Goal: Task Accomplishment & Management: Use online tool/utility

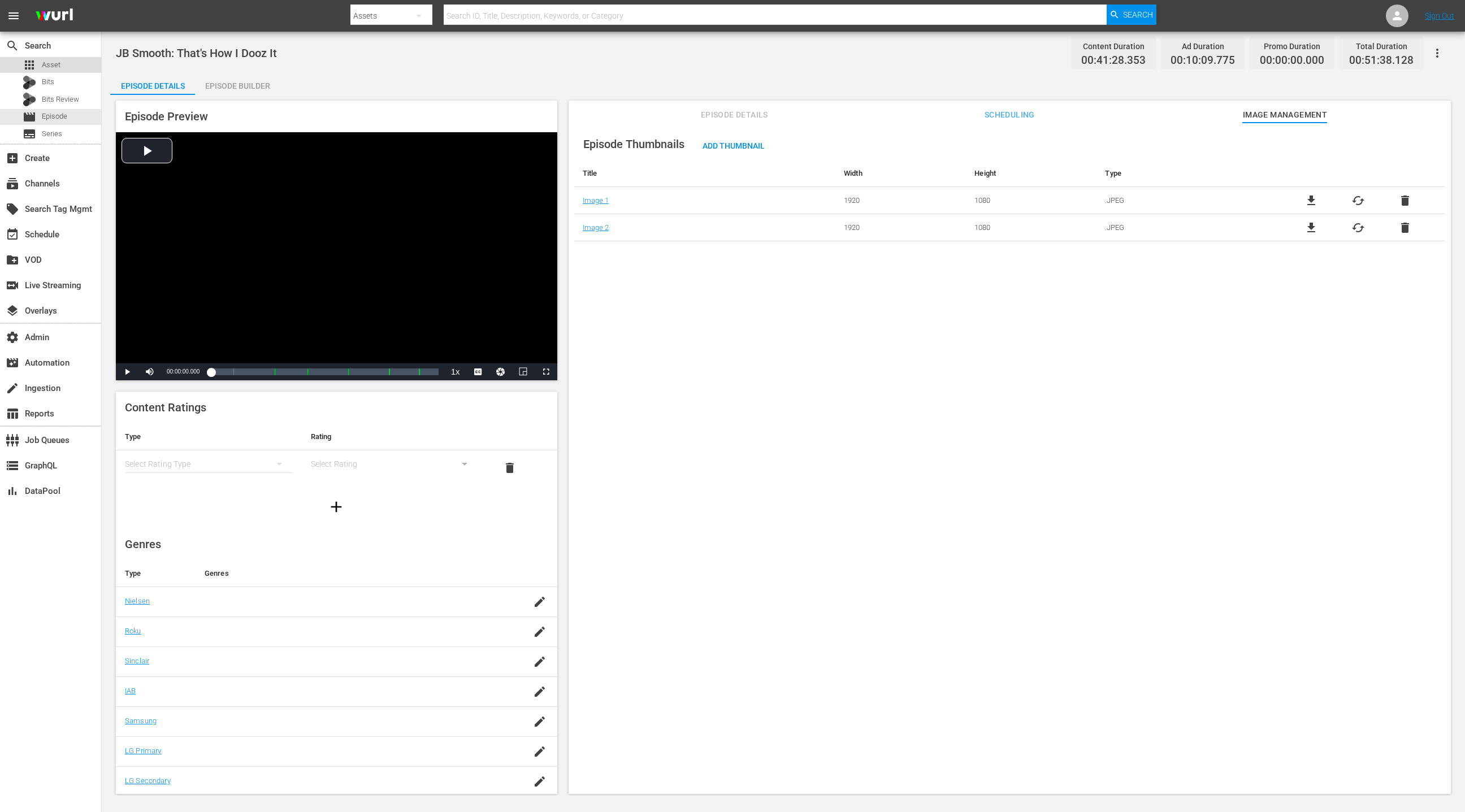
click at [72, 69] on div "apps Asset" at bounding box center [50, 64] width 101 height 16
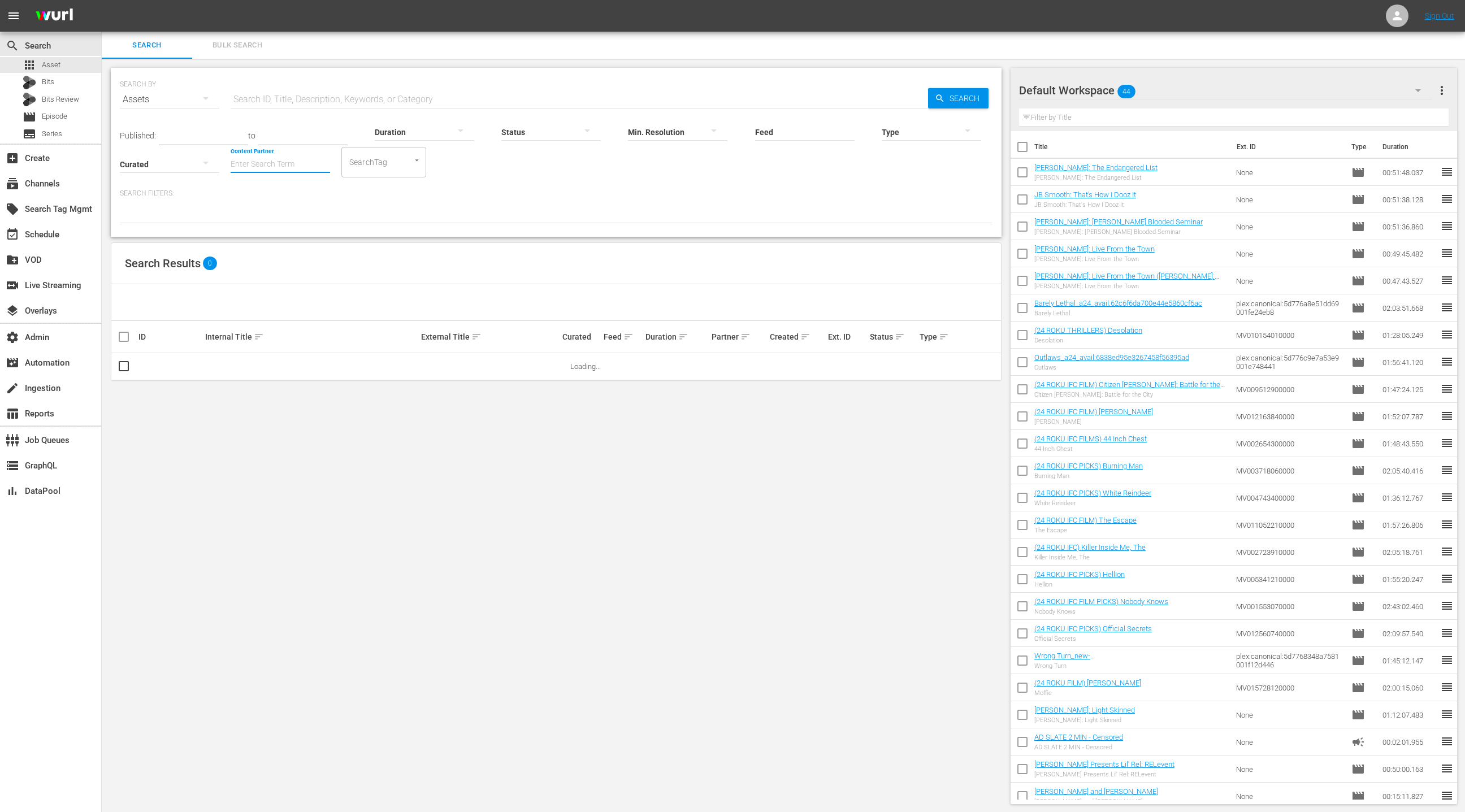
click at [256, 161] on input "Content Partner" at bounding box center [281, 165] width 100 height 41
click at [278, 193] on div "LOL (241)" at bounding box center [322, 195] width 166 height 27
type input "LOL (241)"
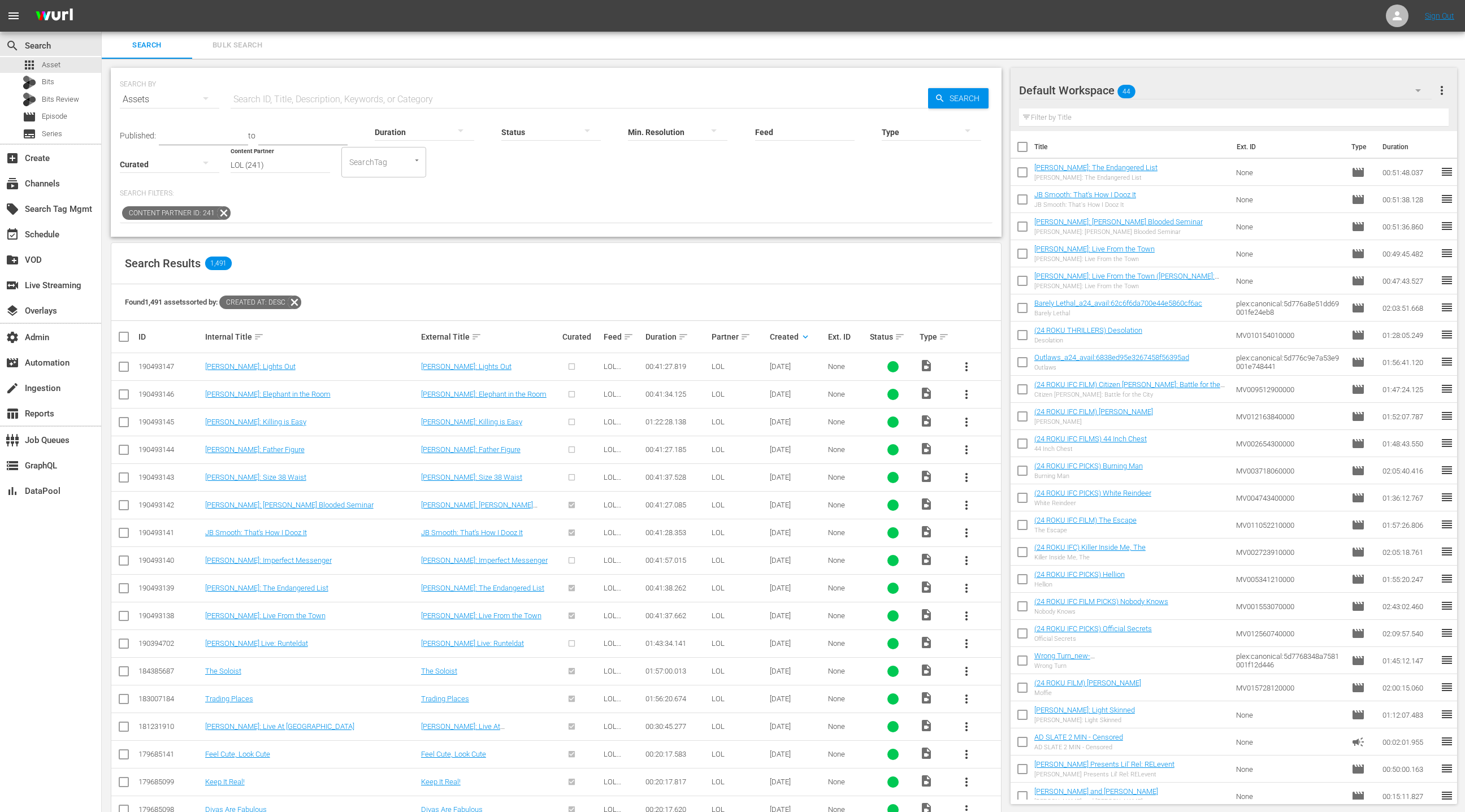
click at [121, 642] on input "checkbox" at bounding box center [124, 646] width 13 height 13
checkbox input "true"
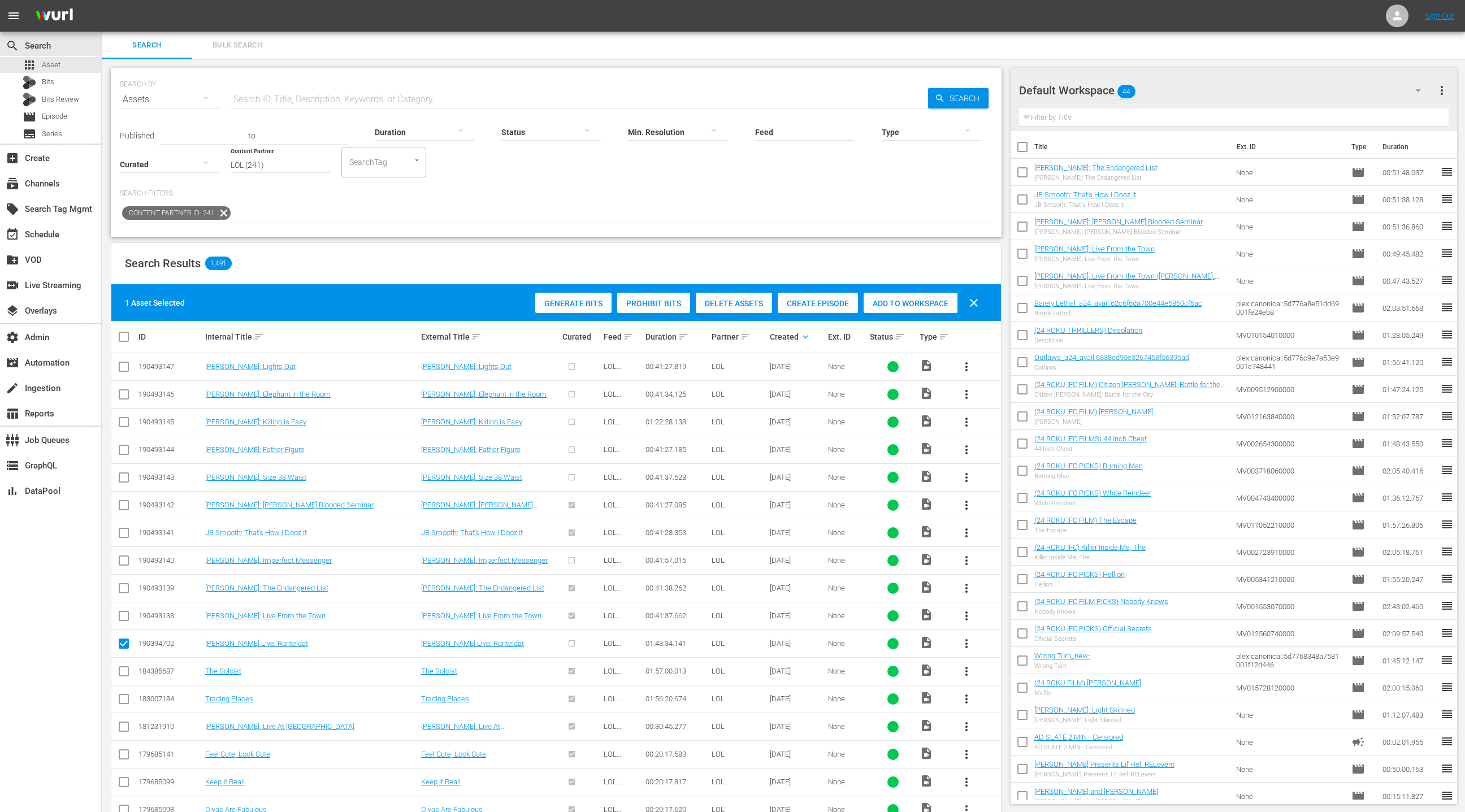
click at [123, 560] on input "checkbox" at bounding box center [124, 563] width 13 height 13
checkbox input "true"
click at [126, 477] on input "checkbox" at bounding box center [124, 480] width 13 height 13
checkbox input "true"
click at [124, 448] on input "checkbox" at bounding box center [124, 452] width 13 height 13
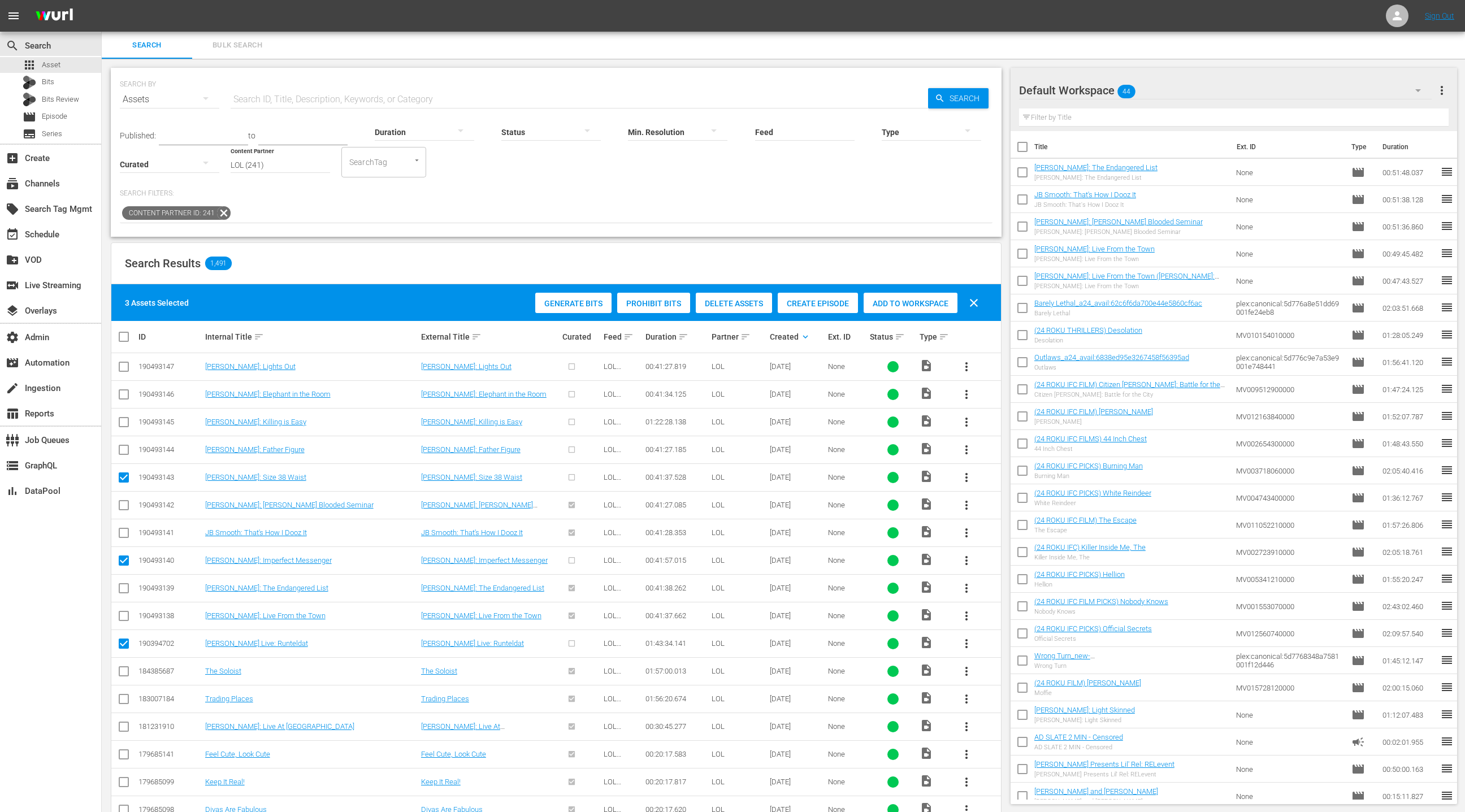
checkbox input "true"
click at [126, 418] on input "checkbox" at bounding box center [124, 424] width 13 height 13
checkbox input "true"
click at [126, 393] on input "checkbox" at bounding box center [124, 396] width 13 height 13
checkbox input "true"
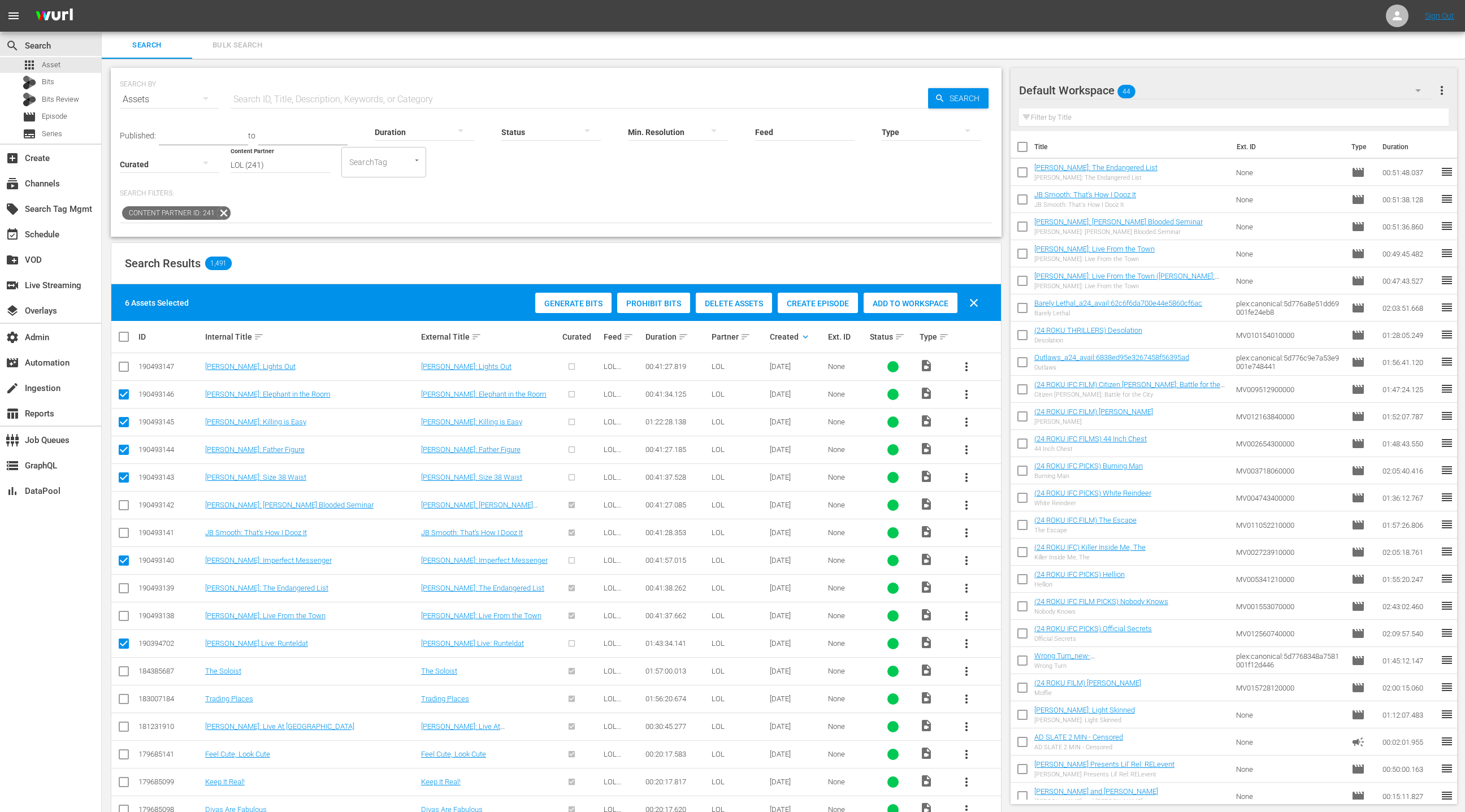
click at [126, 365] on input "checkbox" at bounding box center [124, 369] width 13 height 13
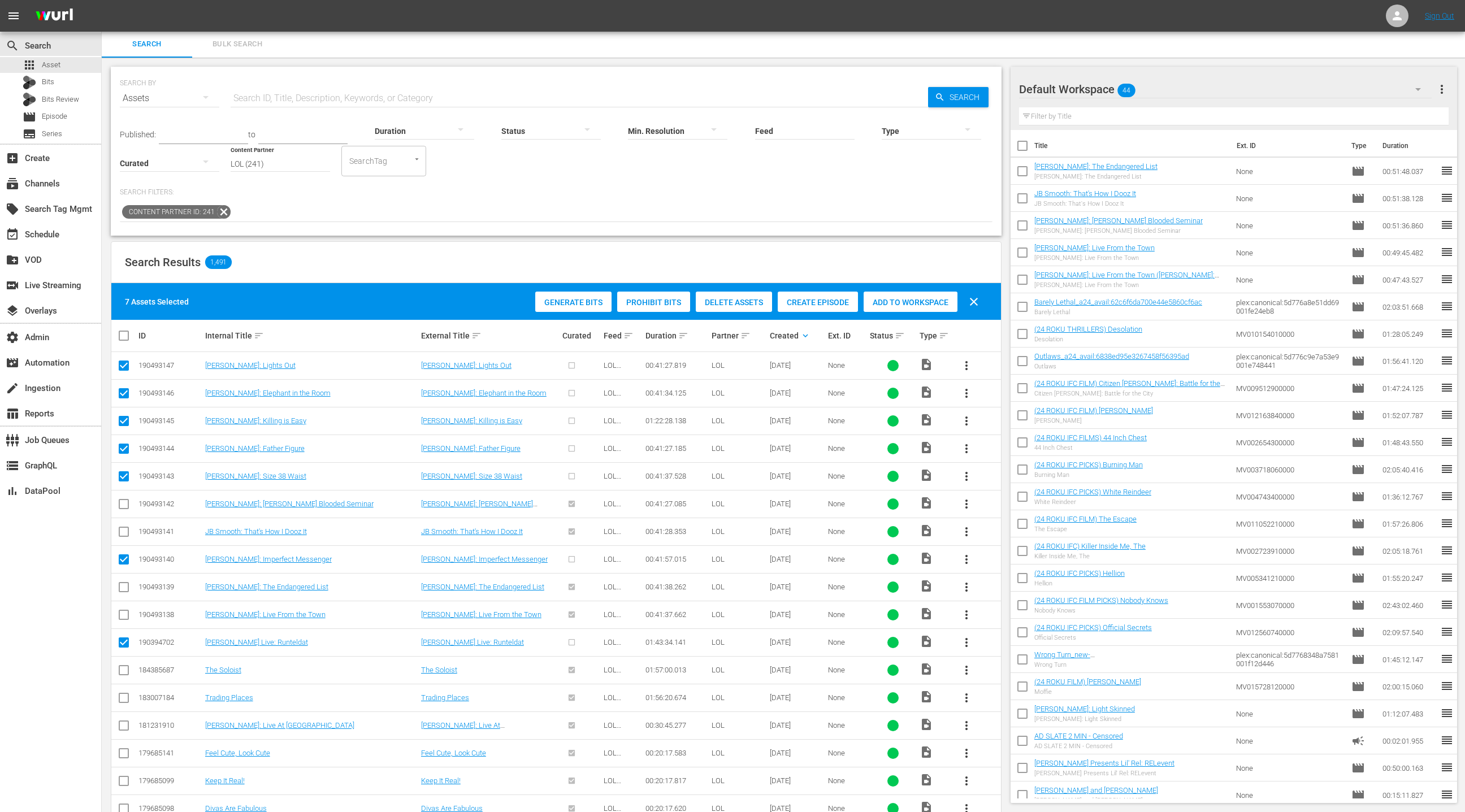
click at [806, 300] on span "Create Episode" at bounding box center [818, 303] width 80 height 9
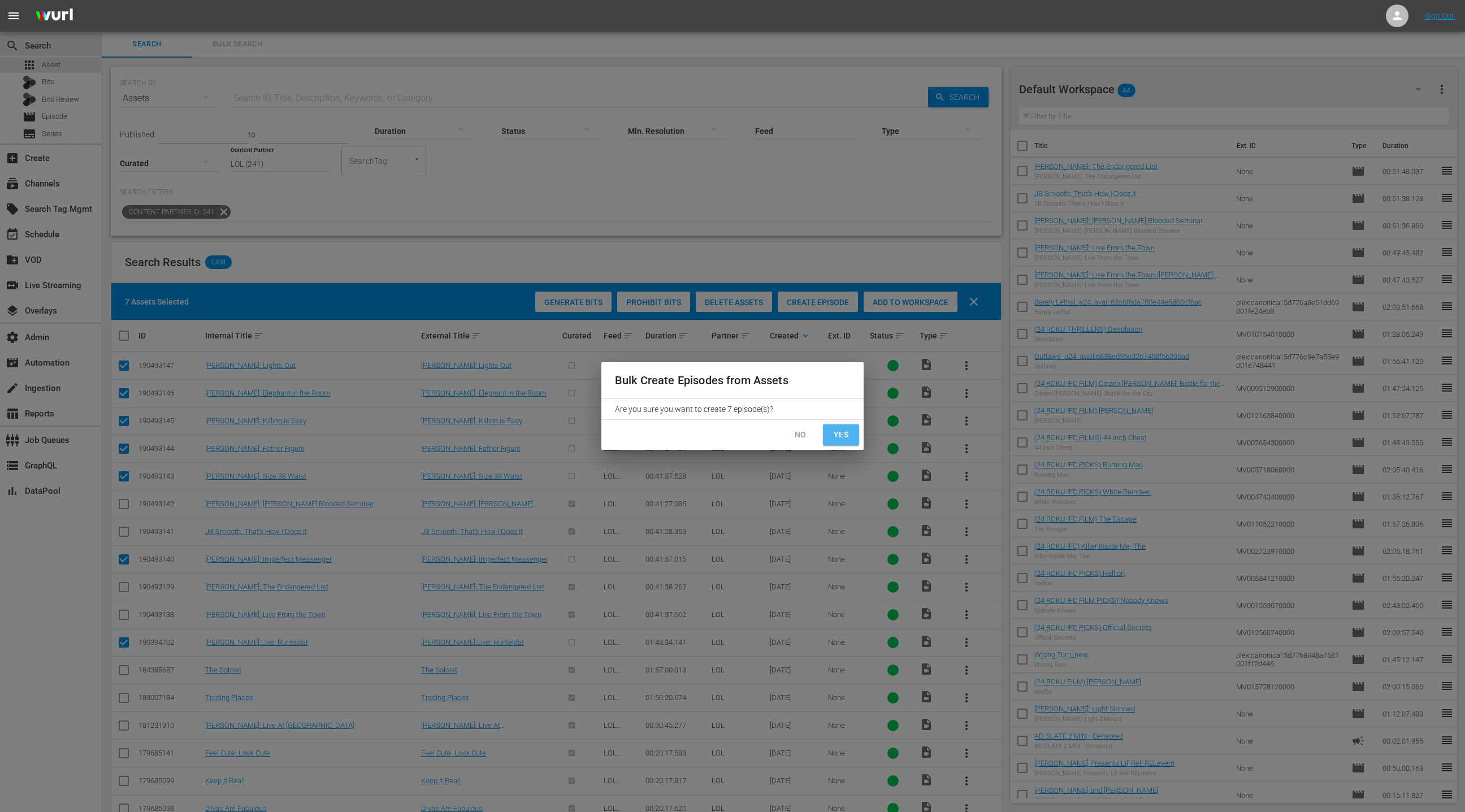
click at [836, 436] on span "Yes" at bounding box center [840, 435] width 18 height 14
checkbox input "false"
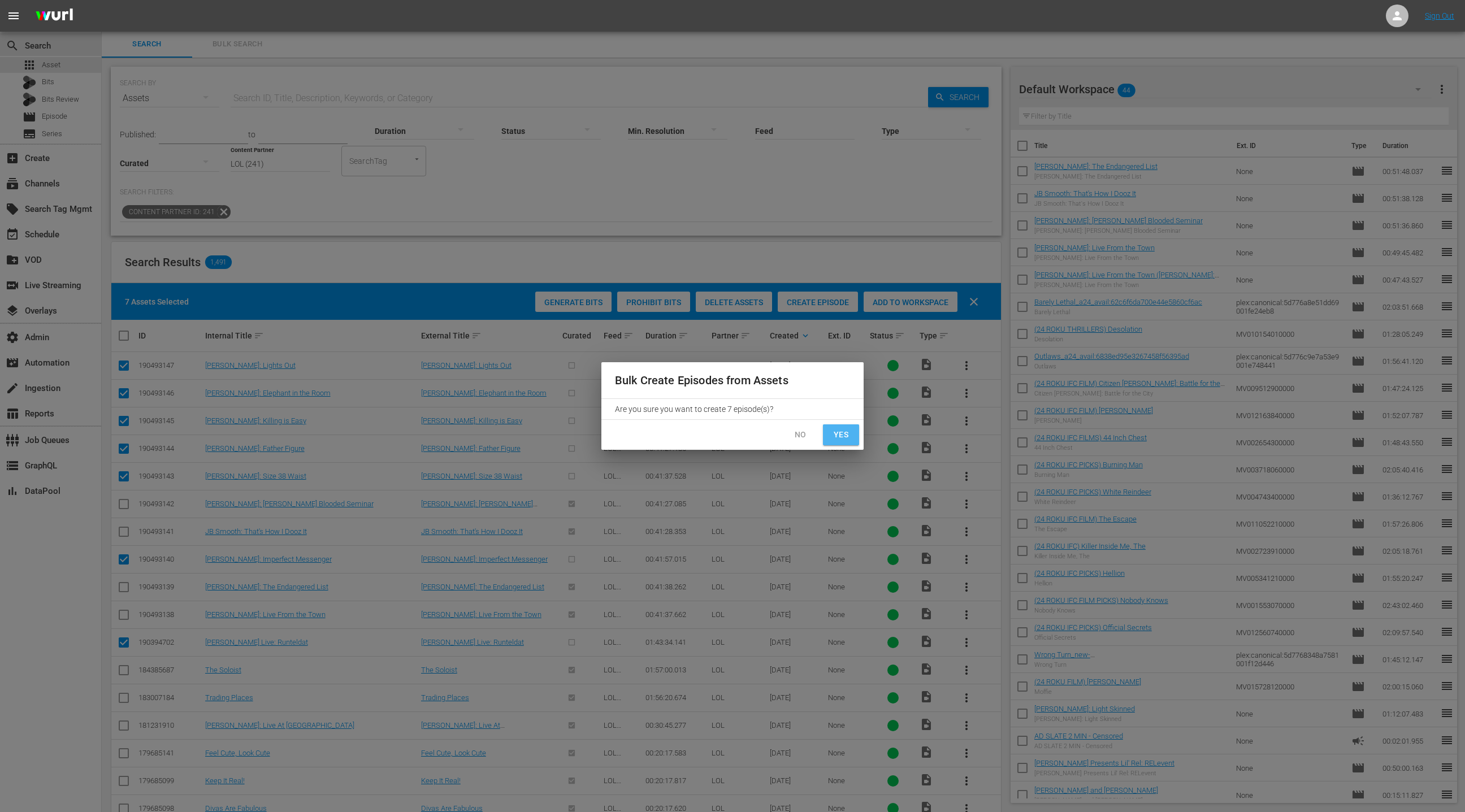
checkbox input "false"
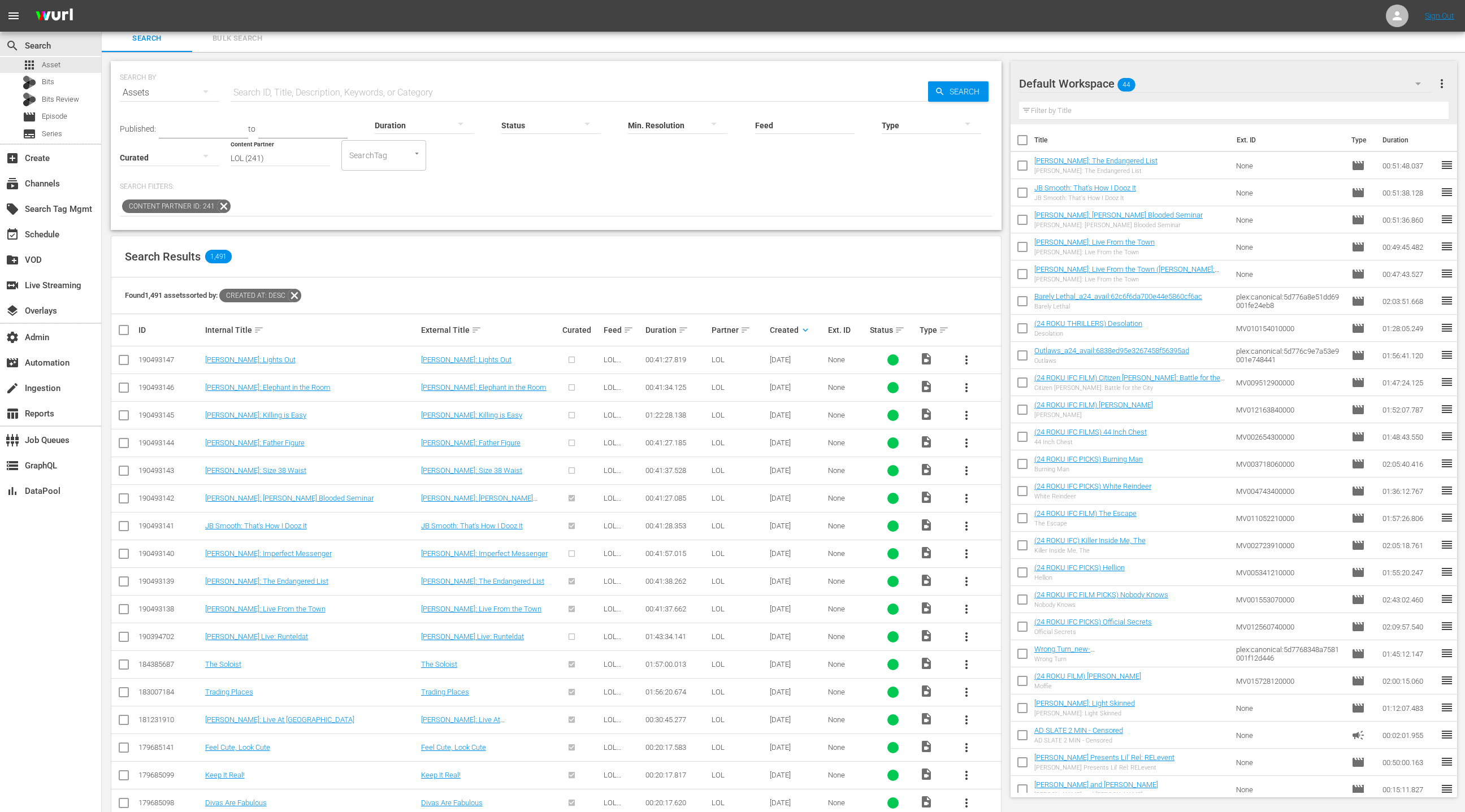
scroll to position [10, 0]
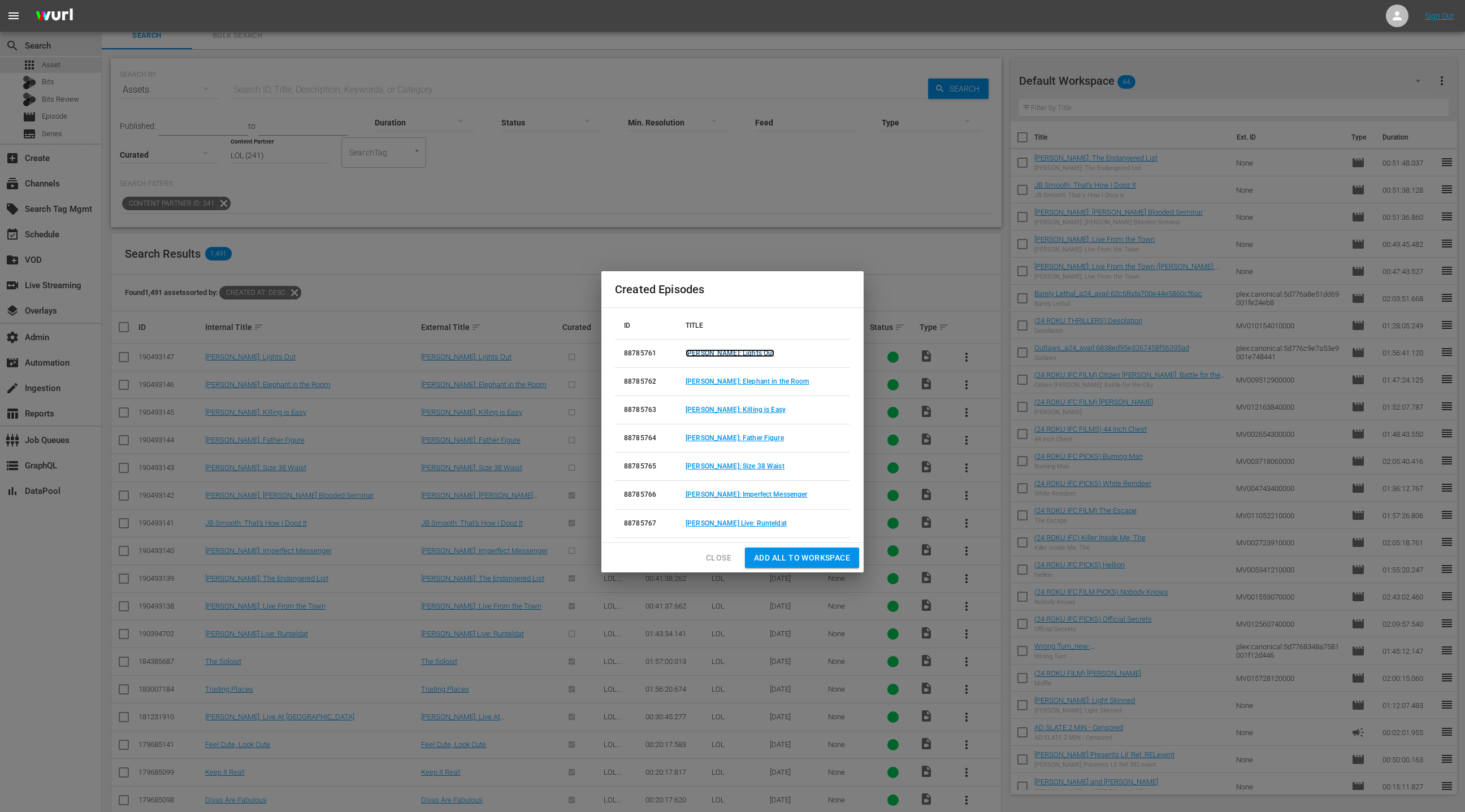
click at [714, 356] on link "Jo Koy: Lights Out" at bounding box center [730, 353] width 89 height 8
click at [713, 379] on link "Patrice O'Neil: Elephant in the Room" at bounding box center [747, 382] width 124 height 8
click at [712, 407] on link "Patrice O'Neil: Killing is Easy" at bounding box center [735, 410] width 100 height 8
click at [715, 438] on link "Roy Wood Jr.: Father Figure" at bounding box center [735, 438] width 99 height 8
click at [719, 464] on link "Chris Destifano: Size 38 Waist" at bounding box center [735, 466] width 99 height 8
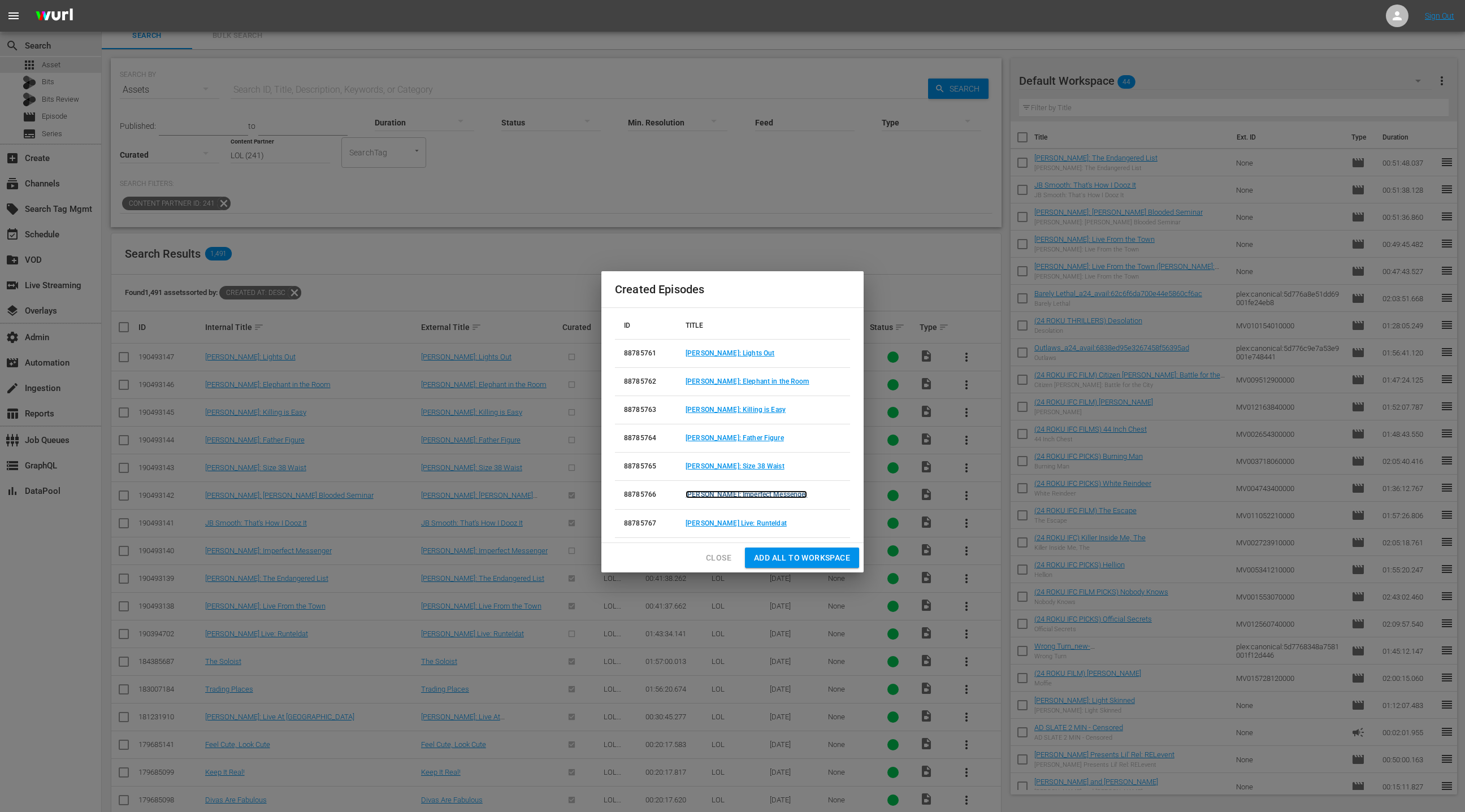
click at [721, 492] on link "Roy Wood Jr.: Imperfect Messenger" at bounding box center [746, 495] width 122 height 8
click at [721, 520] on link "[PERSON_NAME] Live: Runteldat" at bounding box center [736, 524] width 101 height 8
click at [719, 556] on span "Close" at bounding box center [719, 558] width 26 height 14
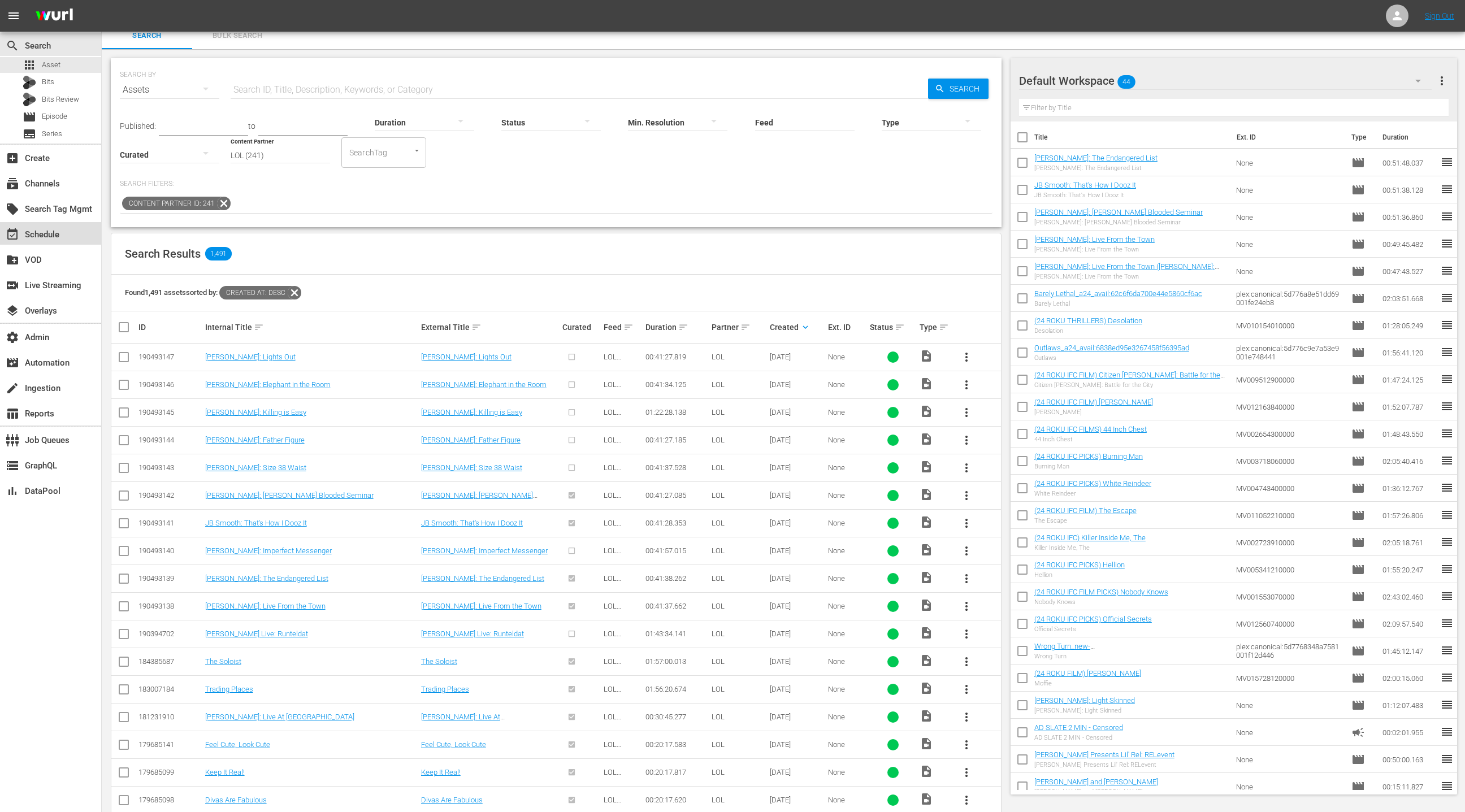
click at [72, 241] on div "event_available Schedule" at bounding box center [50, 233] width 101 height 23
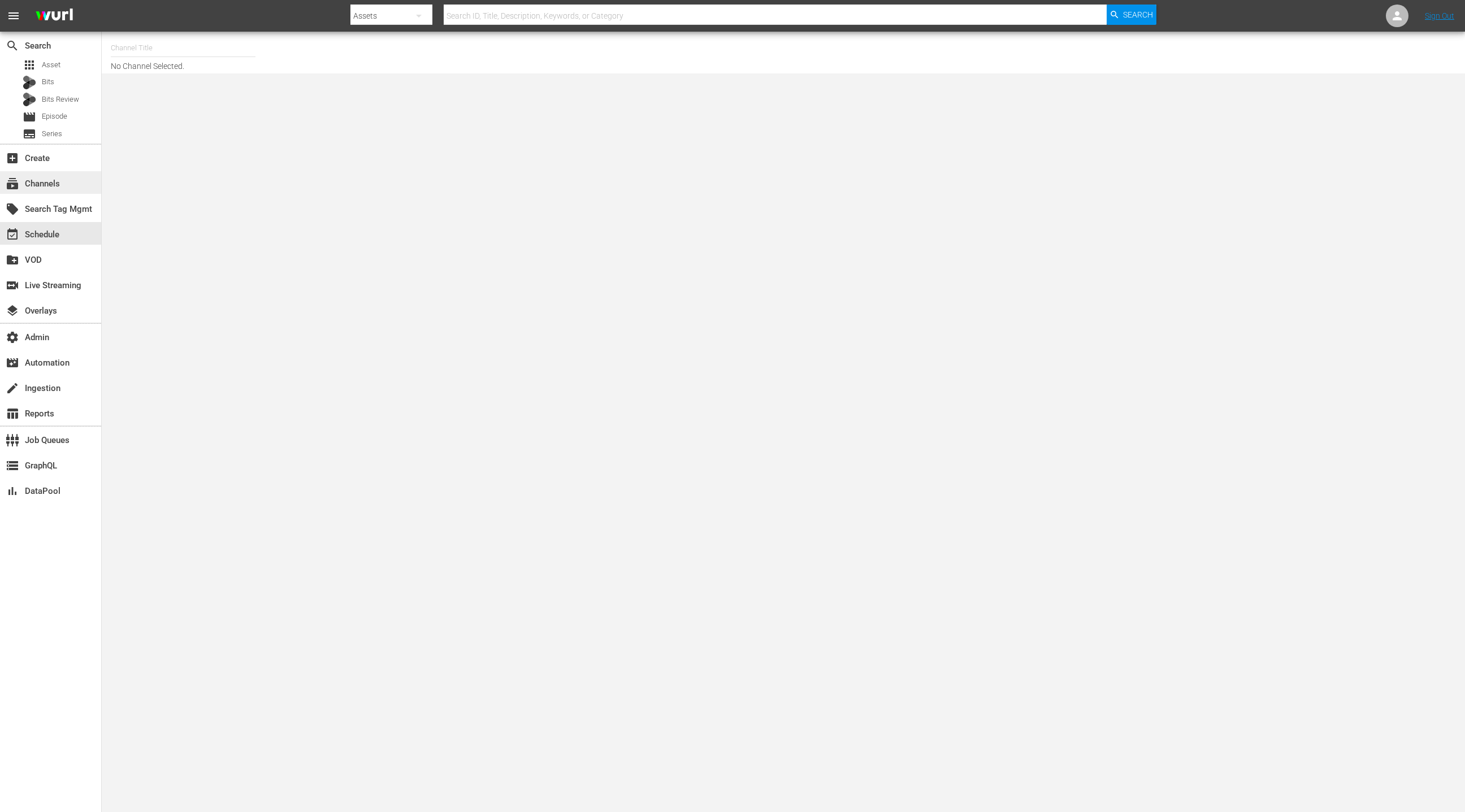
click at [66, 187] on div "subscriptions Channels" at bounding box center [50, 182] width 101 height 23
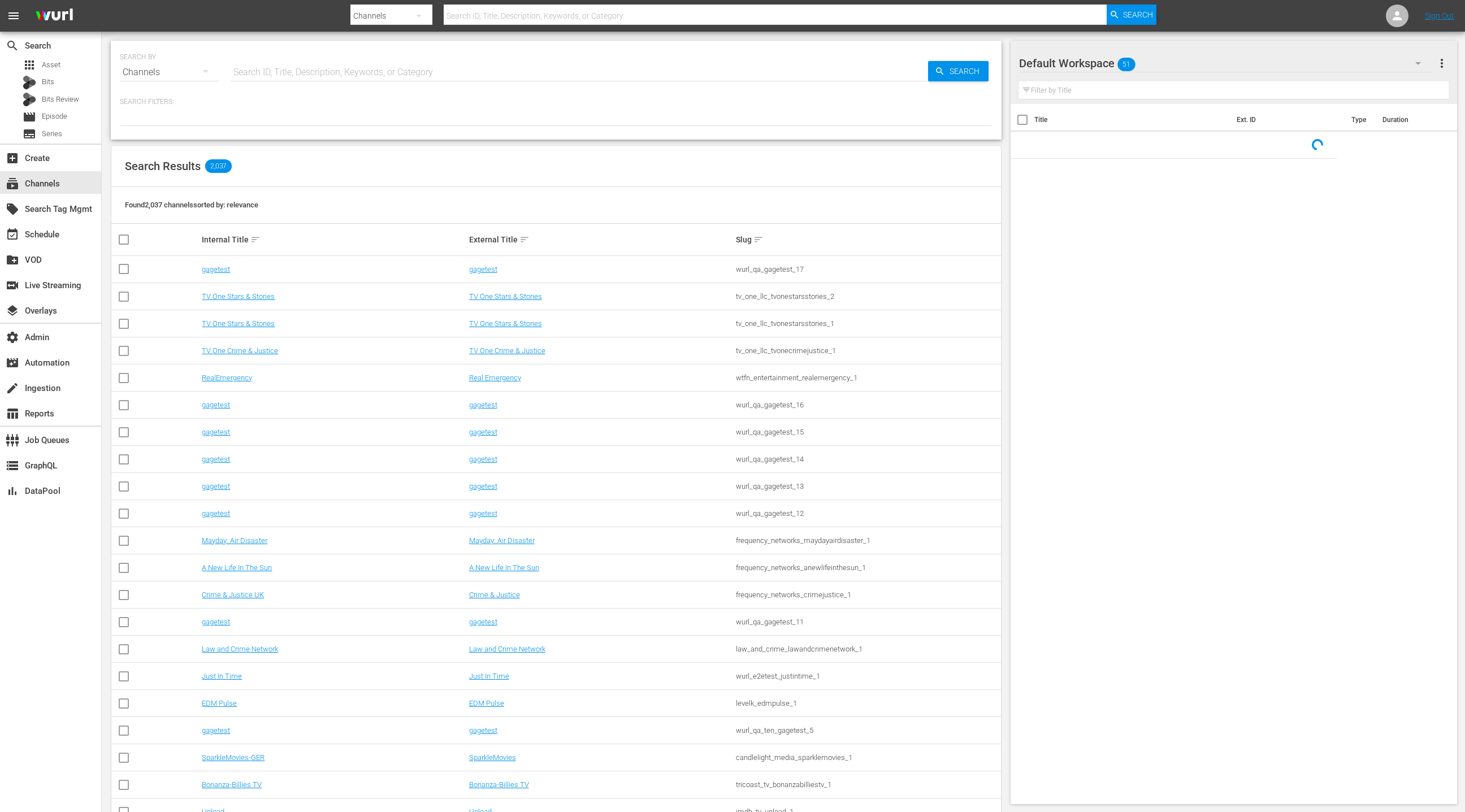
click at [259, 69] on input "text" at bounding box center [579, 72] width 697 height 27
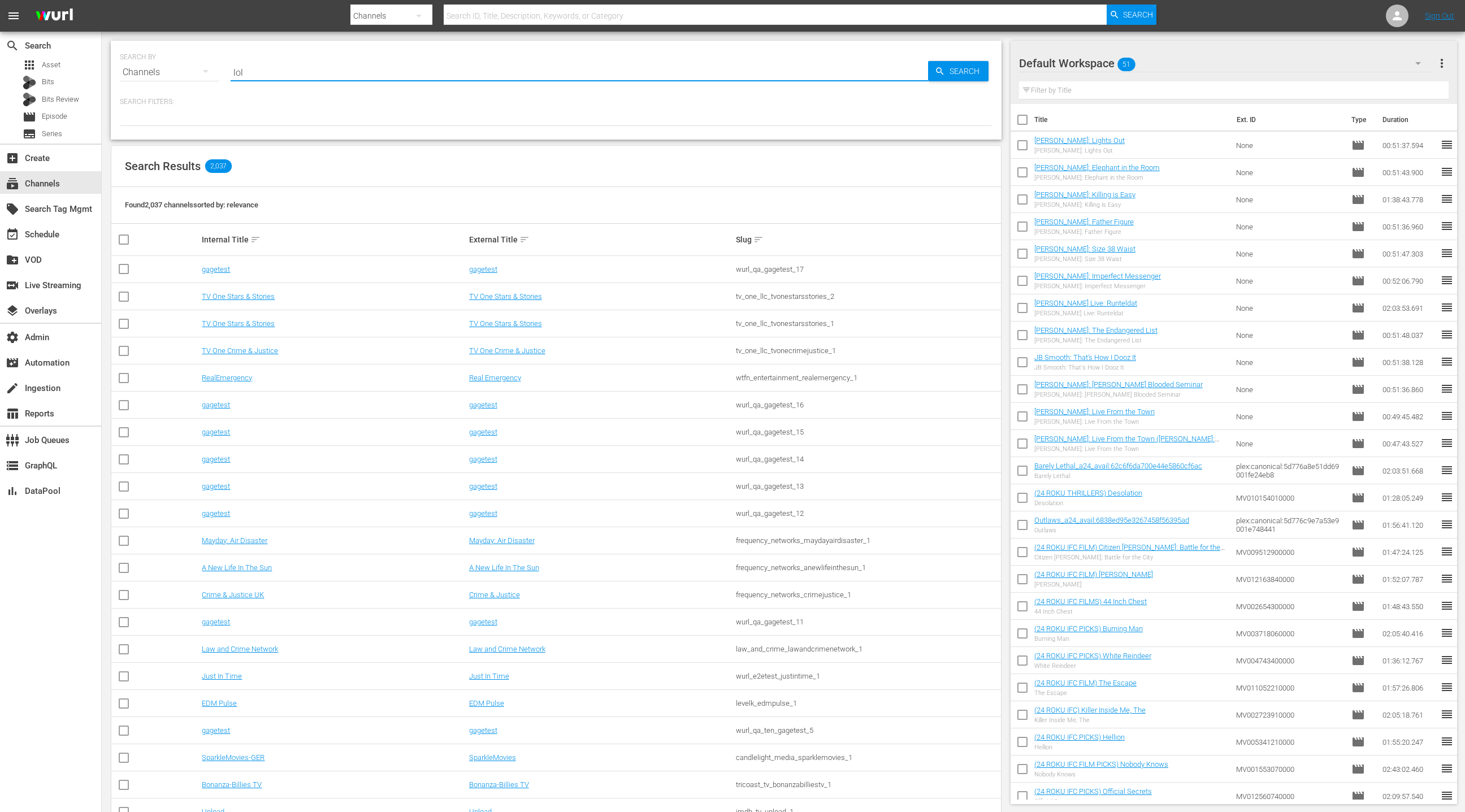
type input "LOL"
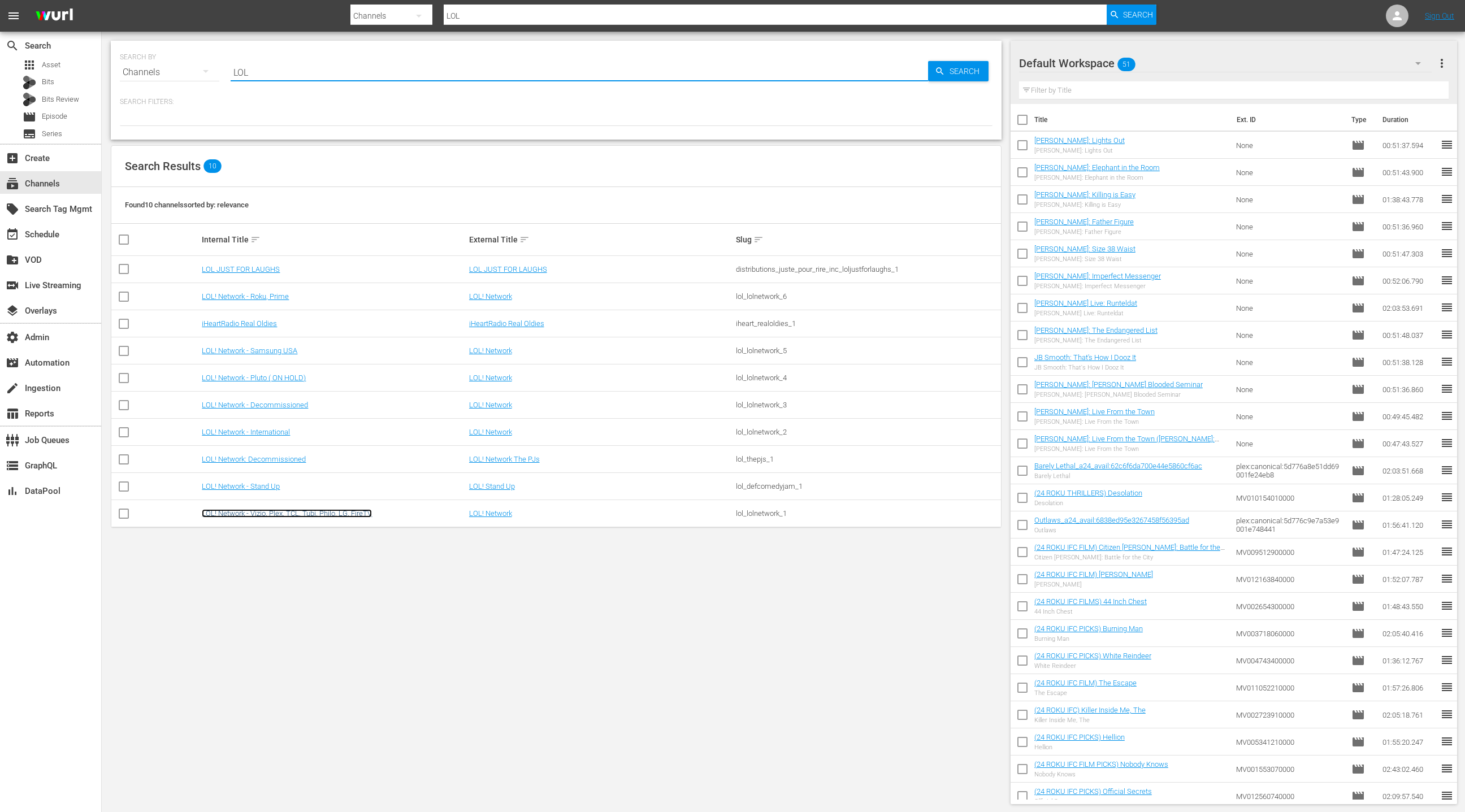
click at [309, 512] on link "LOL! Network - Vizio, Plex, TCL, Tubi, Philo, LG, FireTV" at bounding box center [287, 513] width 170 height 9
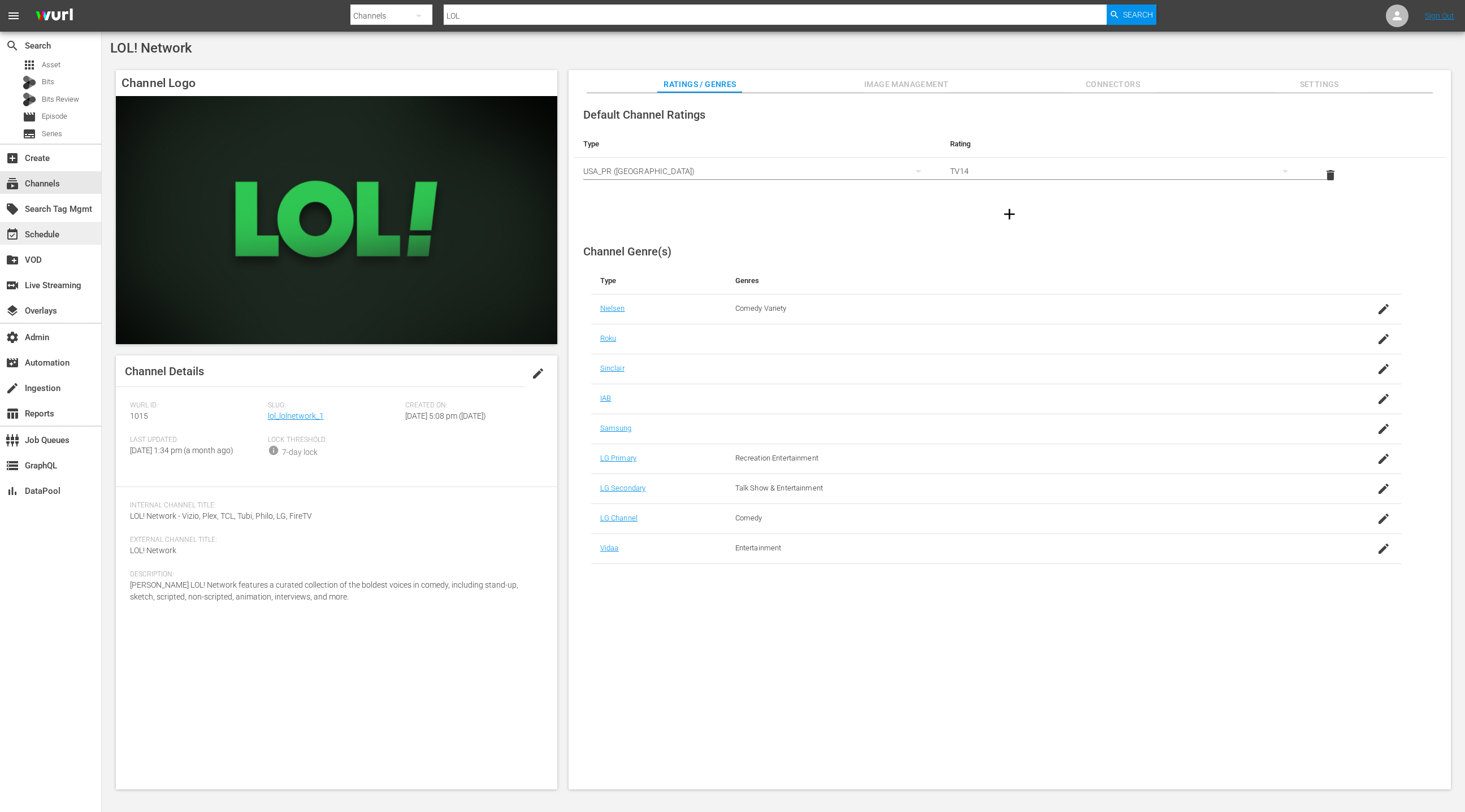
click at [49, 234] on div "event_available Schedule" at bounding box center [31, 233] width 63 height 10
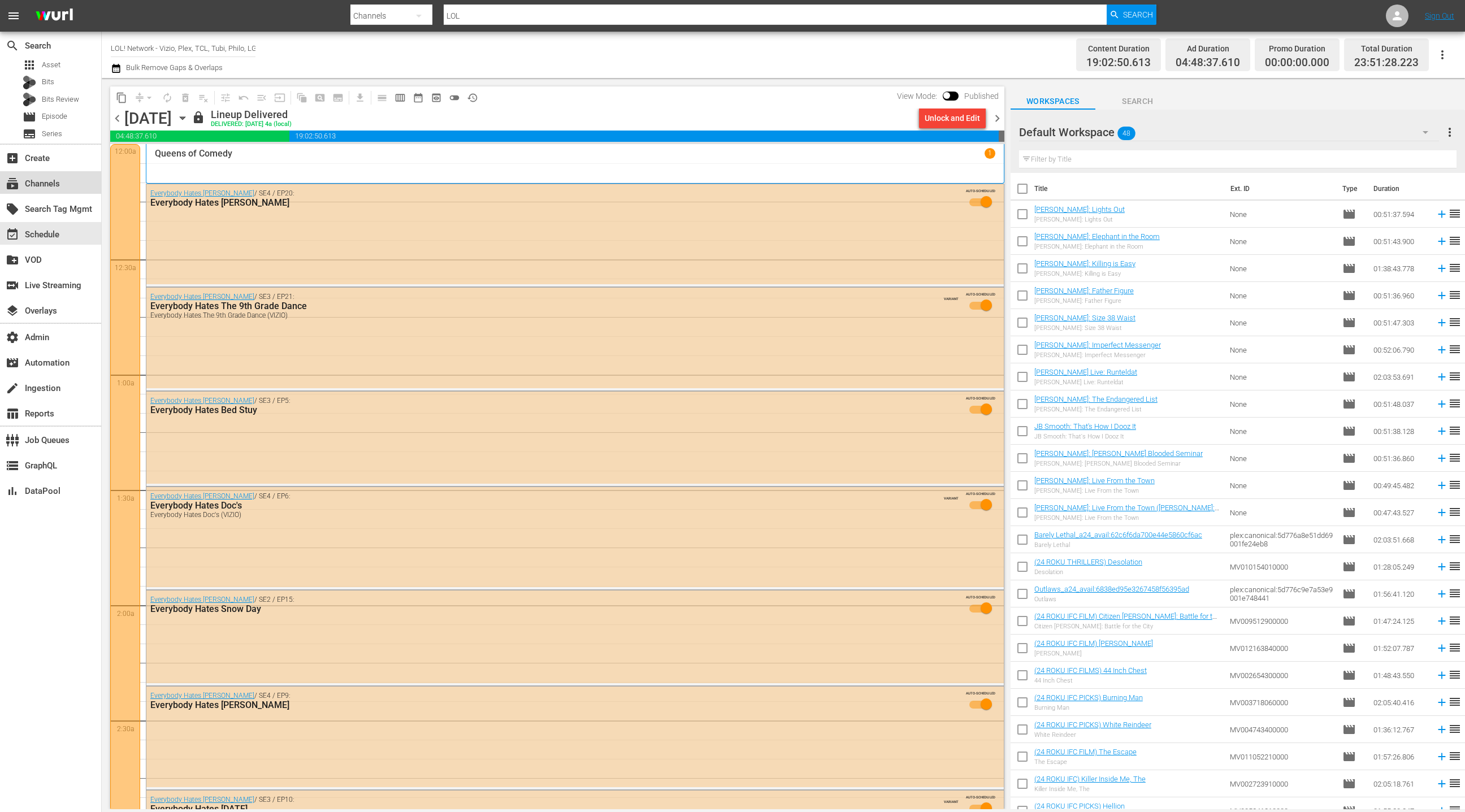
click at [86, 185] on div "subscriptions Channels" at bounding box center [50, 182] width 101 height 23
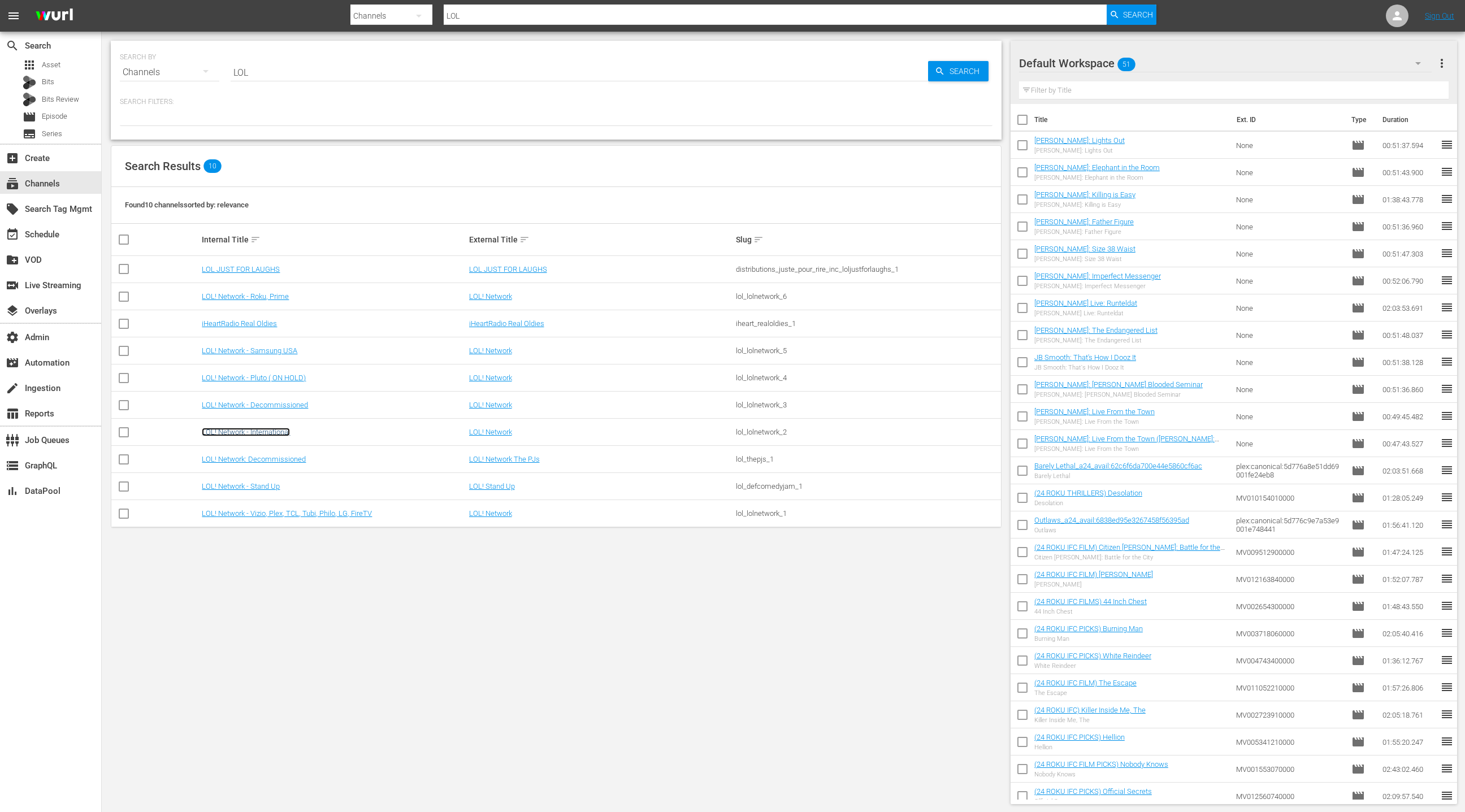
click at [266, 433] on link "LOL! Network - International" at bounding box center [246, 432] width 88 height 9
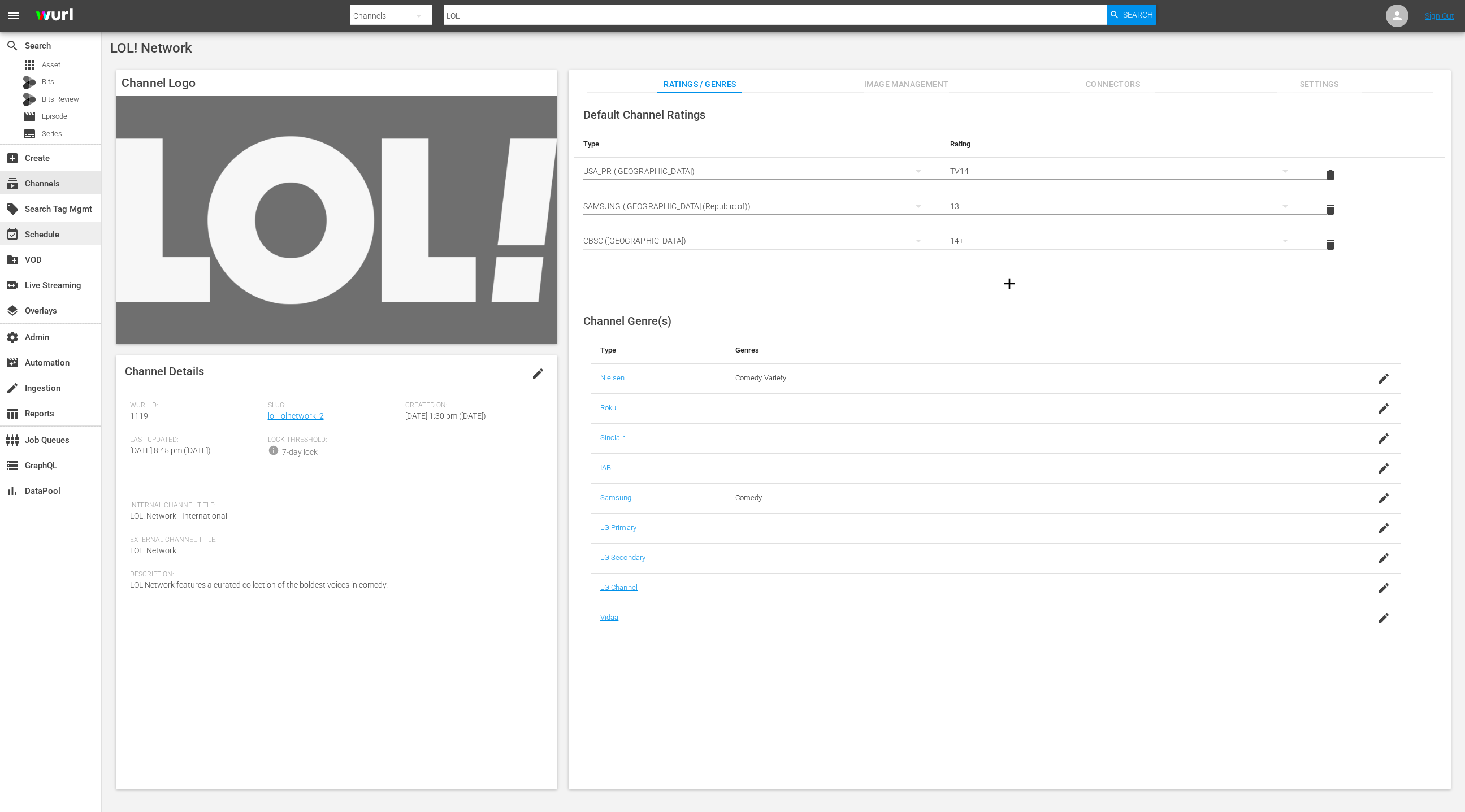
click at [60, 238] on div "event_available Schedule" at bounding box center [50, 233] width 101 height 23
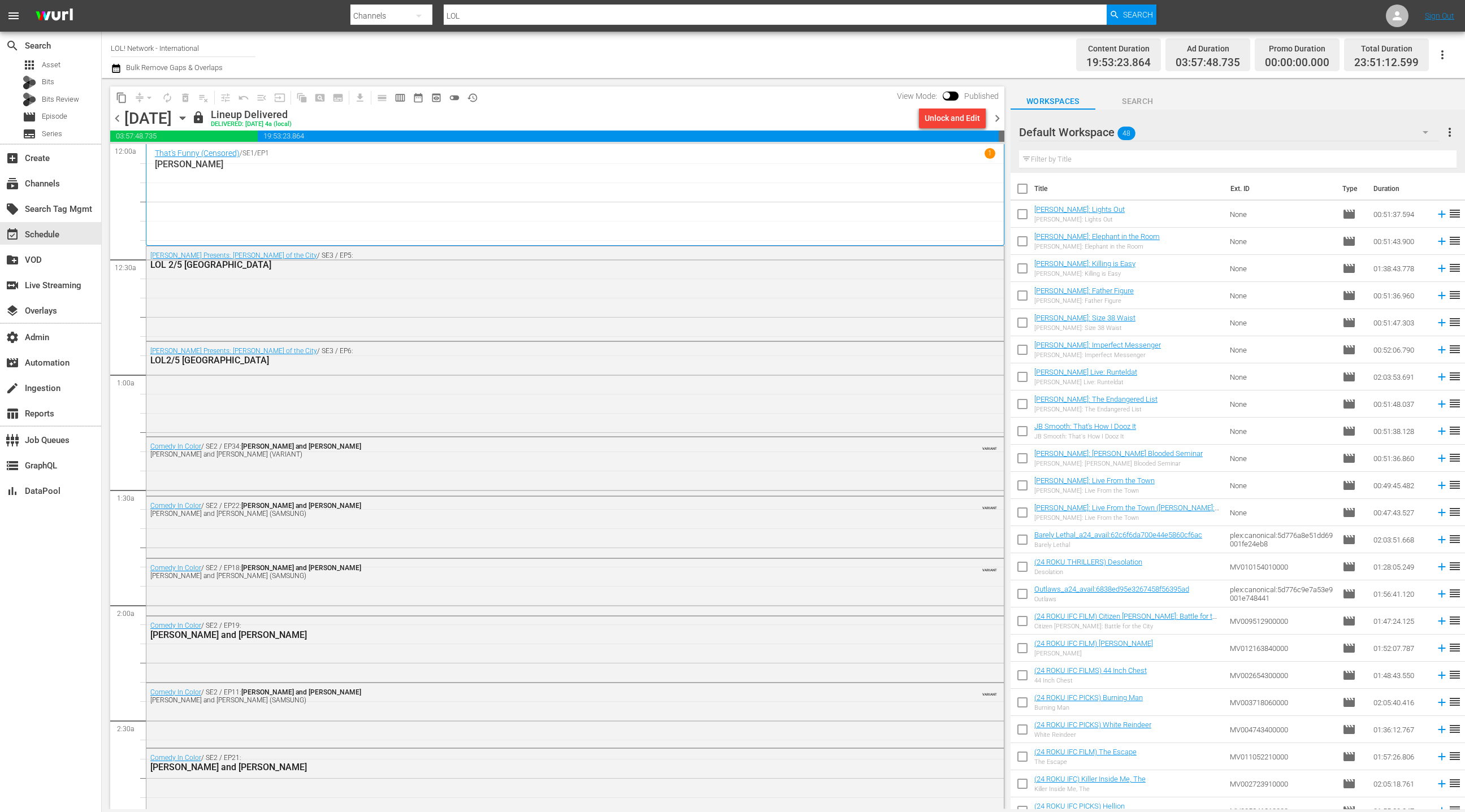
click at [188, 118] on icon "button" at bounding box center [182, 118] width 12 height 12
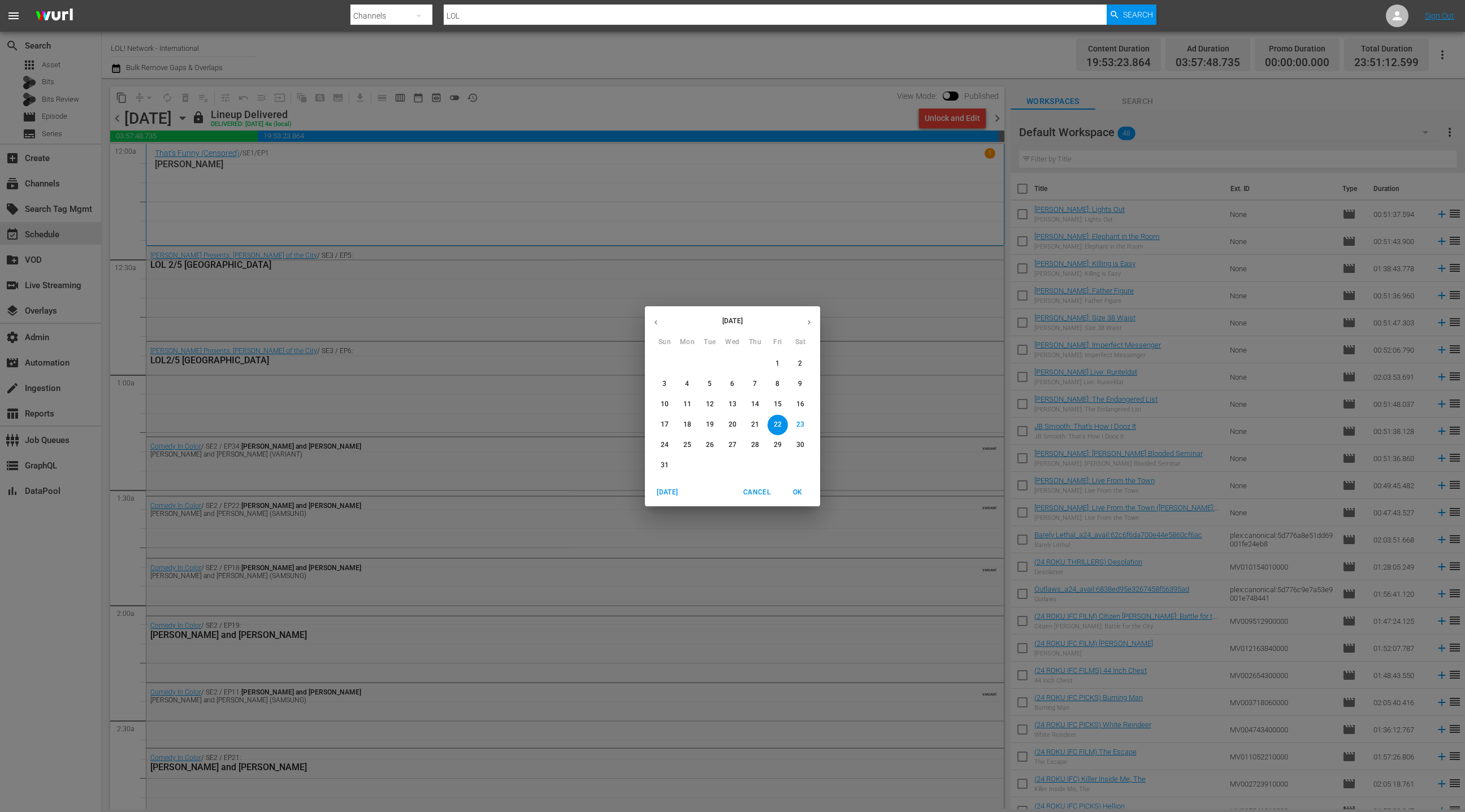
click at [813, 323] on button "button" at bounding box center [809, 322] width 22 height 22
click at [683, 365] on span "1" at bounding box center [687, 364] width 20 height 10
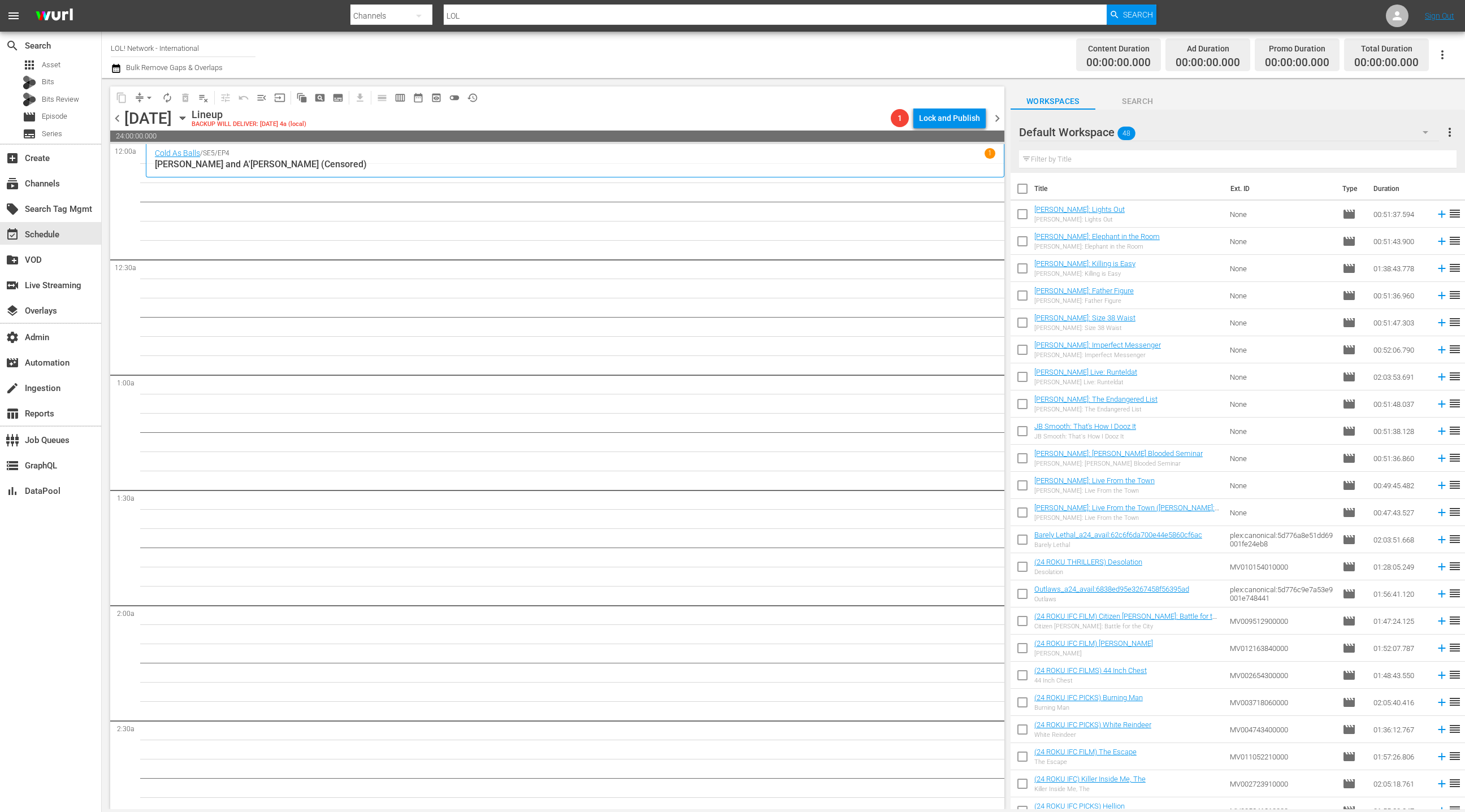
click at [119, 122] on span "chevron_left" at bounding box center [117, 118] width 14 height 14
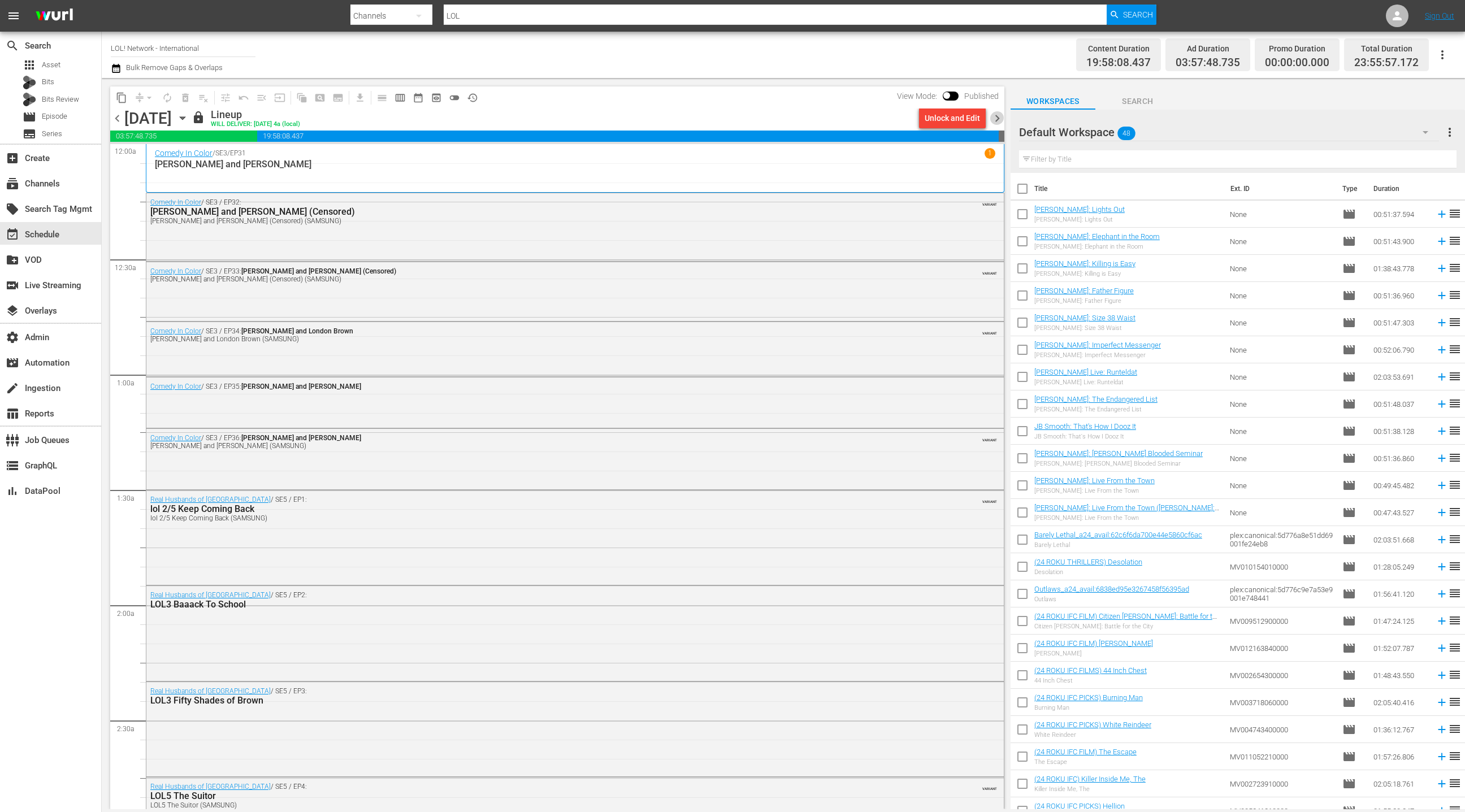
click at [991, 118] on span "chevron_right" at bounding box center [997, 118] width 14 height 14
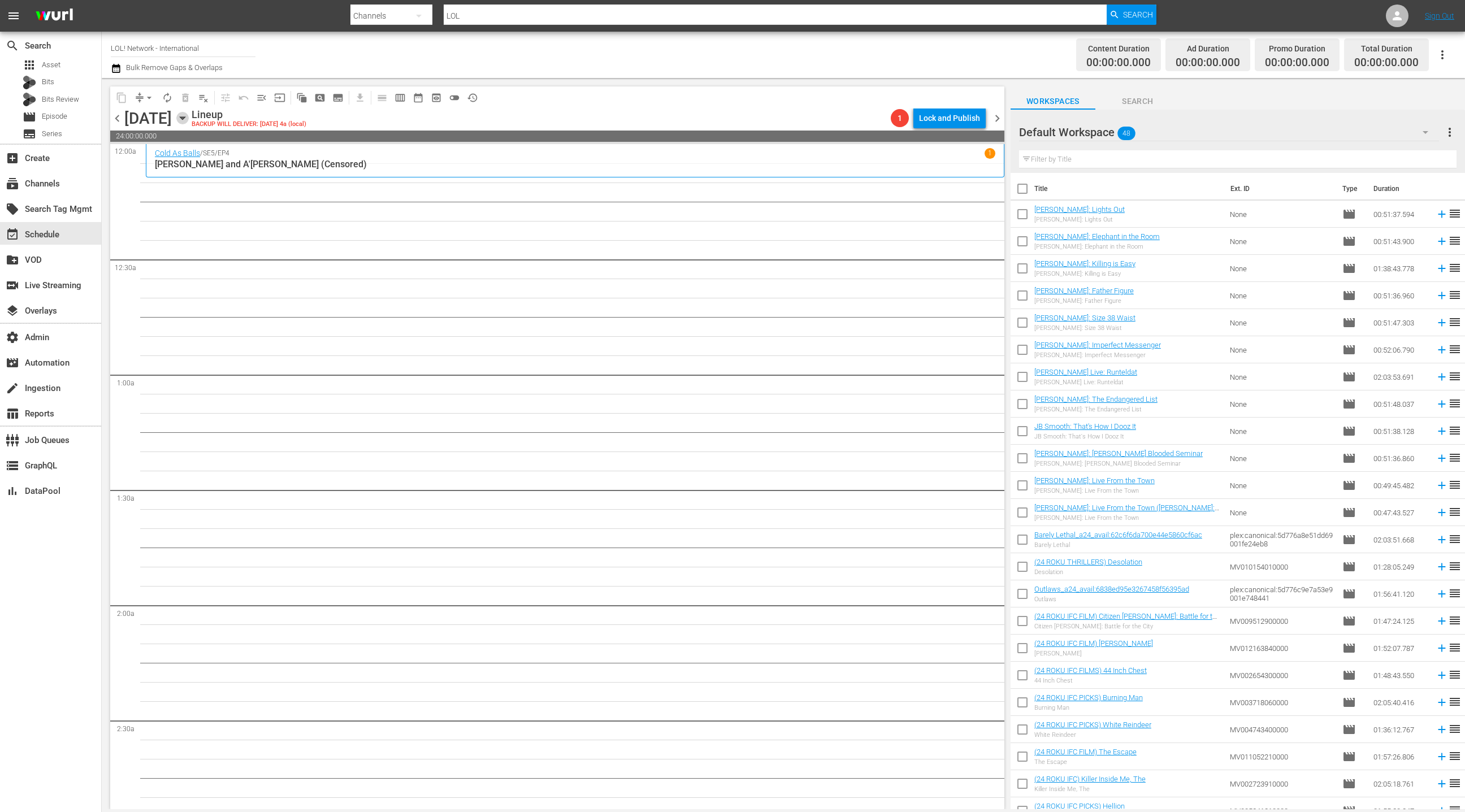
click at [188, 123] on icon "button" at bounding box center [182, 118] width 12 height 12
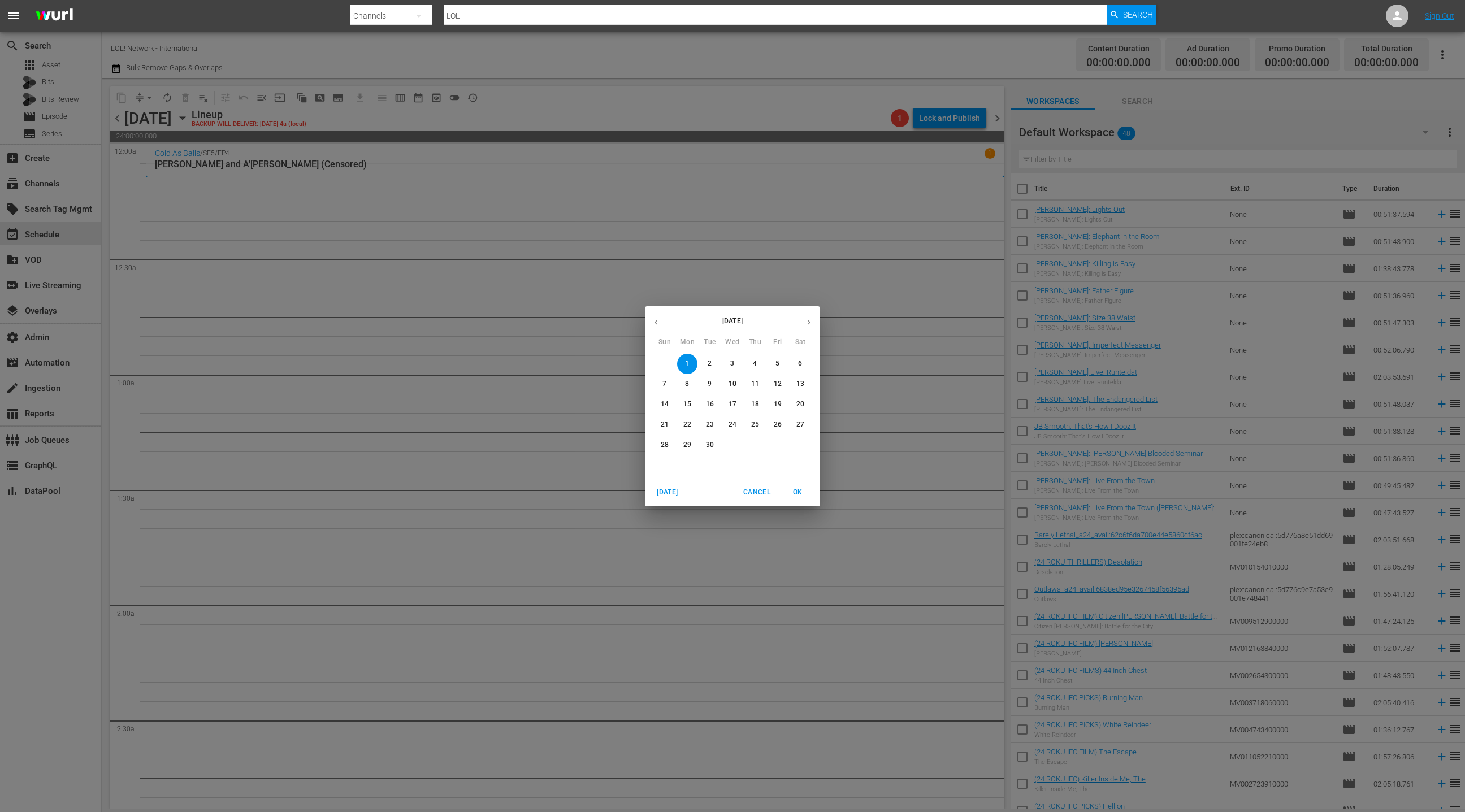
click at [657, 324] on icon "button" at bounding box center [656, 322] width 9 height 9
click at [687, 423] on p "18" at bounding box center [687, 425] width 8 height 10
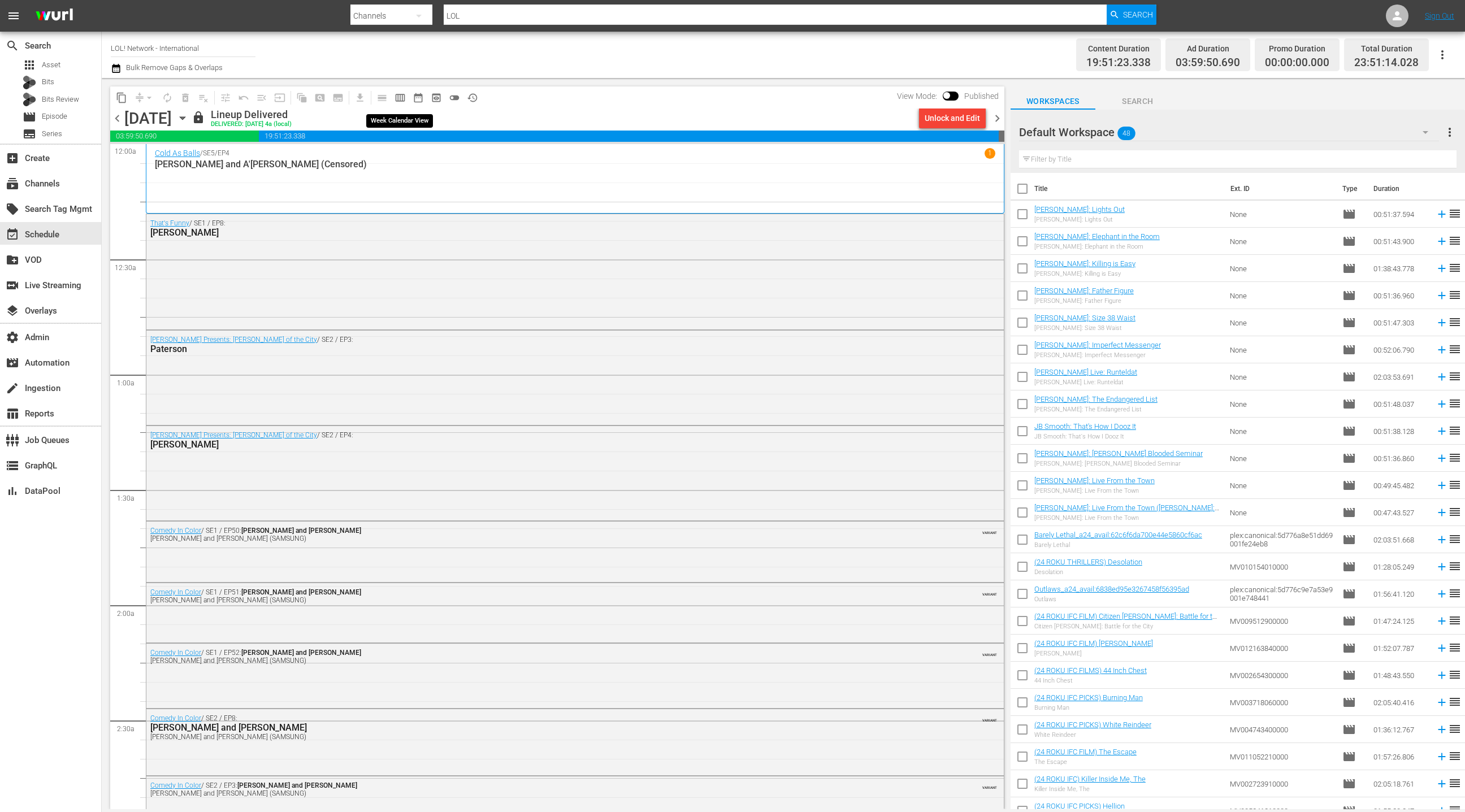
click at [395, 98] on span "calendar_view_week_outlined" at bounding box center [400, 97] width 11 height 11
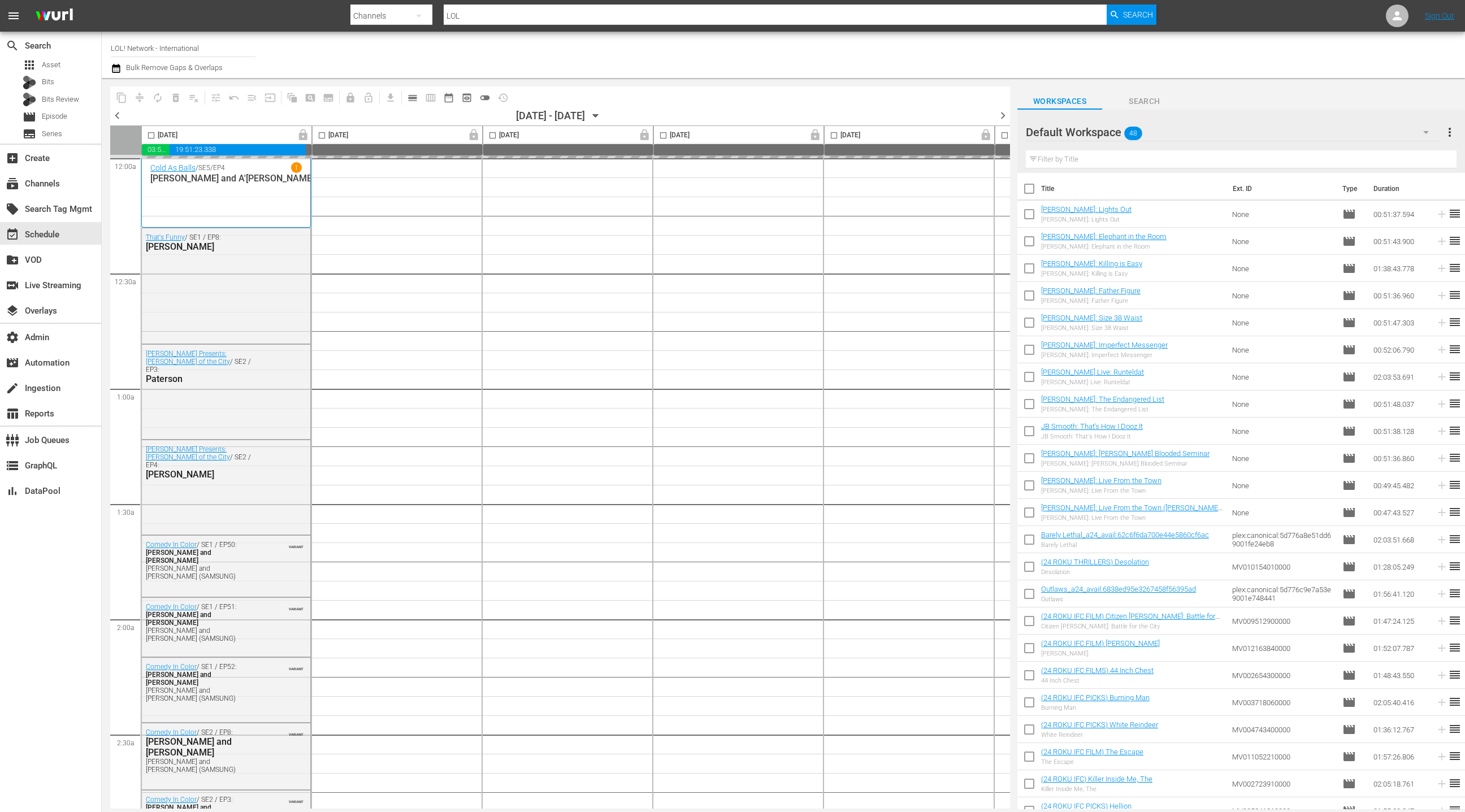
click at [152, 134] on input "checkbox" at bounding box center [151, 137] width 13 height 13
checkbox input "true"
click at [321, 136] on input "checkbox" at bounding box center [322, 137] width 13 height 13
checkbox input "true"
checkbox input "false"
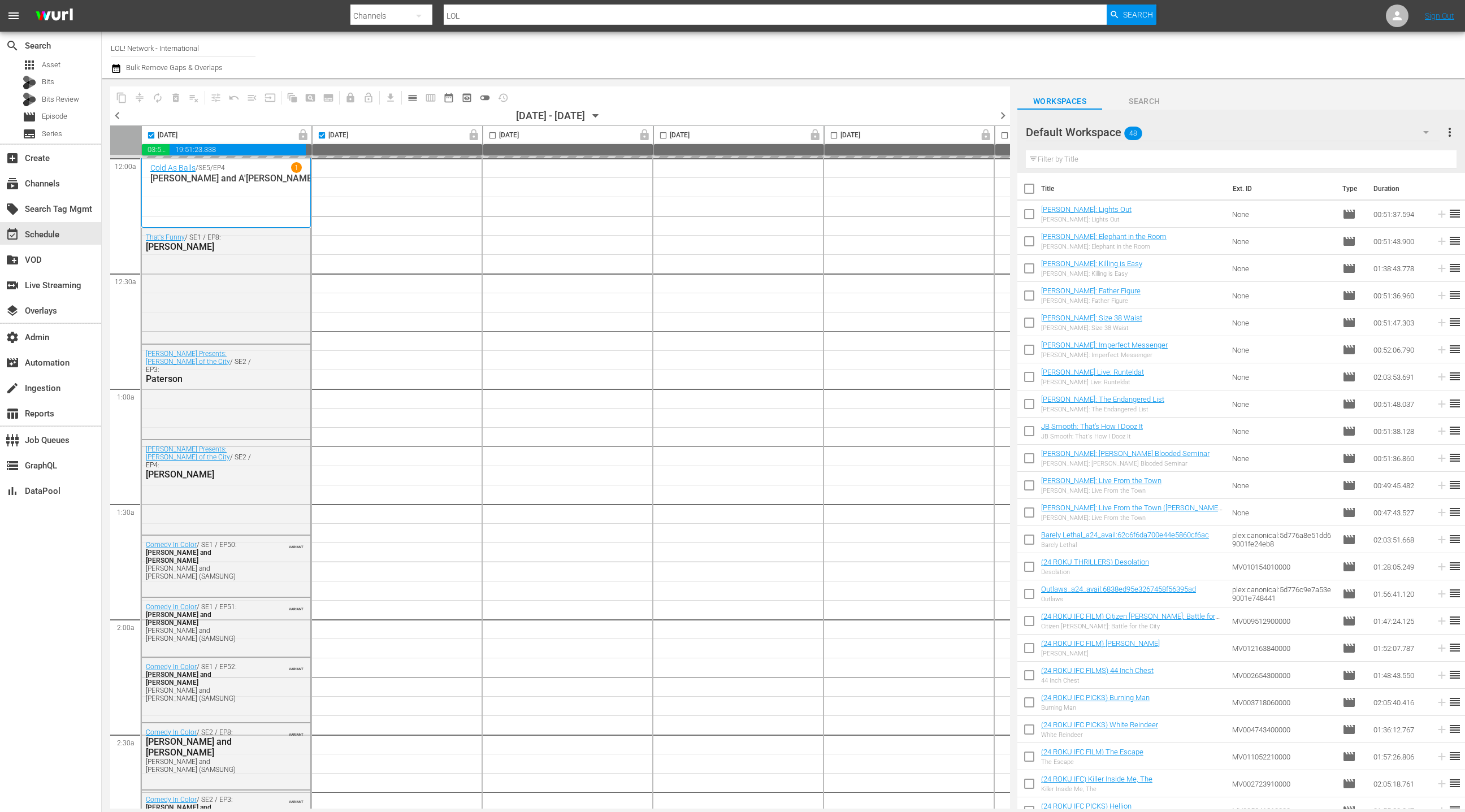
checkbox input "false"
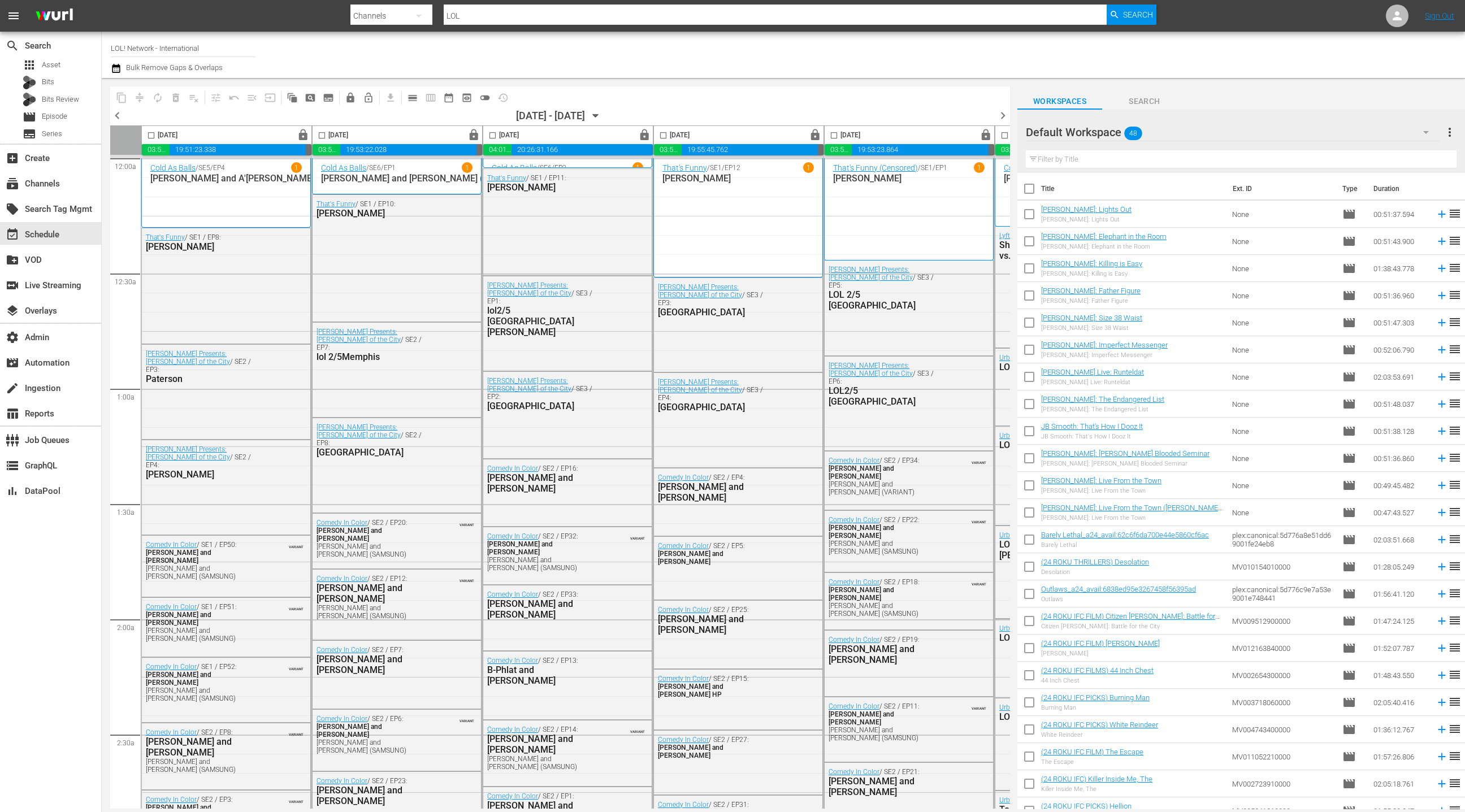
drag, startPoint x: 153, startPoint y: 139, endPoint x: 290, endPoint y: 142, distance: 137.0
click at [153, 139] on input "checkbox" at bounding box center [151, 137] width 13 height 13
checkbox input "true"
click at [321, 137] on input "checkbox" at bounding box center [322, 137] width 13 height 13
checkbox input "true"
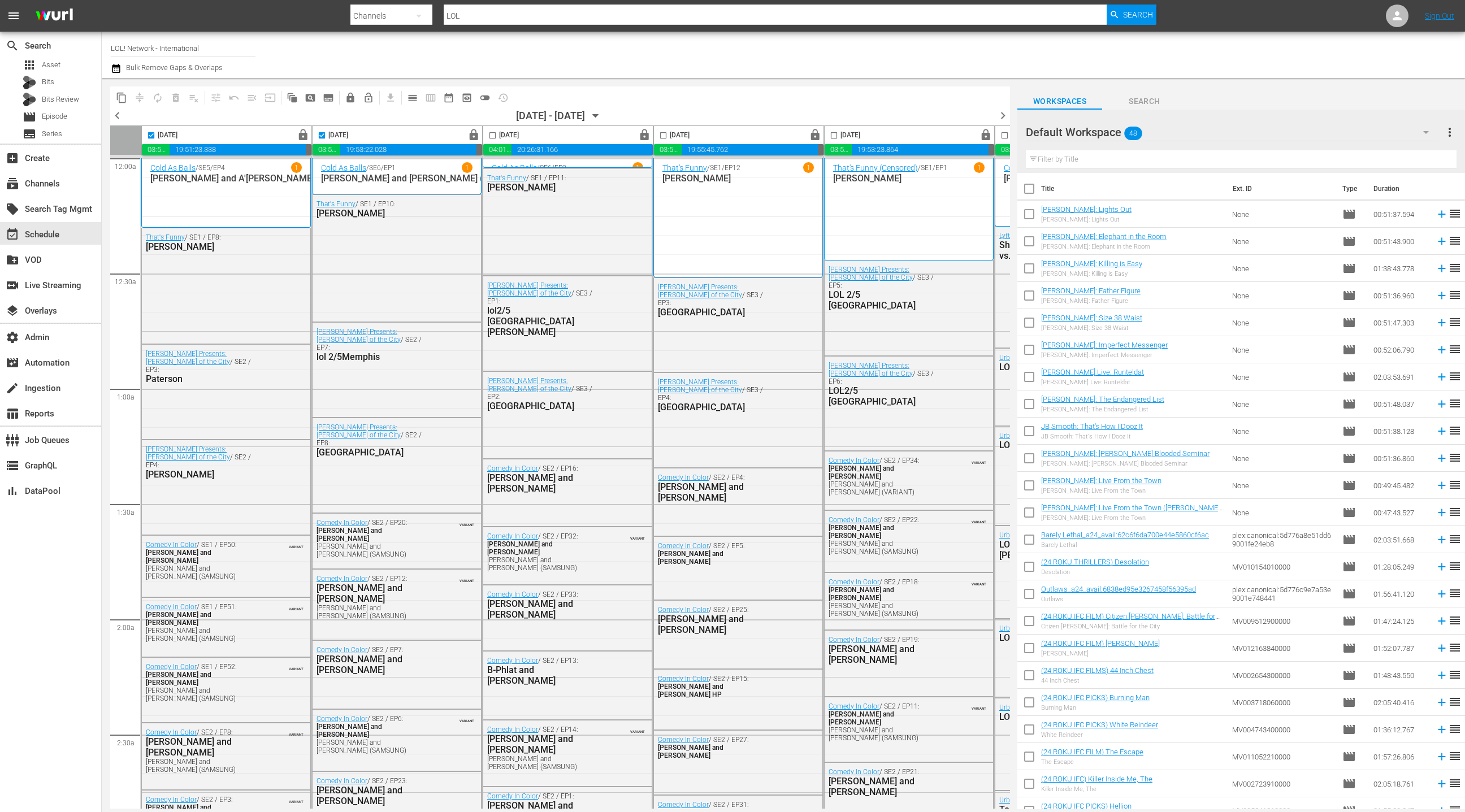
drag, startPoint x: 489, startPoint y: 136, endPoint x: 535, endPoint y: 139, distance: 46.1
click at [489, 136] on input "checkbox" at bounding box center [492, 137] width 13 height 13
checkbox input "true"
click at [666, 136] on input "checkbox" at bounding box center [663, 137] width 13 height 13
checkbox input "true"
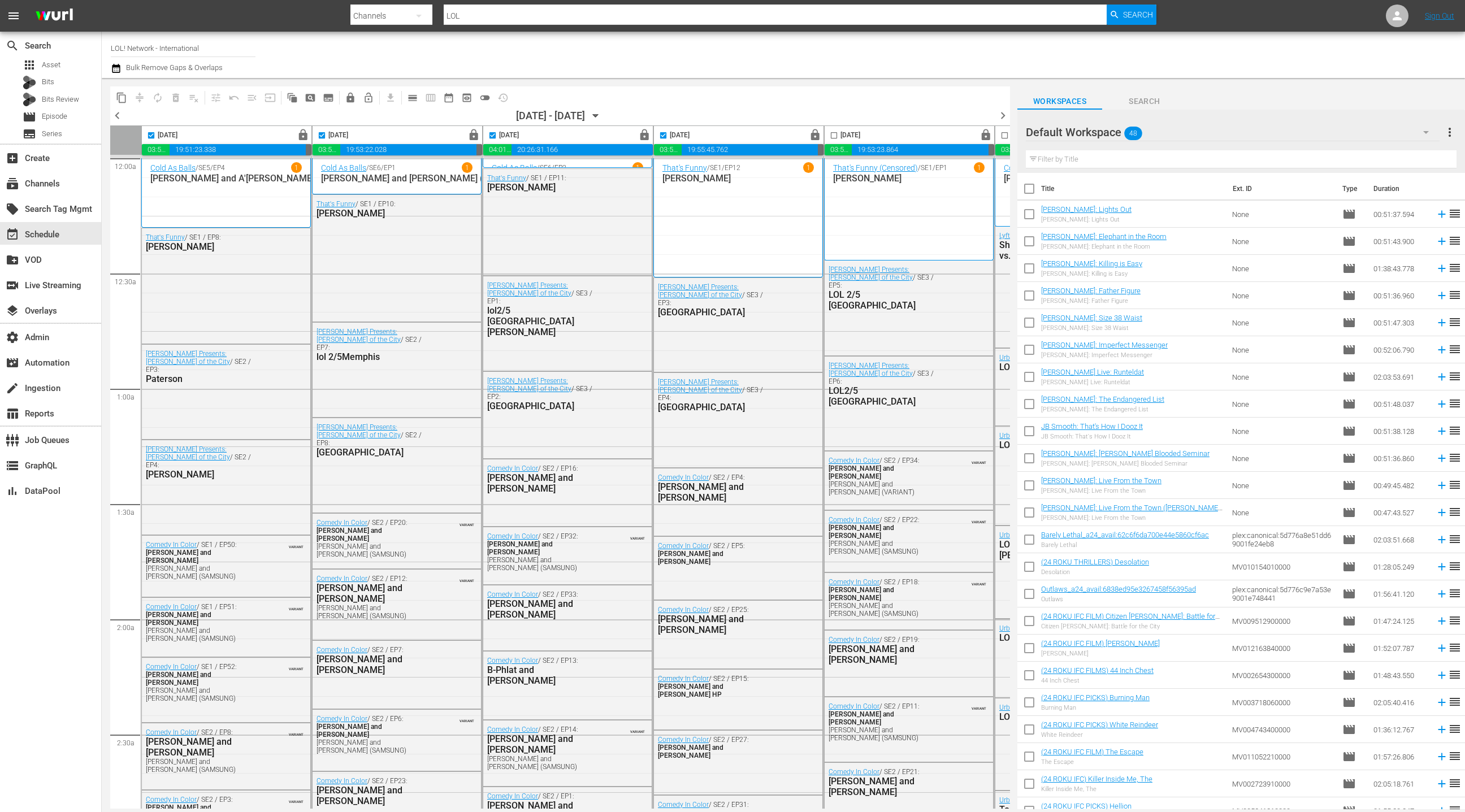
click at [835, 136] on input "checkbox" at bounding box center [834, 137] width 13 height 13
checkbox input "true"
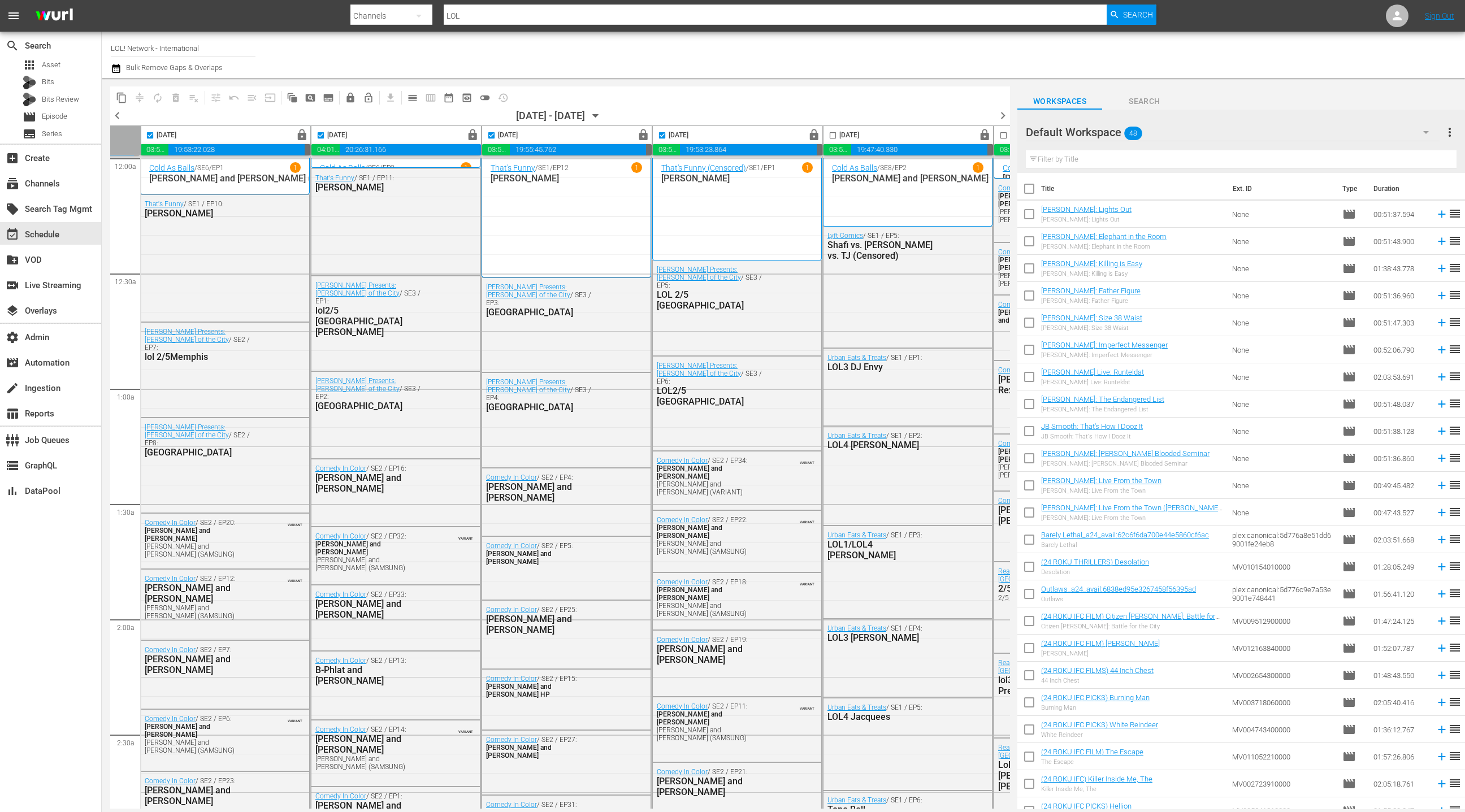
scroll to position [0, 220]
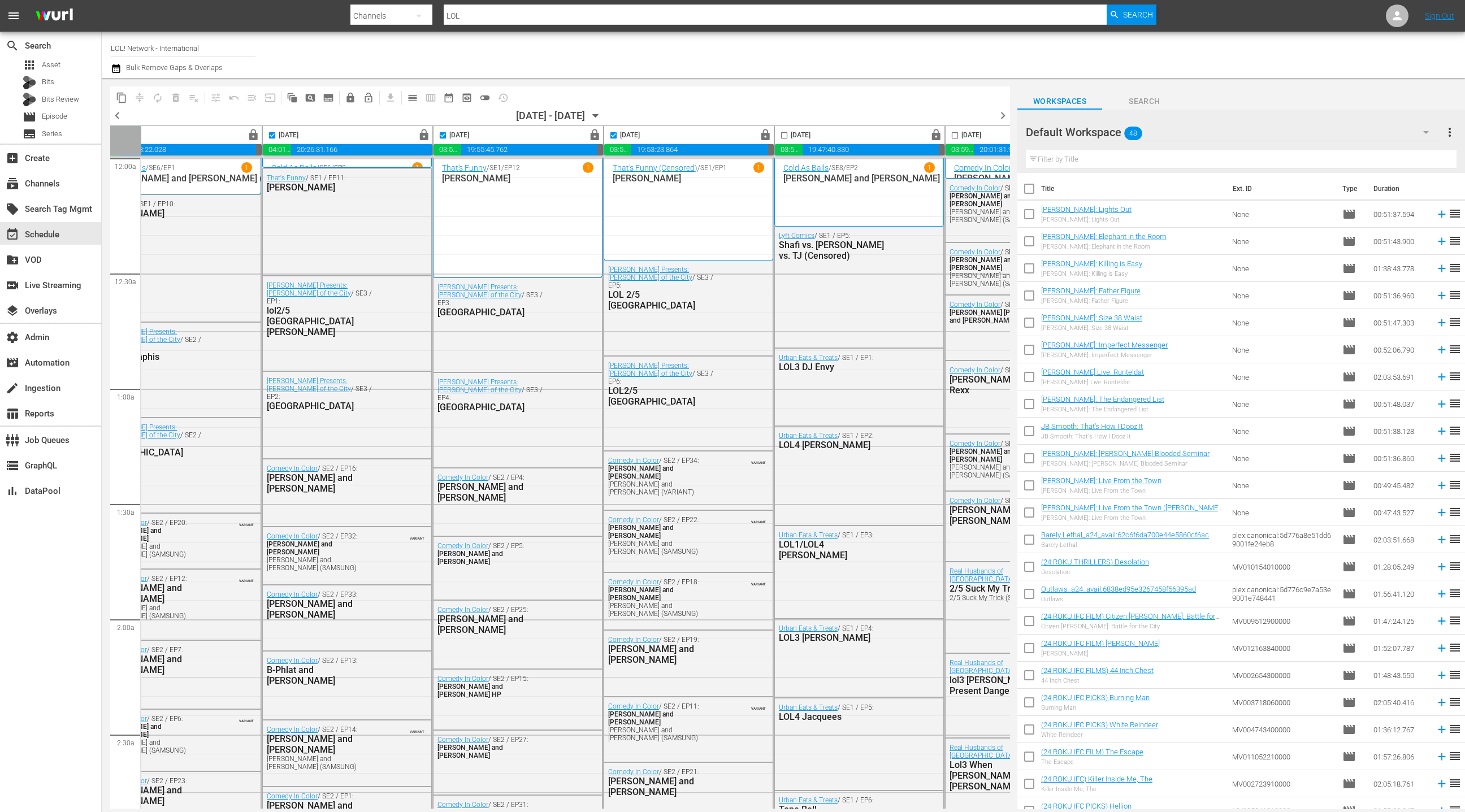
click at [784, 136] on input "checkbox" at bounding box center [784, 137] width 13 height 13
checkbox input "true"
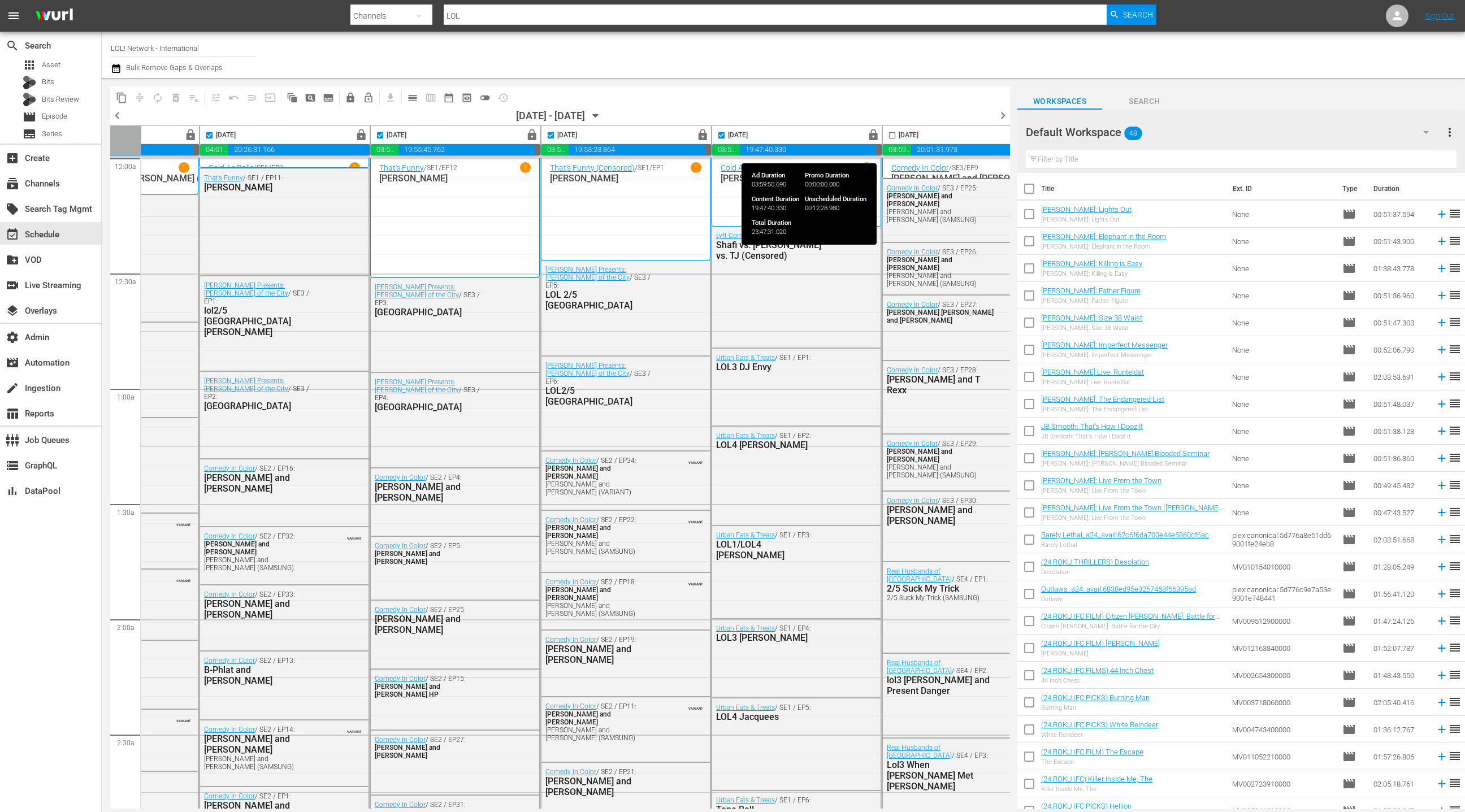
scroll to position [0, 328]
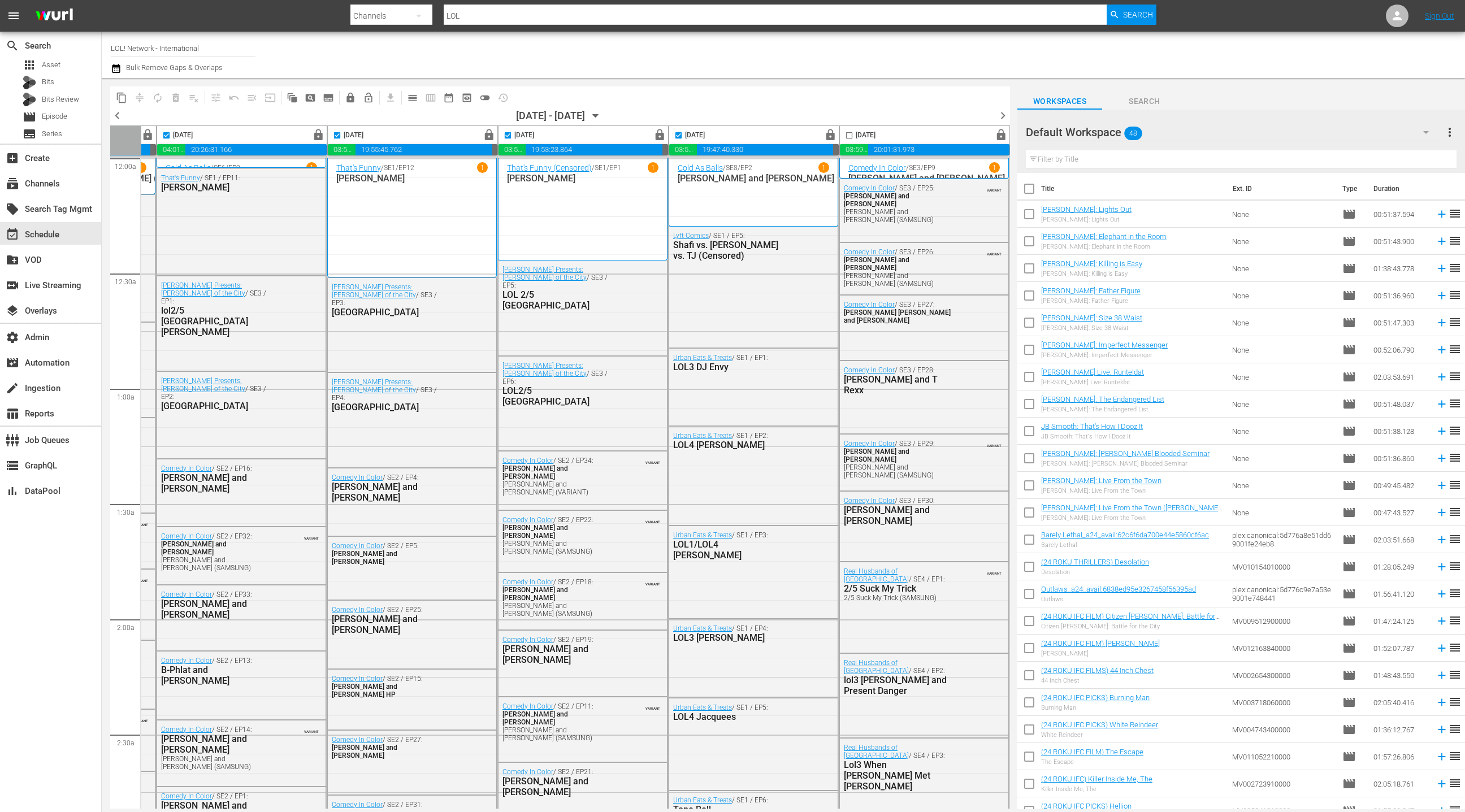
click at [847, 135] on input "checkbox" at bounding box center [849, 137] width 13 height 13
checkbox input "true"
click at [122, 97] on span "content_copy" at bounding box center [121, 97] width 11 height 11
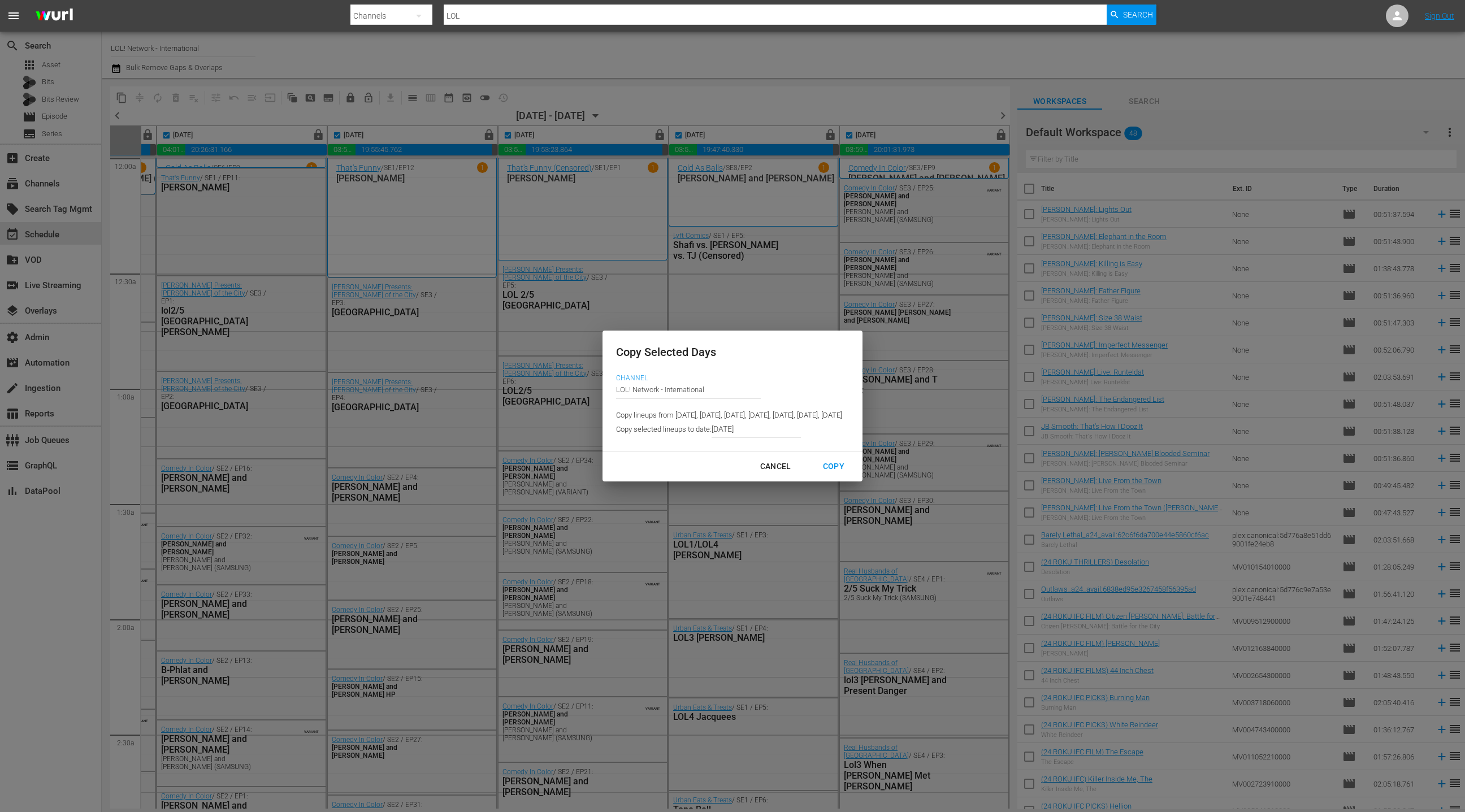
click at [712, 432] on input "8/23/2025" at bounding box center [756, 429] width 89 height 17
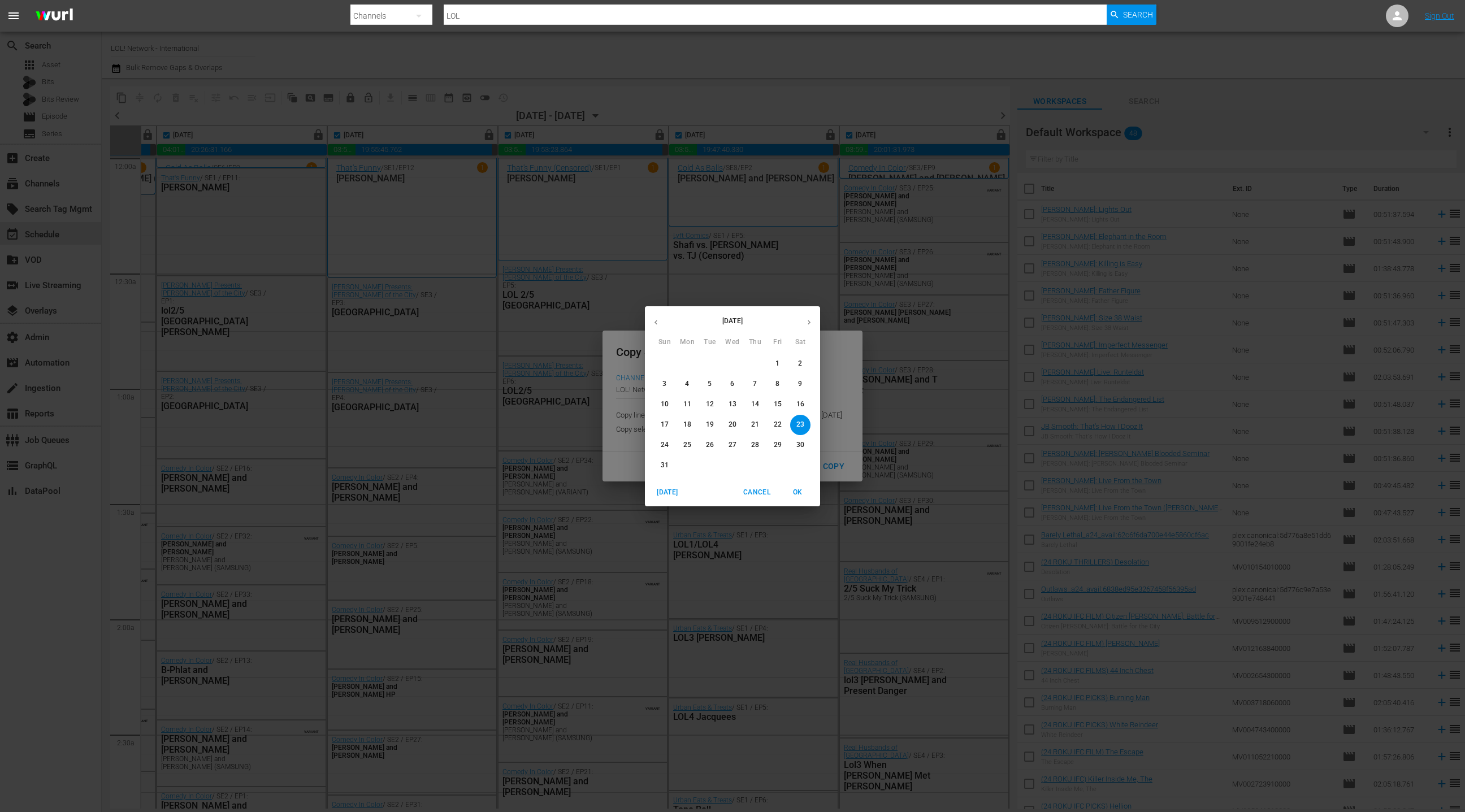
click at [810, 324] on icon "button" at bounding box center [809, 322] width 9 height 9
click at [688, 369] on button "1" at bounding box center [687, 364] width 20 height 20
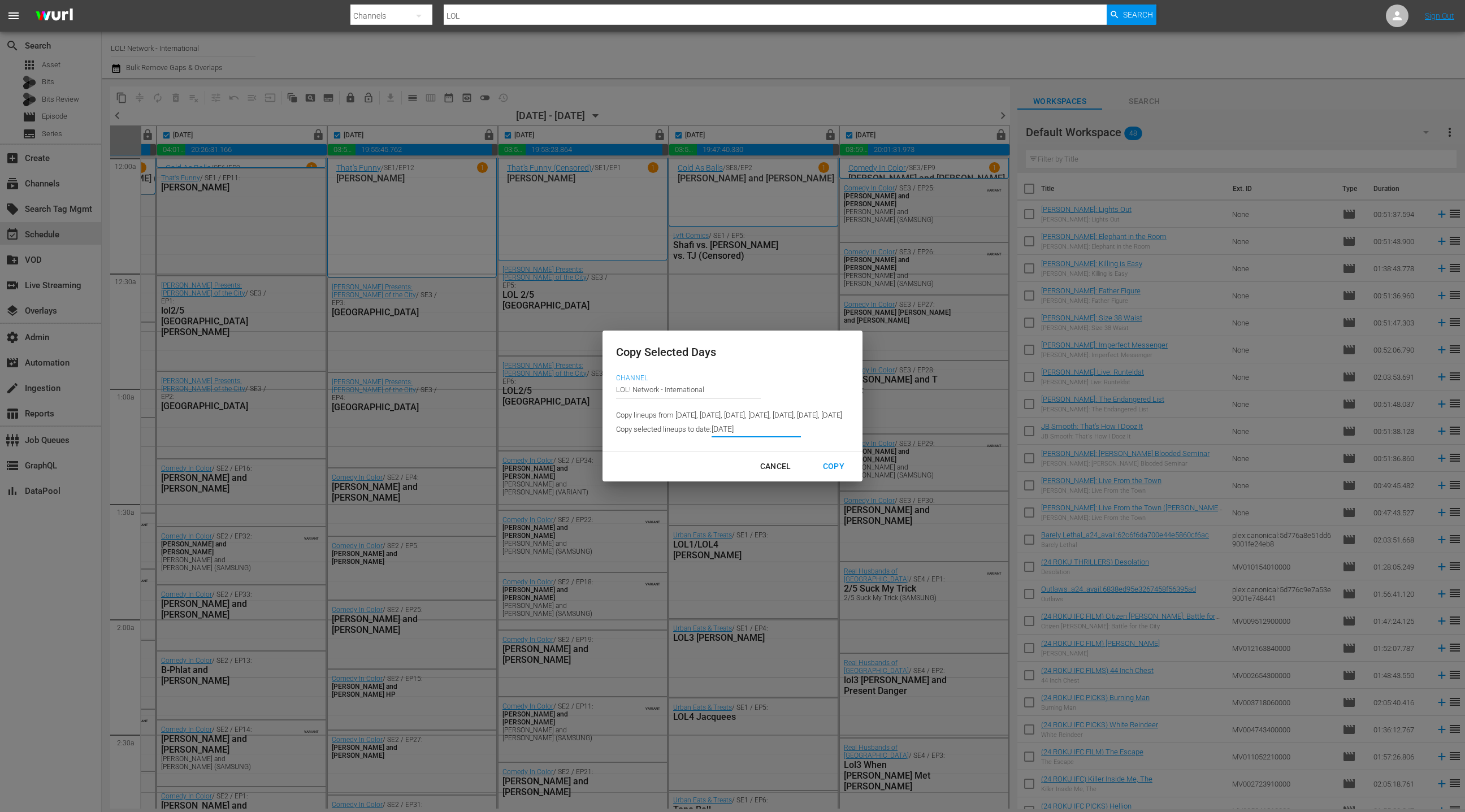
click at [853, 474] on div "Copy" at bounding box center [833, 466] width 39 height 14
type input "8/18/2025"
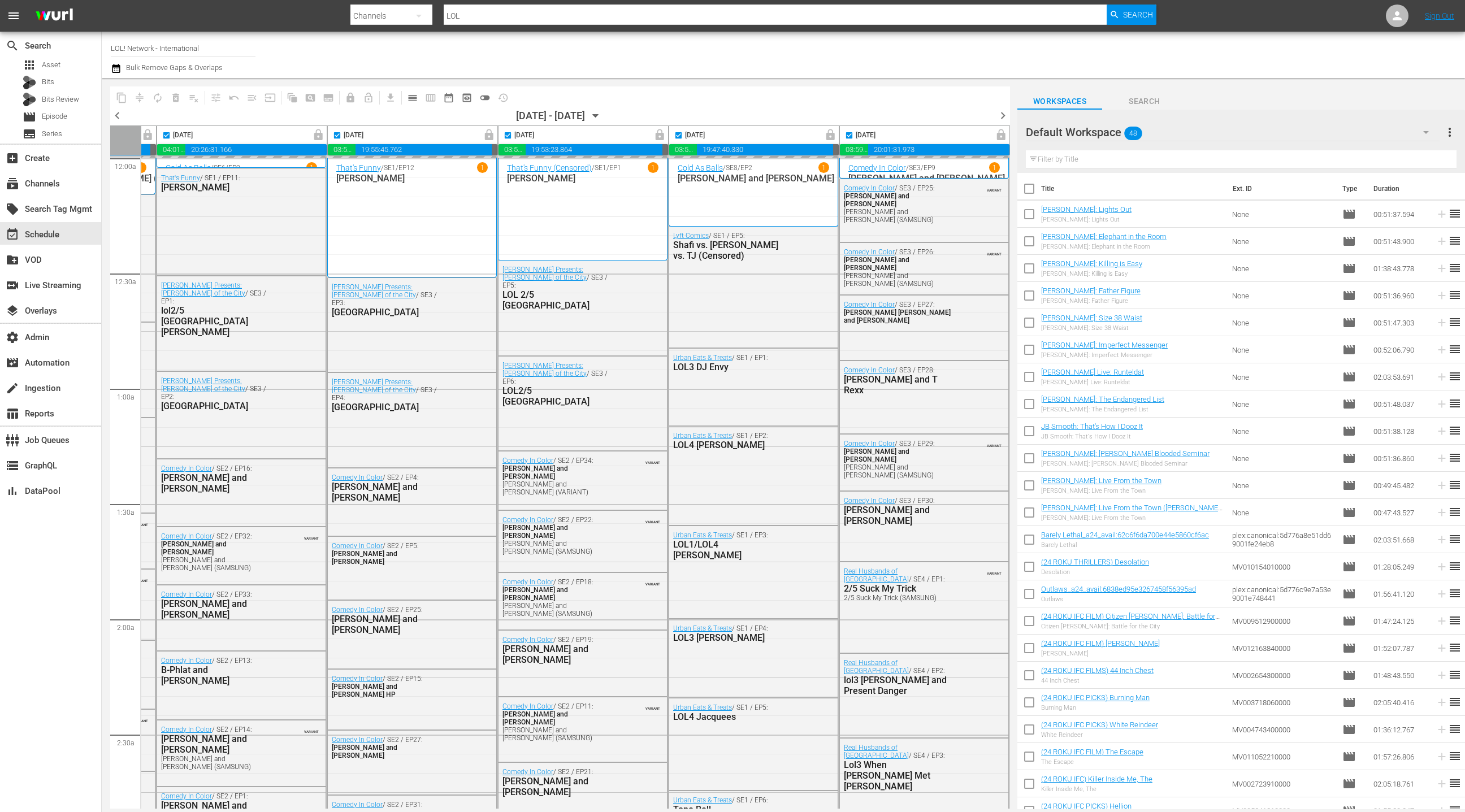
click at [602, 117] on icon "button" at bounding box center [595, 115] width 12 height 12
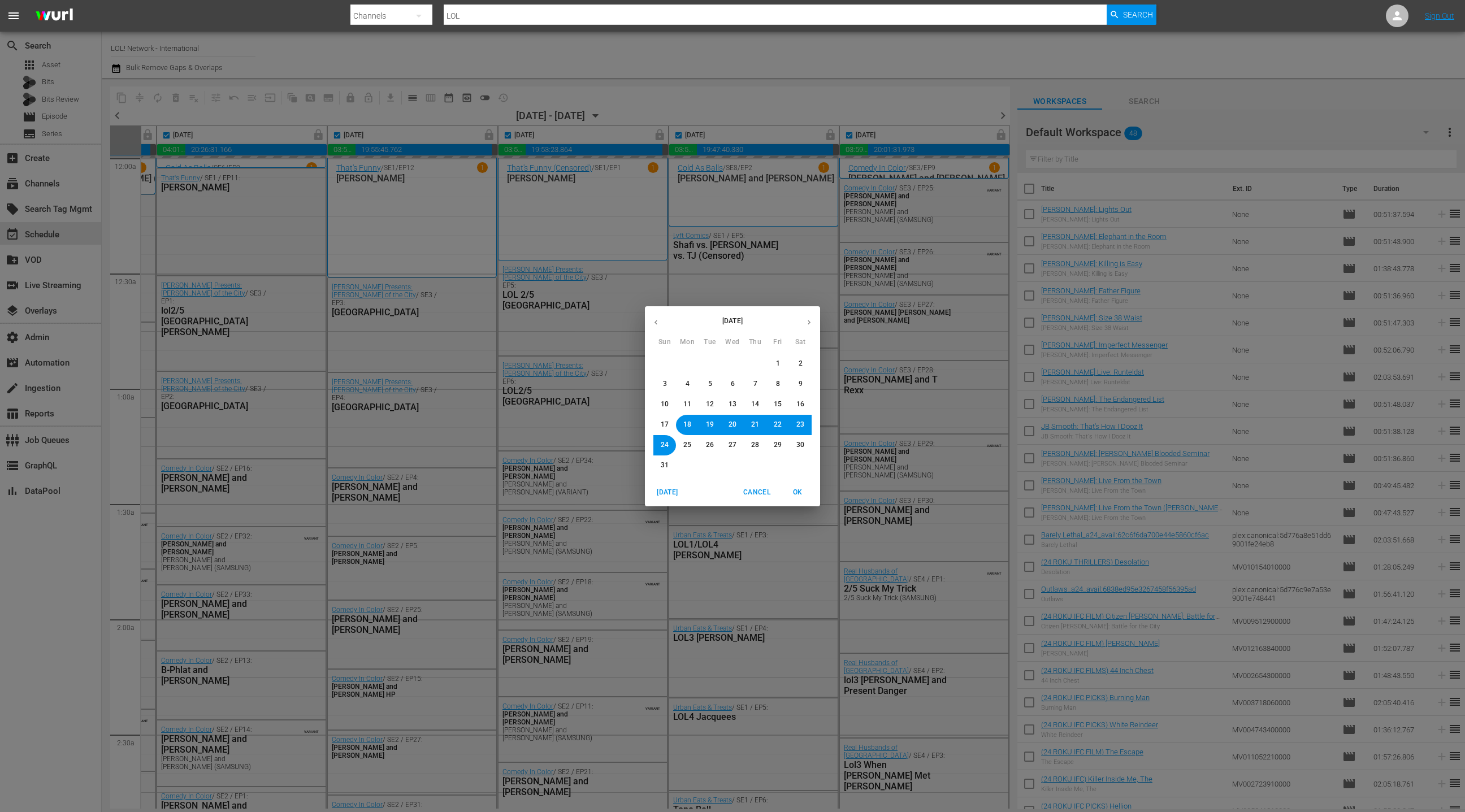
click at [813, 320] on button "button" at bounding box center [809, 322] width 22 height 22
click at [686, 362] on span "1" at bounding box center [687, 364] width 4 height 10
click at [800, 494] on span "OK" at bounding box center [797, 492] width 27 height 12
checkbox input "false"
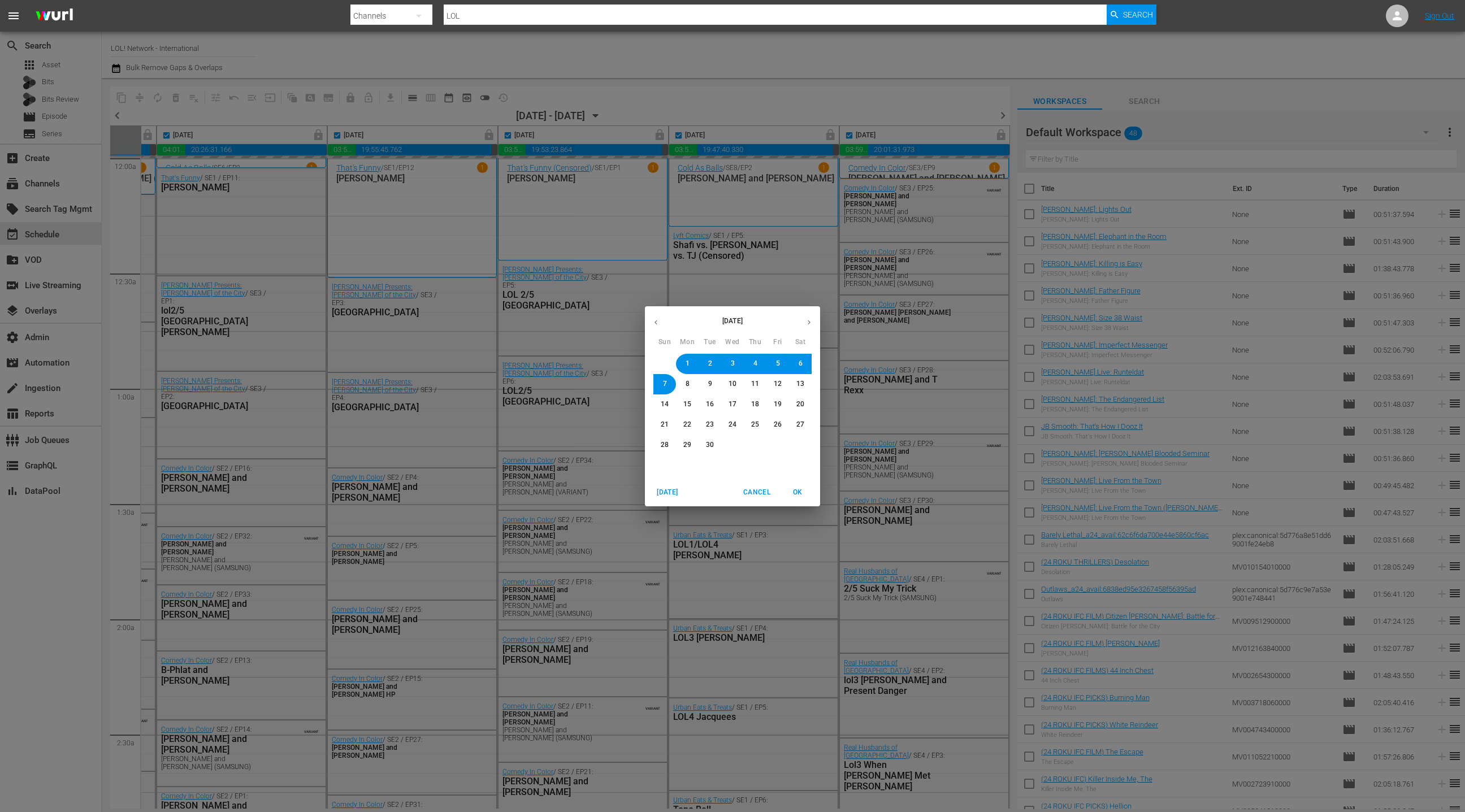
checkbox input "false"
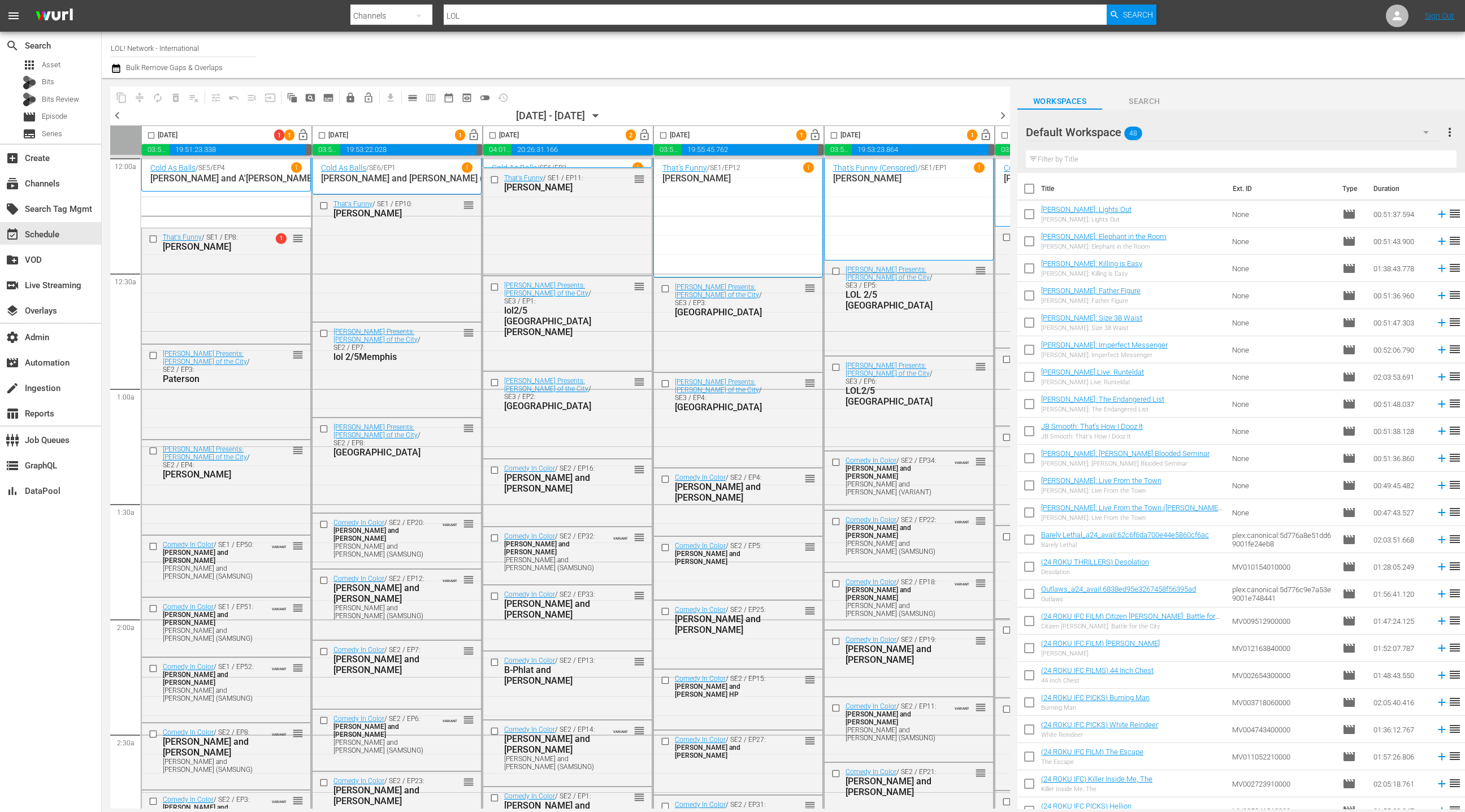
click at [117, 70] on icon "button" at bounding box center [116, 68] width 11 height 13
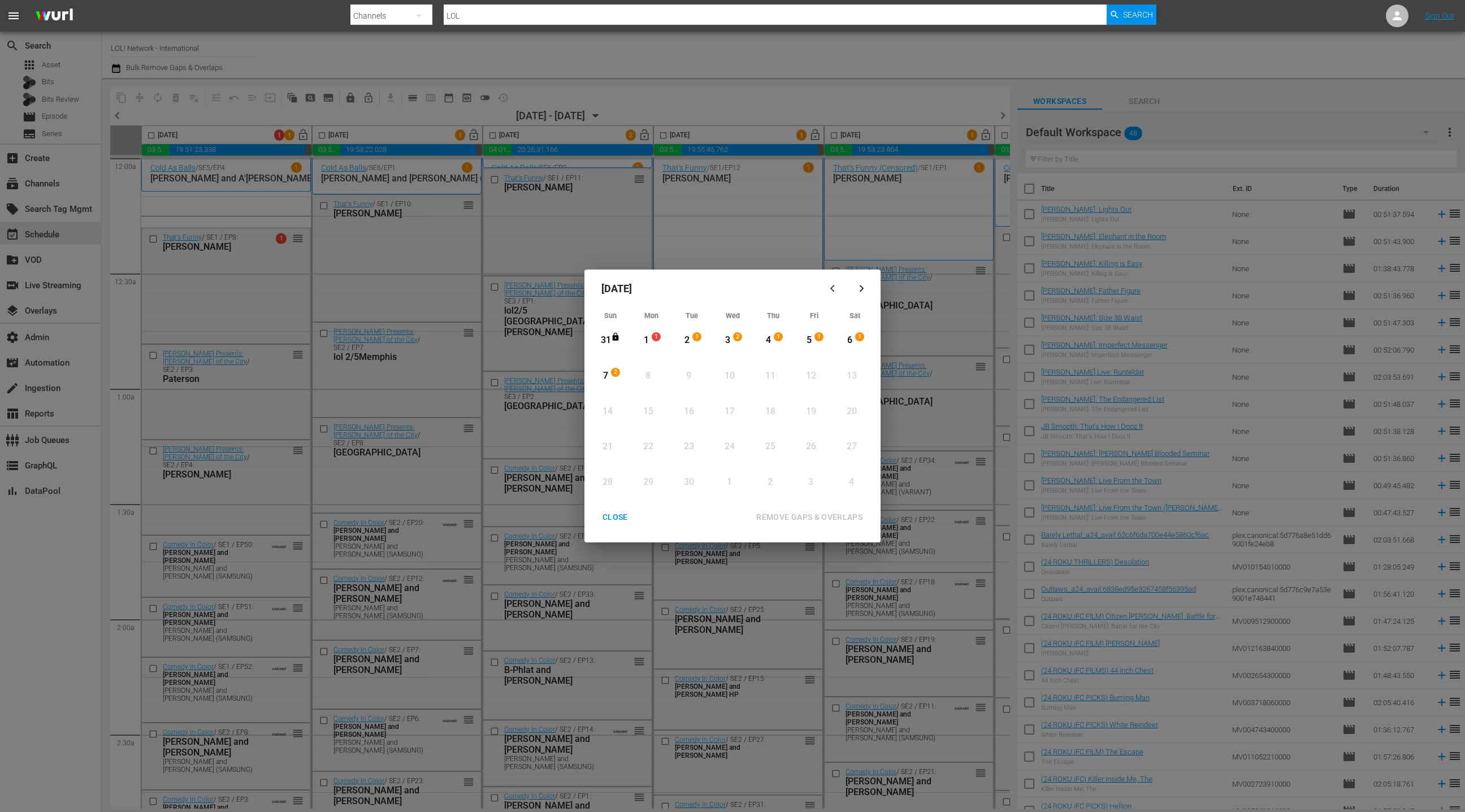
drag, startPoint x: 649, startPoint y: 341, endPoint x: 608, endPoint y: 379, distance: 55.9
click at [648, 341] on div "1" at bounding box center [646, 340] width 14 height 13
drag, startPoint x: 608, startPoint y: 379, endPoint x: 640, endPoint y: 393, distance: 34.9
click at [608, 379] on div "7" at bounding box center [605, 376] width 14 height 13
drag, startPoint x: 808, startPoint y: 519, endPoint x: 299, endPoint y: 0, distance: 726.9
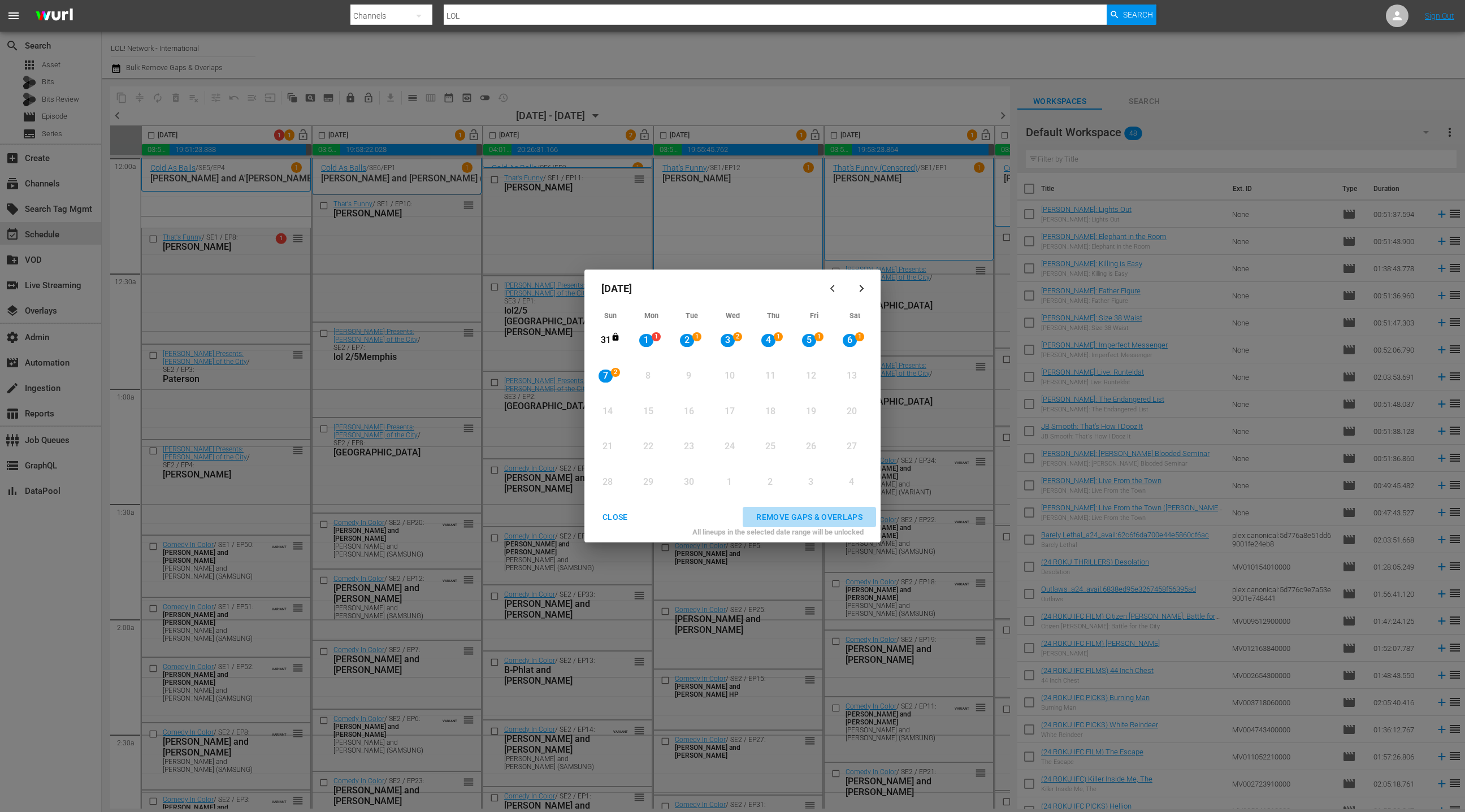
click at [808, 519] on div "REMOVE GAPS & OVERLAPS" at bounding box center [809, 517] width 124 height 14
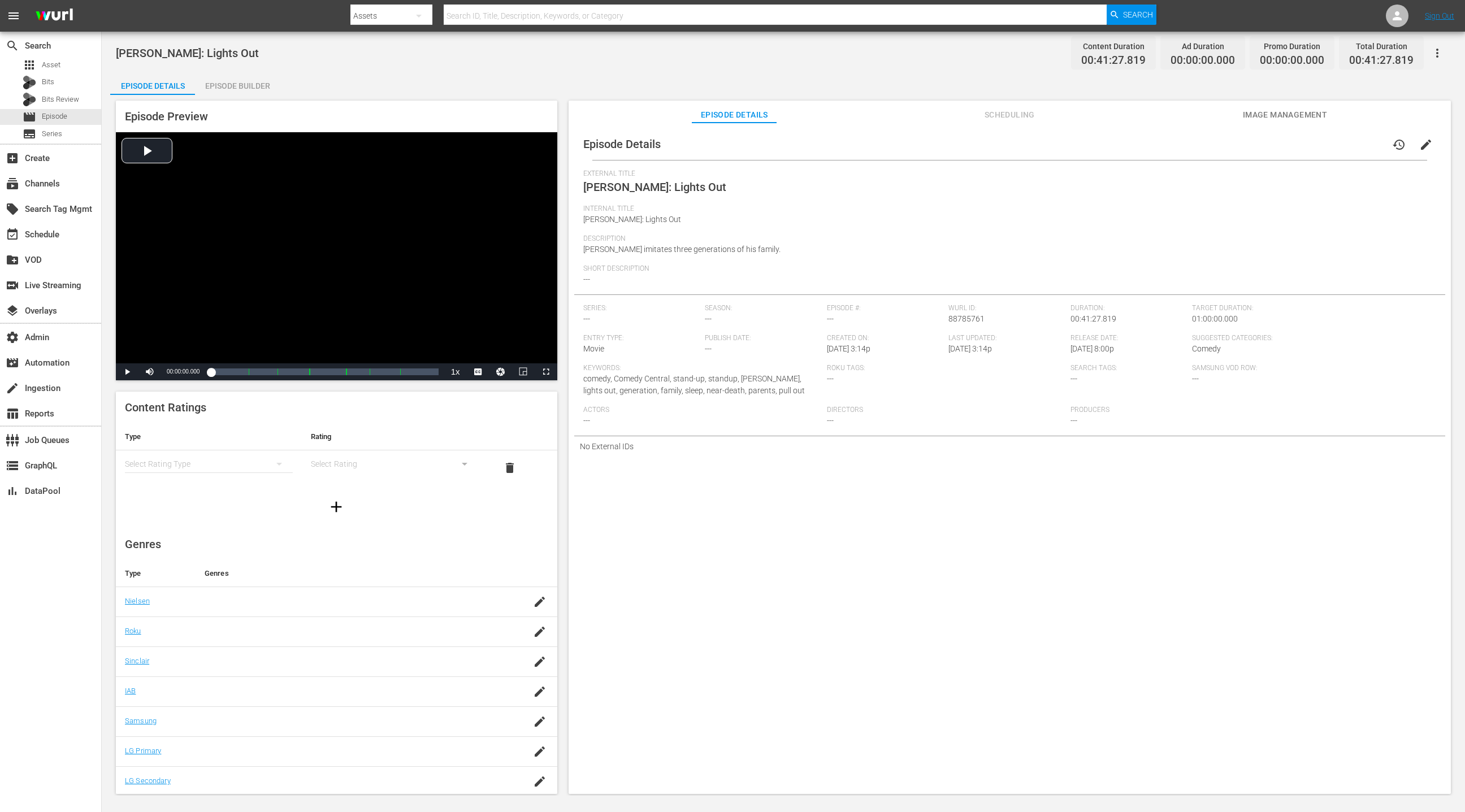
click at [227, 87] on div "Episode Builder" at bounding box center [237, 86] width 85 height 27
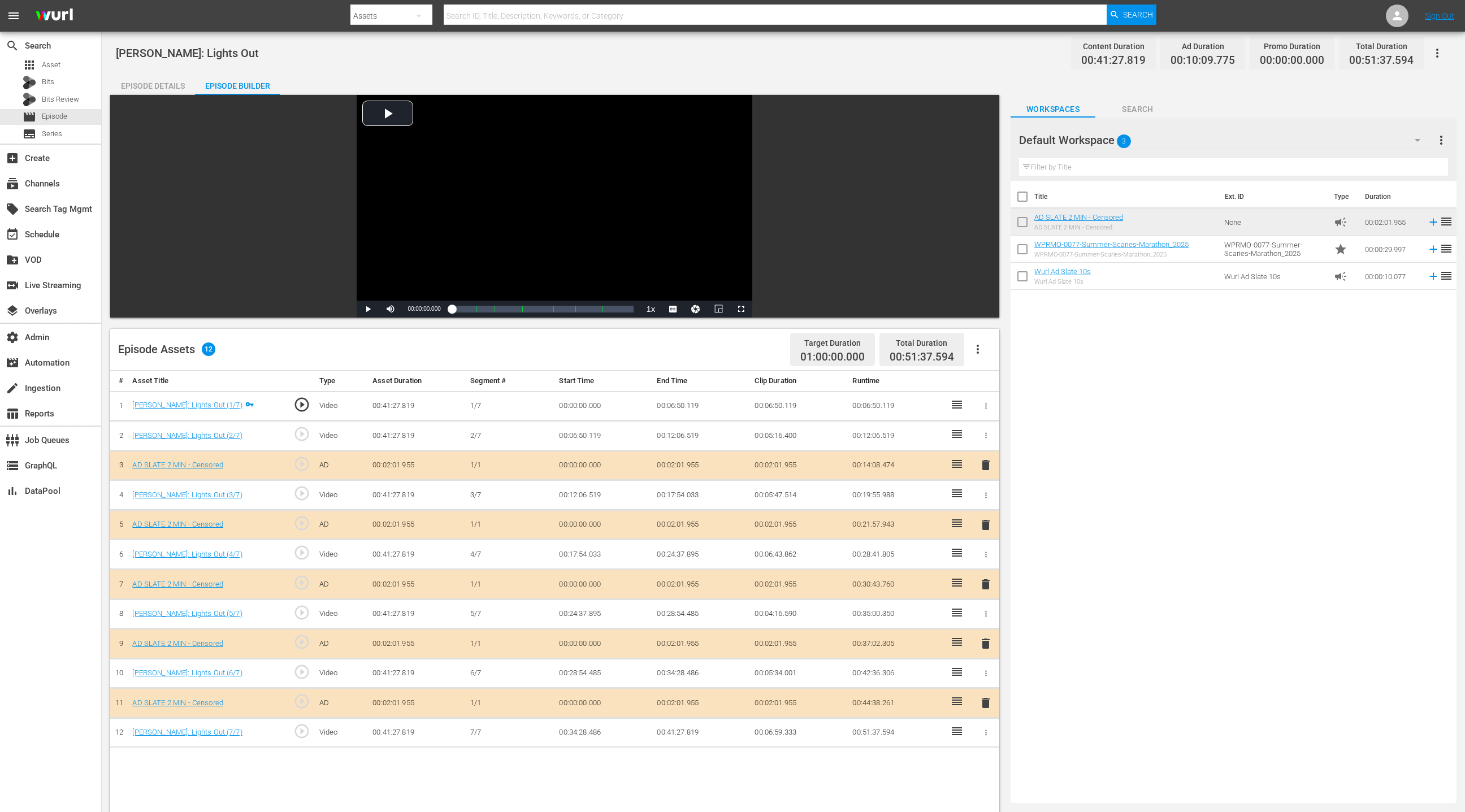
click at [172, 87] on div "Episode Details" at bounding box center [153, 86] width 85 height 27
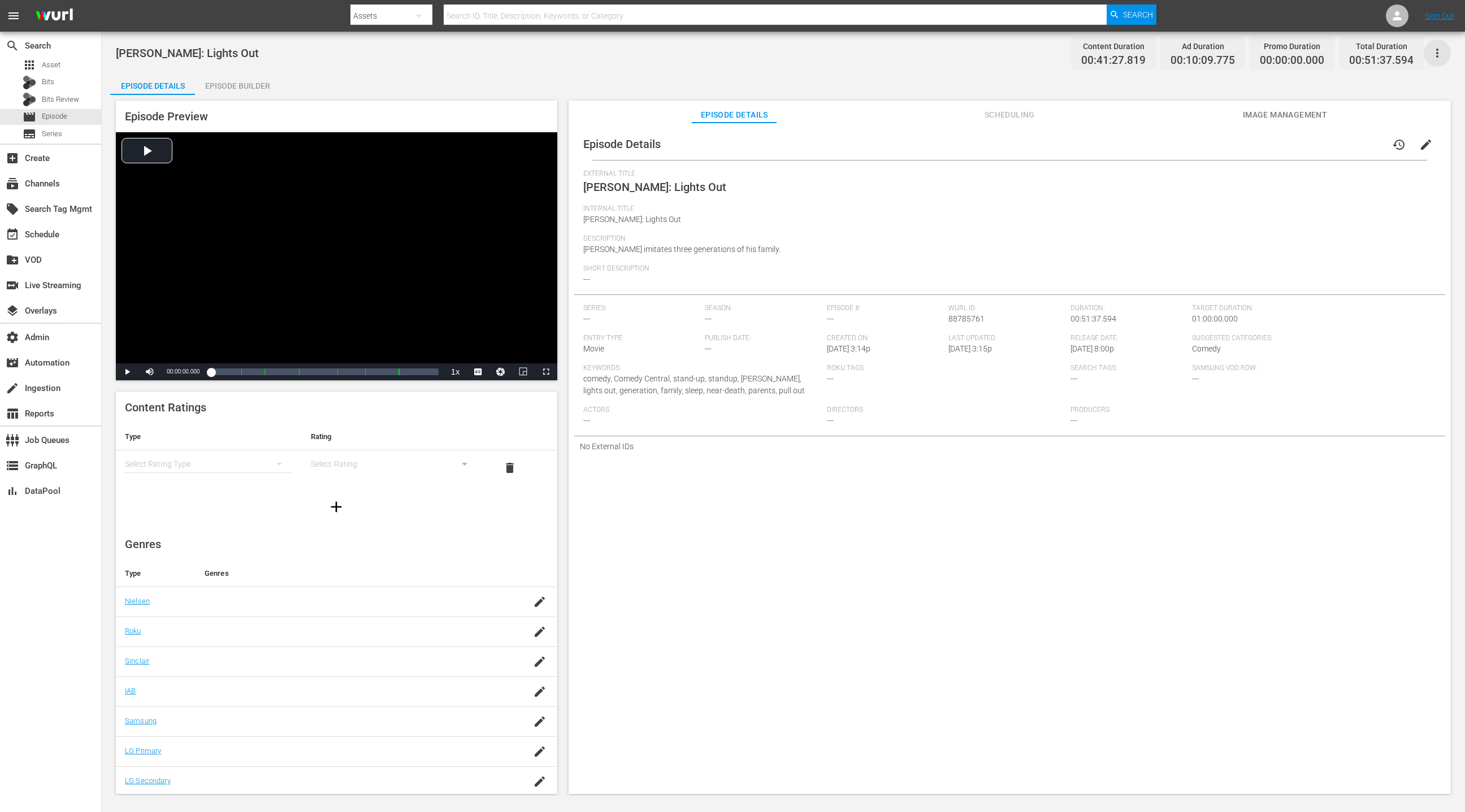
click at [976, 54] on icon "button" at bounding box center [1437, 53] width 13 height 13
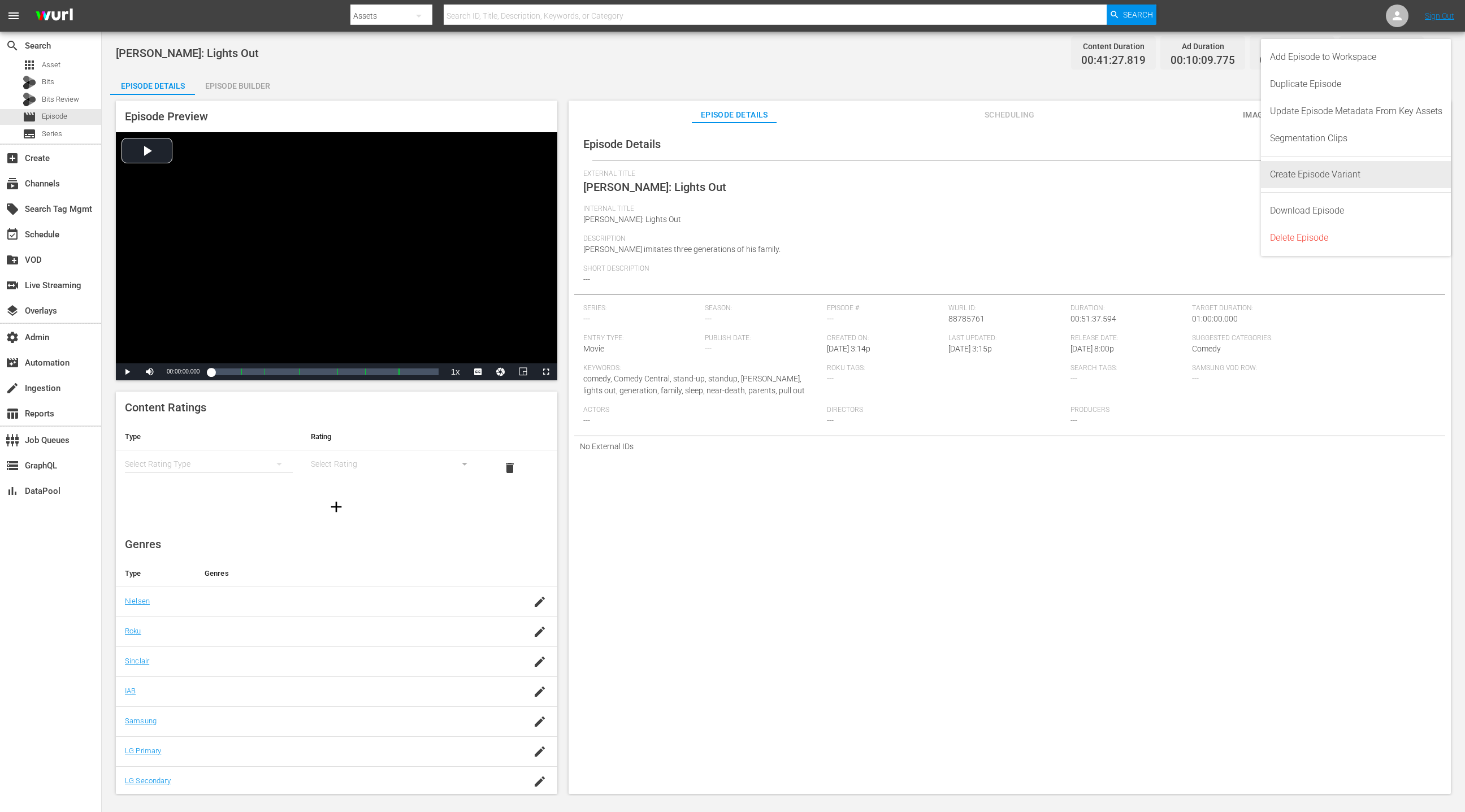
click at [976, 180] on div "Create Episode Variant" at bounding box center [1356, 175] width 172 height 27
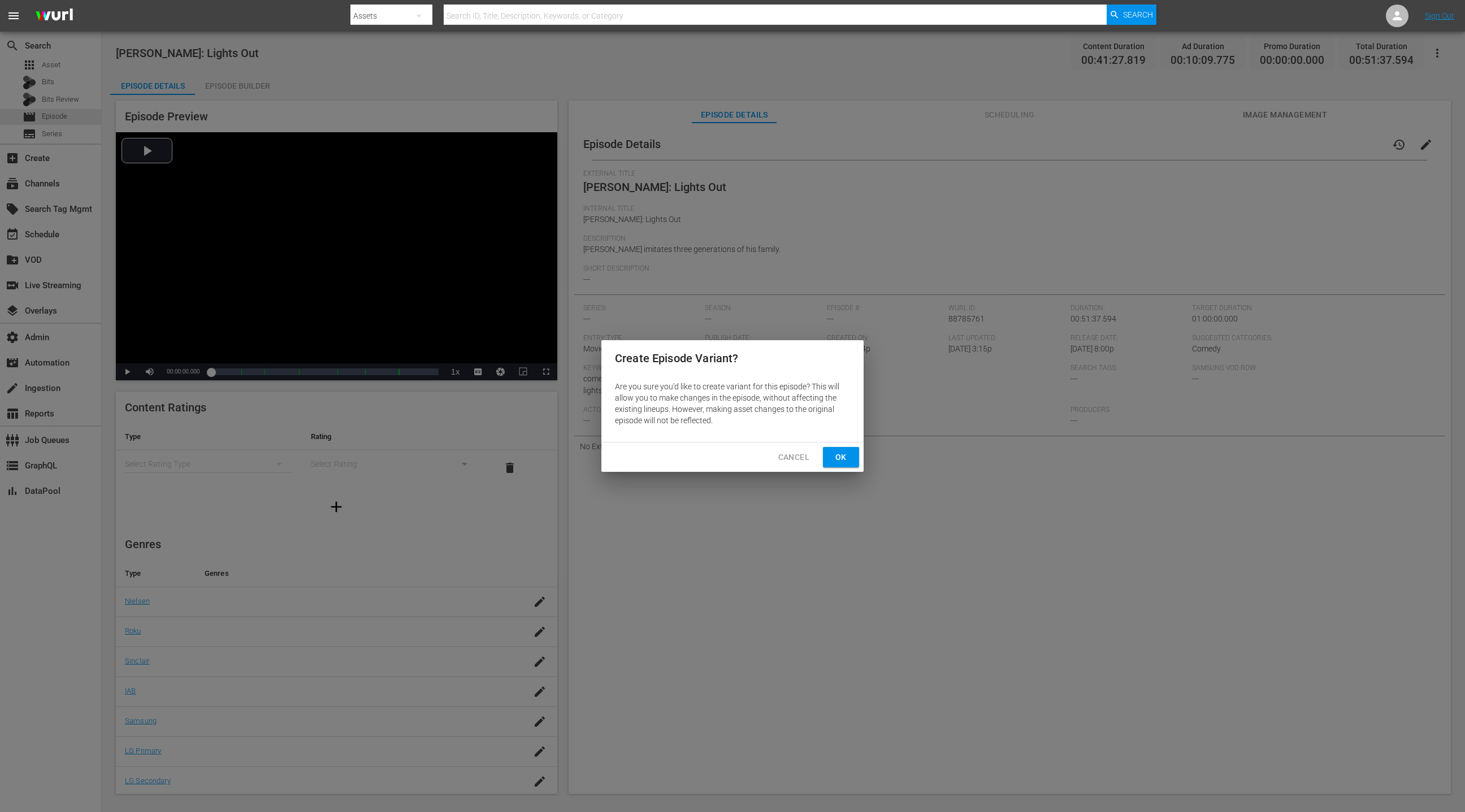
click at [838, 456] on span "Ok" at bounding box center [840, 458] width 18 height 14
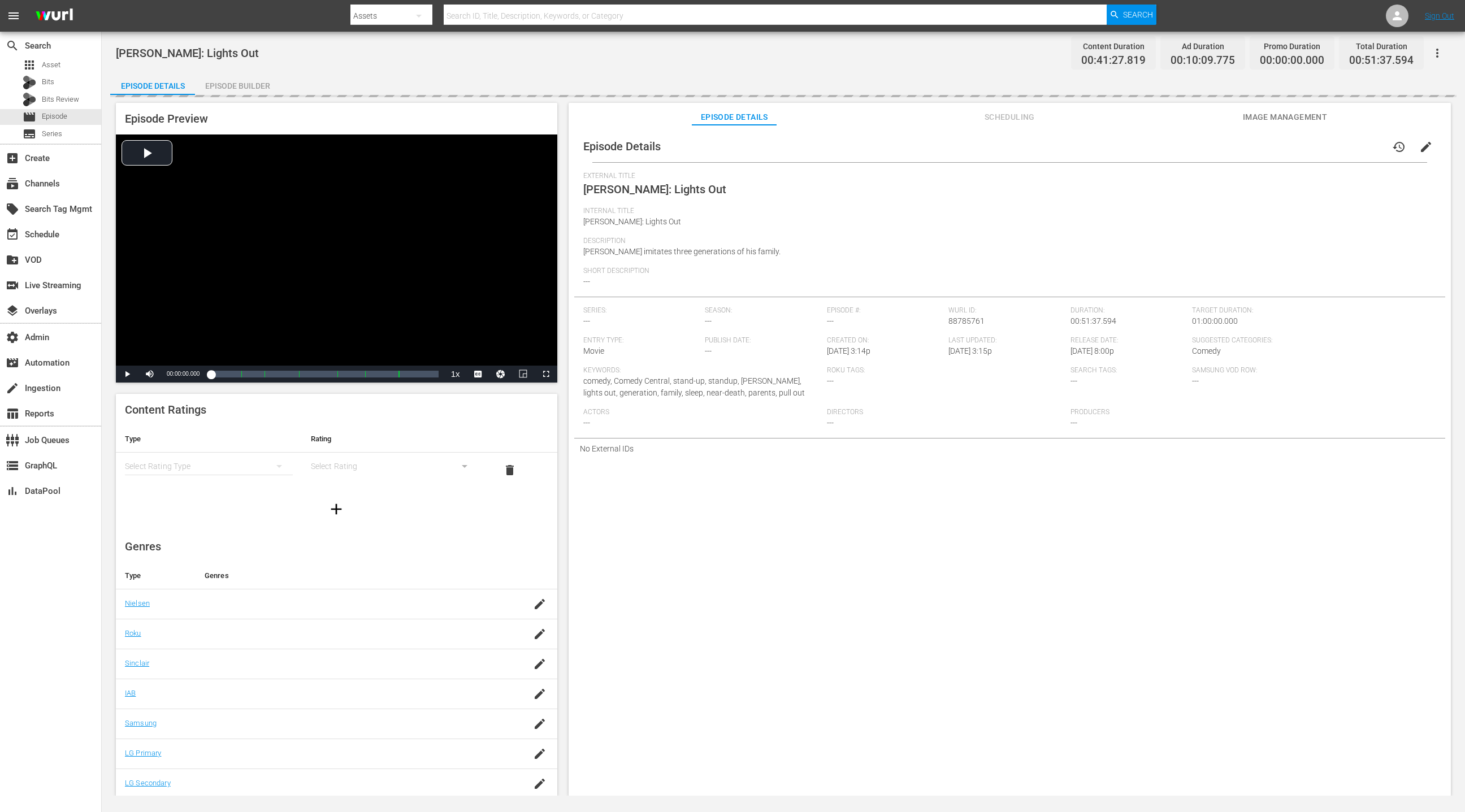
click at [242, 86] on div "Episode Builder" at bounding box center [237, 86] width 85 height 27
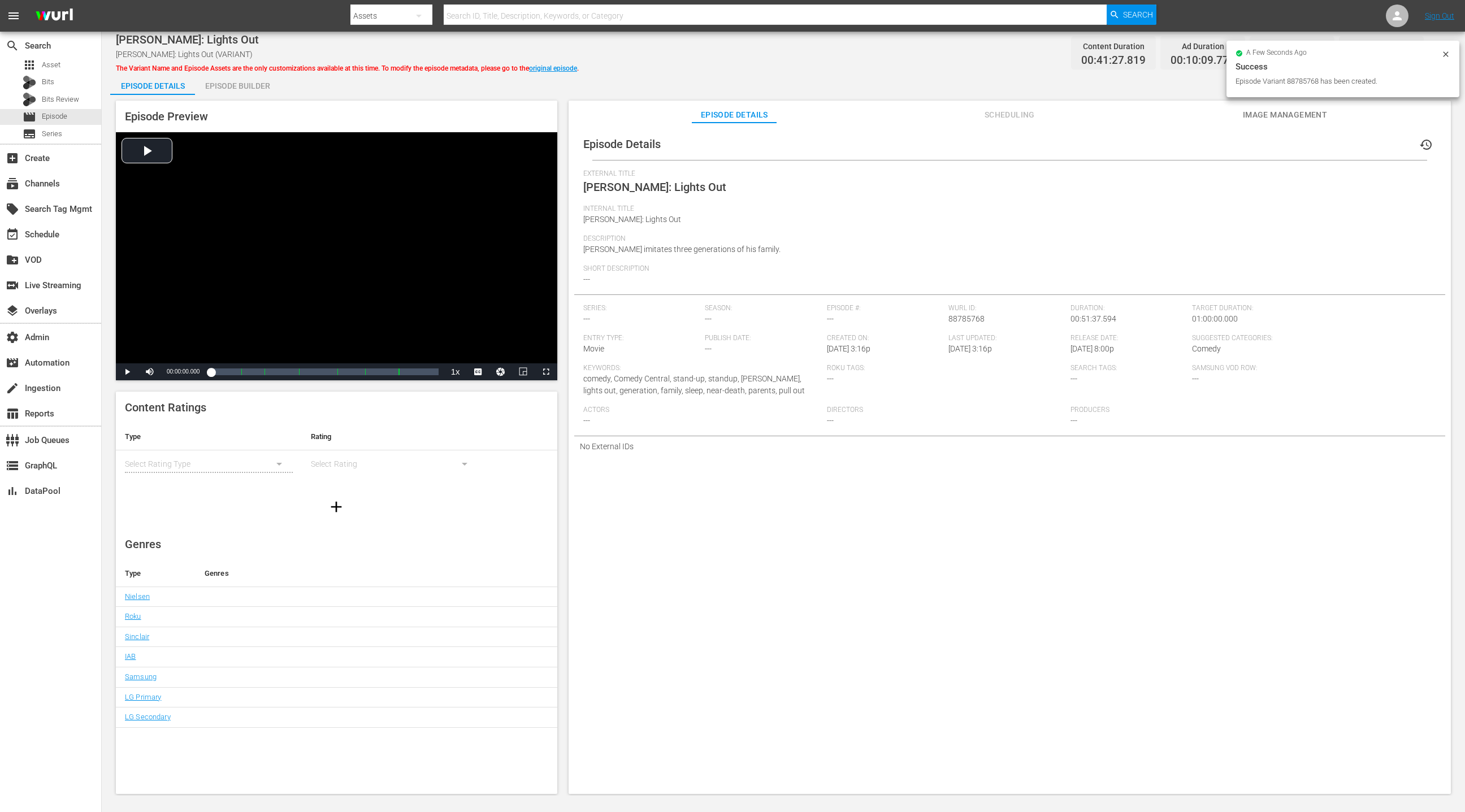
drag, startPoint x: 246, startPoint y: 82, endPoint x: 261, endPoint y: 90, distance: 17.0
click at [246, 82] on div "Episode Builder" at bounding box center [237, 86] width 85 height 27
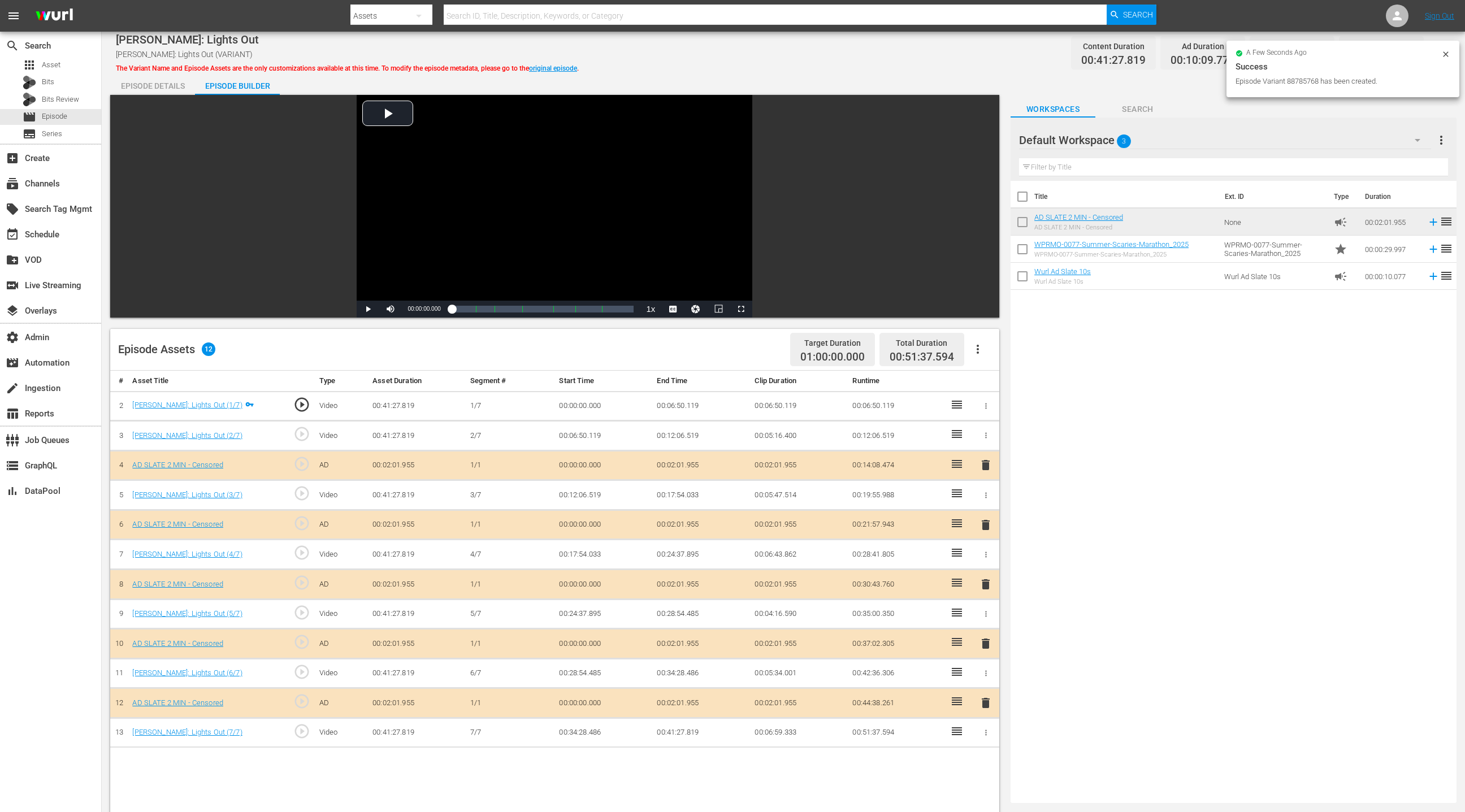
click at [976, 520] on span "delete" at bounding box center [985, 525] width 13 height 13
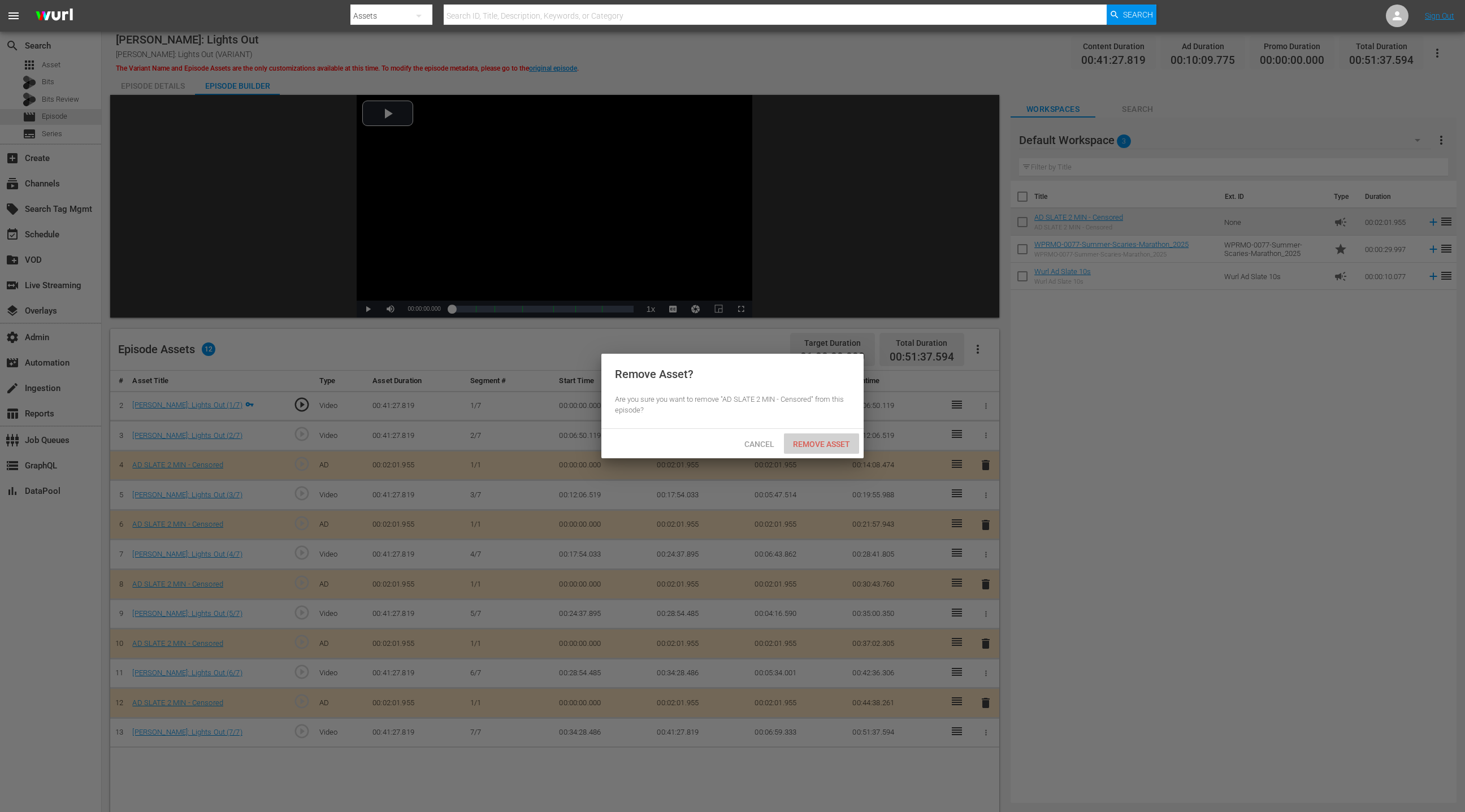
click at [810, 443] on span "Remove Asset" at bounding box center [822, 444] width 75 height 9
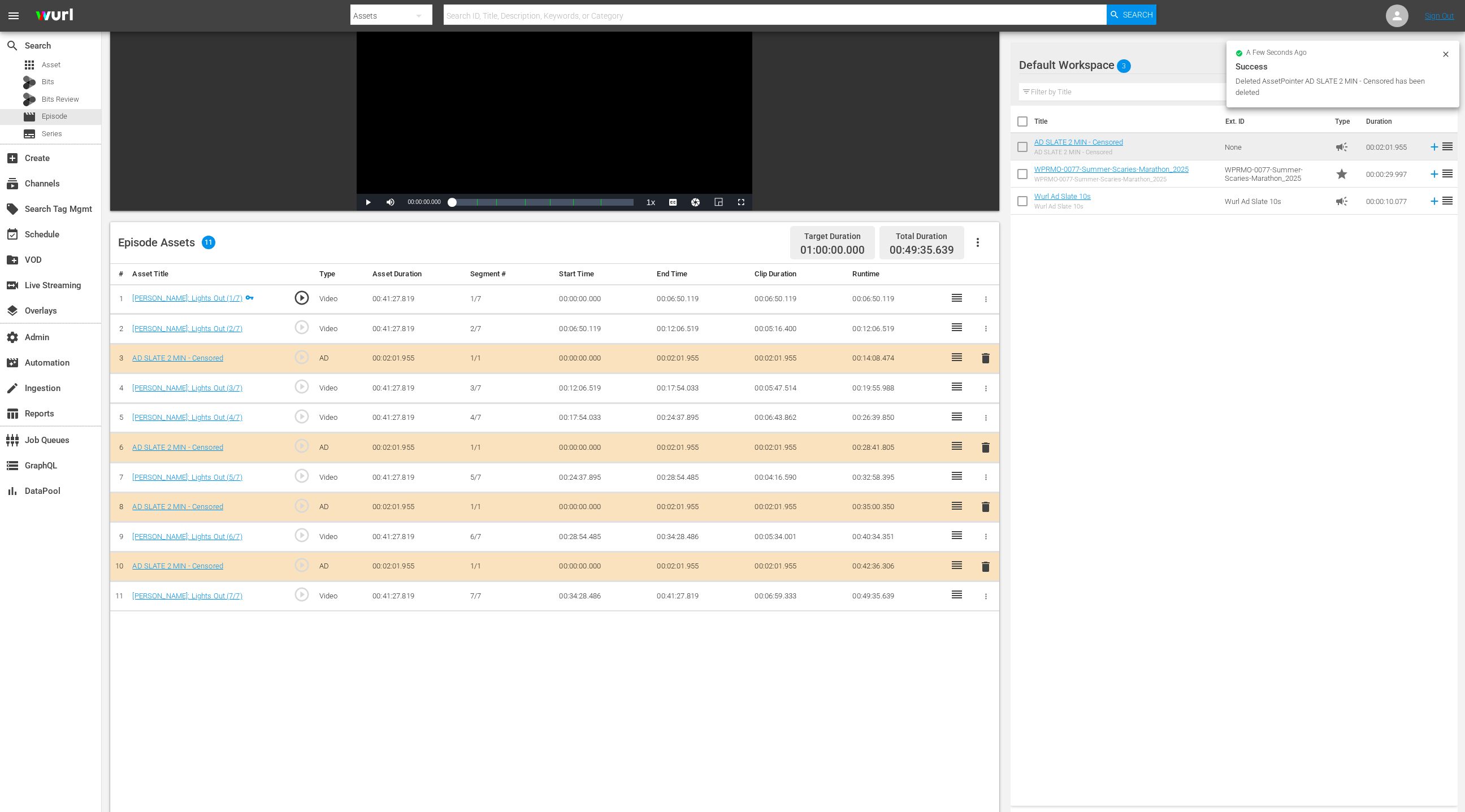
scroll to position [124, 0]
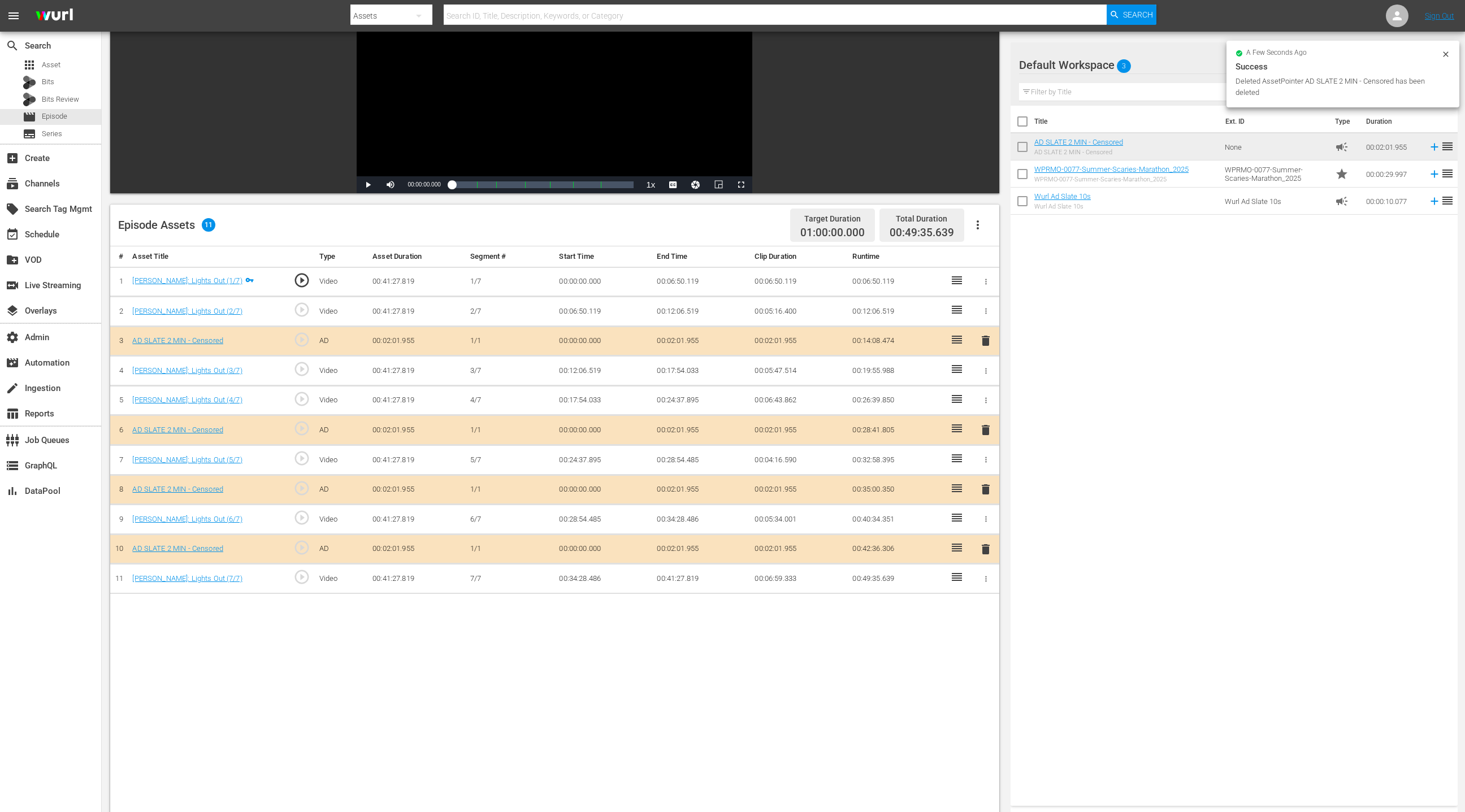
drag, startPoint x: 985, startPoint y: 490, endPoint x: 963, endPoint y: 464, distance: 34.1
click at [976, 490] on span "delete" at bounding box center [985, 489] width 13 height 13
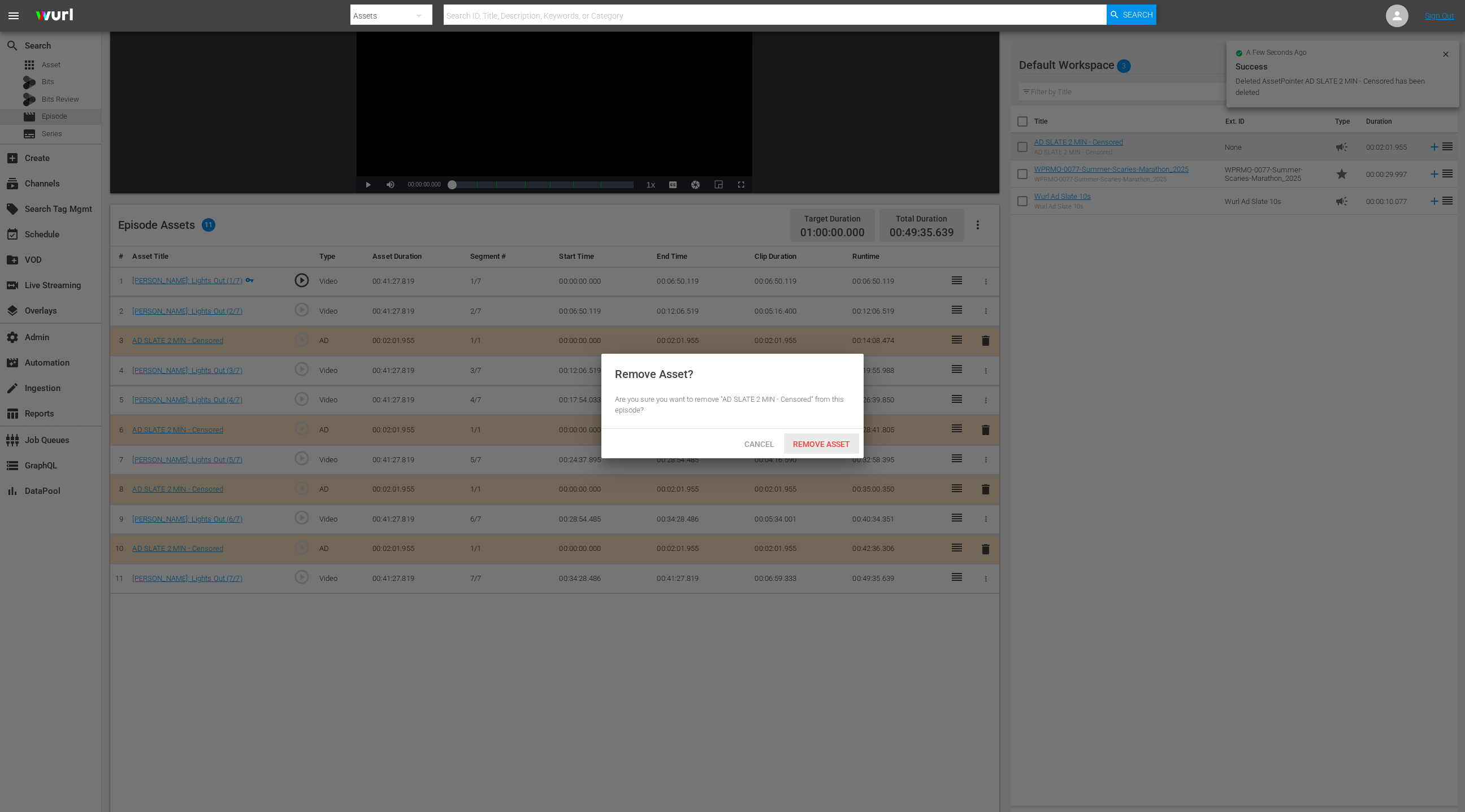
click at [817, 443] on span "Remove Asset" at bounding box center [822, 444] width 75 height 9
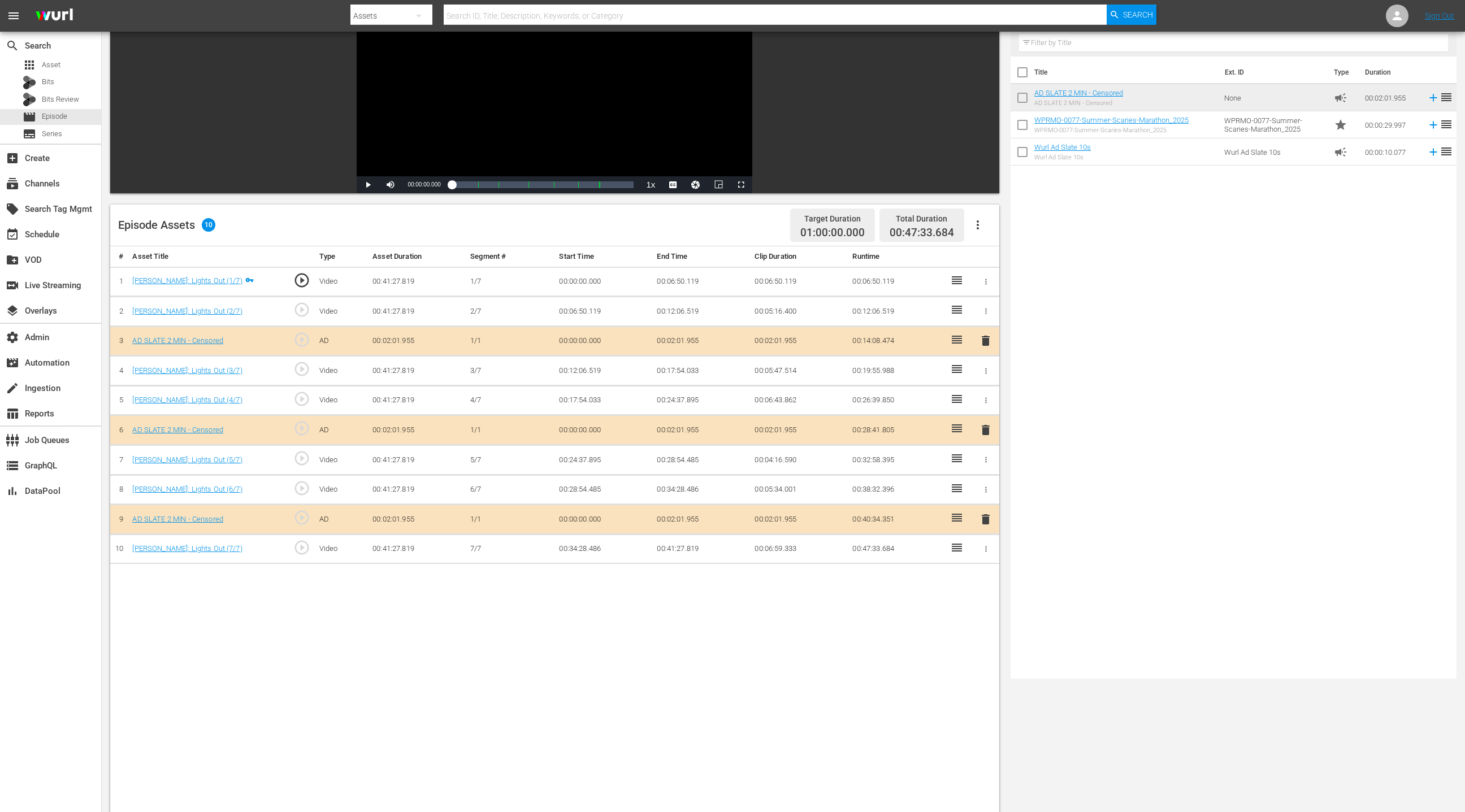
scroll to position [0, 0]
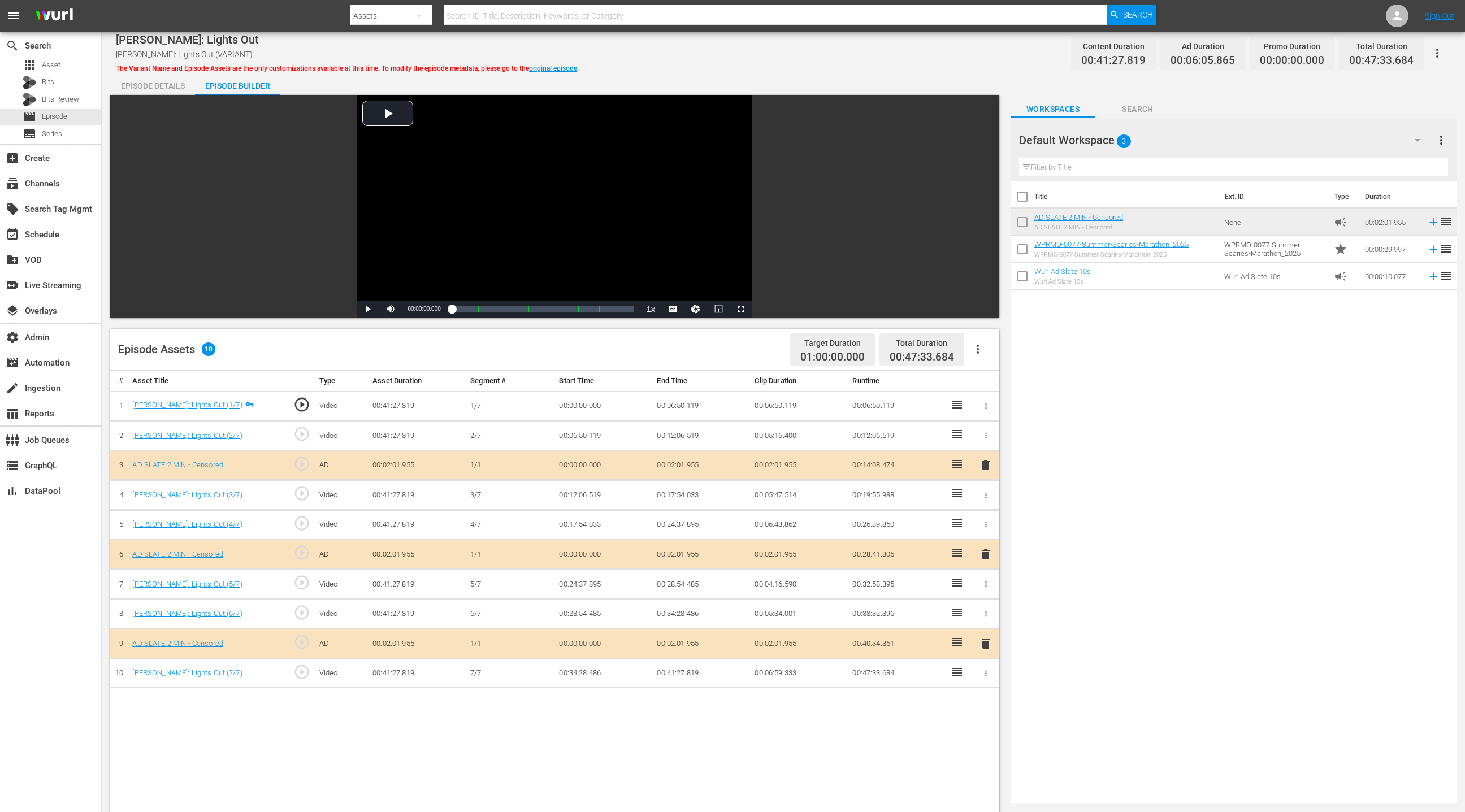
drag, startPoint x: 163, startPoint y: 91, endPoint x: 176, endPoint y: 96, distance: 13.9
click at [163, 91] on div "Episode Details" at bounding box center [153, 86] width 85 height 27
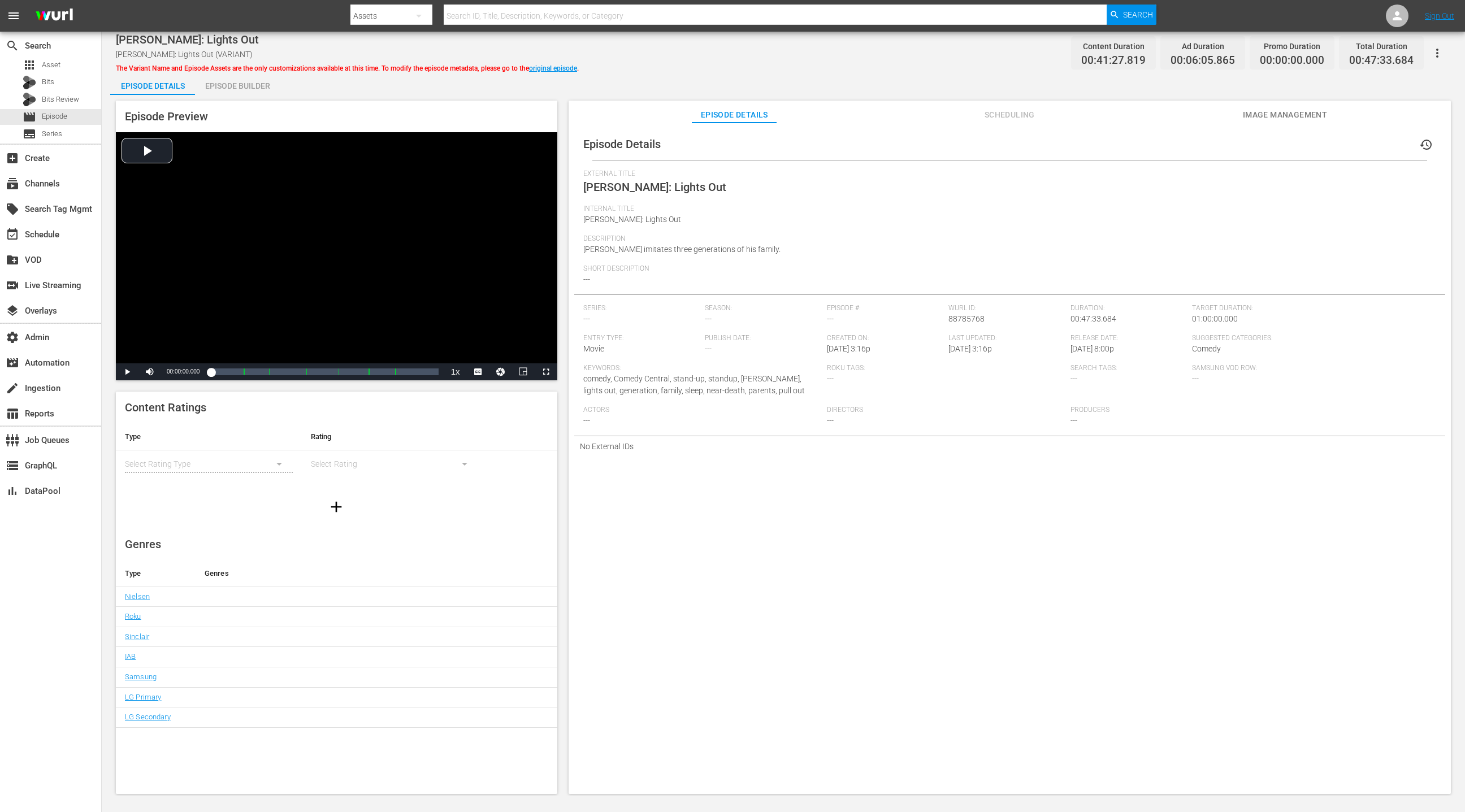
click at [976, 121] on span "Scheduling" at bounding box center [1009, 115] width 85 height 14
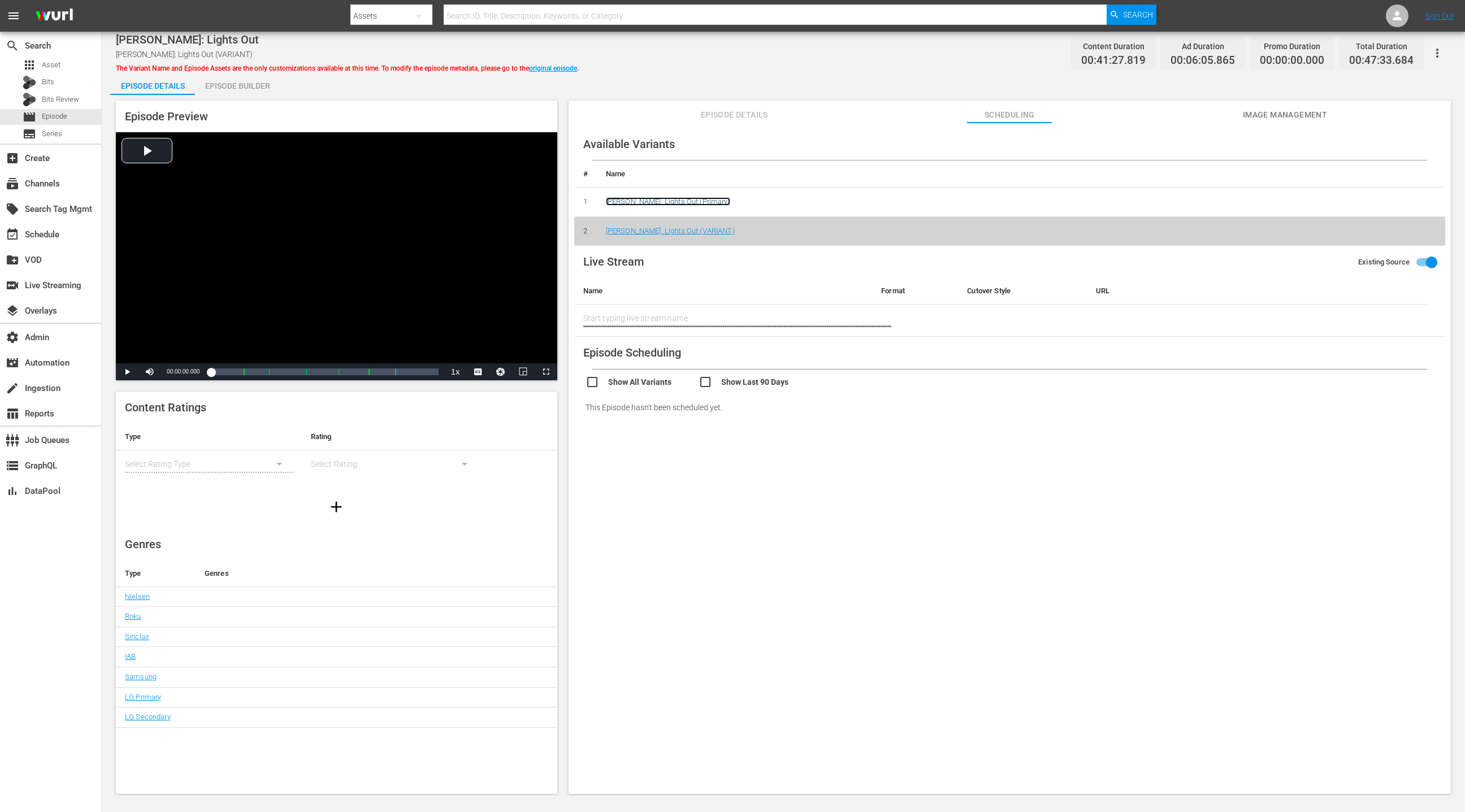
click at [680, 202] on link "Jo Koy: Lights Out (Primary)" at bounding box center [668, 201] width 124 height 9
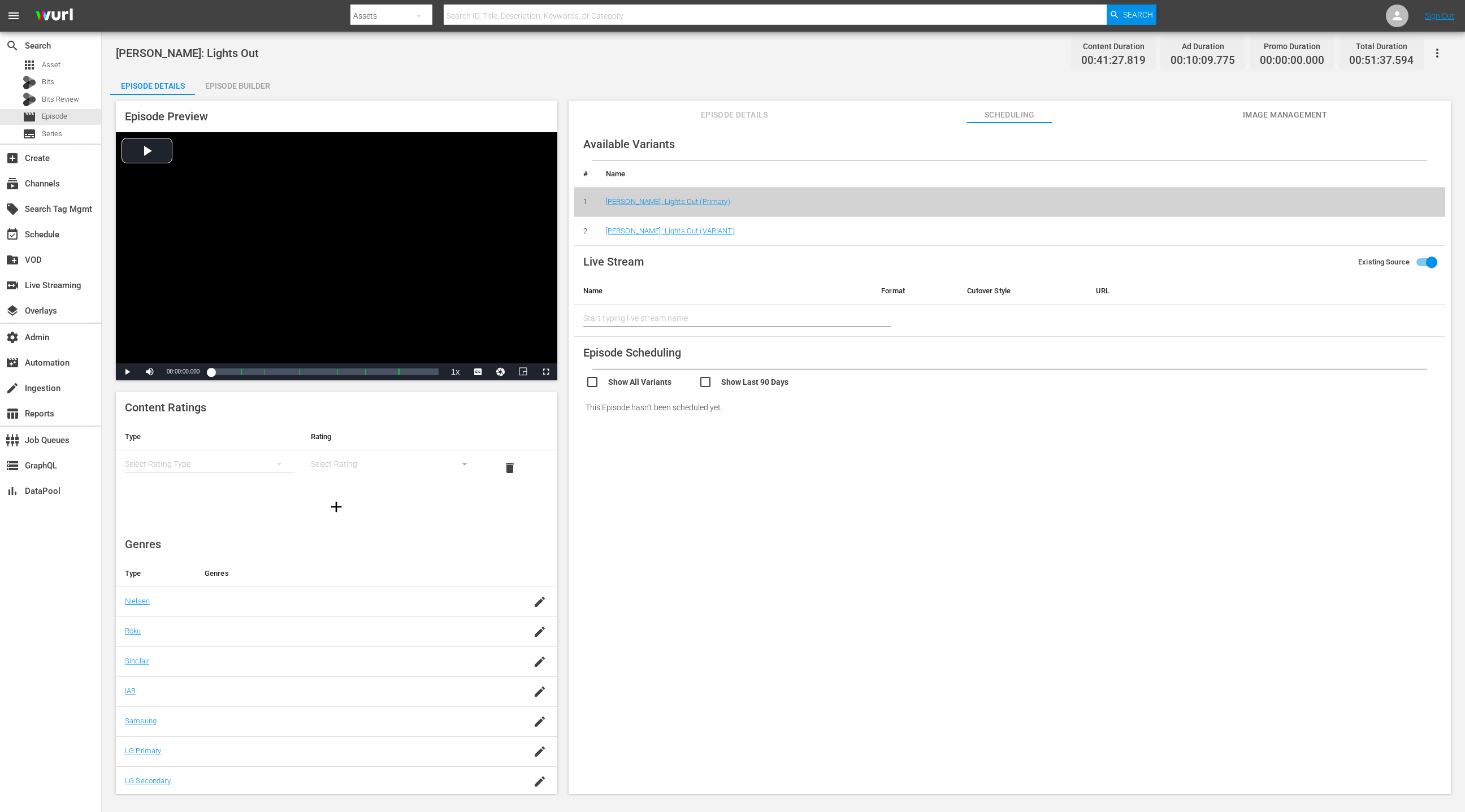
click at [246, 88] on div "Episode Builder" at bounding box center [237, 86] width 85 height 27
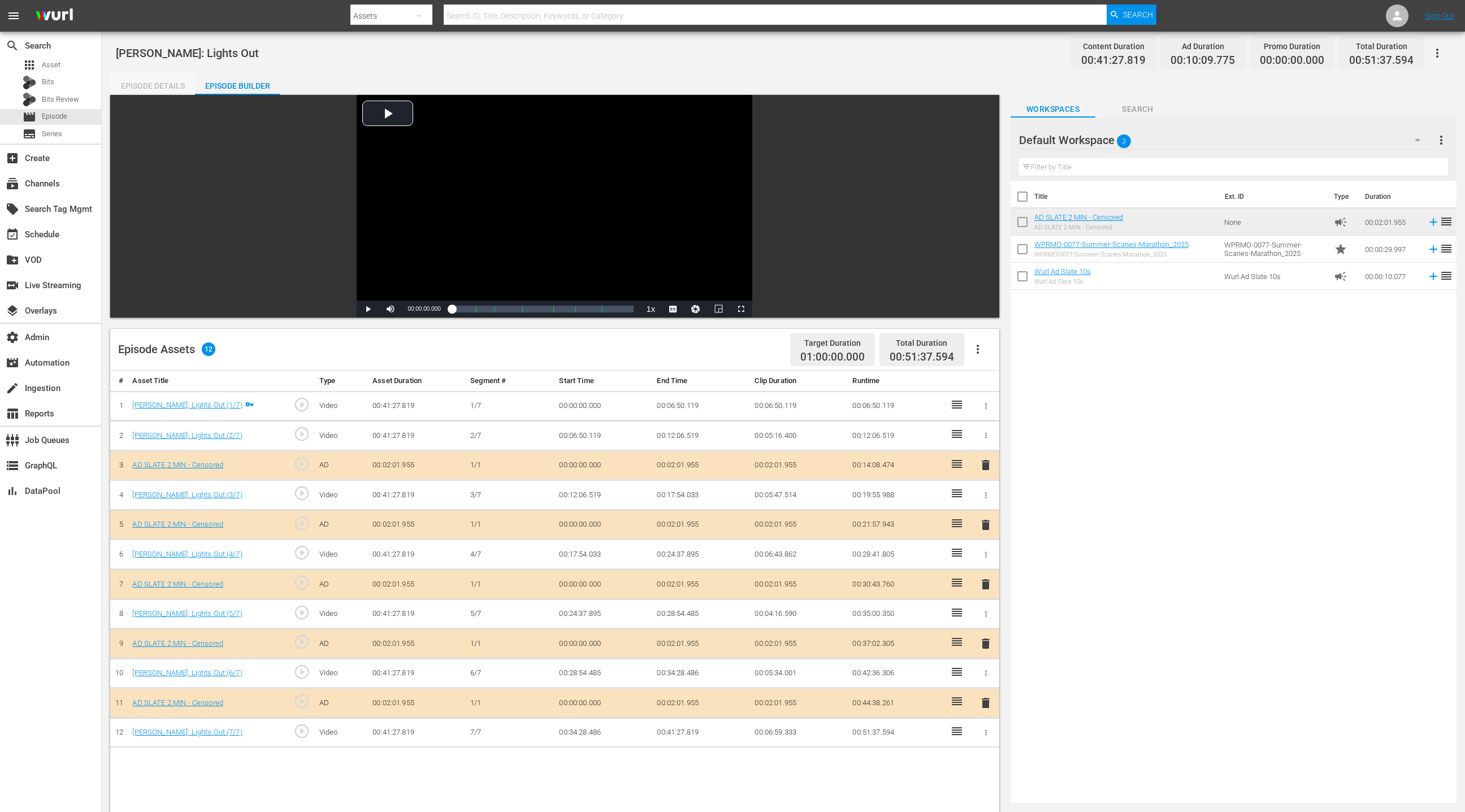
drag, startPoint x: 177, startPoint y: 88, endPoint x: 192, endPoint y: 88, distance: 15.0
click at [177, 88] on div "Episode Details" at bounding box center [153, 86] width 85 height 27
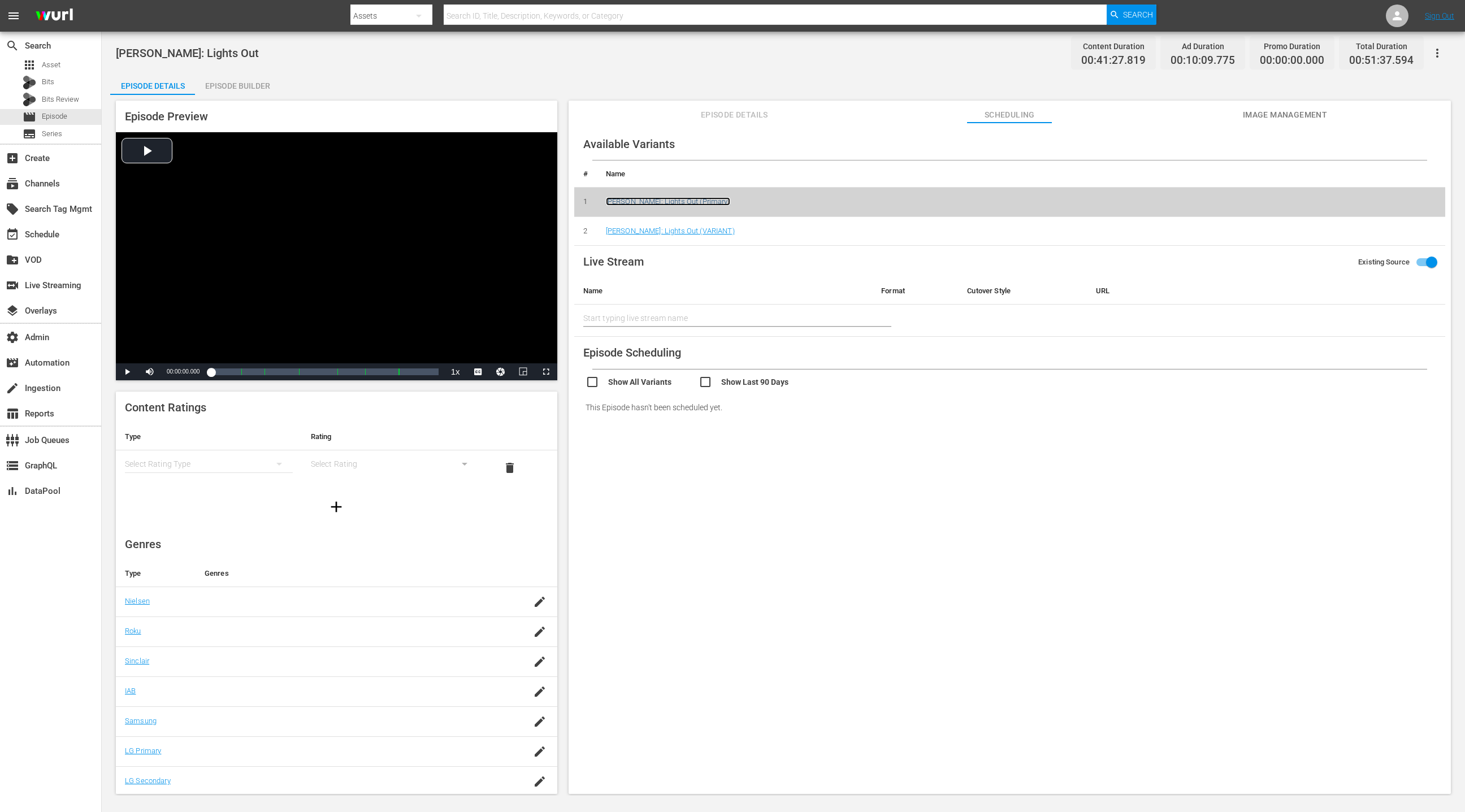
click at [669, 204] on link "Jo Koy: Lights Out (Primary)" at bounding box center [668, 201] width 124 height 9
click at [976, 50] on icon "button" at bounding box center [1437, 53] width 13 height 13
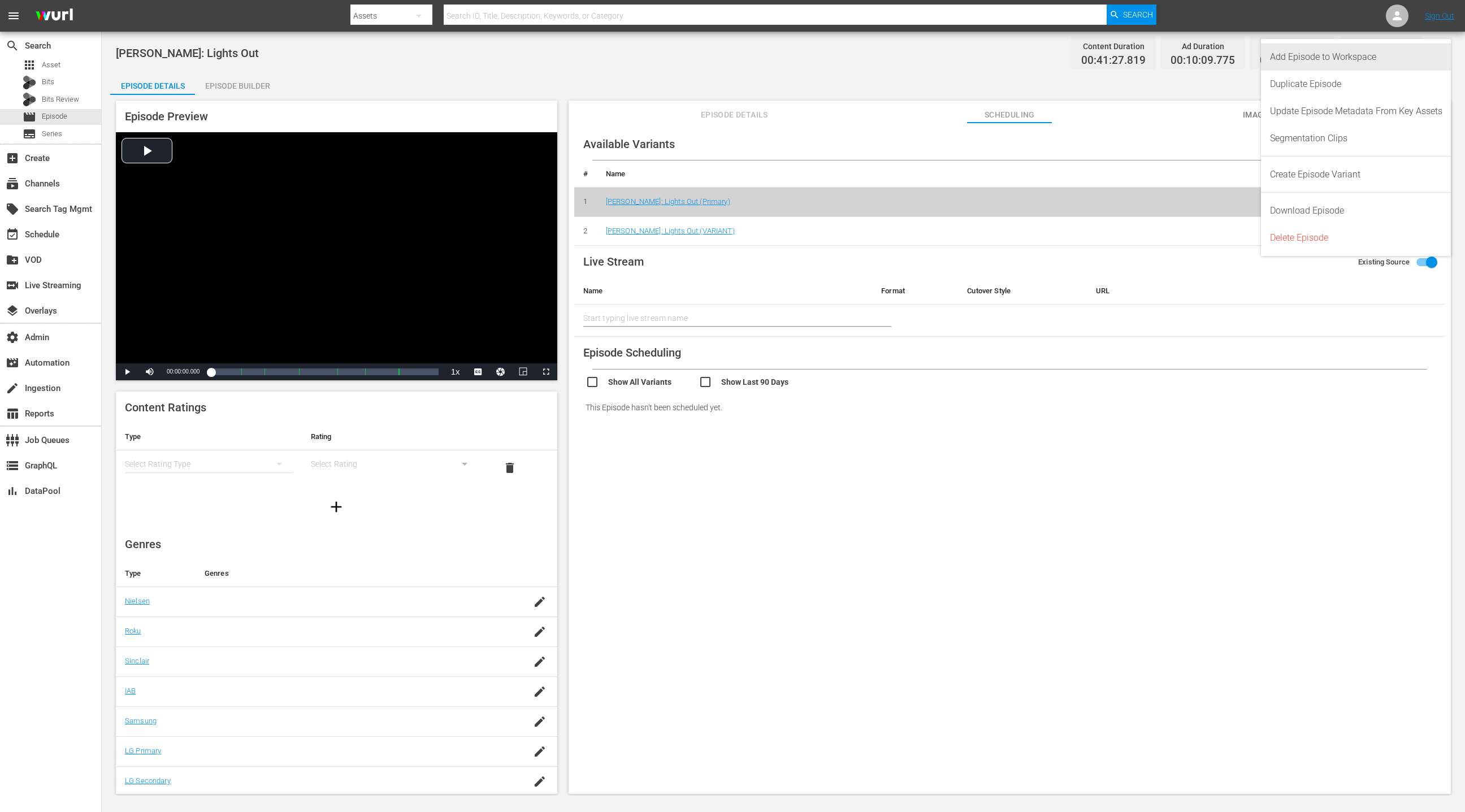
drag, startPoint x: 1404, startPoint y: 56, endPoint x: 1263, endPoint y: 48, distance: 141.2
click at [976, 56] on div "Add Episode to Workspace" at bounding box center [1356, 57] width 172 height 27
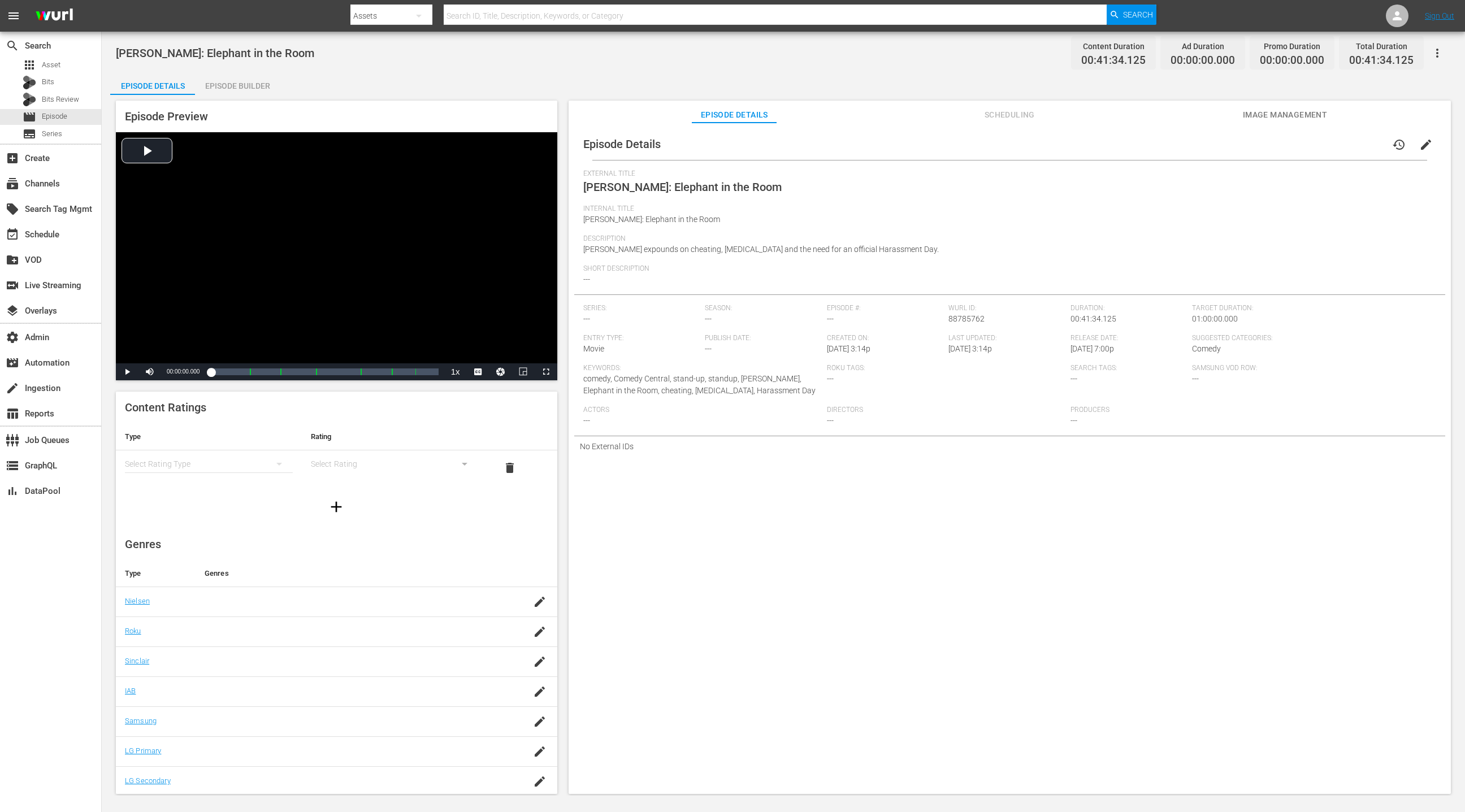
click at [260, 89] on div "Episode Builder" at bounding box center [237, 86] width 85 height 27
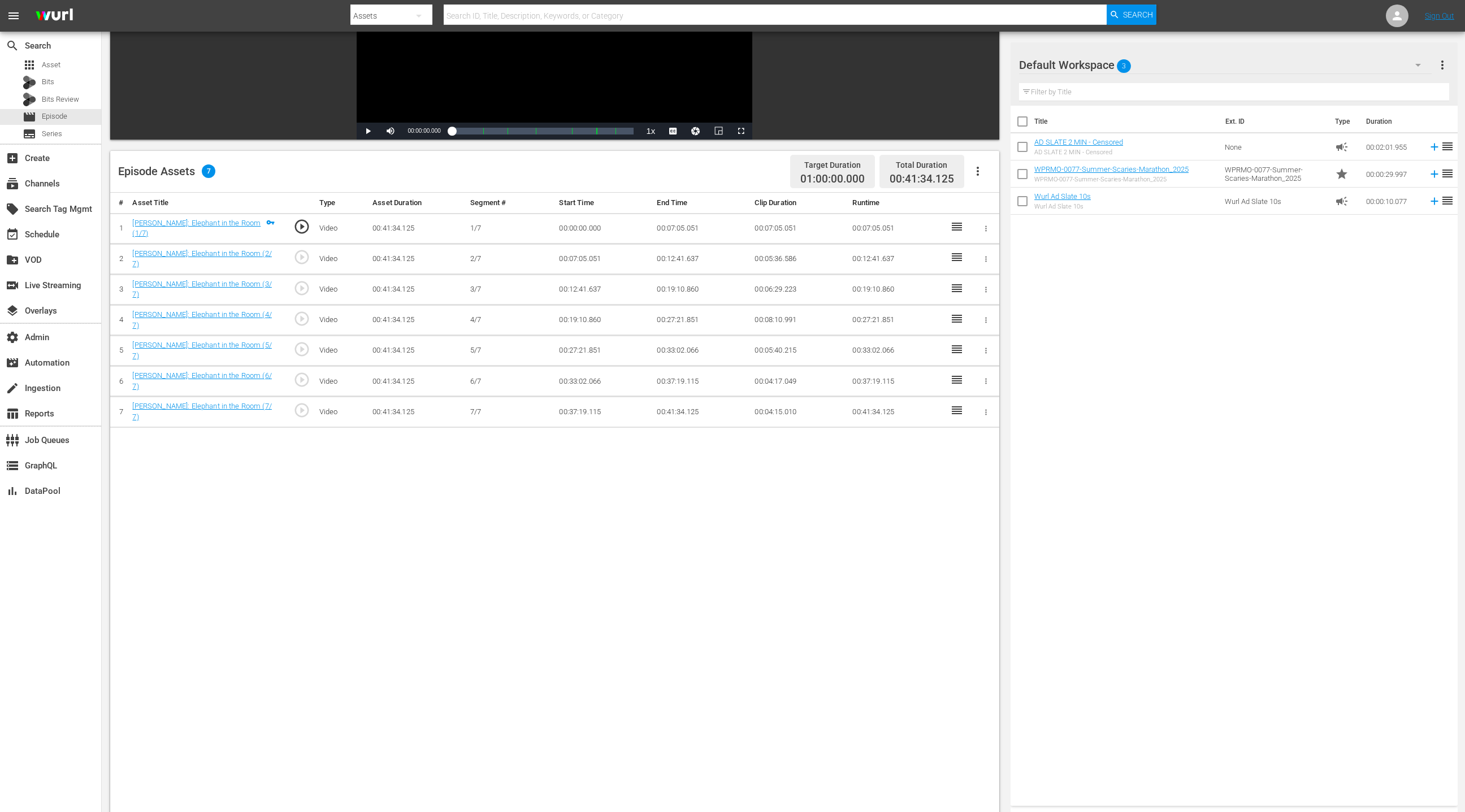
scroll to position [209, 0]
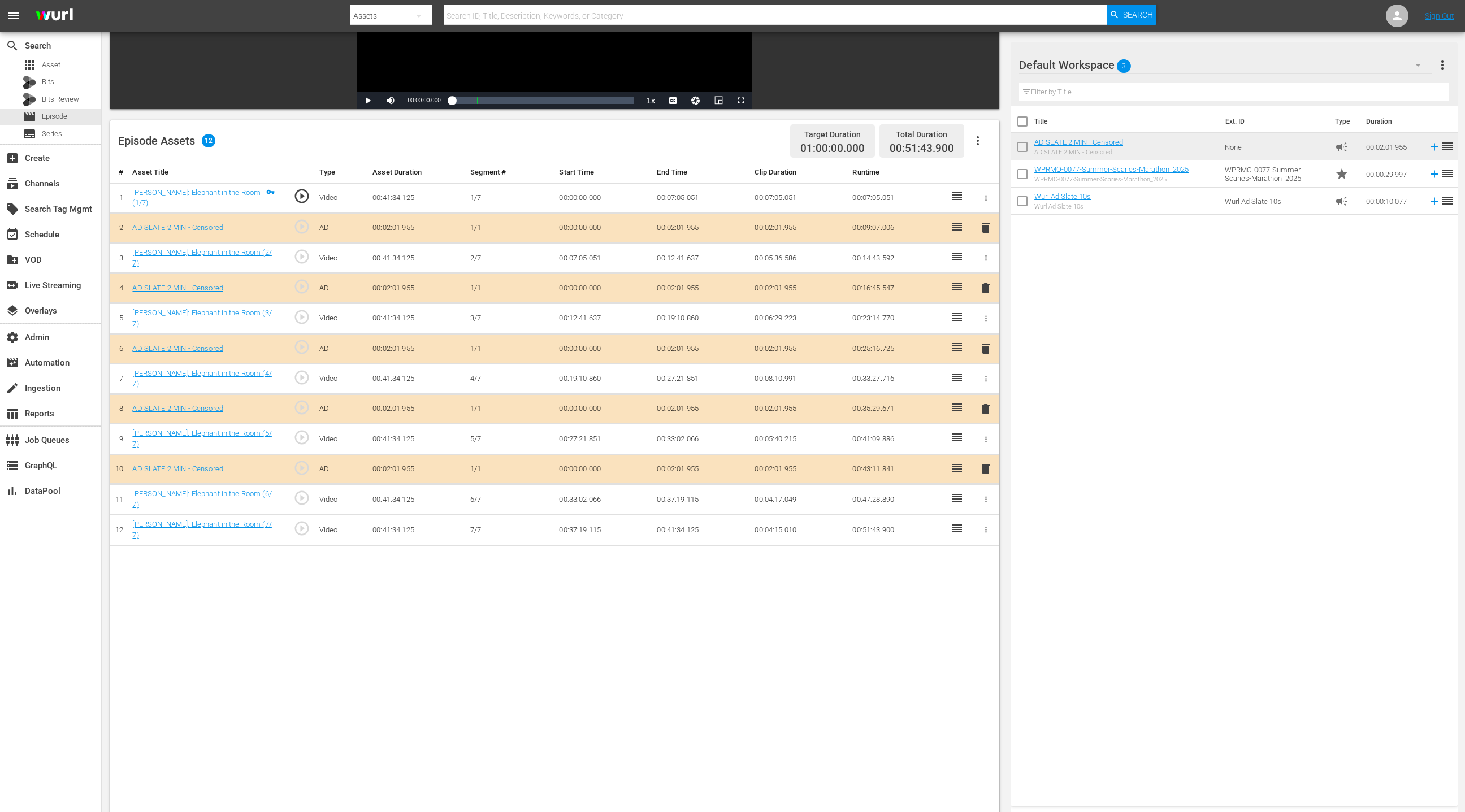
drag, startPoint x: 1052, startPoint y: 141, endPoint x: 528, endPoint y: 1, distance: 542.4
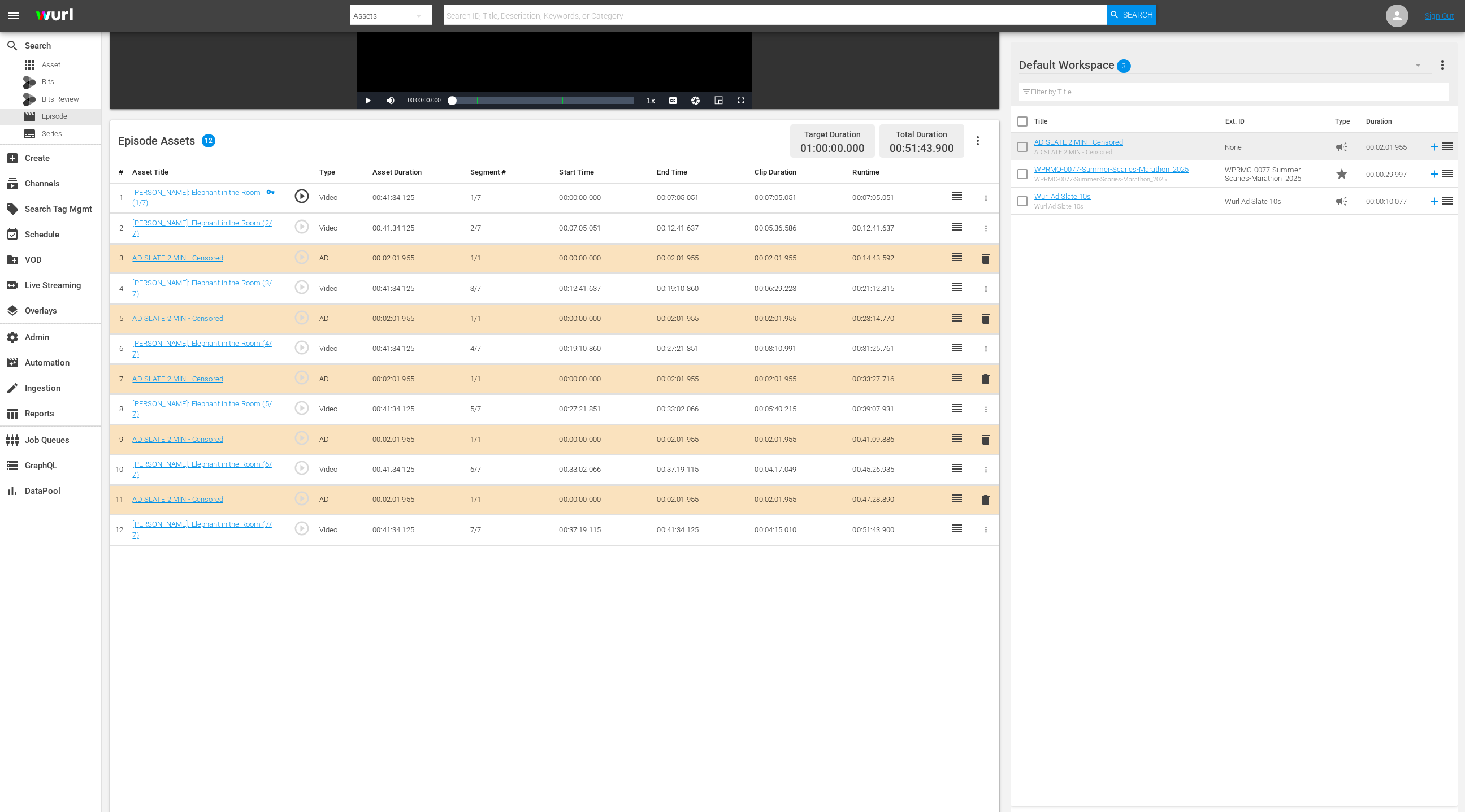
scroll to position [0, 0]
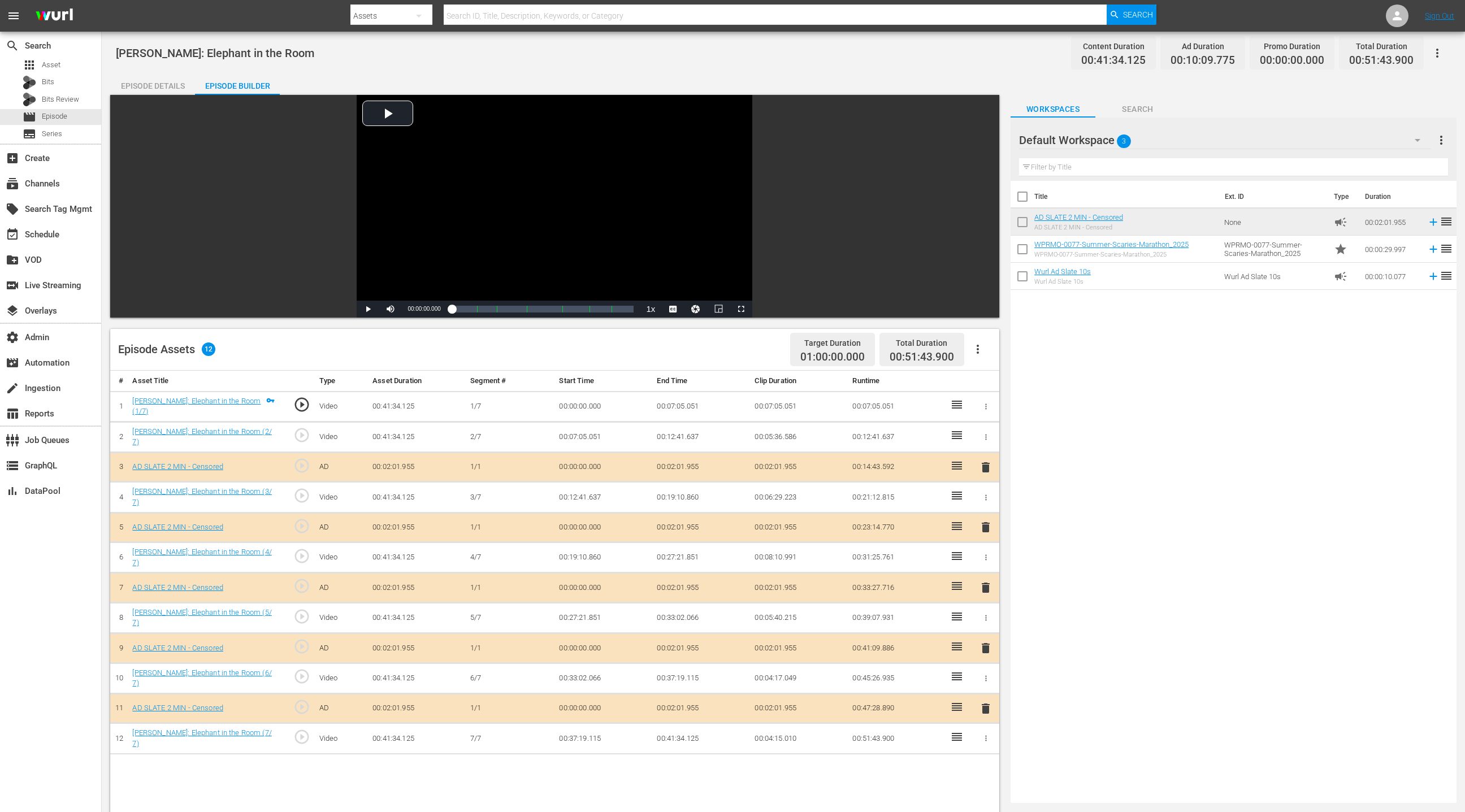
click at [168, 85] on div "Episode Details" at bounding box center [153, 86] width 85 height 27
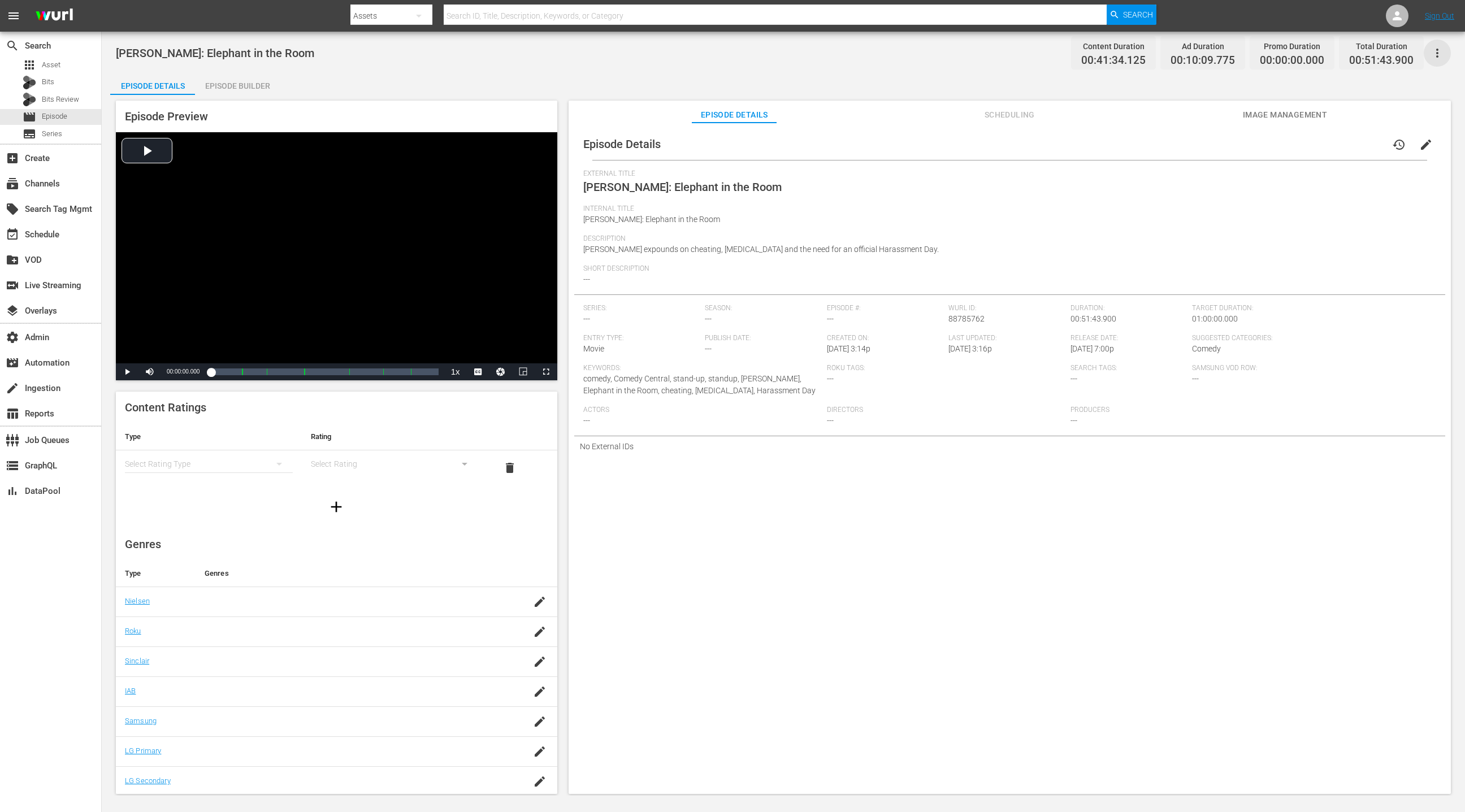
click at [976, 56] on icon "button" at bounding box center [1437, 53] width 13 height 13
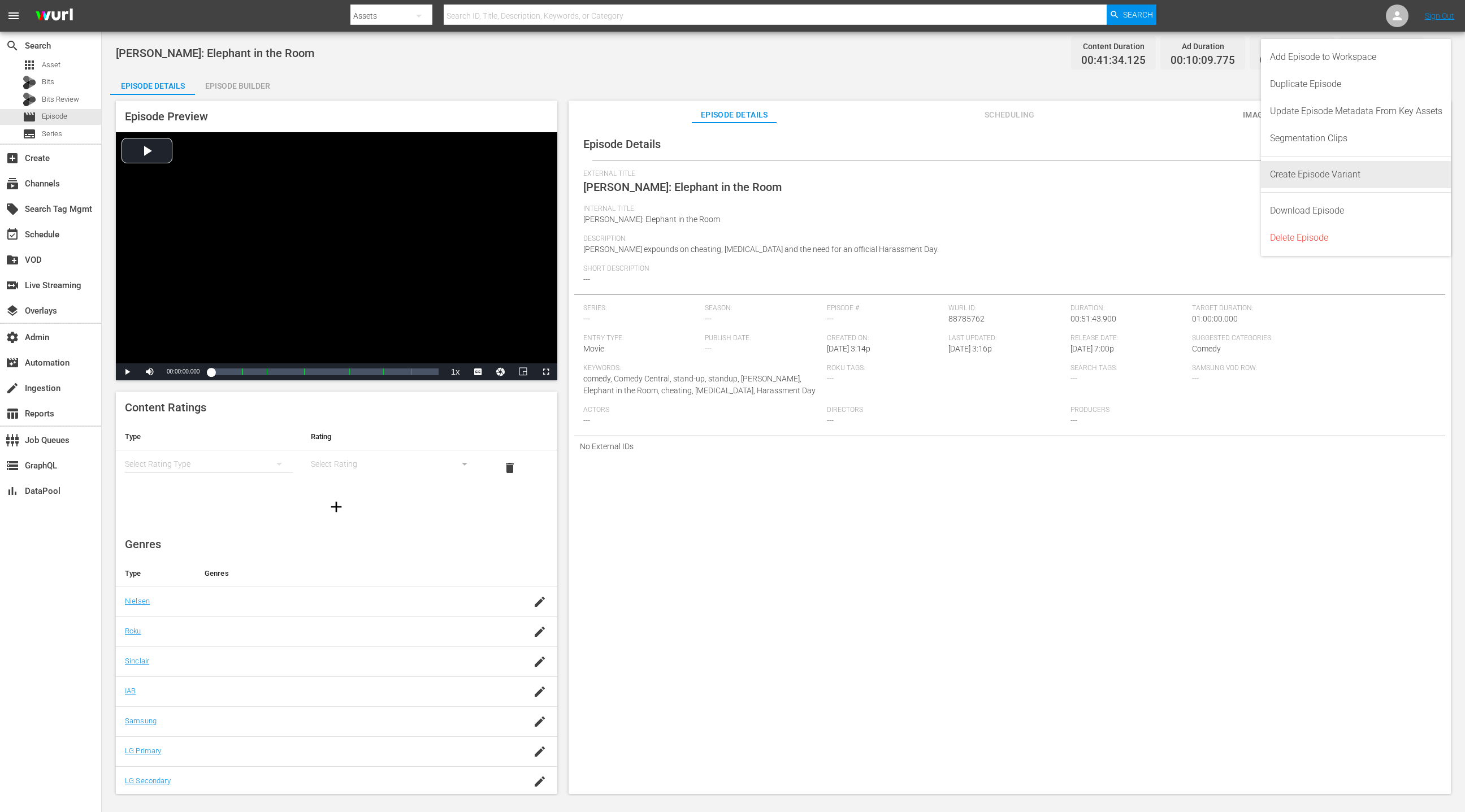
click at [976, 175] on div "Create Episode Variant" at bounding box center [1356, 175] width 172 height 27
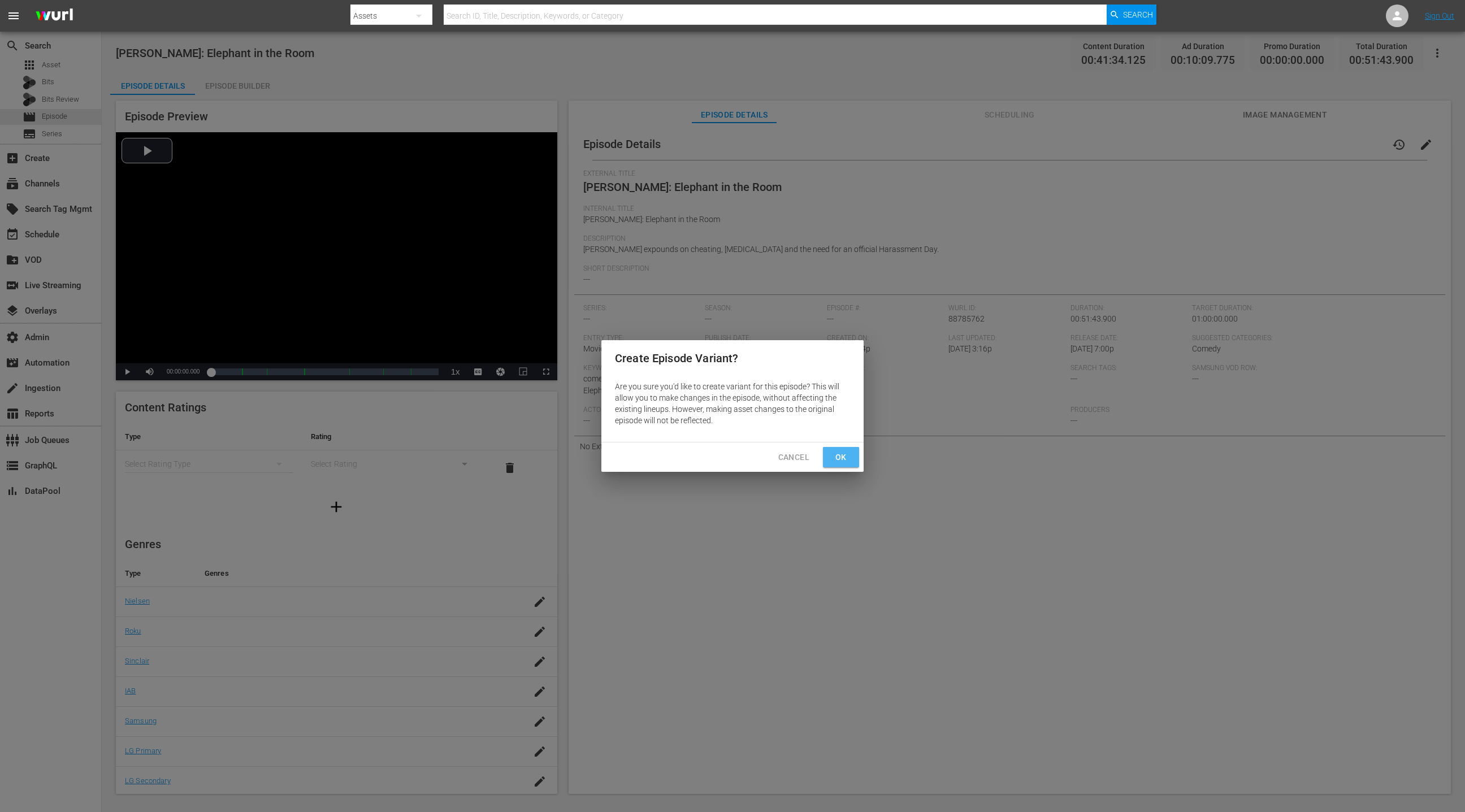
drag, startPoint x: 840, startPoint y: 457, endPoint x: 854, endPoint y: 441, distance: 21.3
click at [840, 457] on span "Ok" at bounding box center [840, 458] width 18 height 14
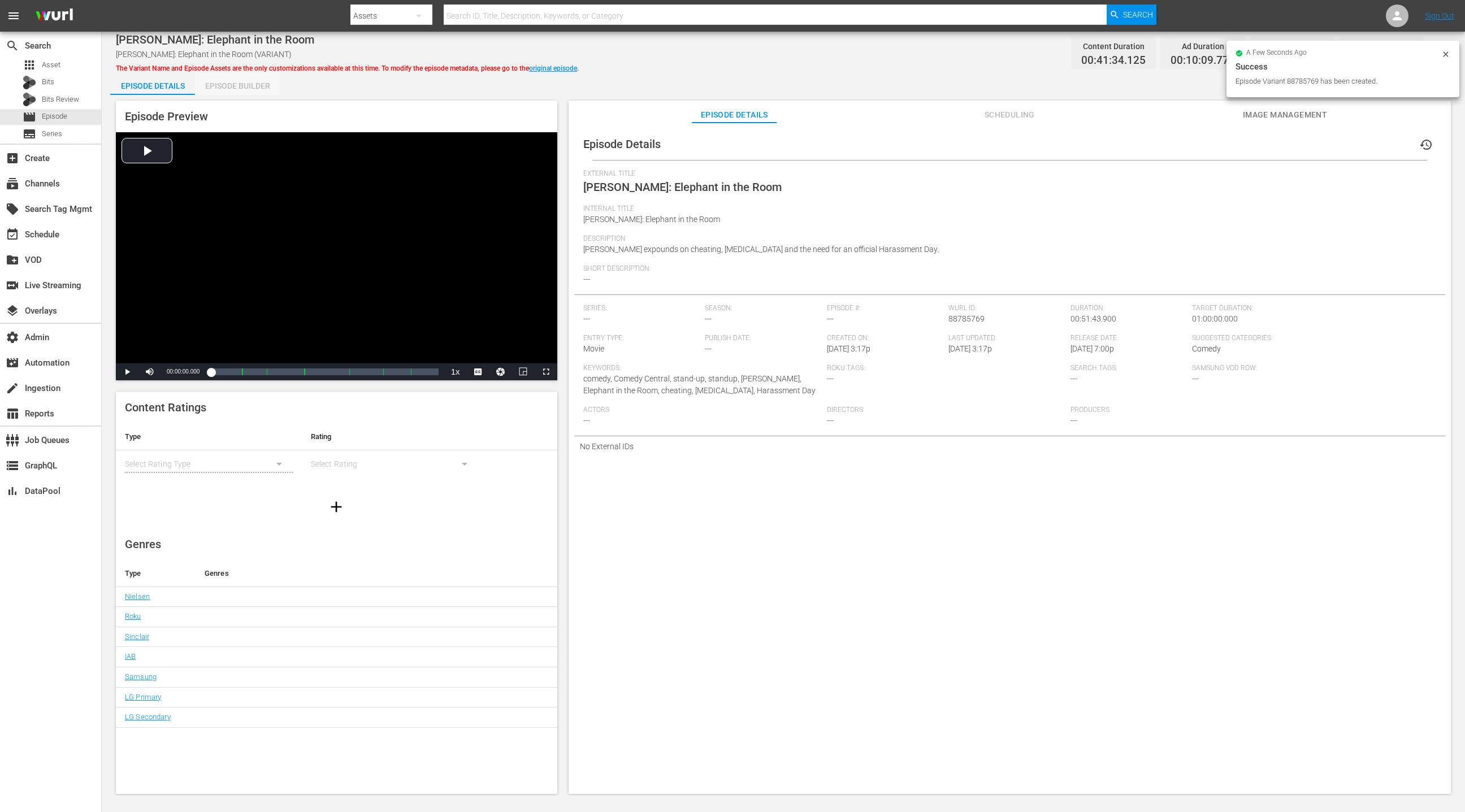
click at [251, 88] on div "Episode Builder" at bounding box center [237, 86] width 85 height 27
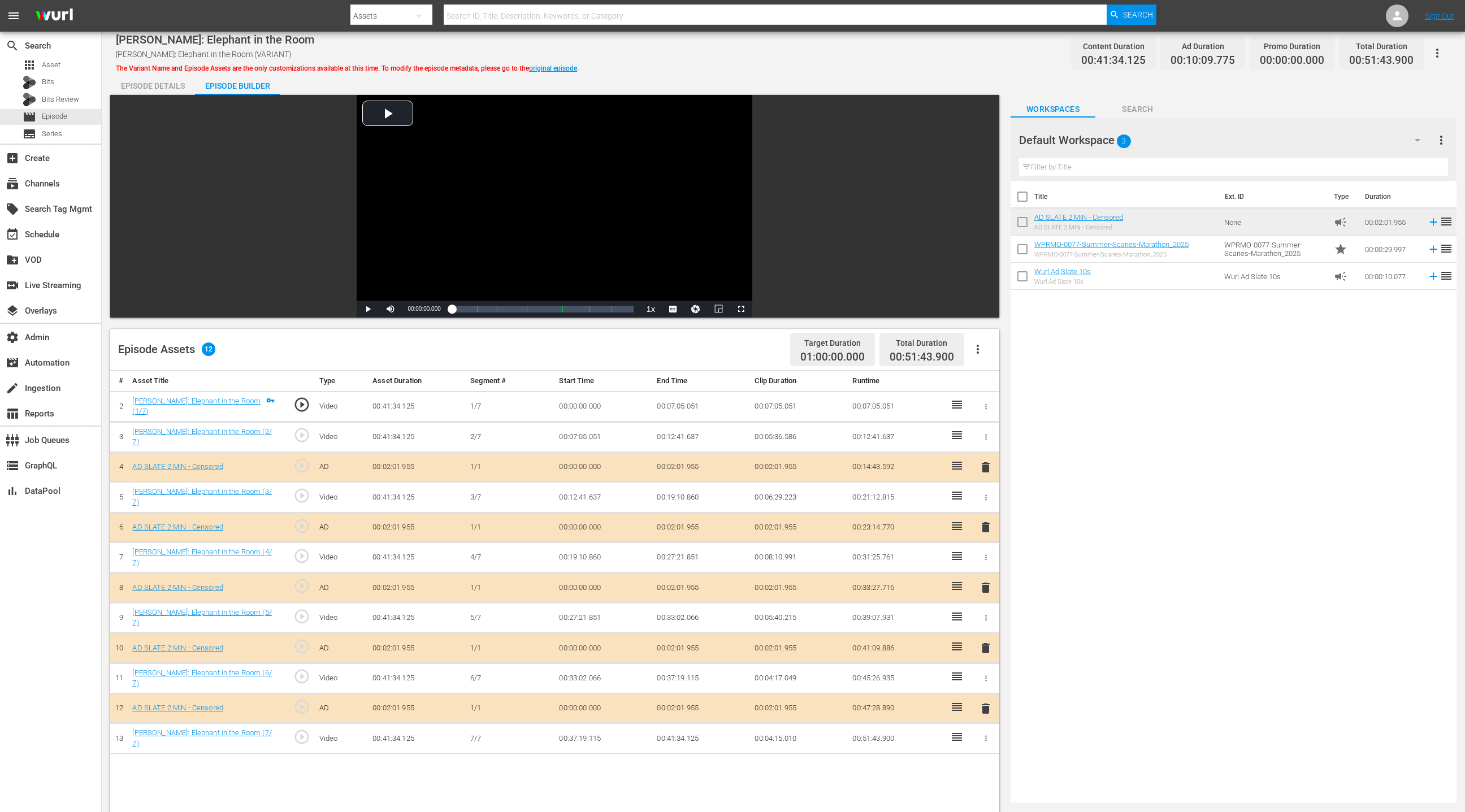
click at [976, 526] on span "delete" at bounding box center [985, 527] width 13 height 13
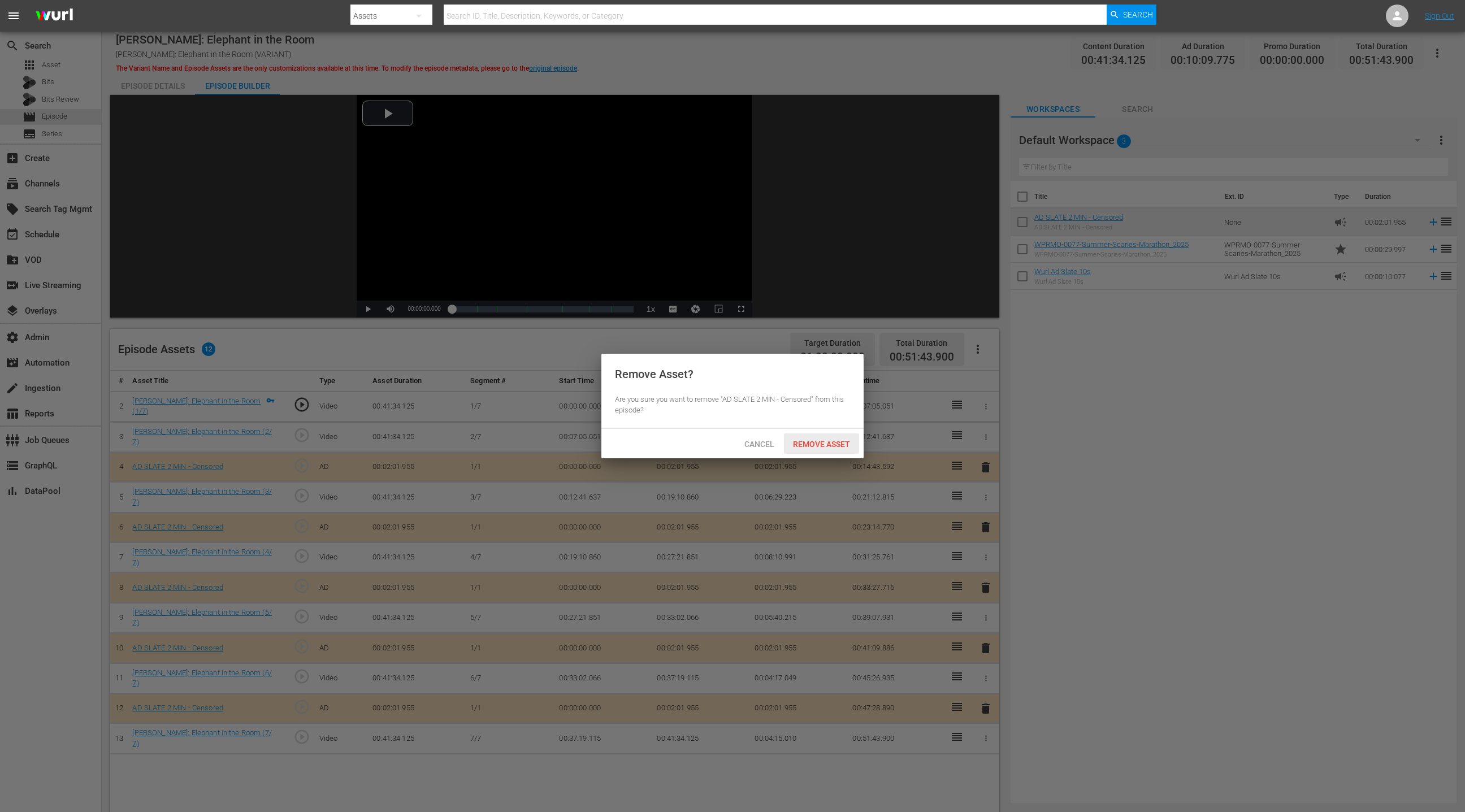
click at [832, 447] on span "Remove Asset" at bounding box center [822, 444] width 75 height 9
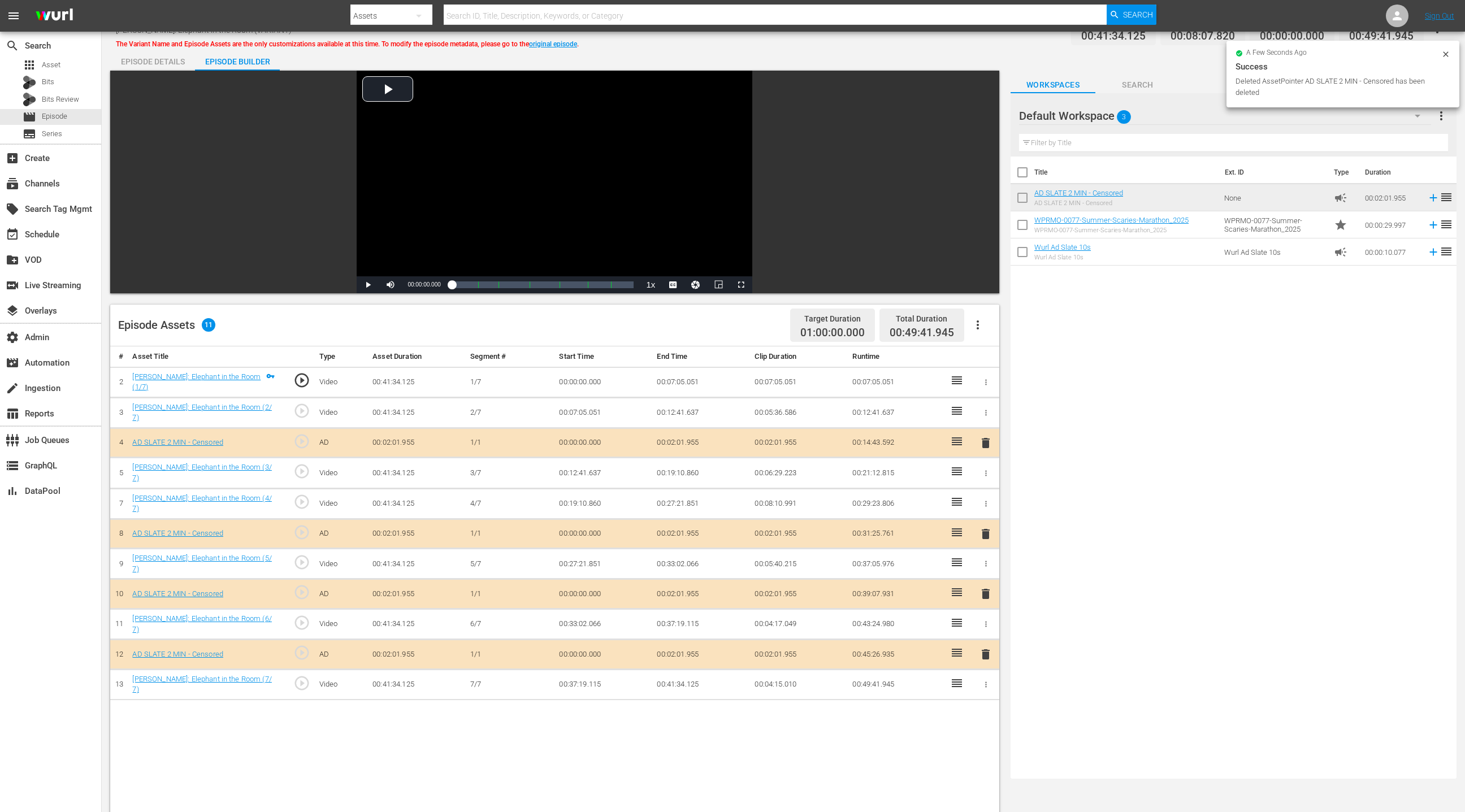
scroll to position [50, 0]
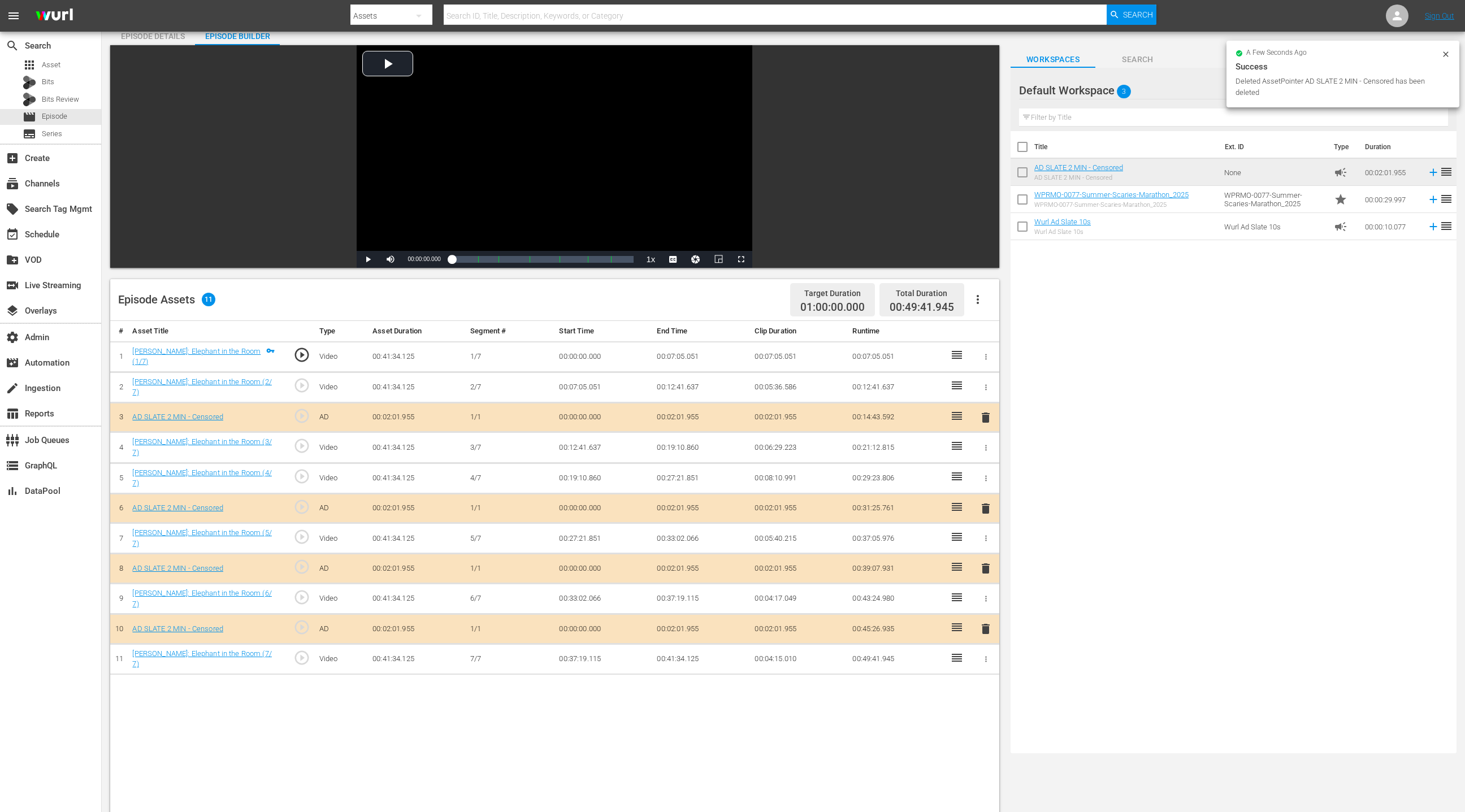
drag, startPoint x: 985, startPoint y: 564, endPoint x: 980, endPoint y: 524, distance: 40.3
click at [976, 541] on span "delete" at bounding box center [985, 568] width 13 height 13
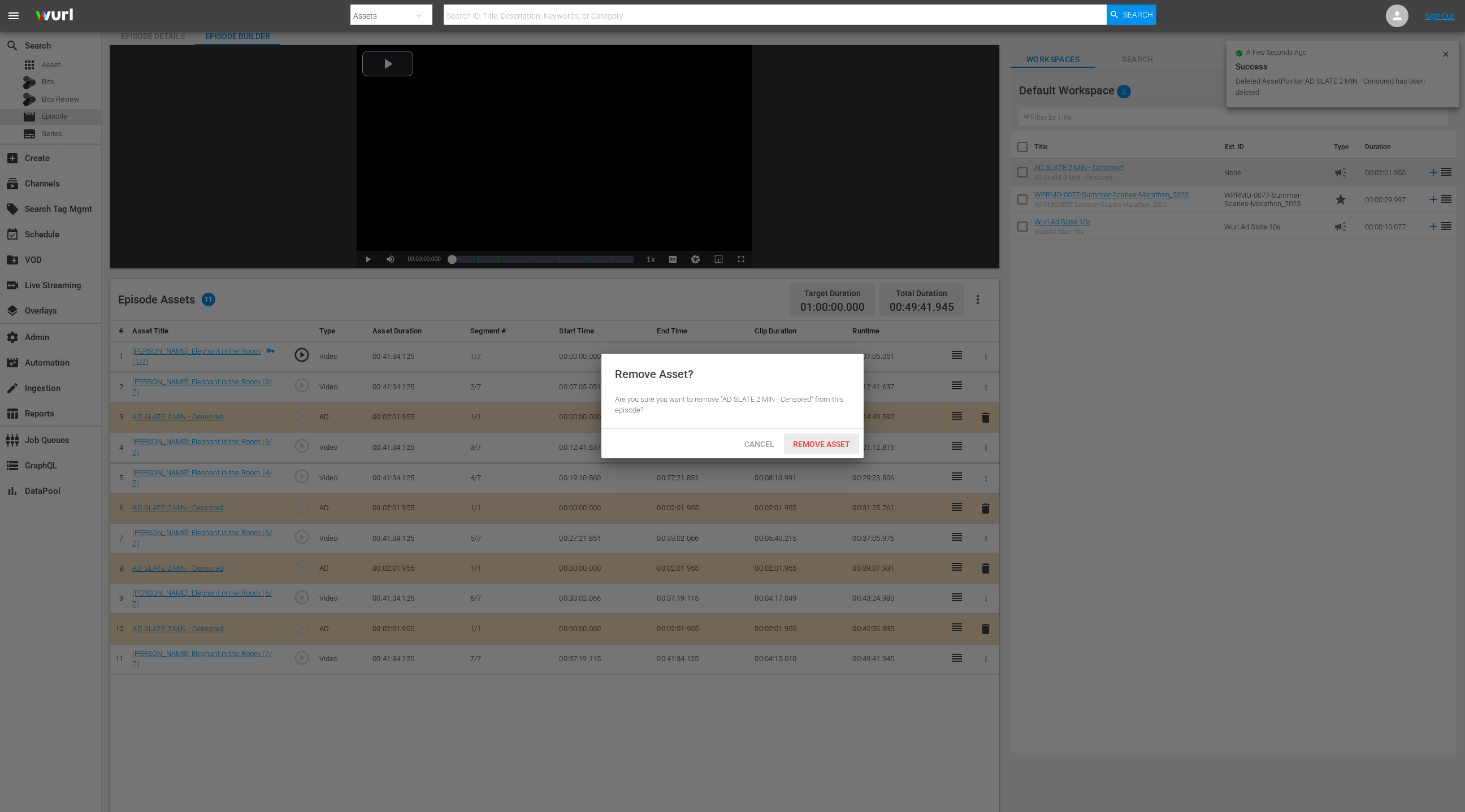
drag, startPoint x: 843, startPoint y: 442, endPoint x: 885, endPoint y: 429, distance: 44.0
click at [842, 442] on span "Remove Asset" at bounding box center [822, 444] width 75 height 9
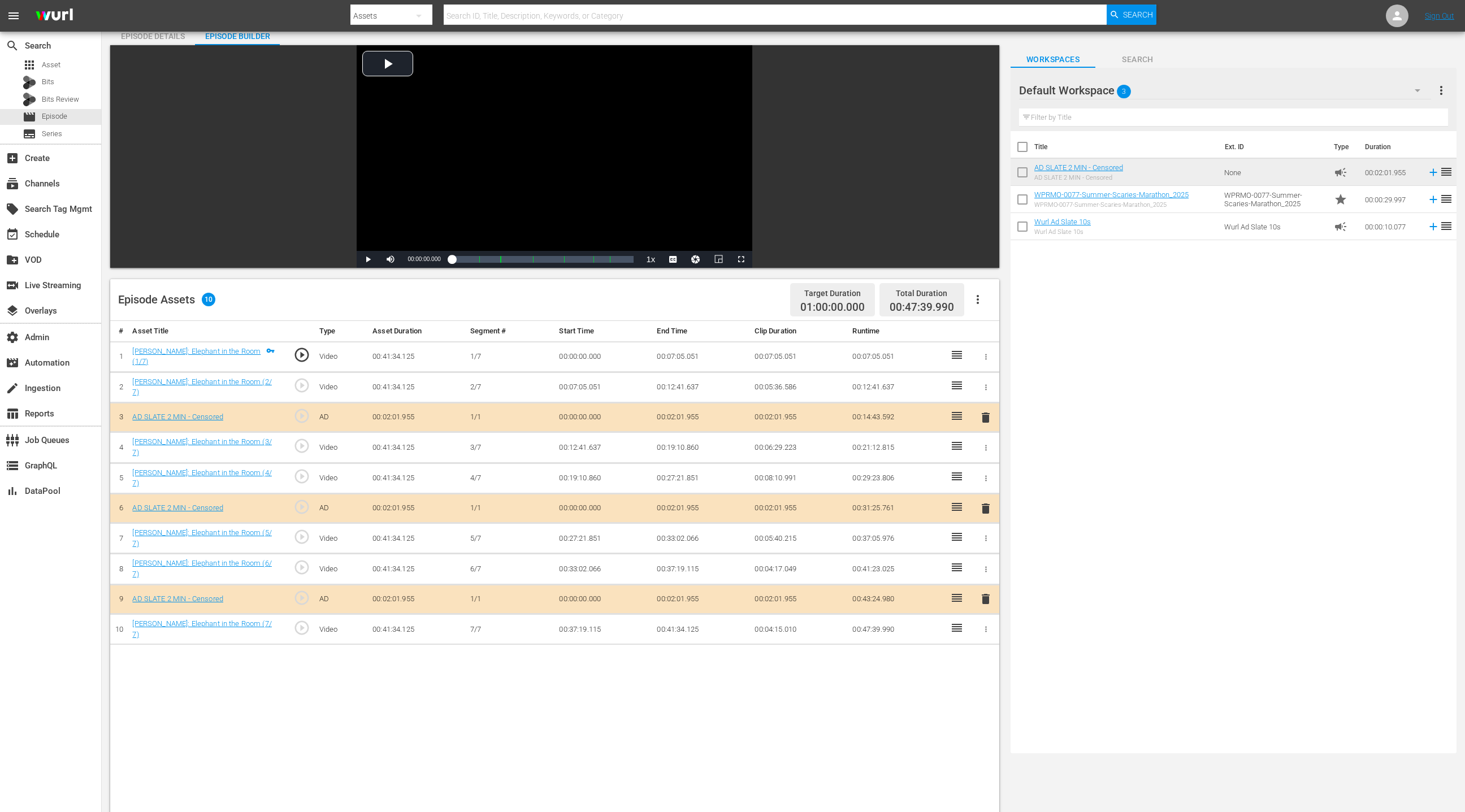
scroll to position [0, 0]
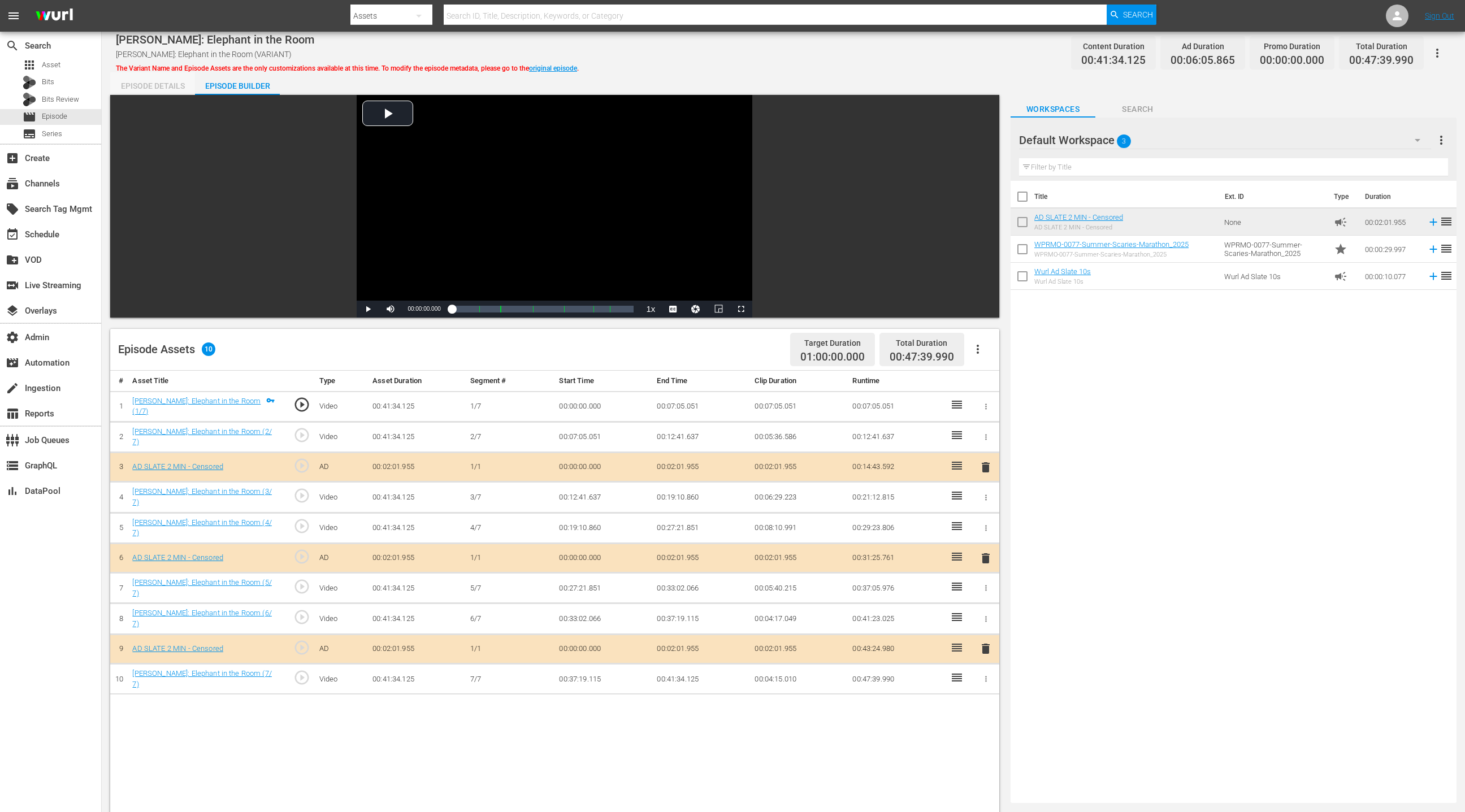
drag, startPoint x: 173, startPoint y: 83, endPoint x: 179, endPoint y: 81, distance: 6.3
click at [173, 83] on div "Episode Details" at bounding box center [153, 86] width 85 height 27
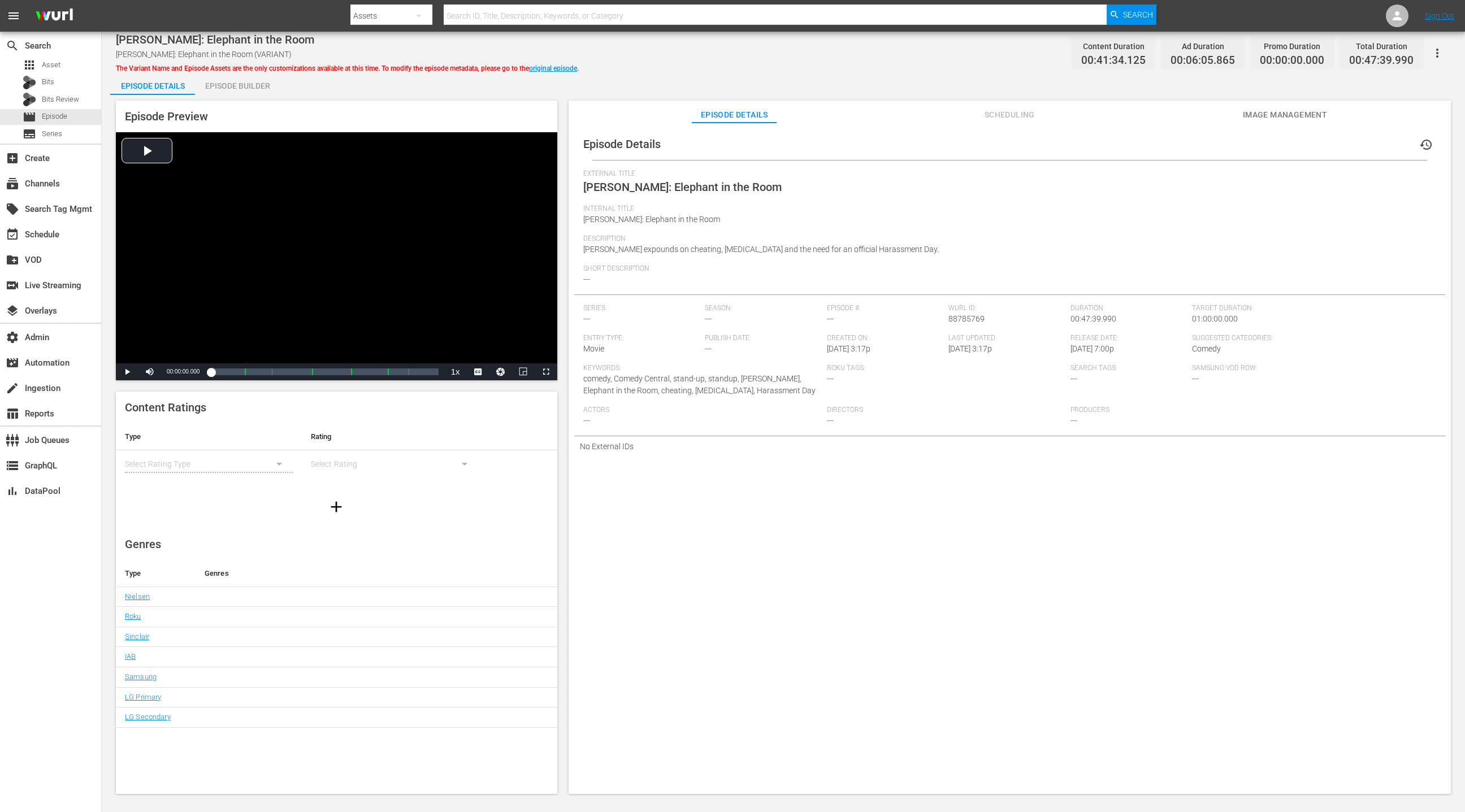
drag, startPoint x: 1003, startPoint y: 117, endPoint x: 985, endPoint y: 122, distance: 18.7
click at [976, 117] on span "Scheduling" at bounding box center [1009, 115] width 85 height 14
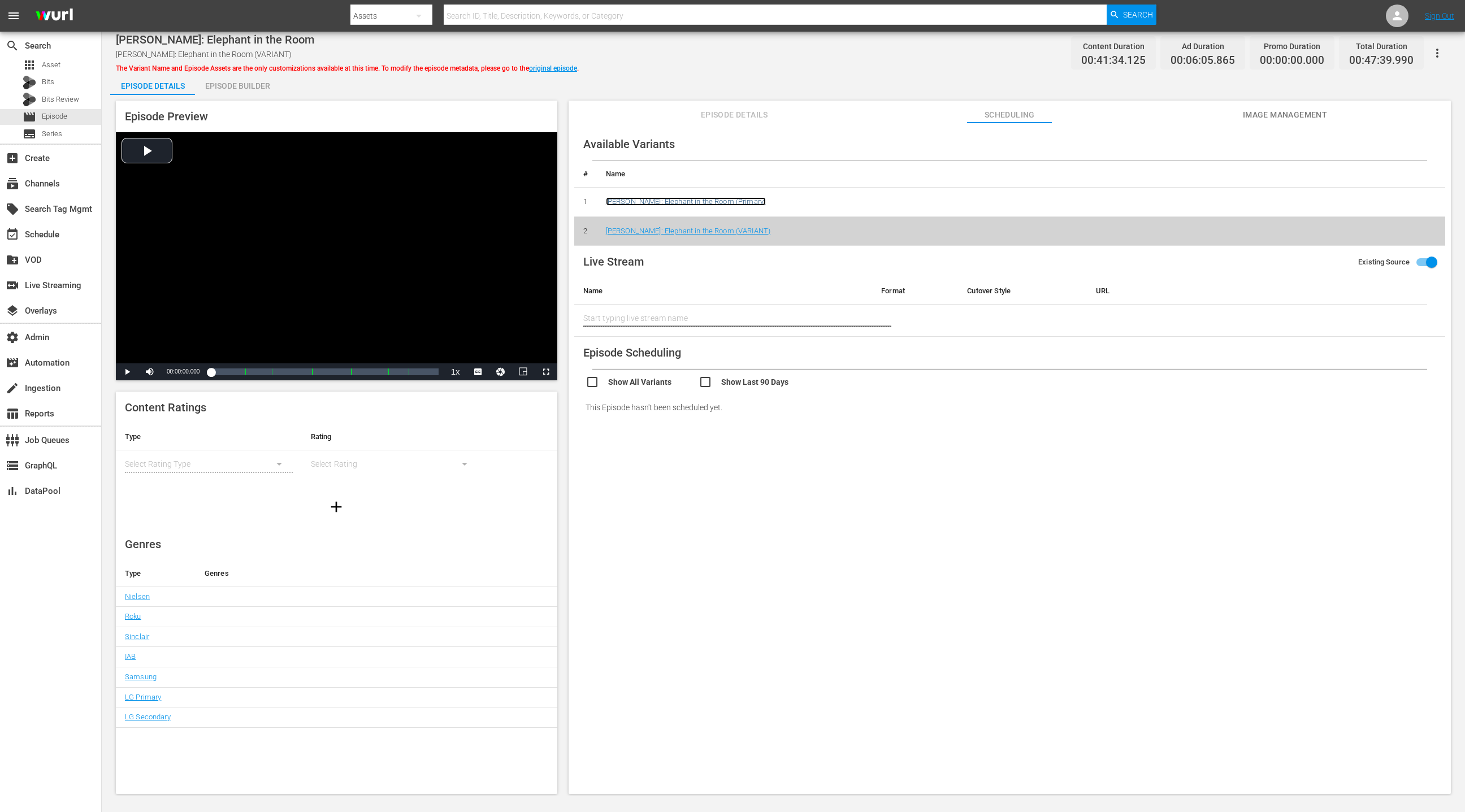
click at [678, 202] on link "Patrice O'Neil: Elephant in the Room (Primary)" at bounding box center [686, 201] width 160 height 9
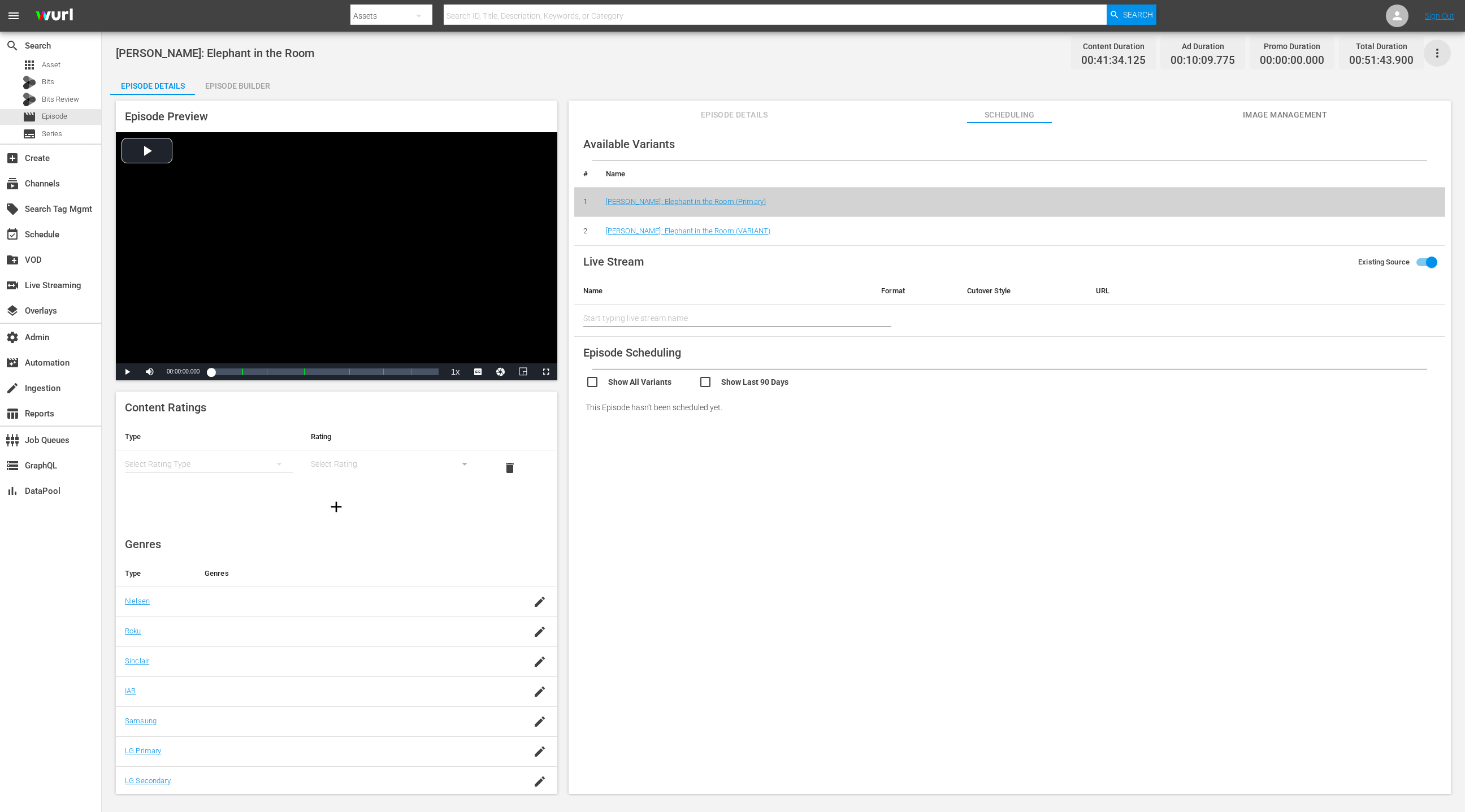
click at [976, 55] on icon "button" at bounding box center [1437, 53] width 13 height 13
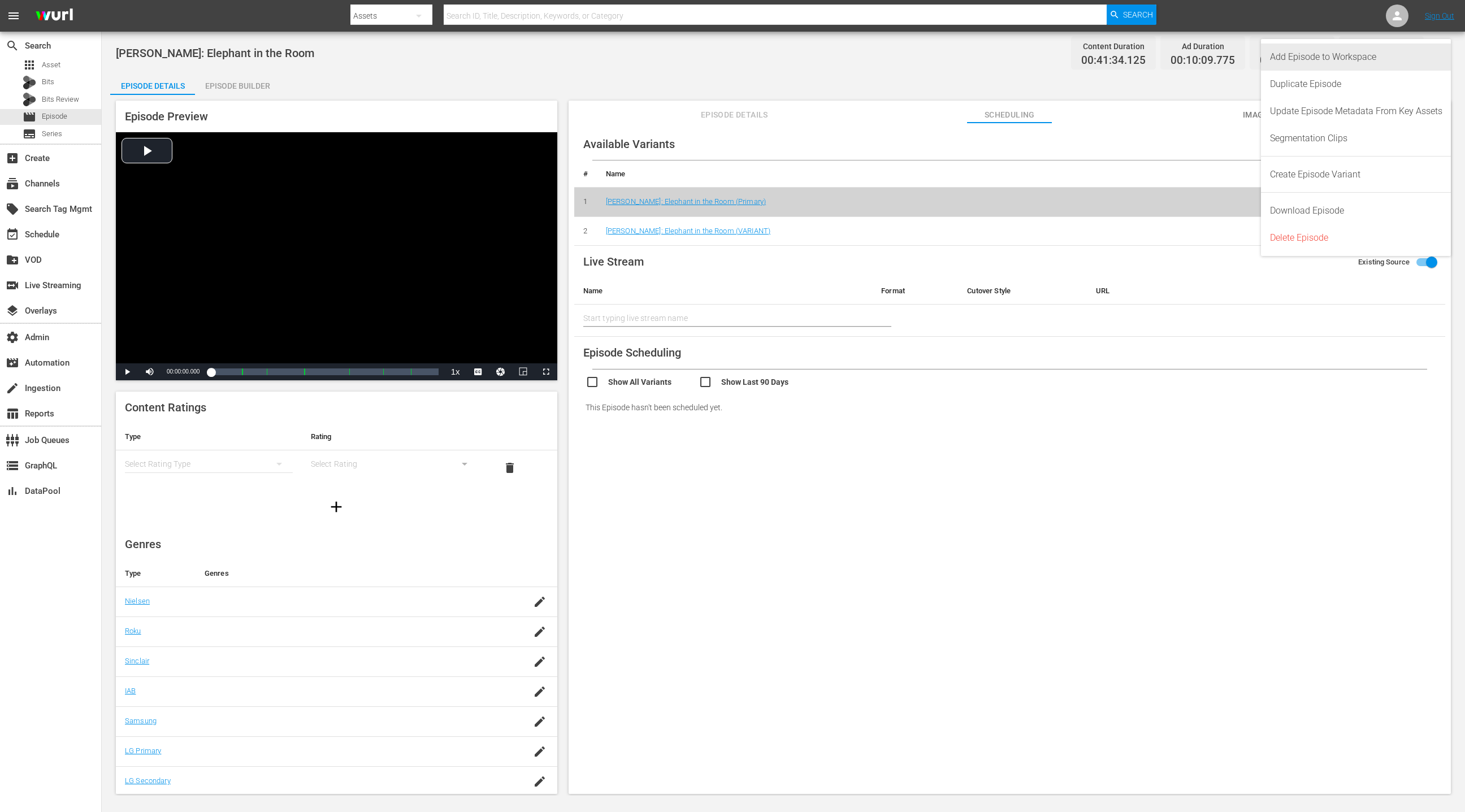
click at [976, 57] on div "Add Episode to Workspace" at bounding box center [1356, 57] width 172 height 27
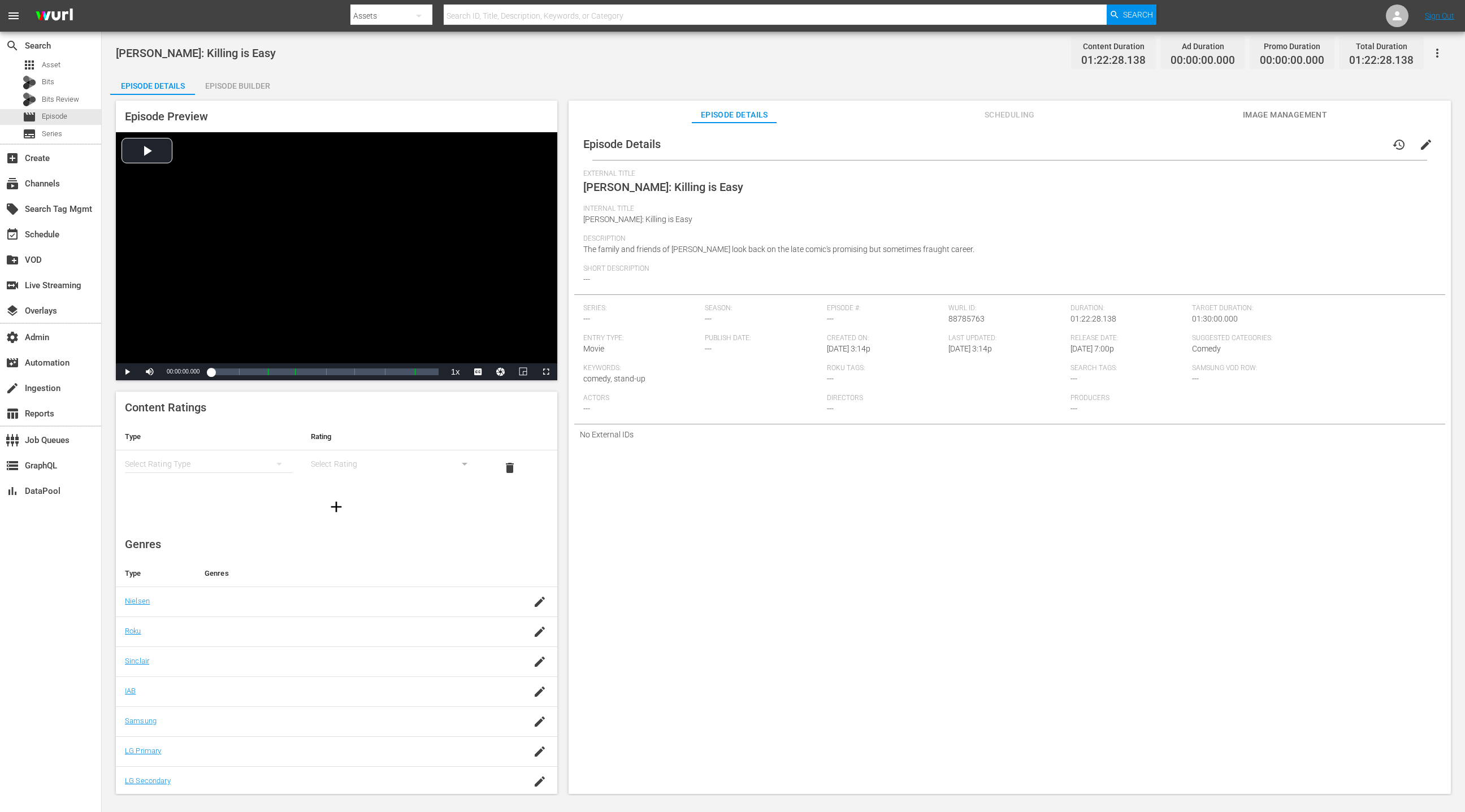
click at [252, 88] on div "Episode Builder" at bounding box center [237, 86] width 85 height 27
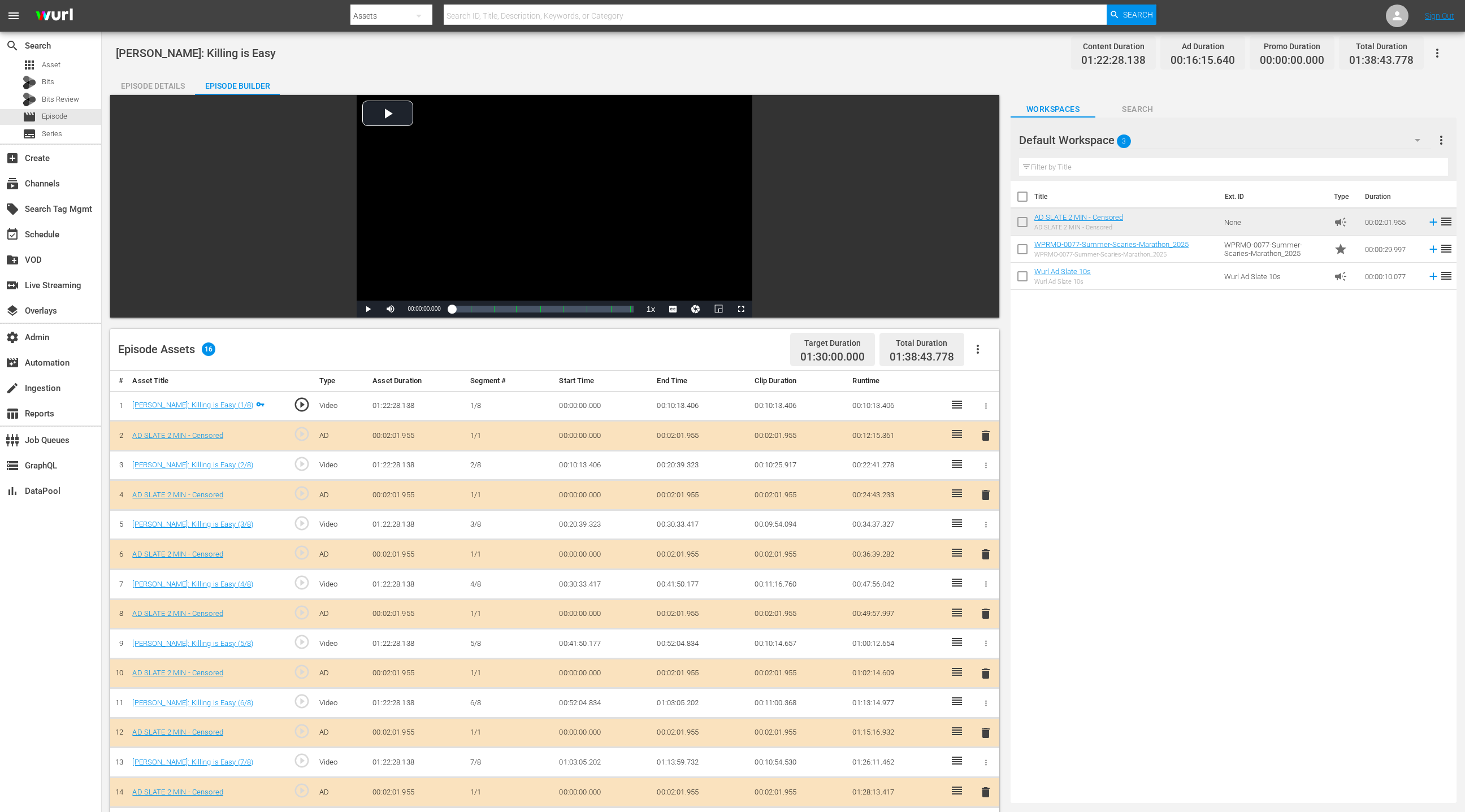
click at [168, 84] on div "Episode Details" at bounding box center [153, 86] width 85 height 27
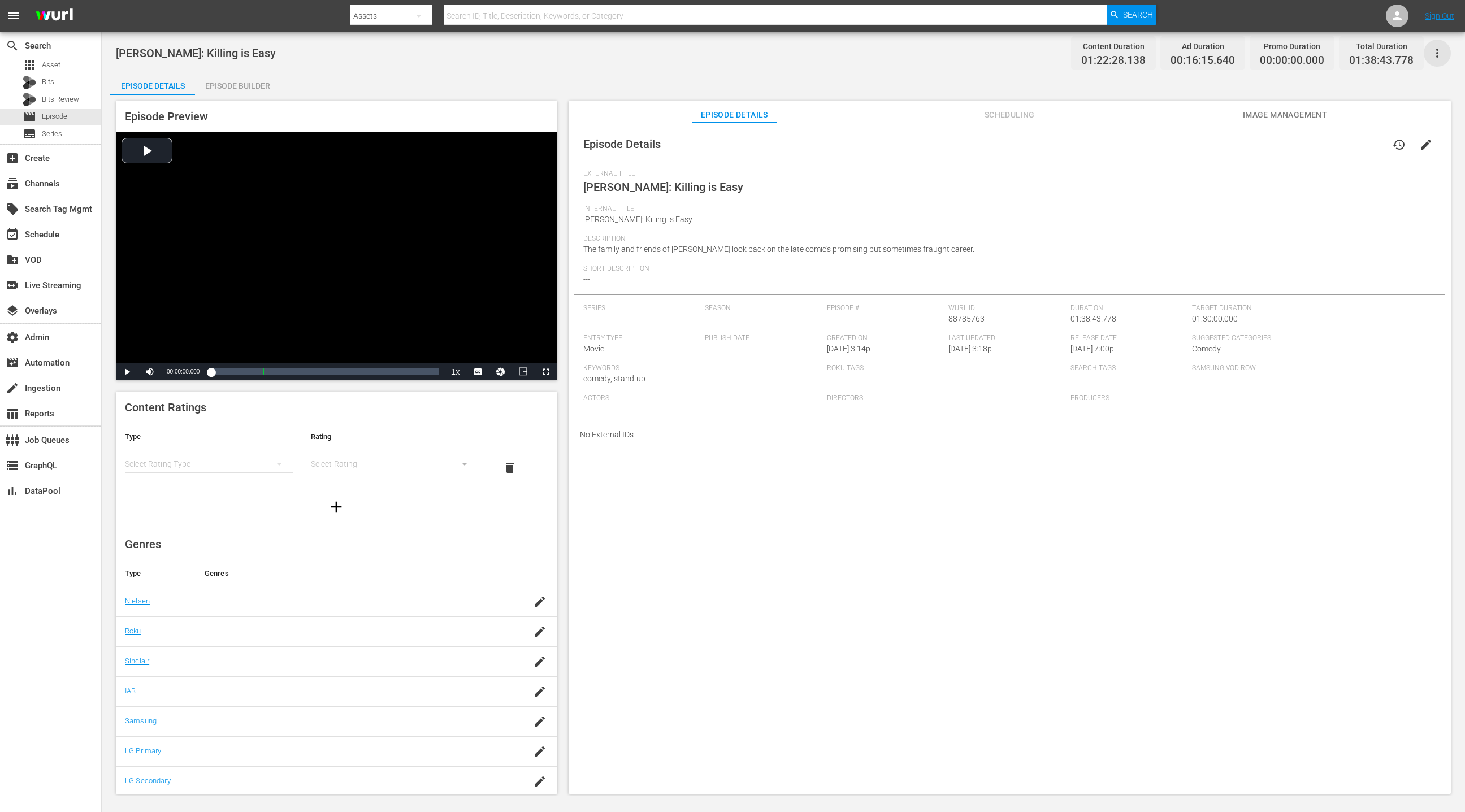
click at [976, 54] on icon "button" at bounding box center [1437, 53] width 13 height 13
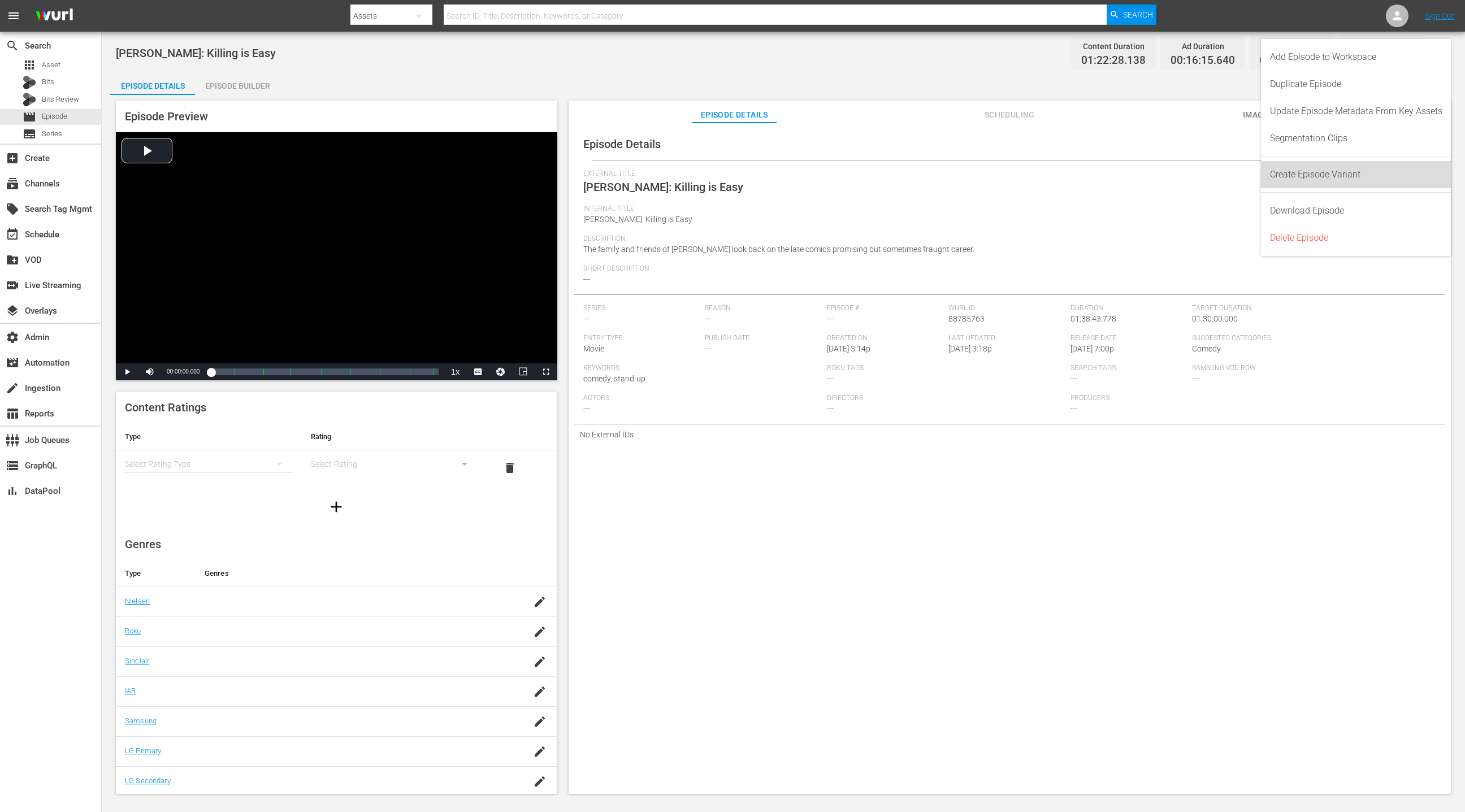
click at [976, 175] on div "Create Episode Variant" at bounding box center [1356, 175] width 172 height 27
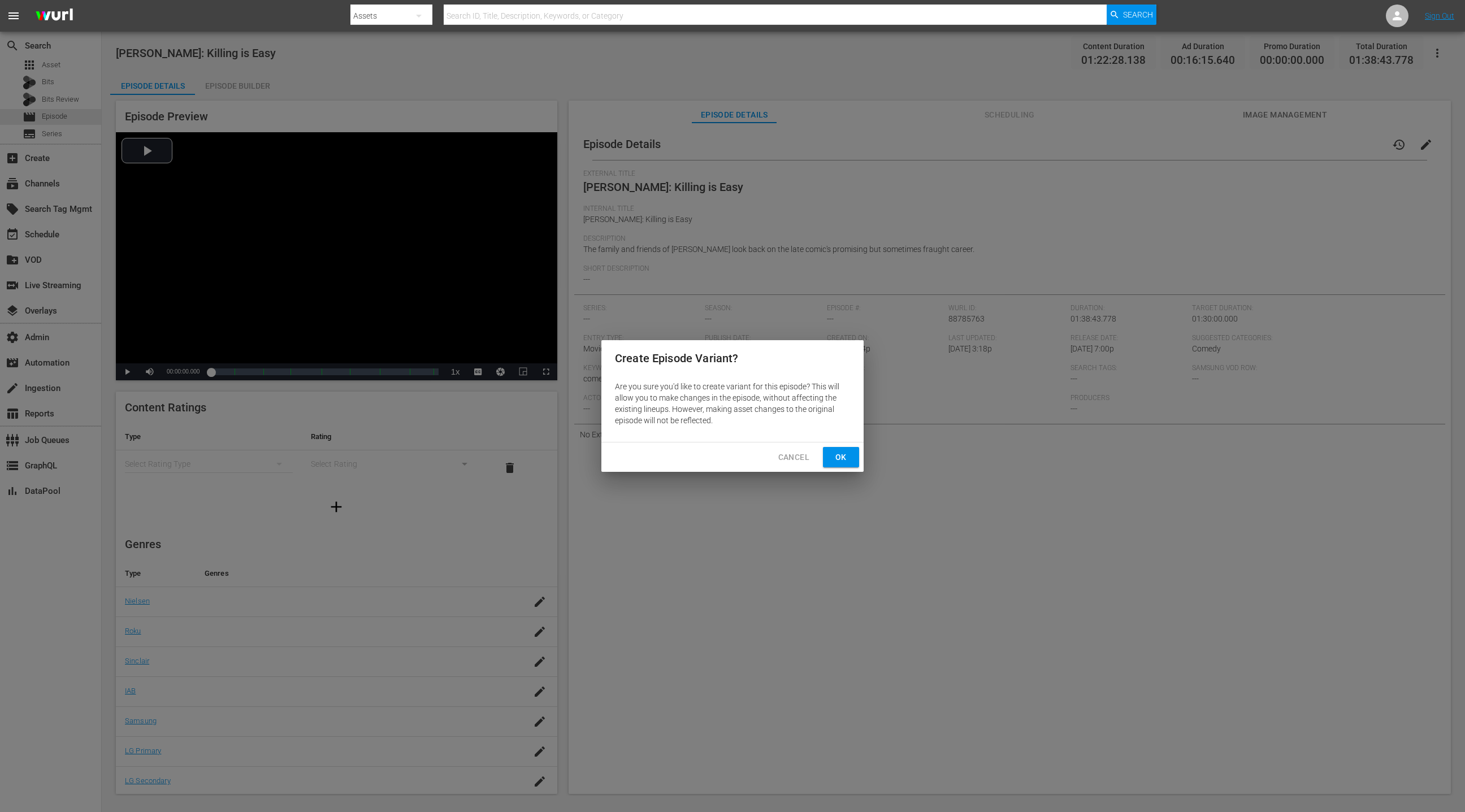
click at [837, 461] on span "Ok" at bounding box center [840, 458] width 18 height 14
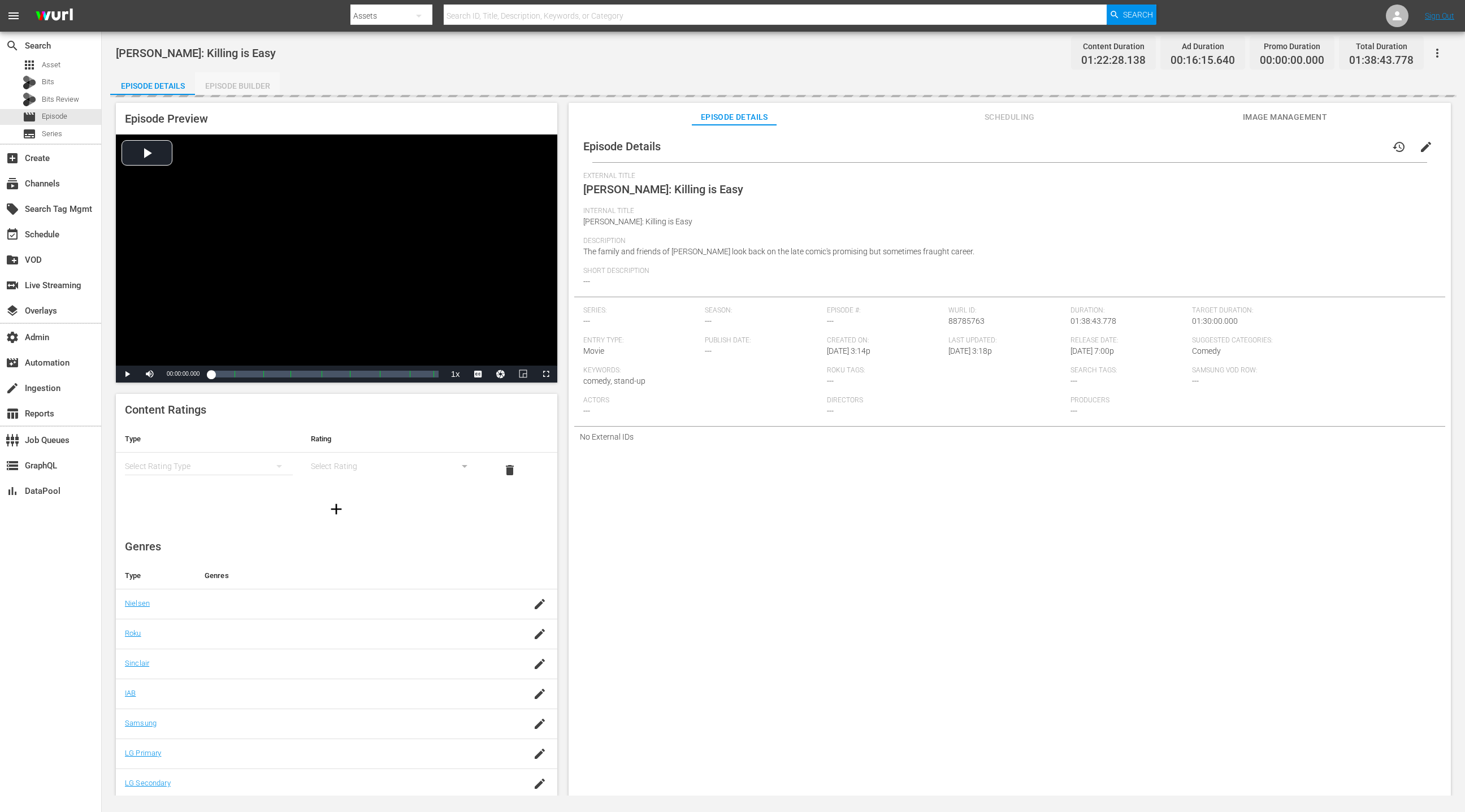
click at [240, 85] on div "Episode Builder" at bounding box center [237, 86] width 85 height 27
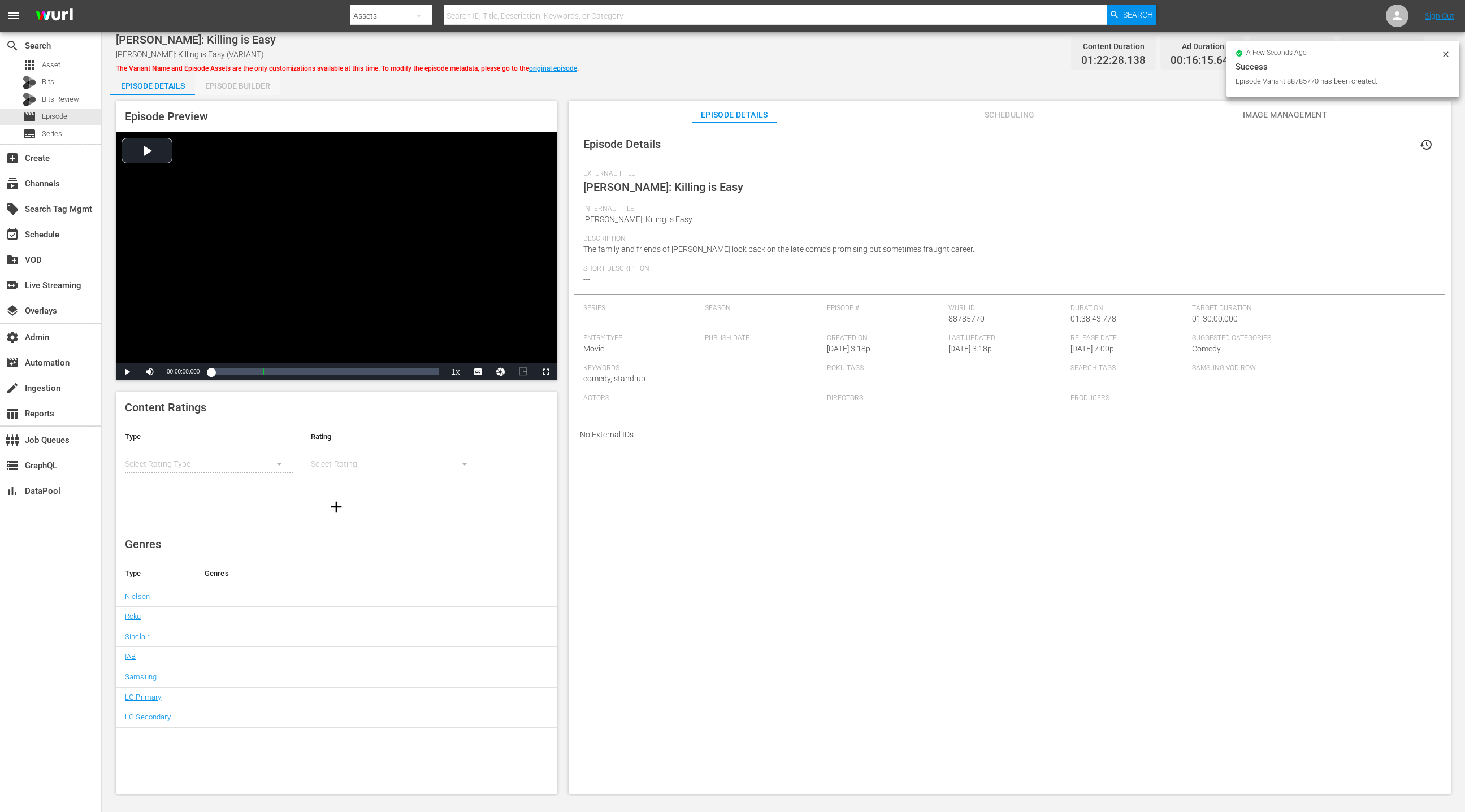
drag, startPoint x: 242, startPoint y: 85, endPoint x: 597, endPoint y: 258, distance: 394.9
click at [243, 85] on div "Episode Builder" at bounding box center [237, 86] width 85 height 27
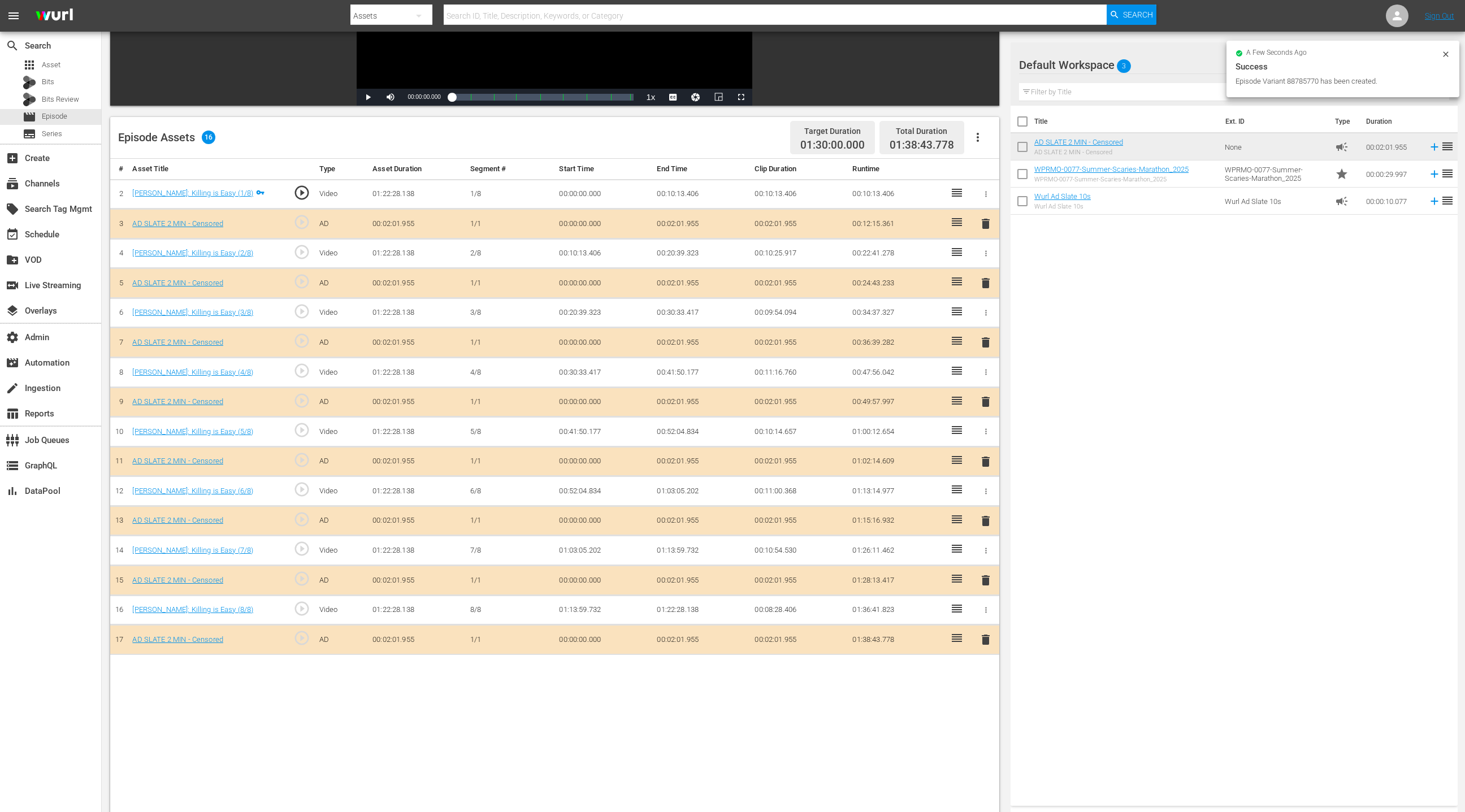
scroll to position [260, 0]
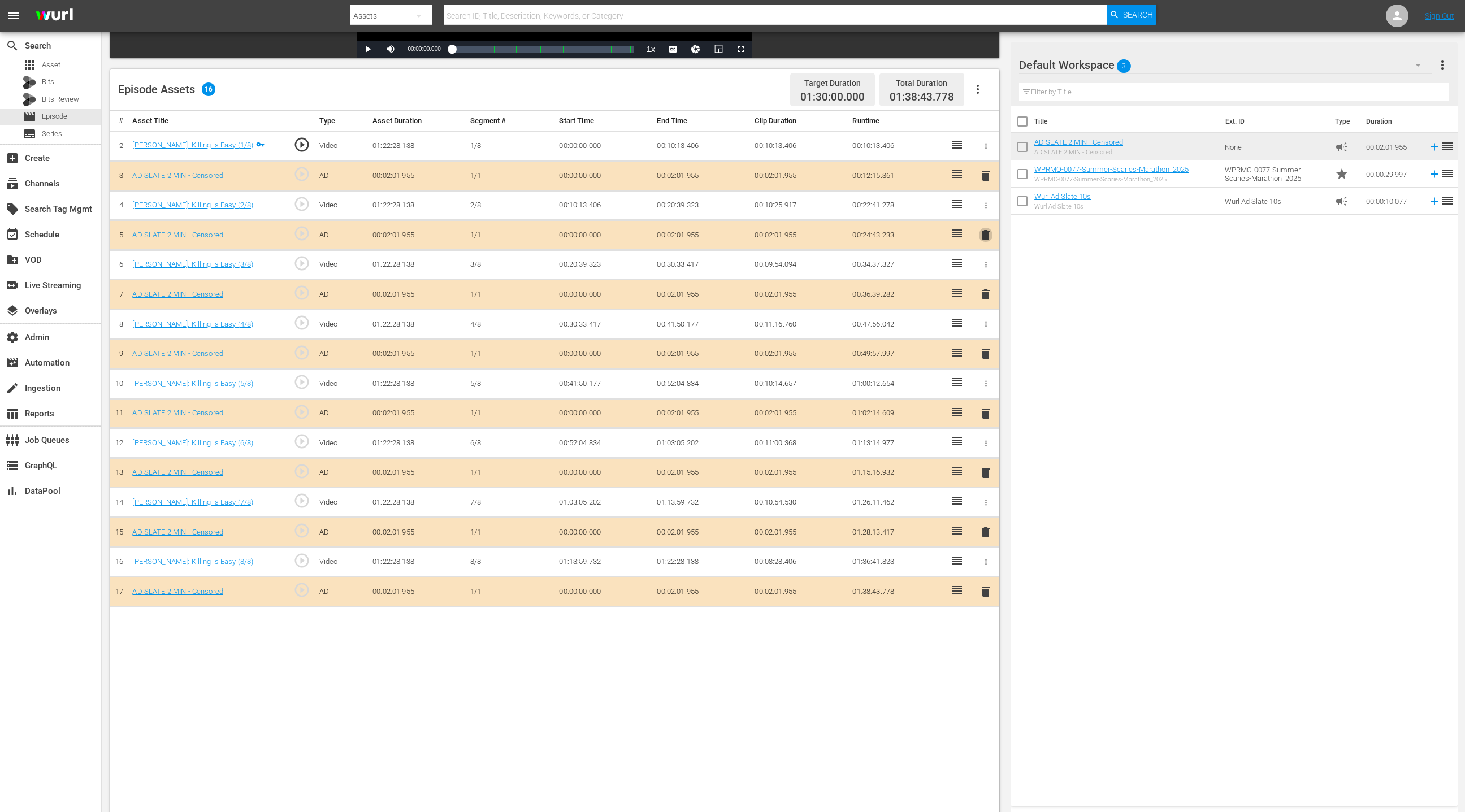
click at [976, 233] on span "delete" at bounding box center [985, 235] width 13 height 13
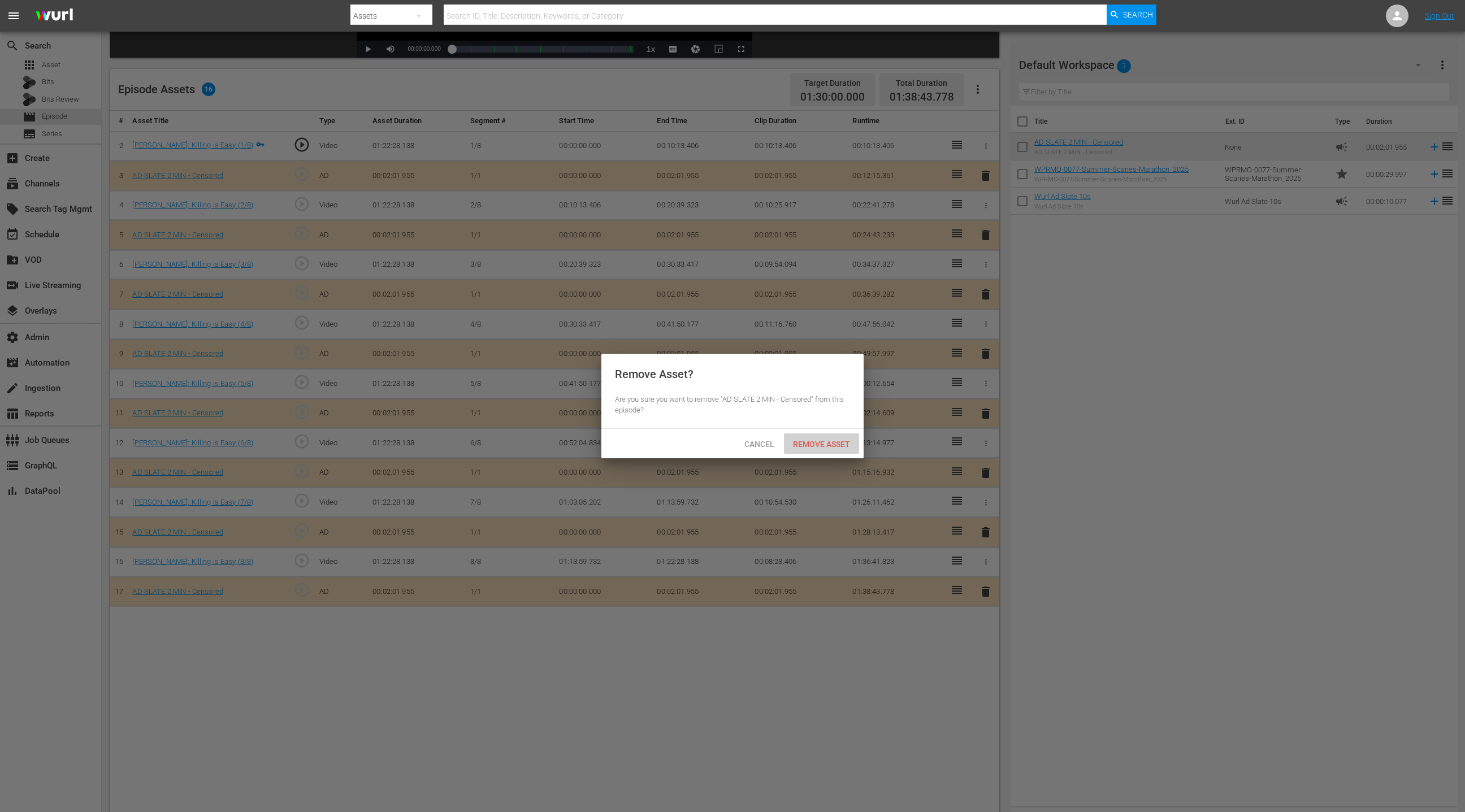
drag, startPoint x: 826, startPoint y: 447, endPoint x: 858, endPoint y: 418, distance: 43.2
click at [828, 445] on span "Remove Asset" at bounding box center [822, 444] width 75 height 9
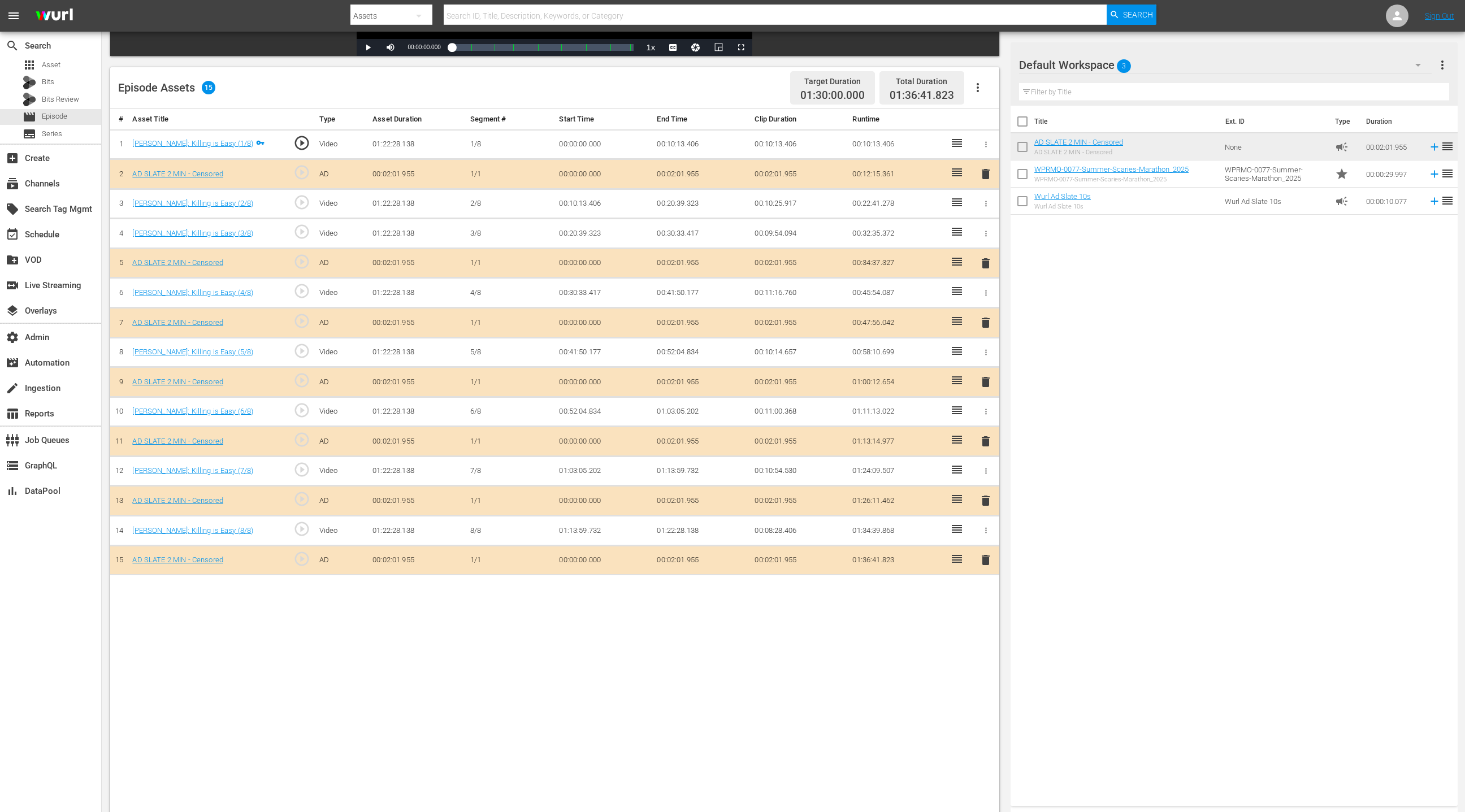
scroll to position [263, 0]
click at [976, 541] on span "delete" at bounding box center [985, 559] width 13 height 13
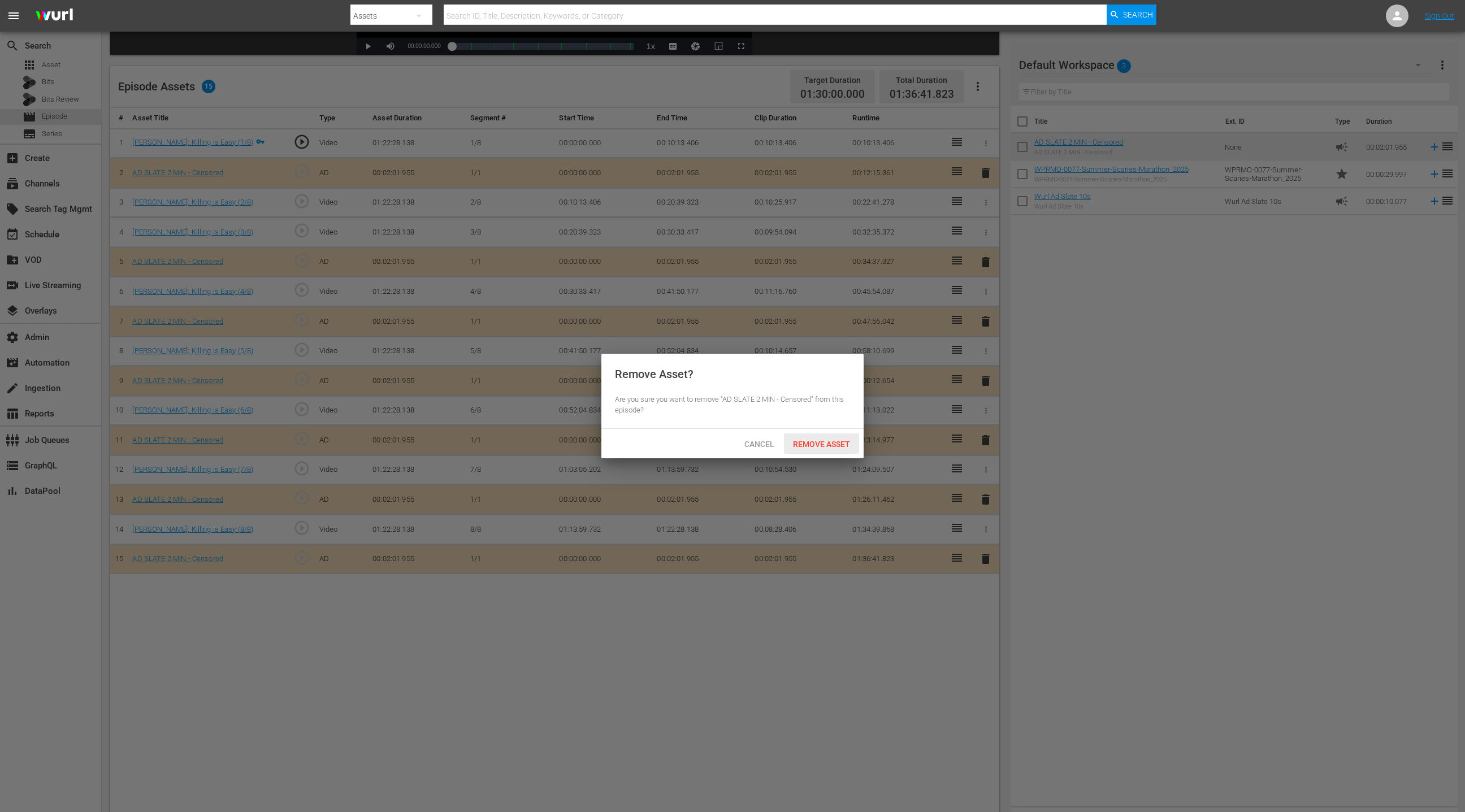
drag, startPoint x: 831, startPoint y: 449, endPoint x: 860, endPoint y: 427, distance: 36.4
click at [831, 449] on div "Remove Asset" at bounding box center [822, 444] width 75 height 21
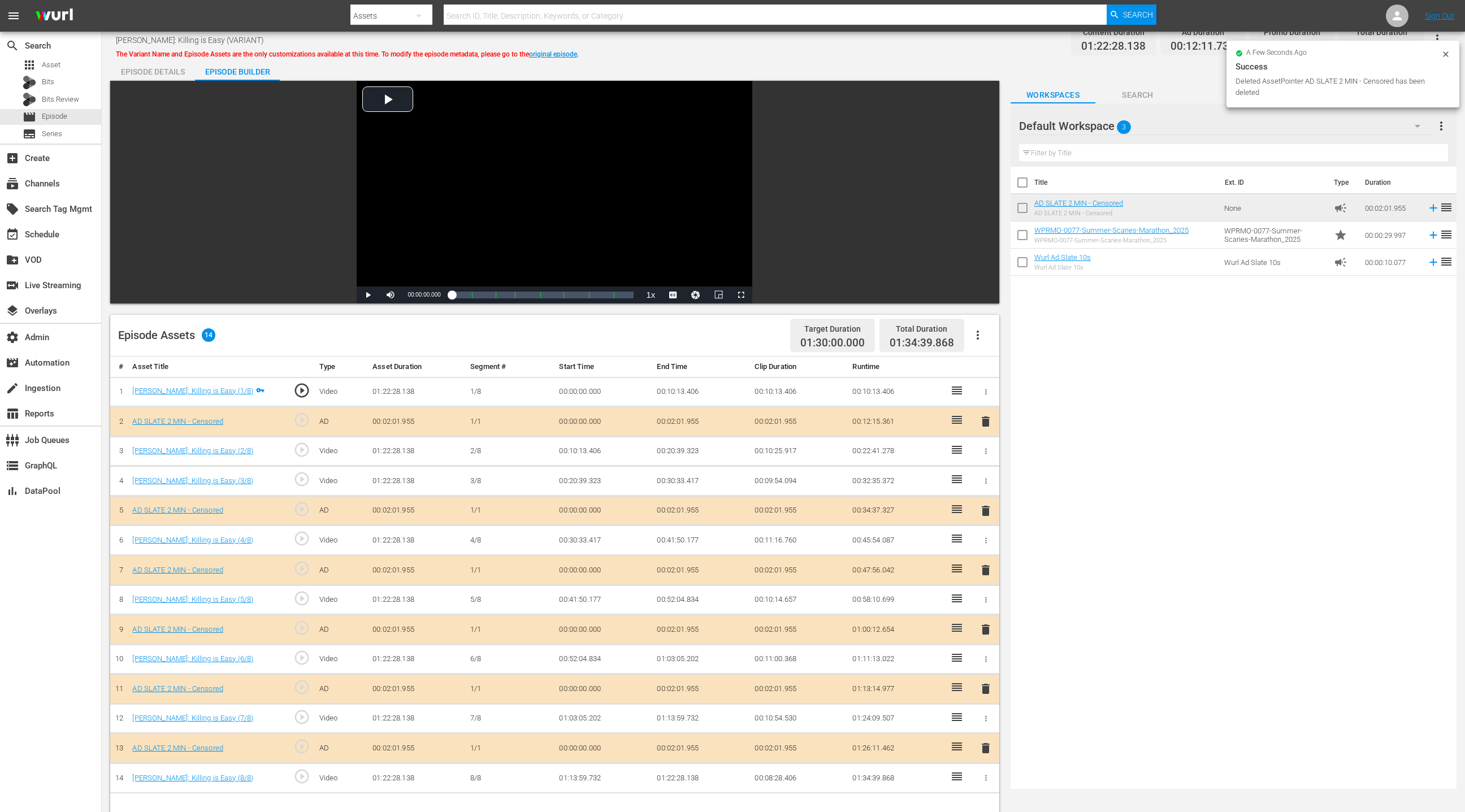
scroll to position [0, 0]
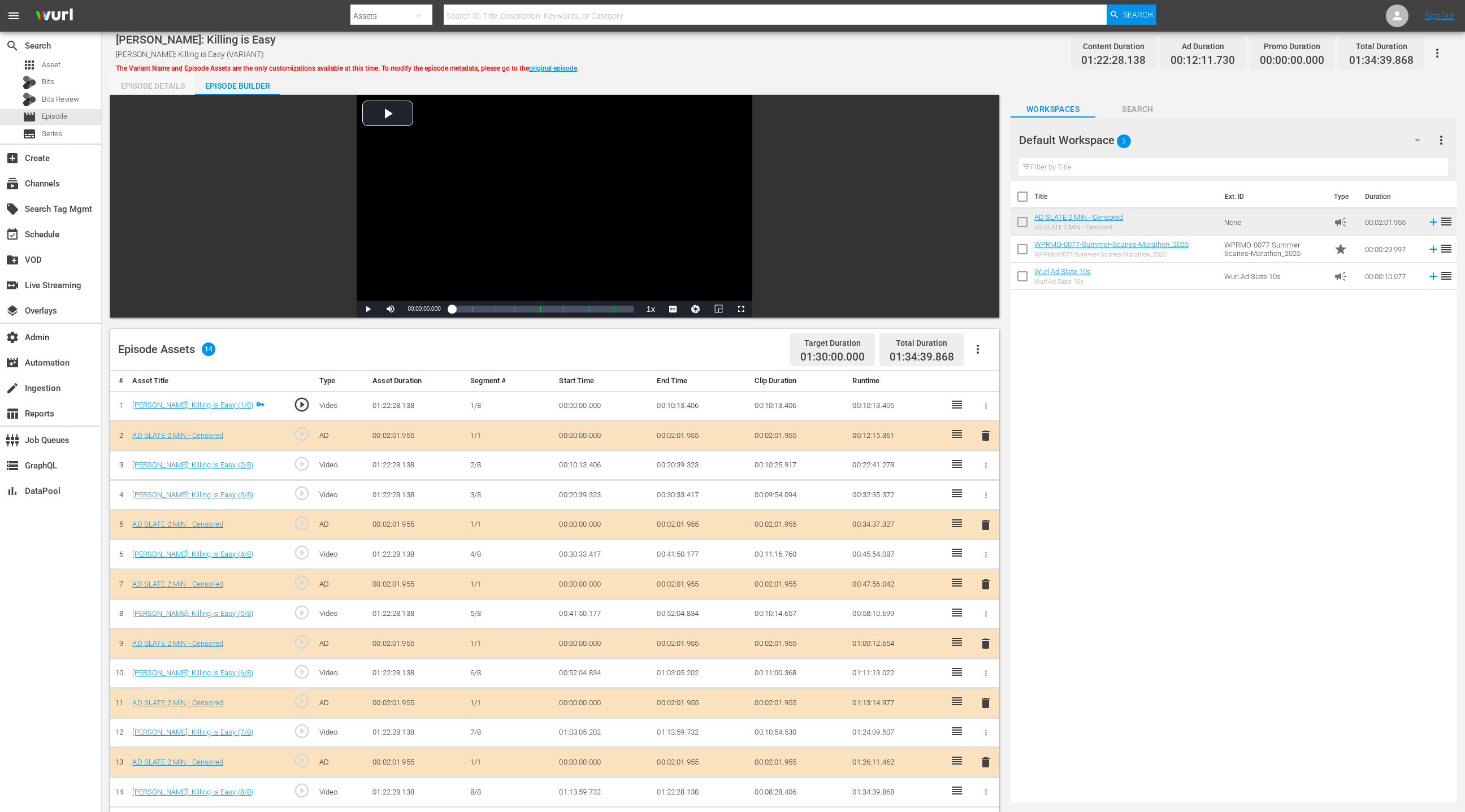
drag, startPoint x: 129, startPoint y: 89, endPoint x: 161, endPoint y: 84, distance: 32.4
click at [129, 89] on div "Episode Details" at bounding box center [153, 86] width 85 height 27
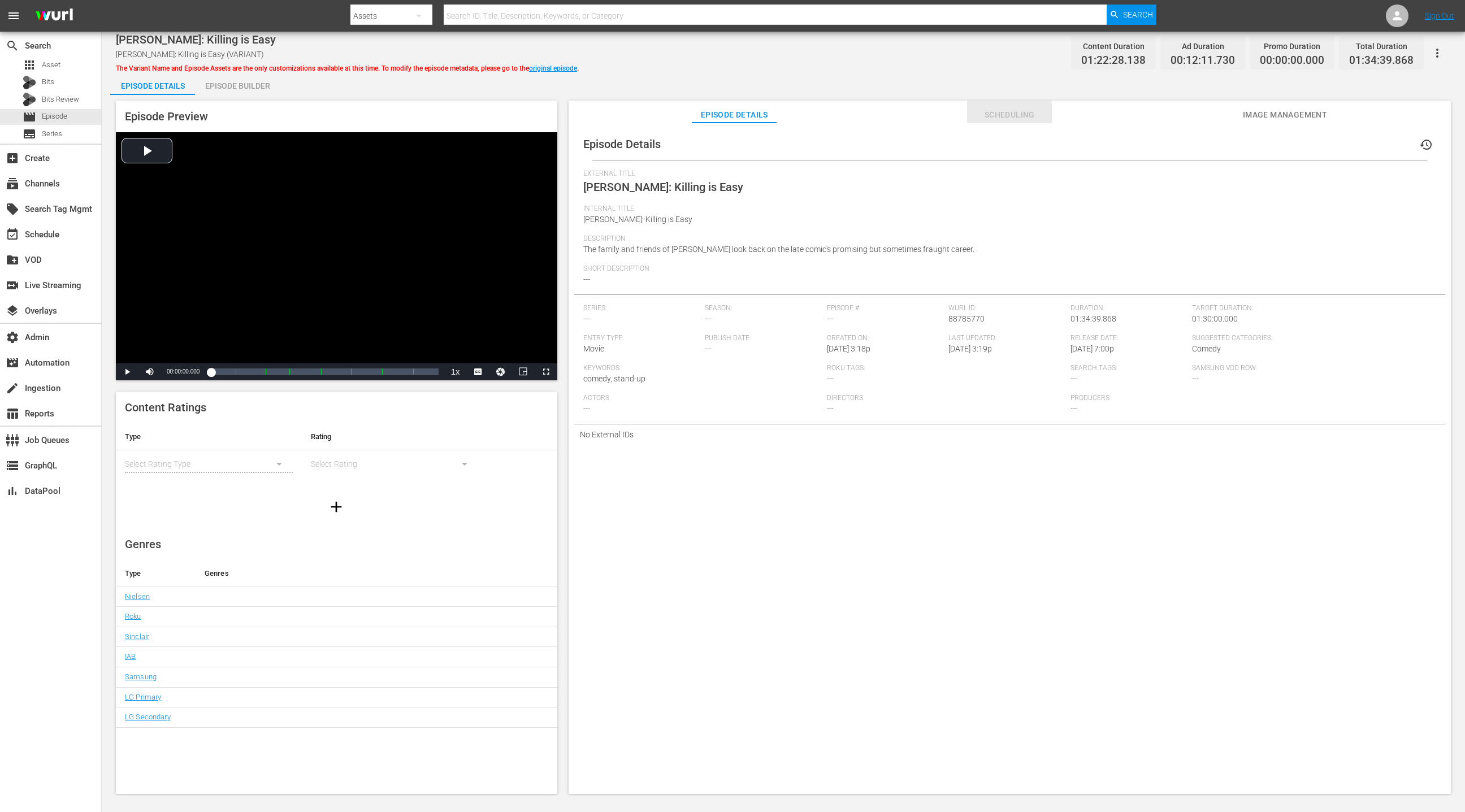
click at [976, 113] on span "Scheduling" at bounding box center [1009, 115] width 85 height 14
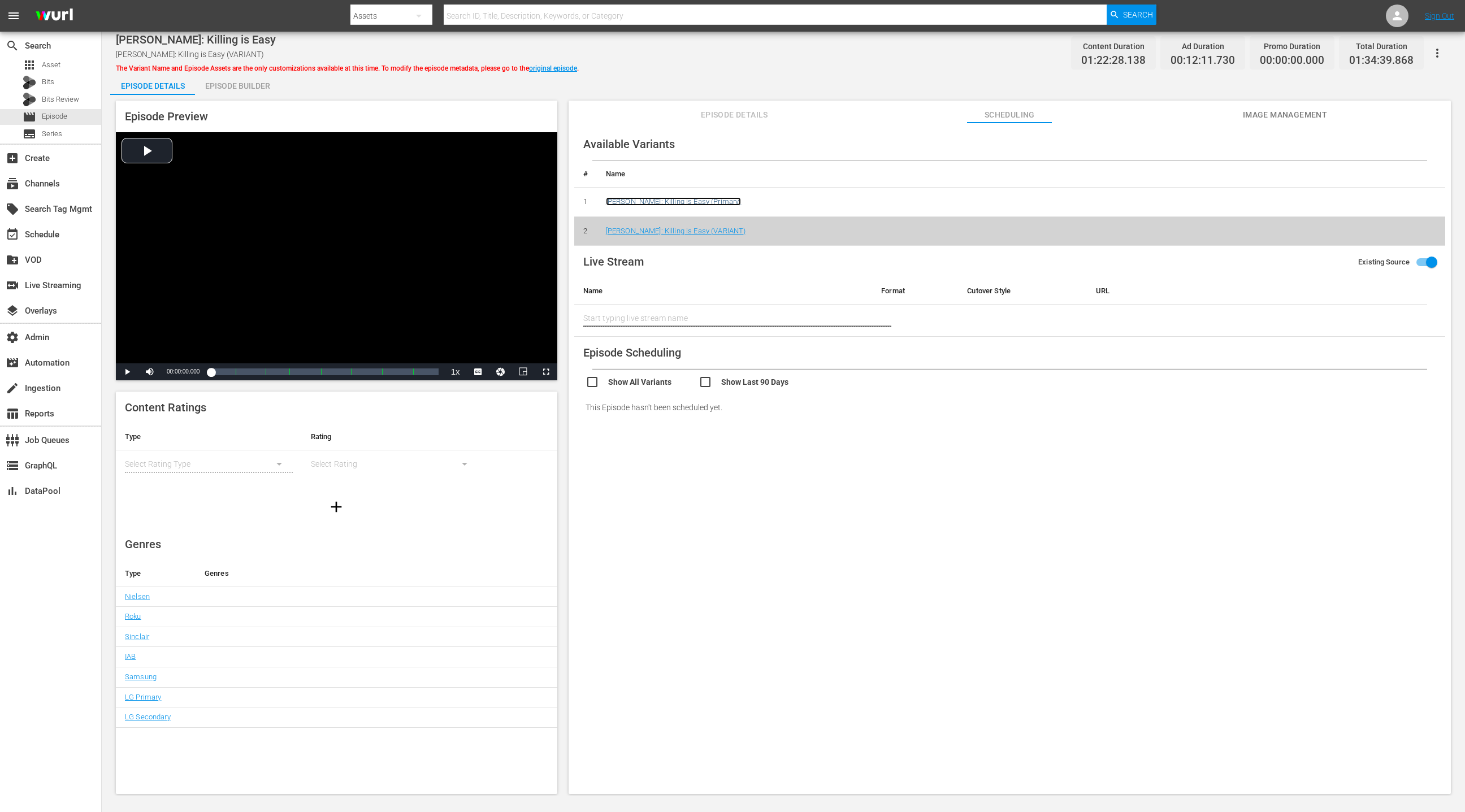
drag, startPoint x: 683, startPoint y: 199, endPoint x: 690, endPoint y: 200, distance: 7.1
click at [683, 199] on link "Patrice O'Neil: Killing is Easy (Primary)" at bounding box center [674, 201] width 136 height 9
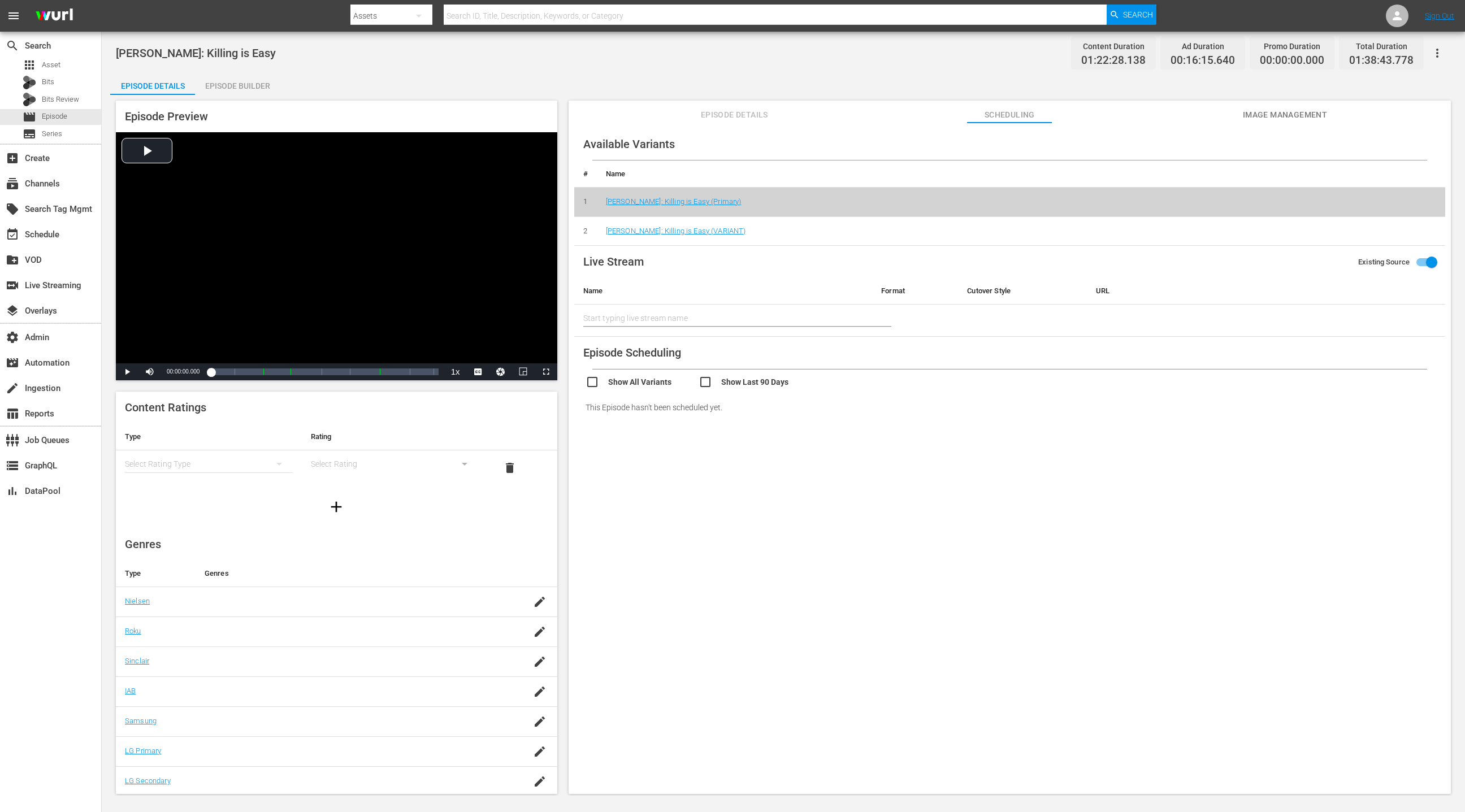
click at [976, 53] on icon "button" at bounding box center [1437, 53] width 13 height 13
click at [976, 60] on div "Add Episode to Workspace" at bounding box center [1356, 57] width 172 height 27
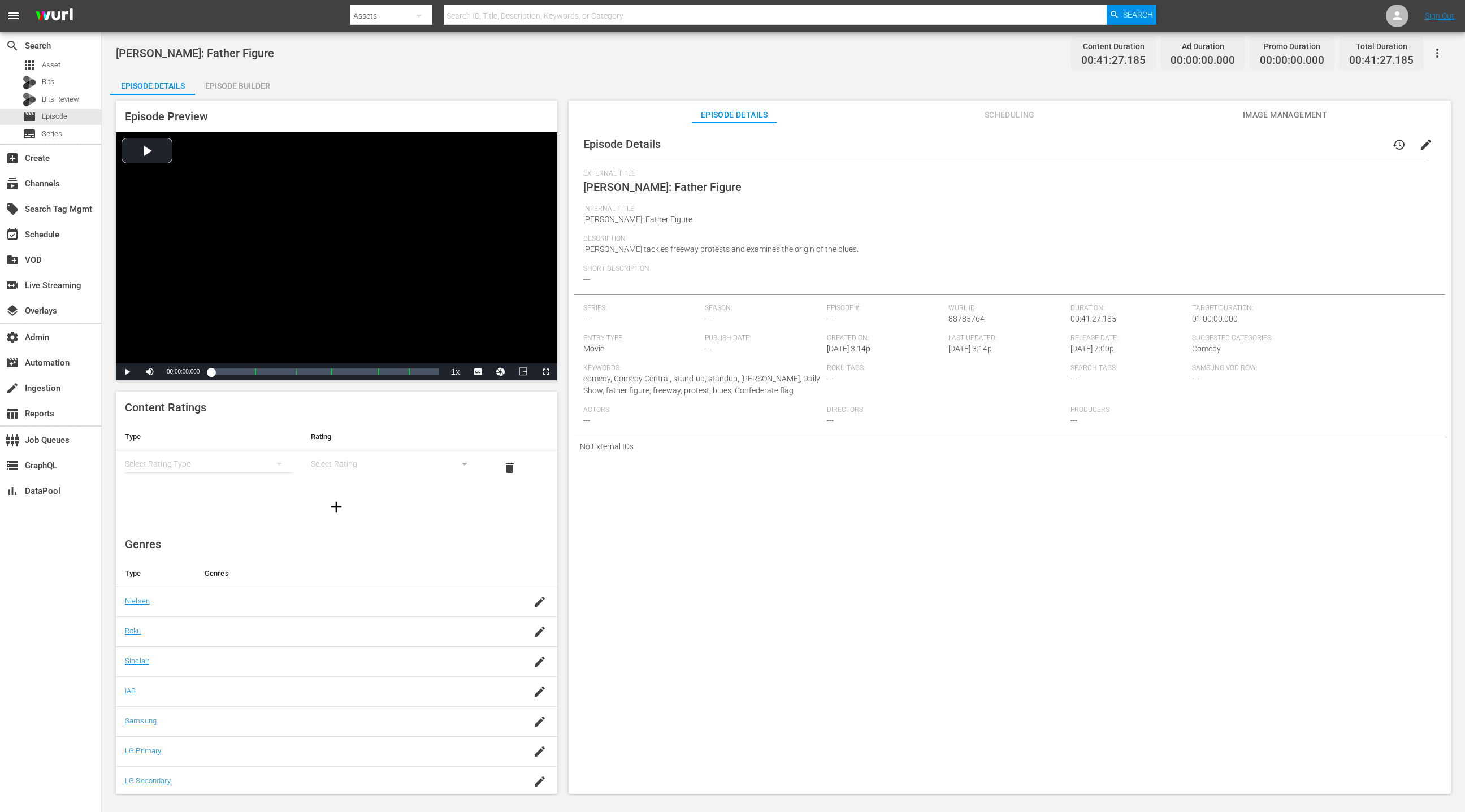
click at [226, 85] on div "Episode Builder" at bounding box center [237, 86] width 85 height 27
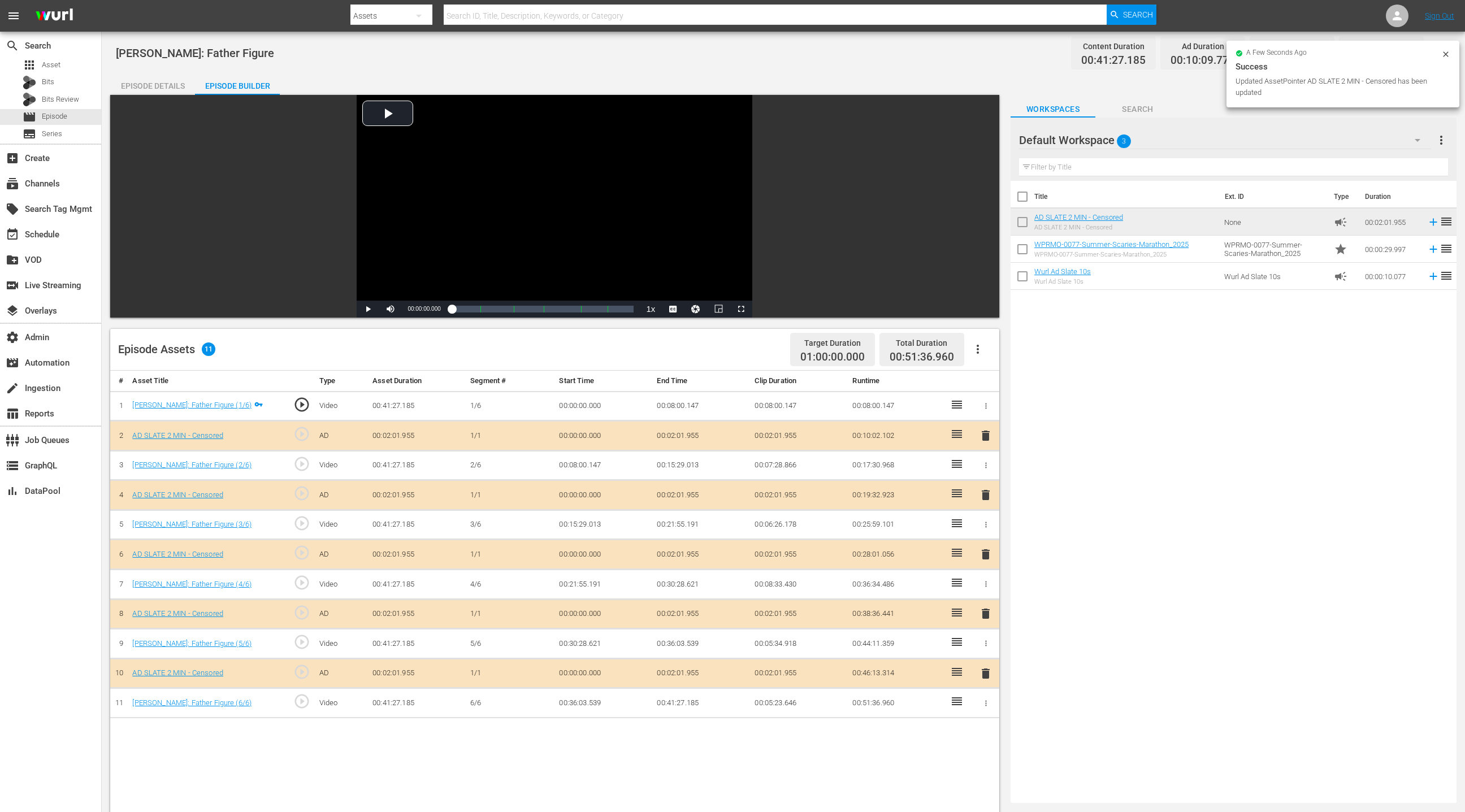
click at [135, 86] on div "Episode Details" at bounding box center [153, 86] width 85 height 27
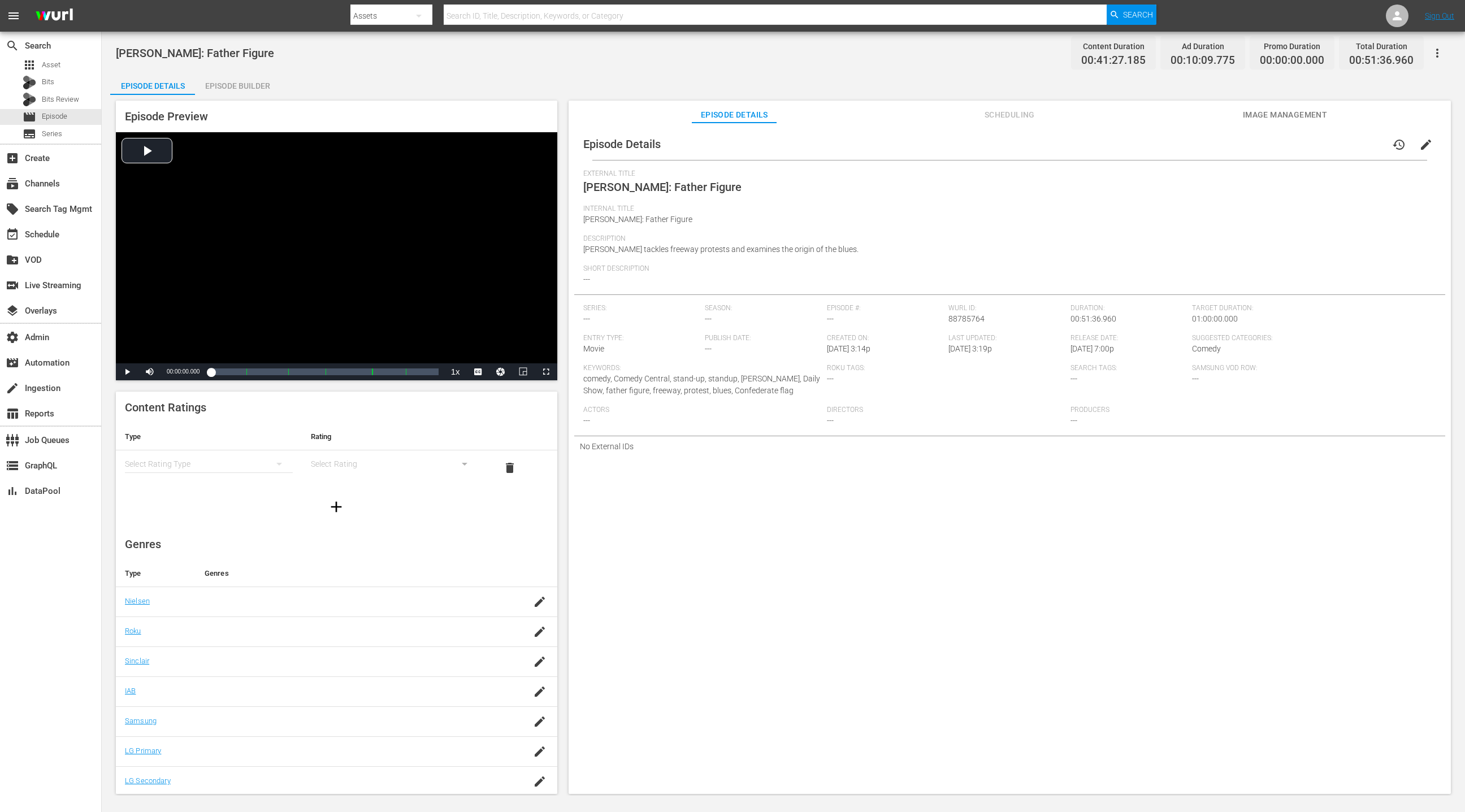
click at [976, 50] on icon "button" at bounding box center [1437, 53] width 13 height 13
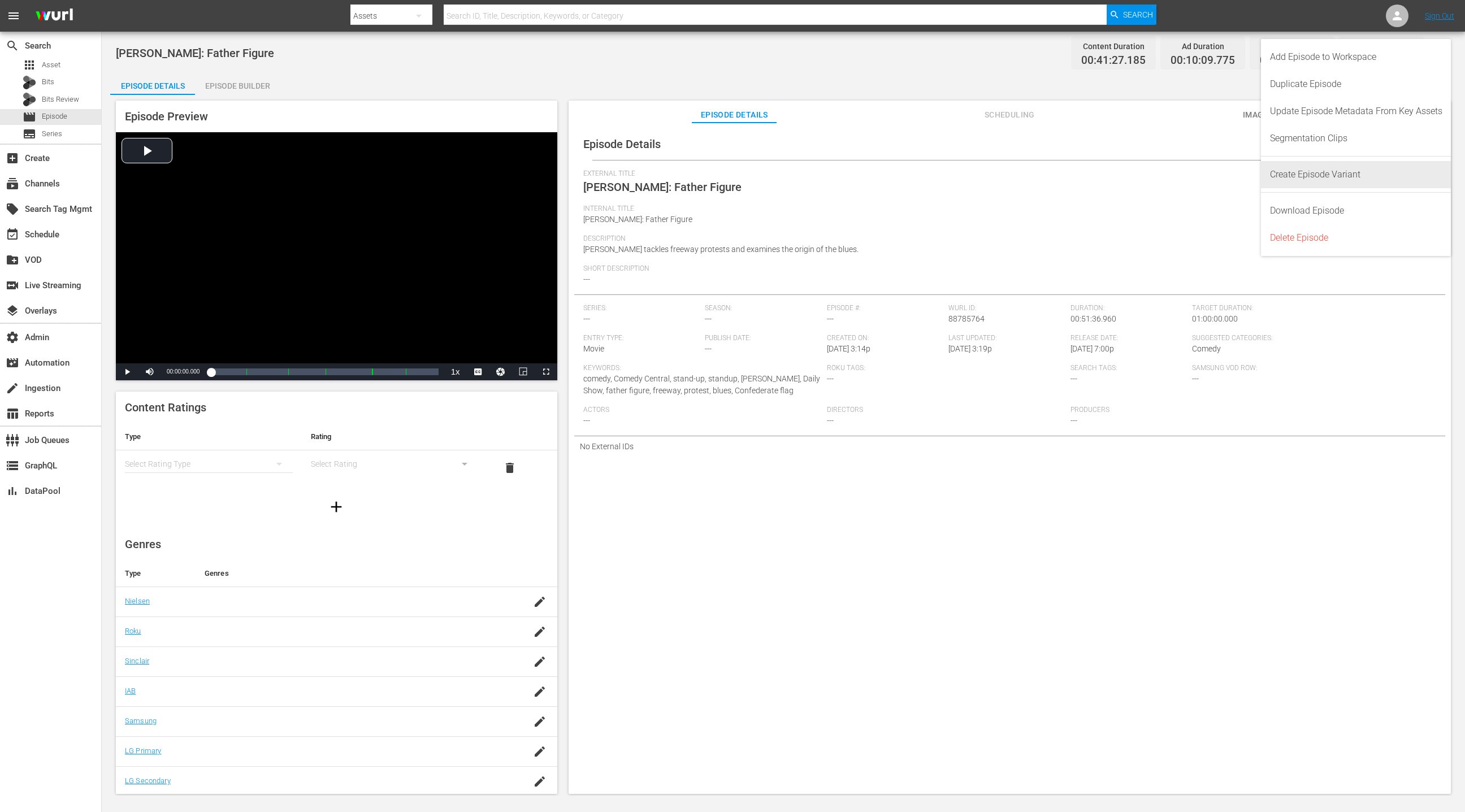
click at [976, 175] on div "Create Episode Variant" at bounding box center [1356, 175] width 172 height 27
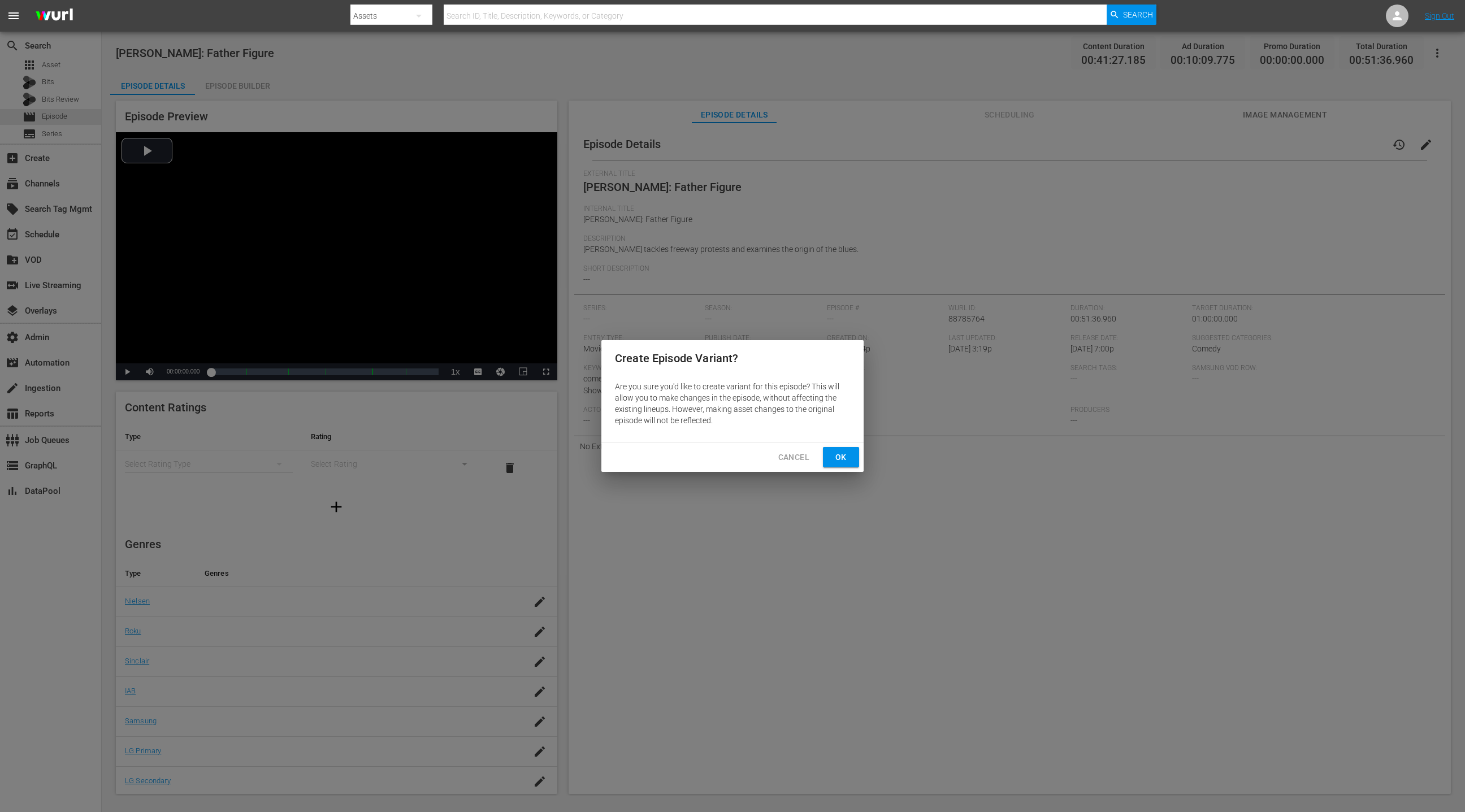
click at [849, 456] on span "Ok" at bounding box center [840, 458] width 18 height 14
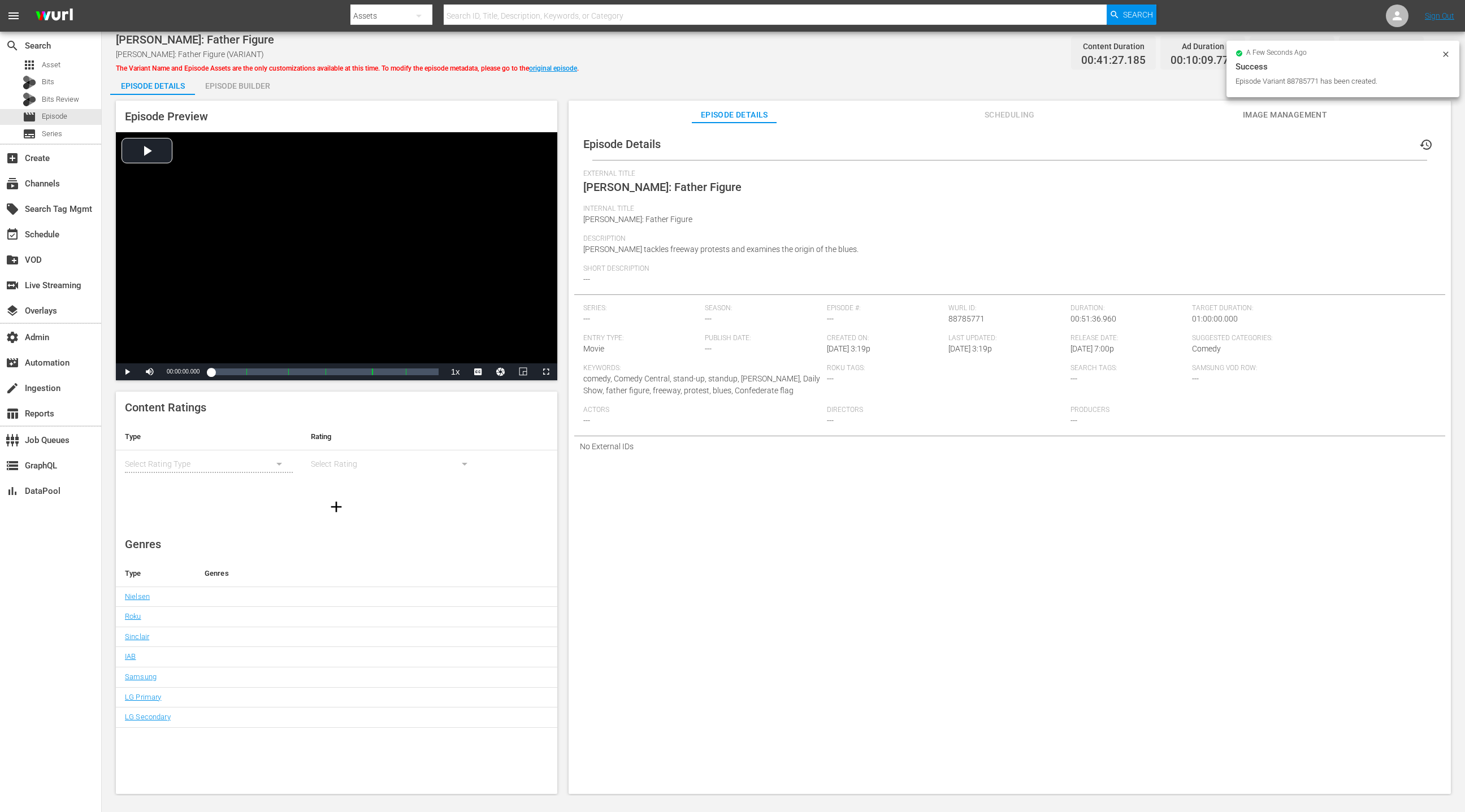
drag, startPoint x: 238, startPoint y: 89, endPoint x: 272, endPoint y: 100, distance: 35.7
click at [238, 89] on div "Episode Builder" at bounding box center [237, 86] width 85 height 27
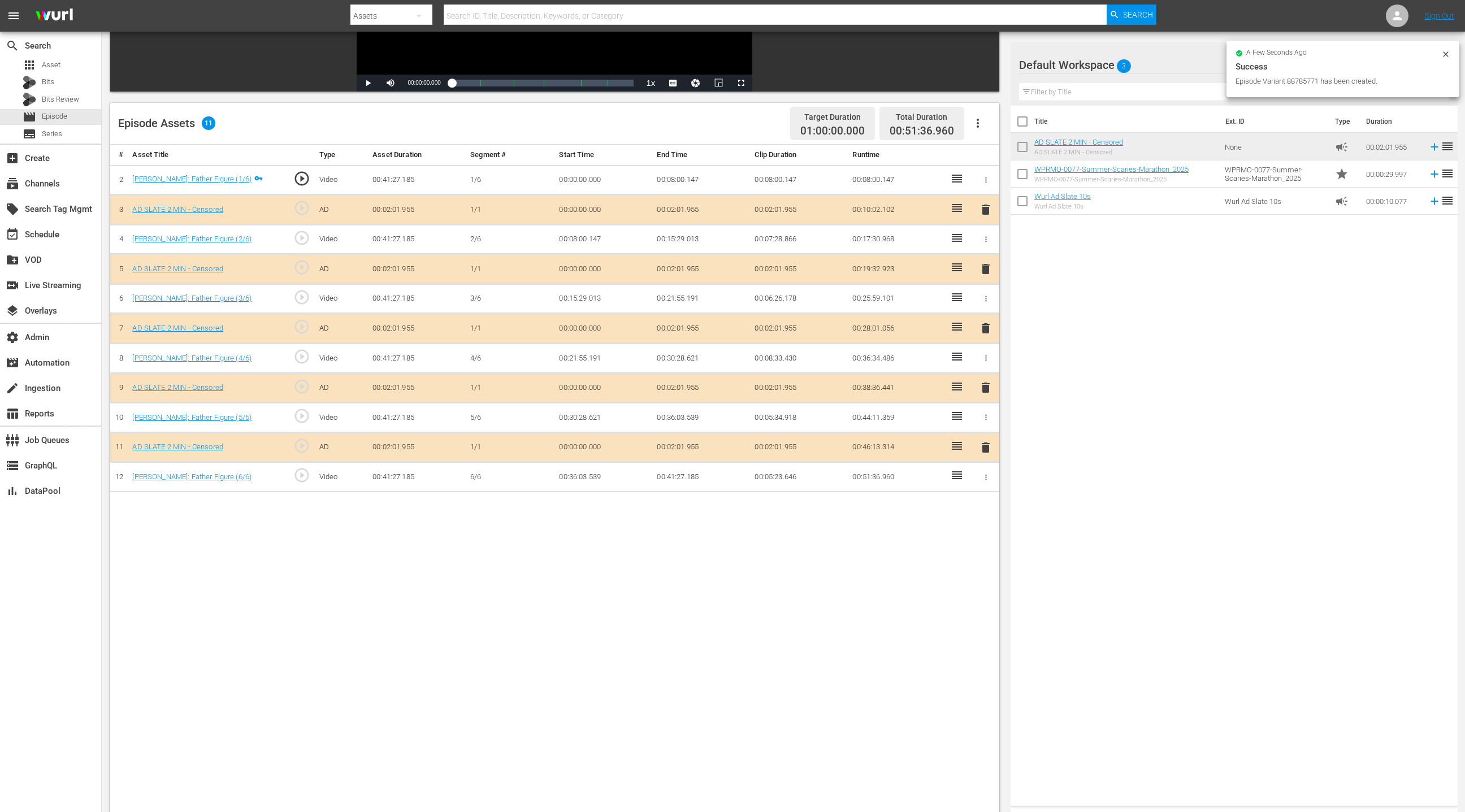
scroll to position [294, 0]
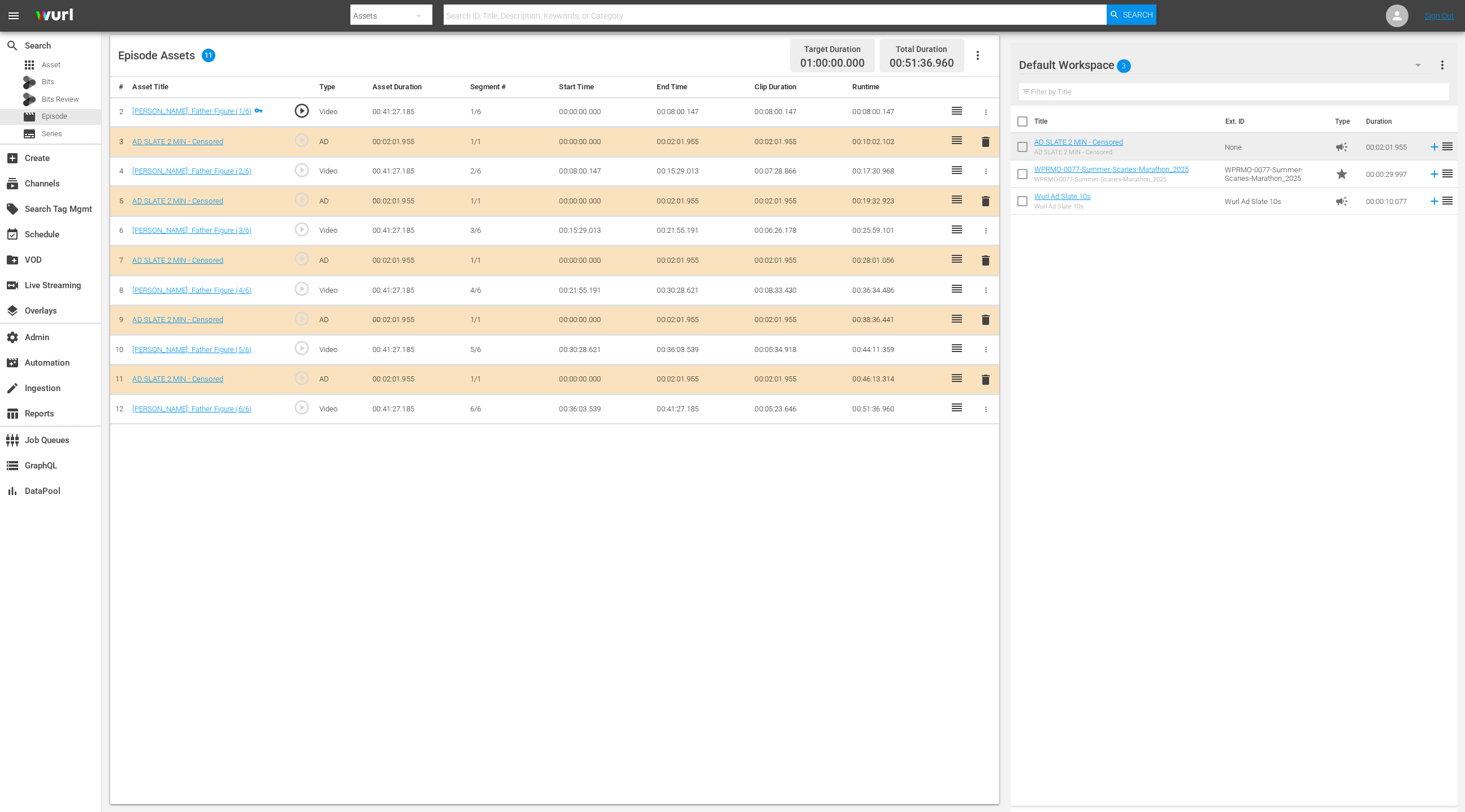
click at [976, 197] on span "delete" at bounding box center [985, 201] width 13 height 13
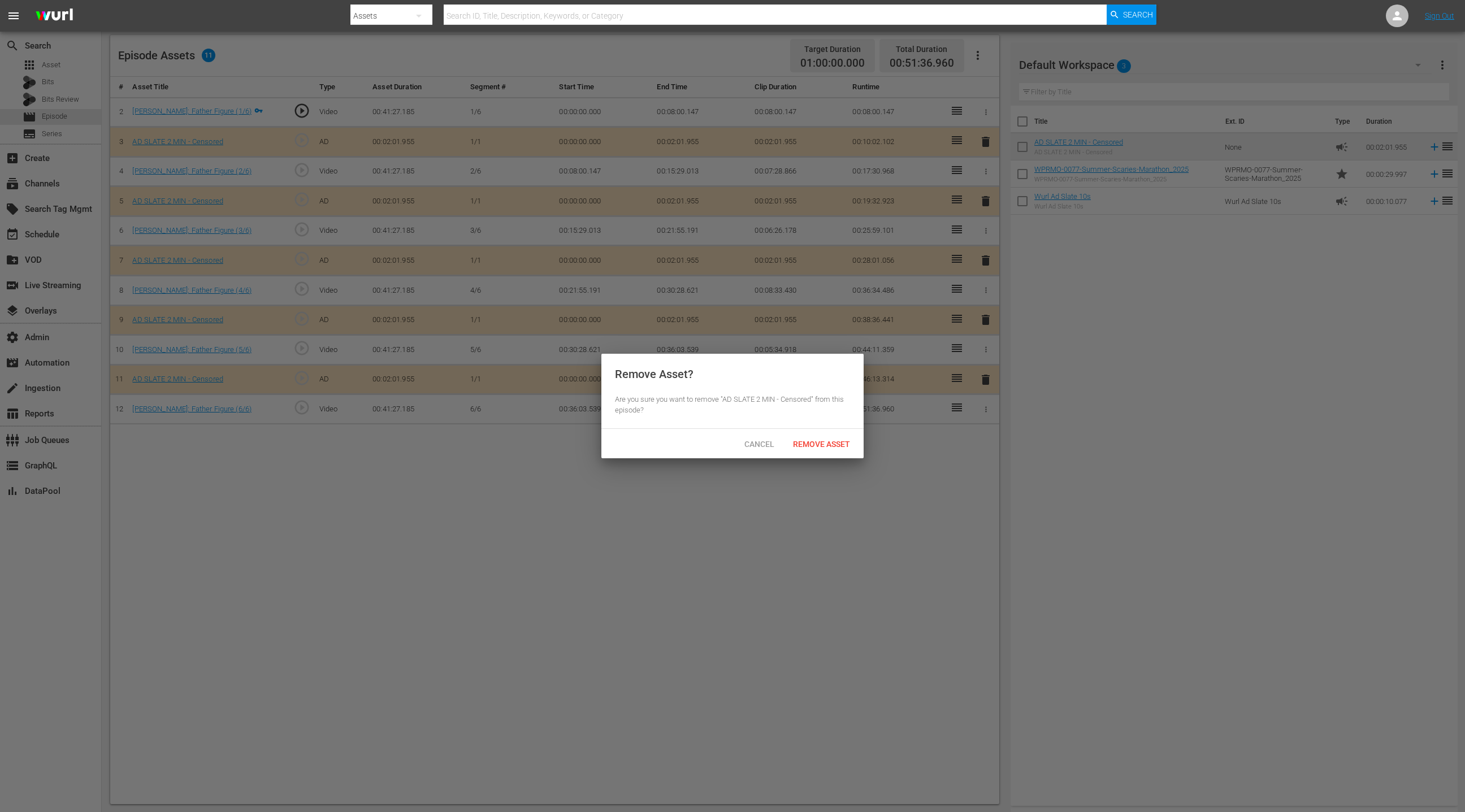
drag, startPoint x: 837, startPoint y: 442, endPoint x: 841, endPoint y: 435, distance: 8.1
click at [838, 440] on span "Remove Asset" at bounding box center [822, 444] width 75 height 9
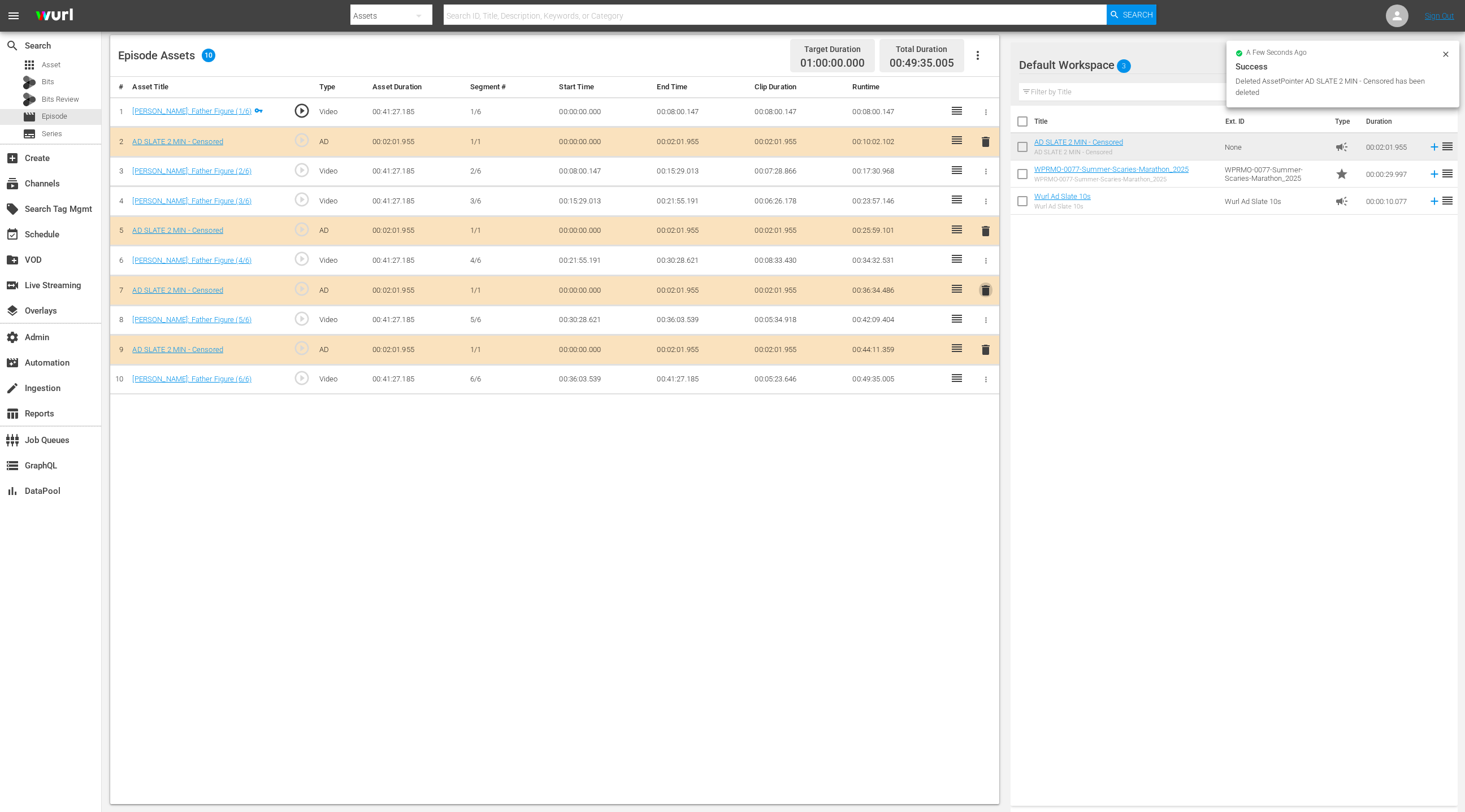
click at [976, 284] on span "delete" at bounding box center [985, 290] width 13 height 13
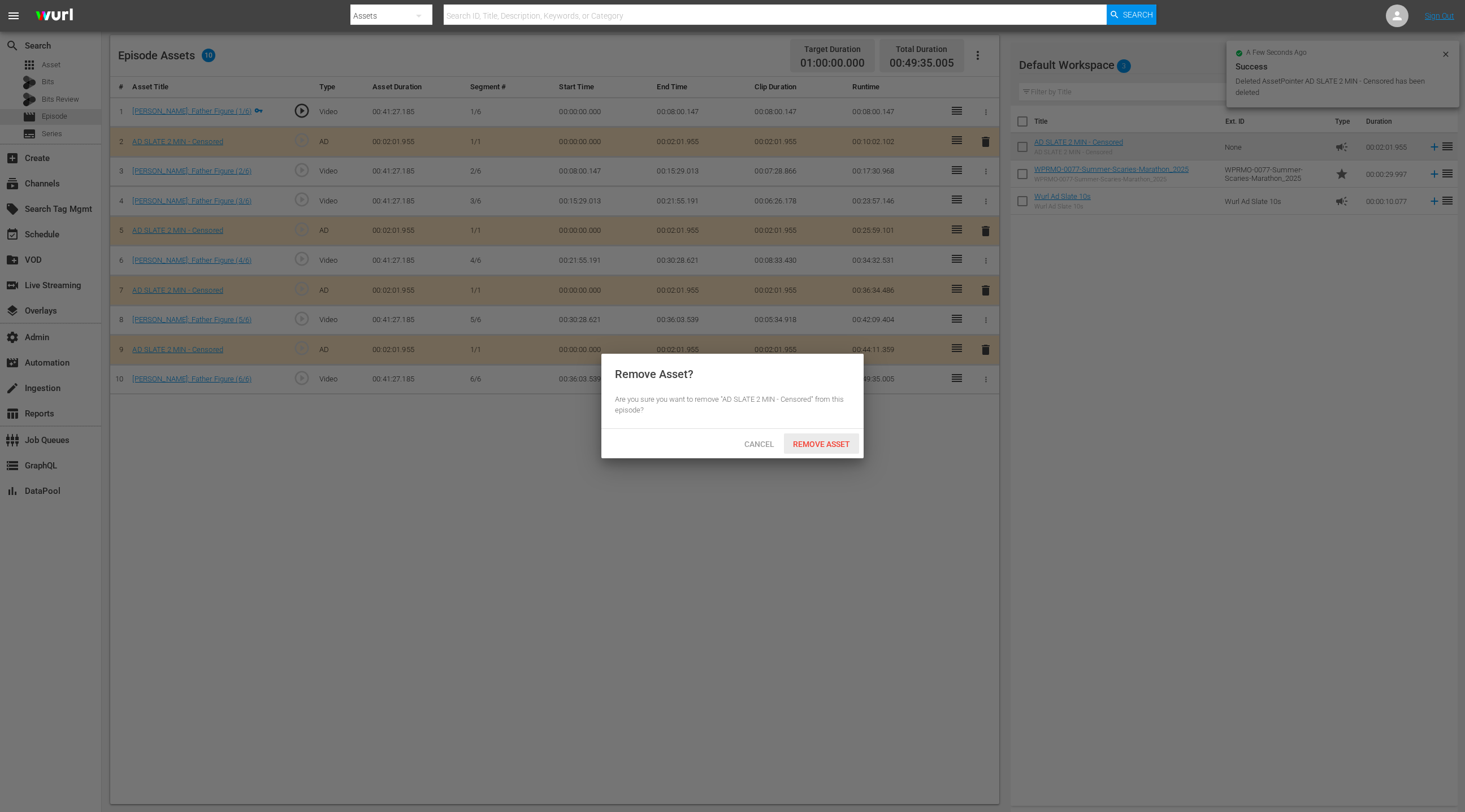
click at [822, 444] on span "Remove Asset" at bounding box center [822, 444] width 75 height 9
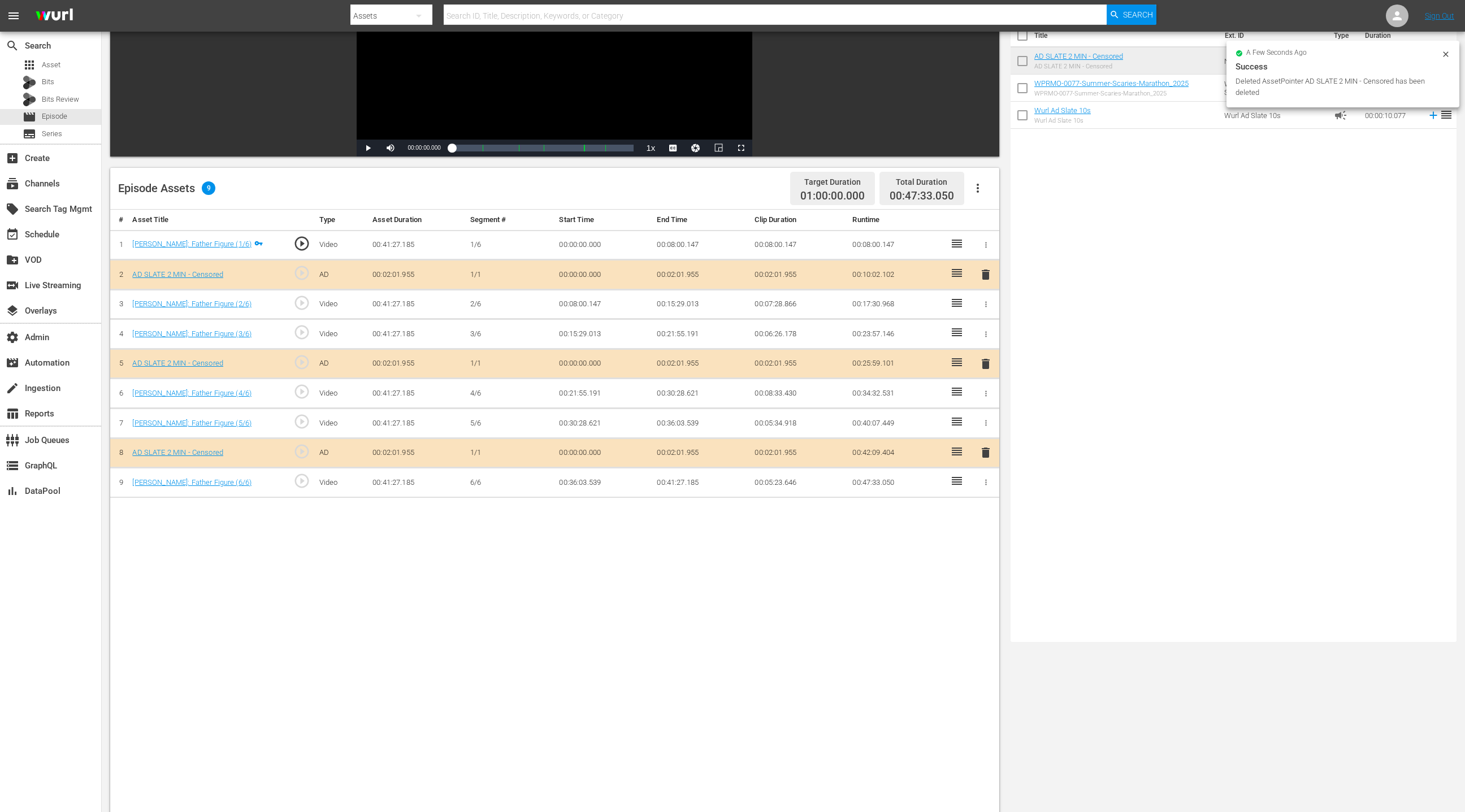
scroll to position [0, 0]
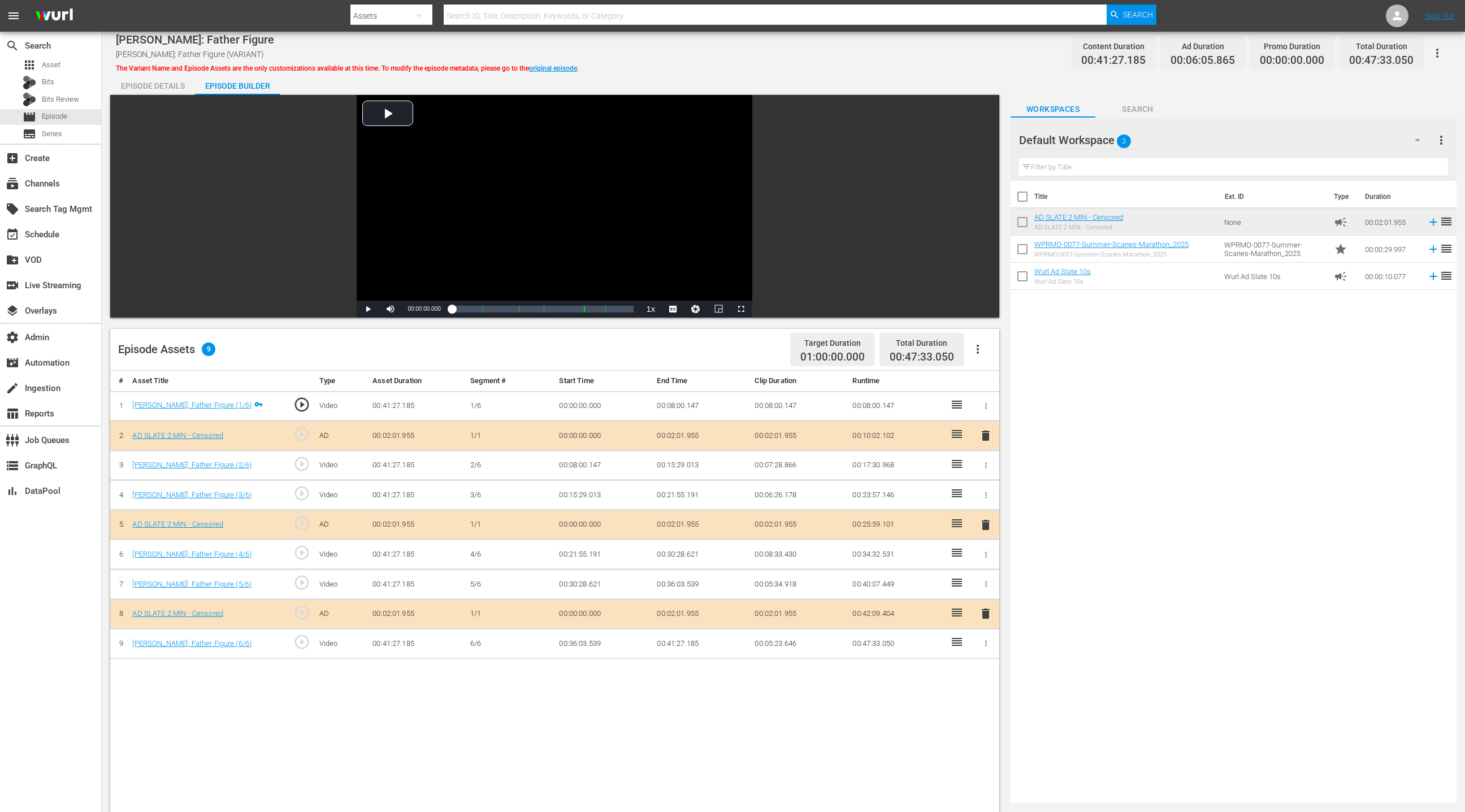
click at [169, 87] on div "Episode Details" at bounding box center [153, 86] width 85 height 27
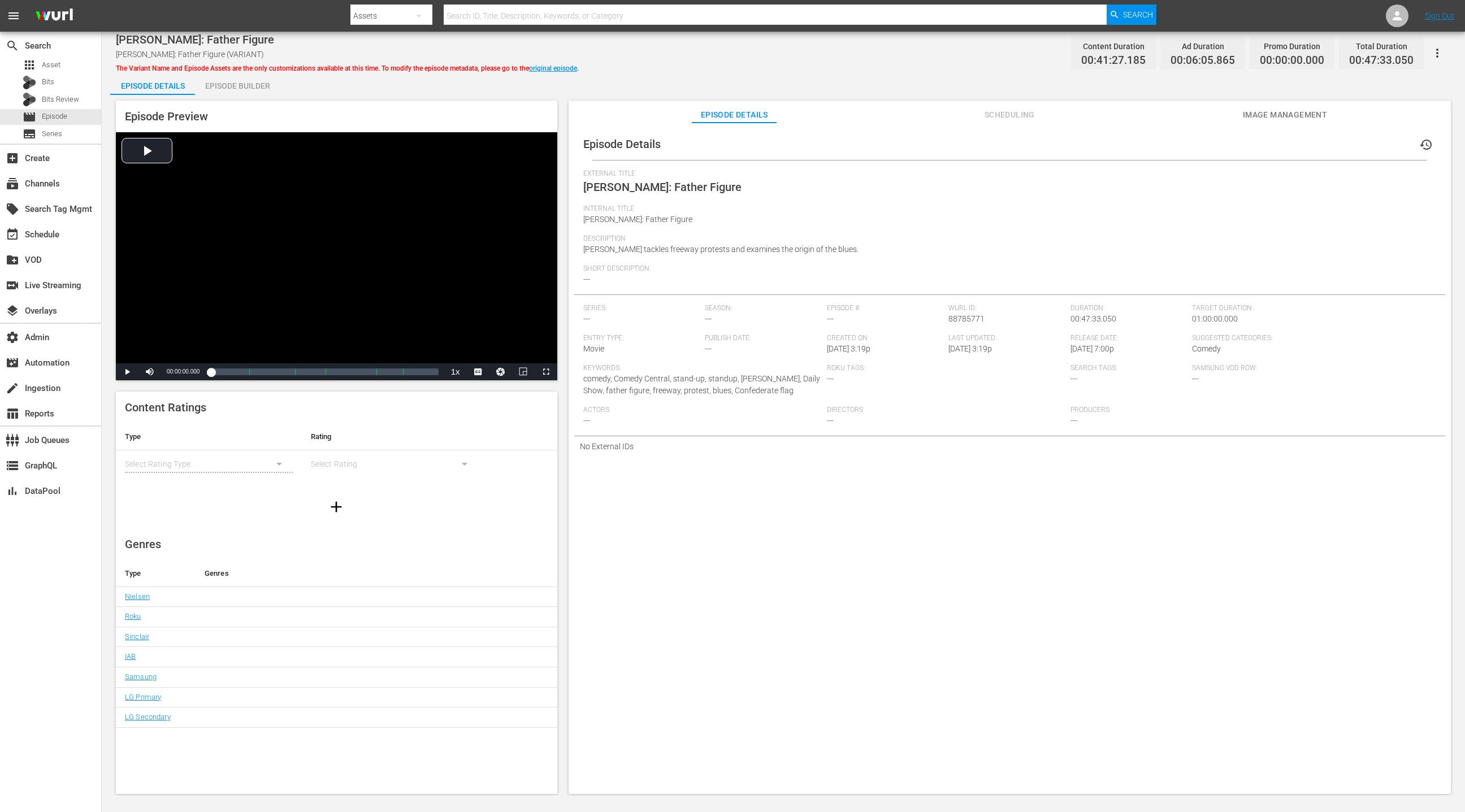
click at [976, 116] on span "Scheduling" at bounding box center [1009, 115] width 85 height 14
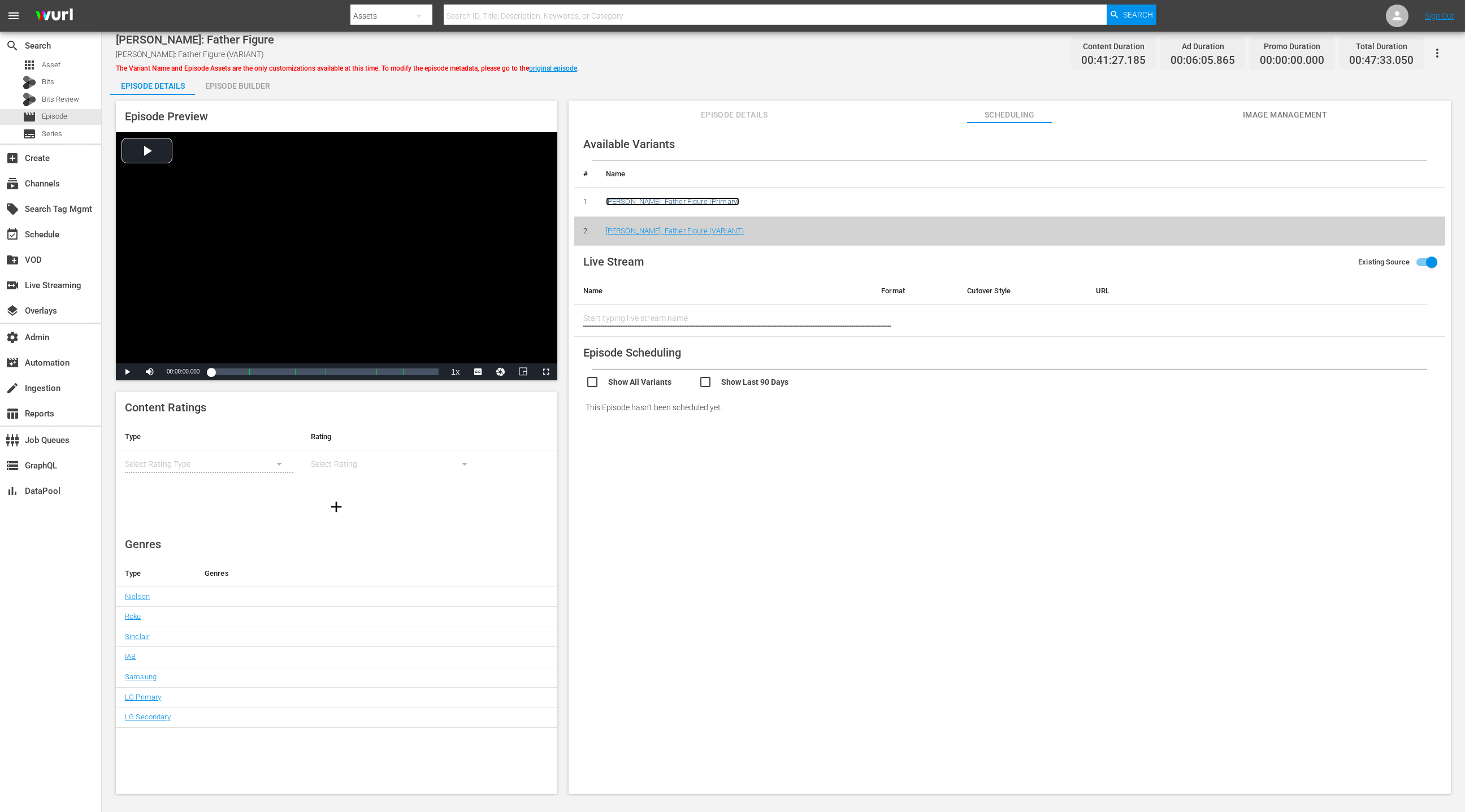
click at [692, 203] on link "Roy Wood Jr.: Father Figure (Primary)" at bounding box center [673, 201] width 133 height 9
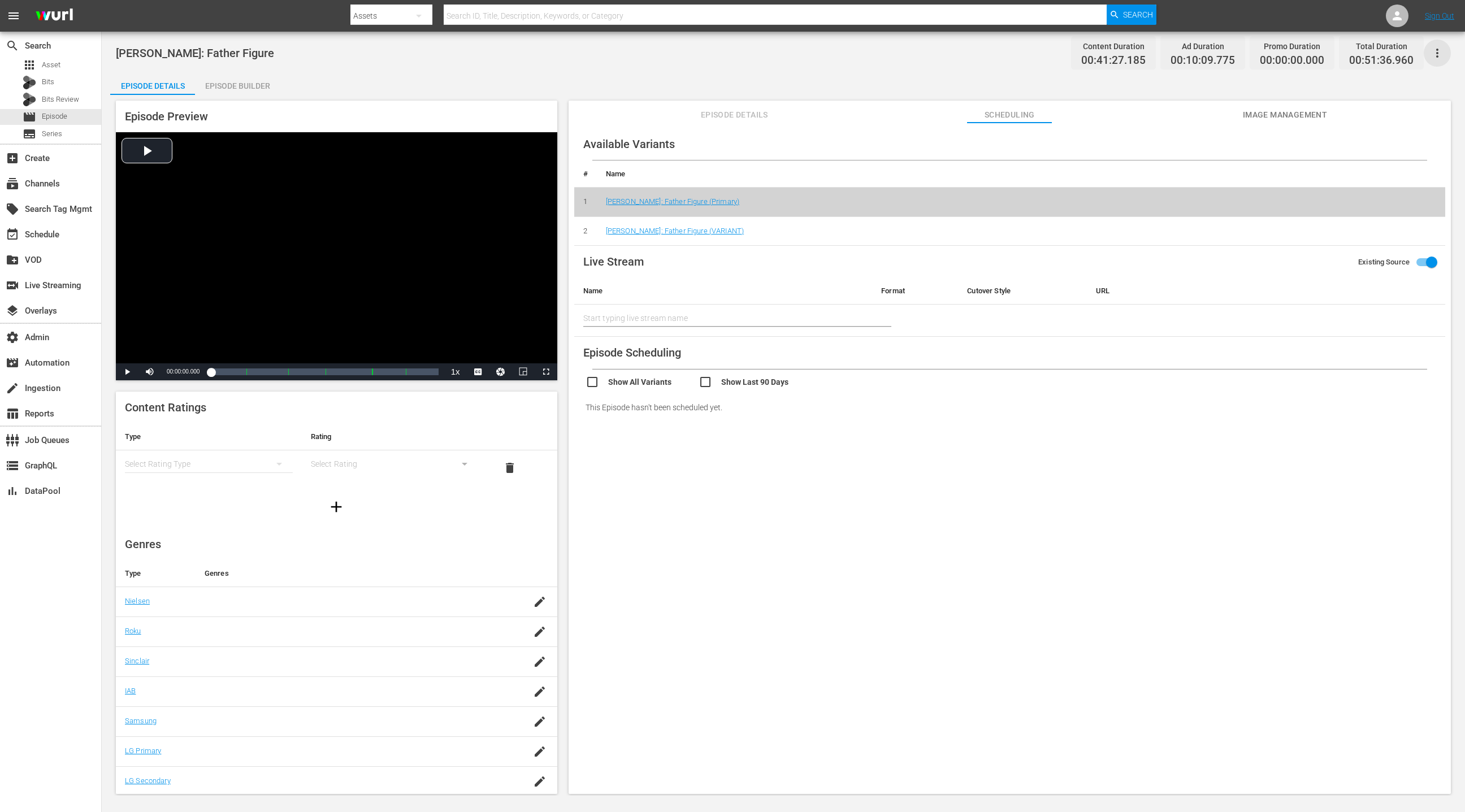
click at [976, 55] on icon "button" at bounding box center [1437, 53] width 13 height 13
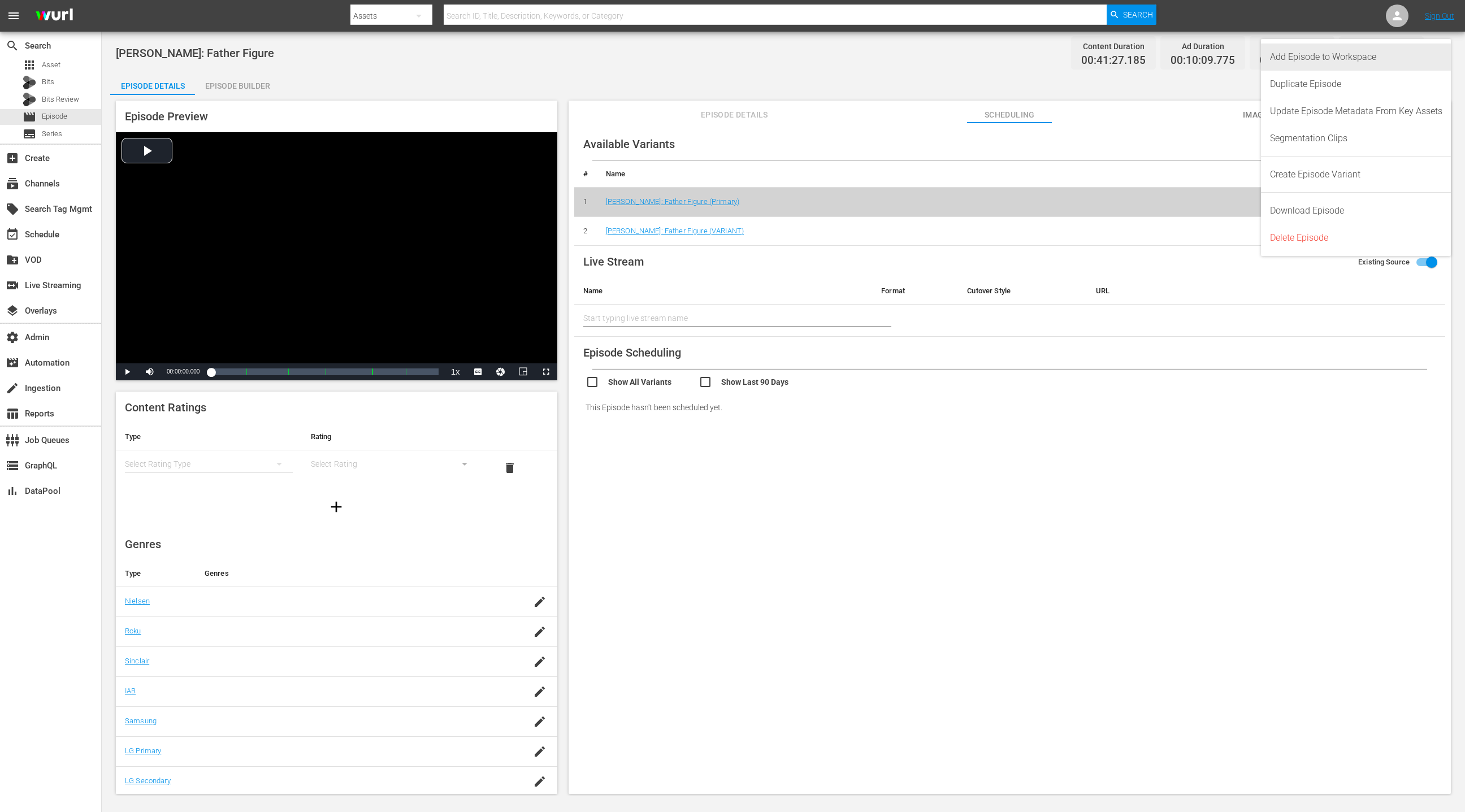
click at [976, 56] on div "Add Episode to Workspace" at bounding box center [1356, 57] width 172 height 27
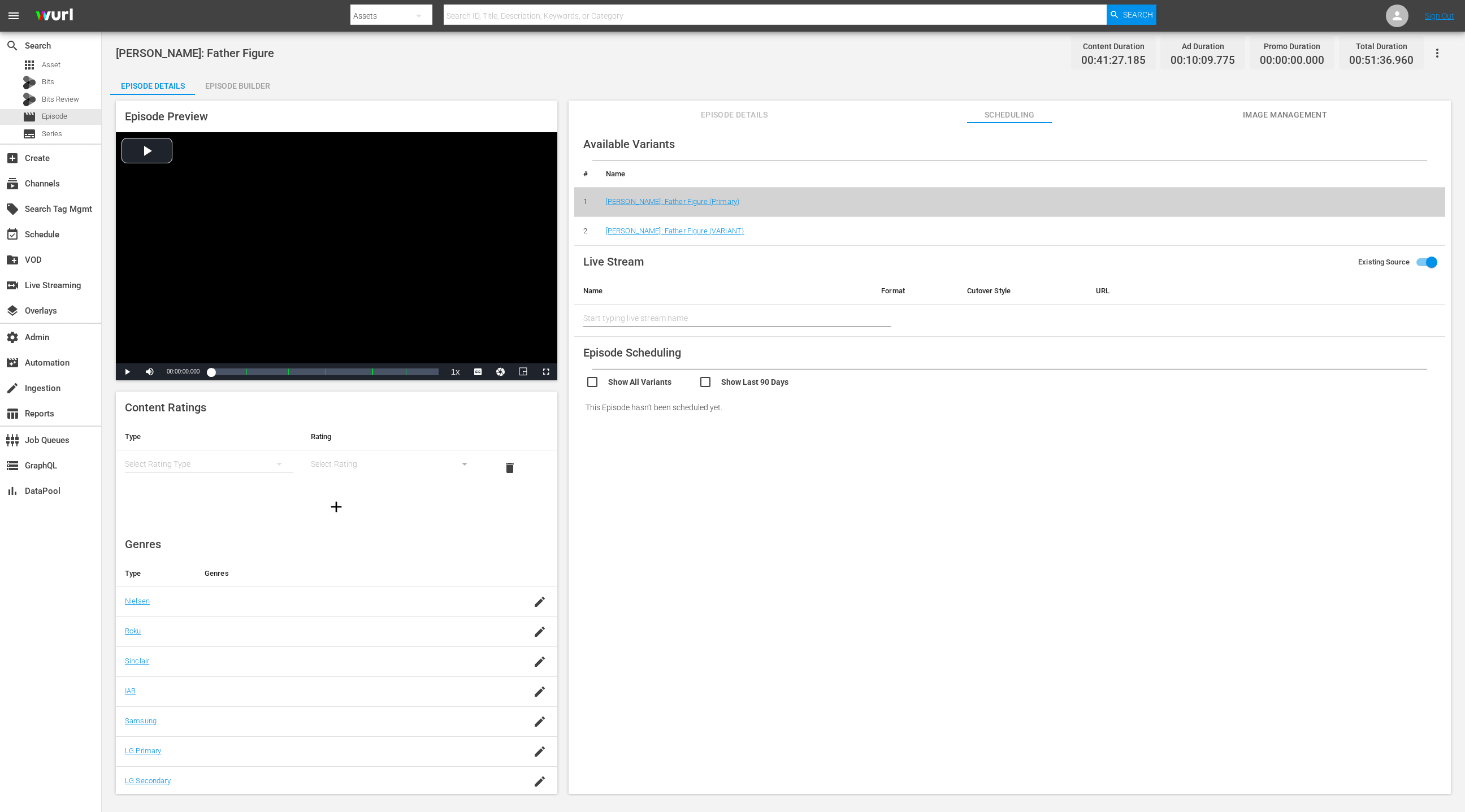
click at [976, 49] on icon "button" at bounding box center [1437, 53] width 13 height 13
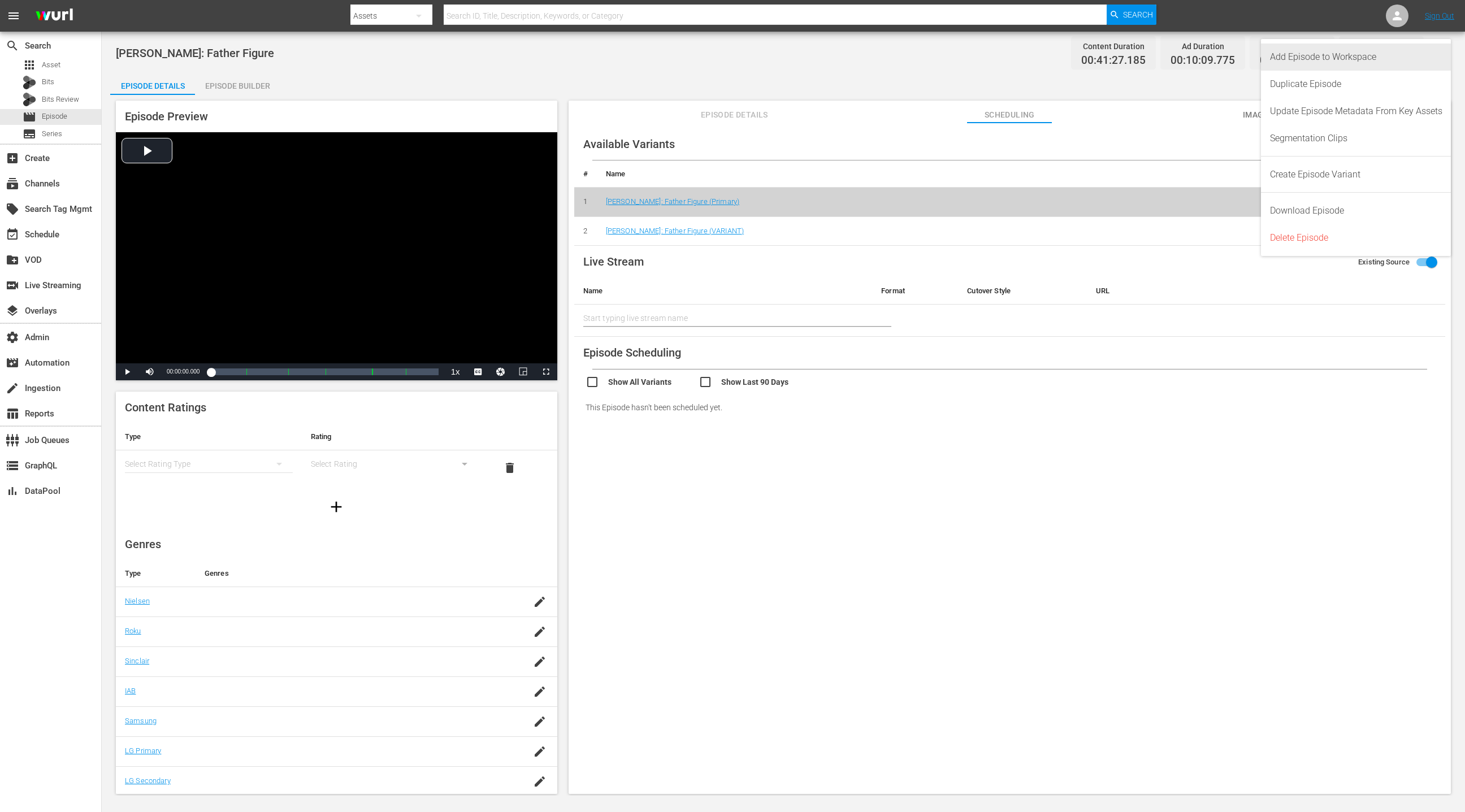
click at [976, 58] on div "Add Episode to Workspace" at bounding box center [1356, 57] width 172 height 27
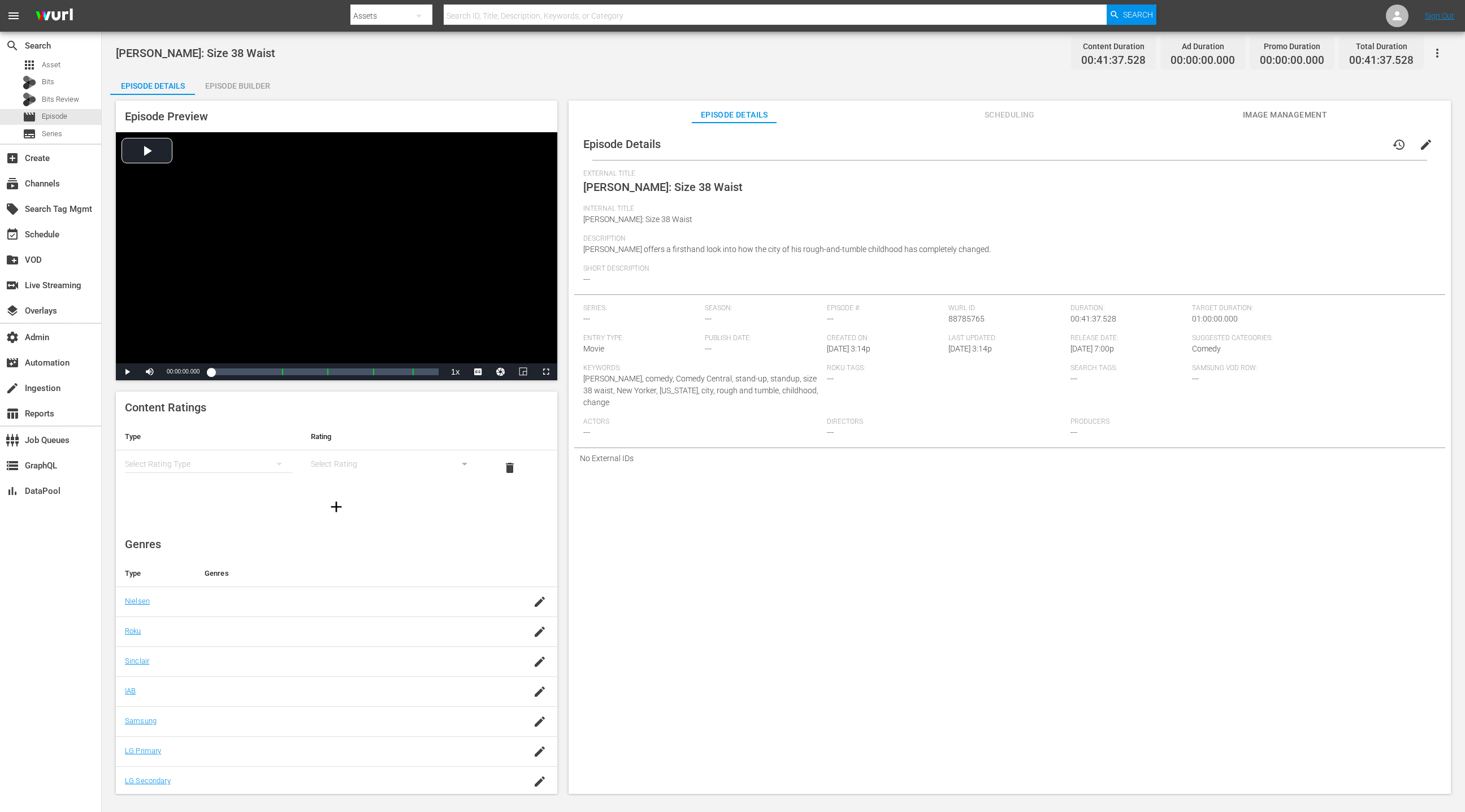
click at [256, 94] on div "Episode Builder" at bounding box center [237, 86] width 85 height 27
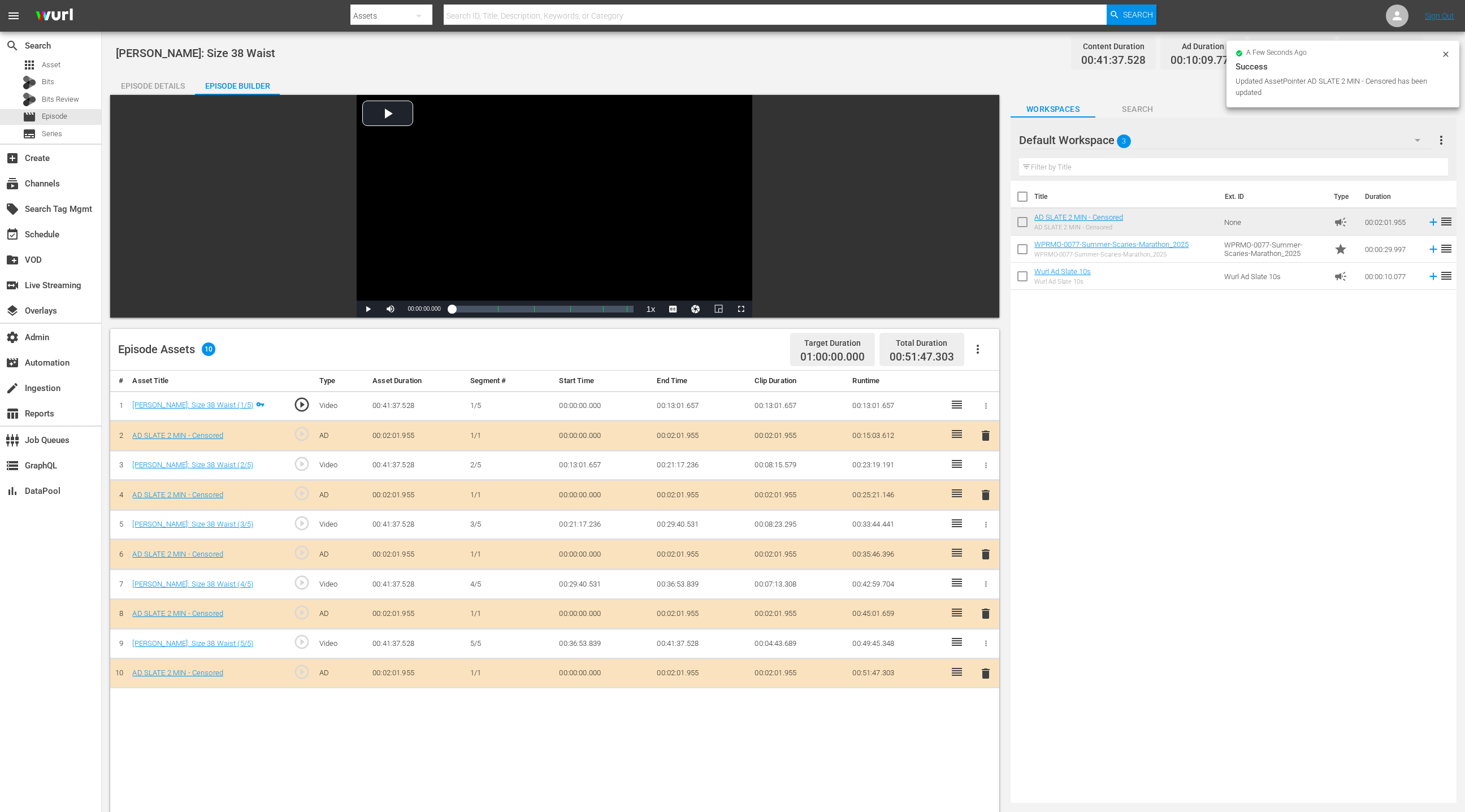
click at [183, 86] on div "Episode Details" at bounding box center [153, 86] width 85 height 27
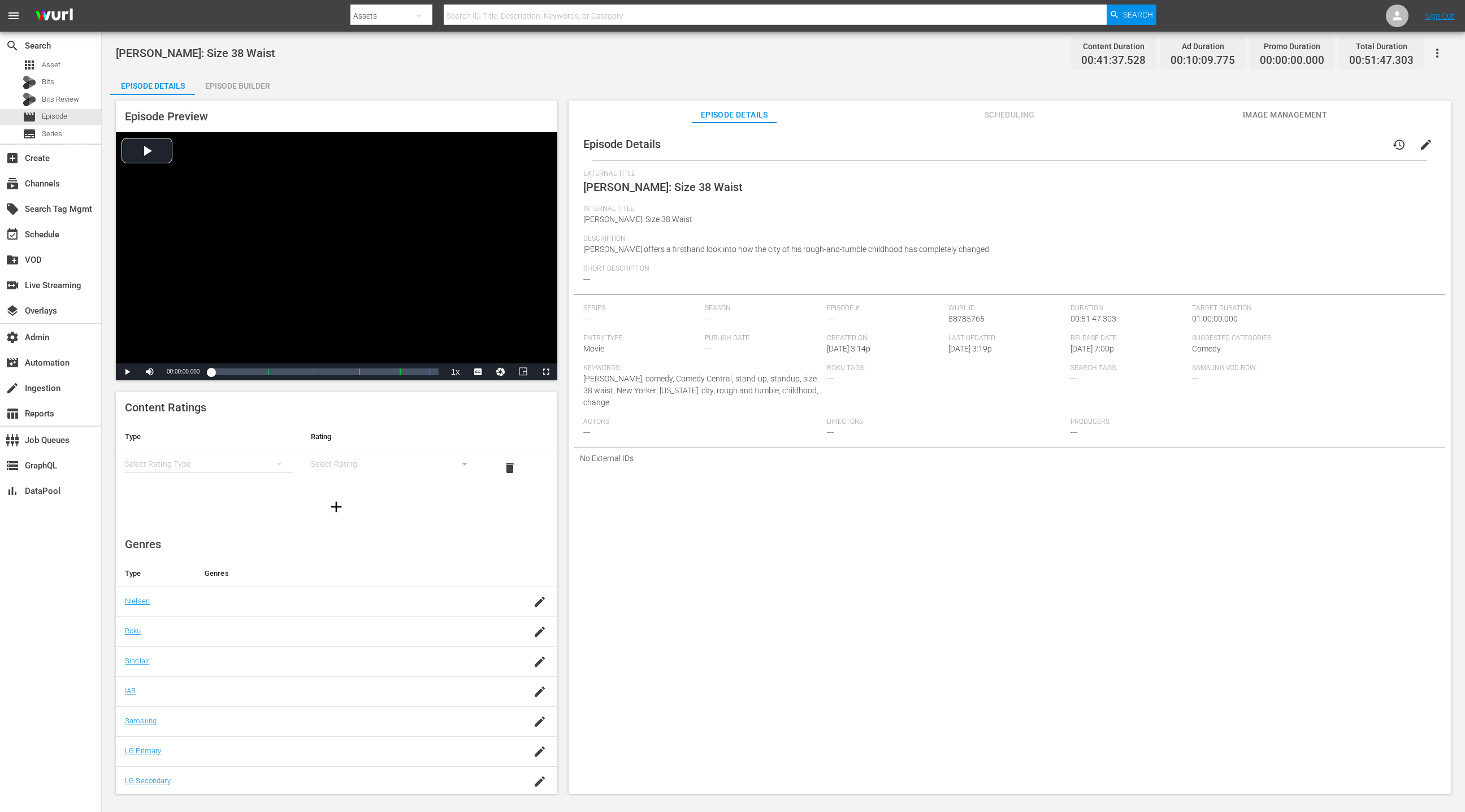
click at [976, 56] on icon "button" at bounding box center [1437, 53] width 13 height 13
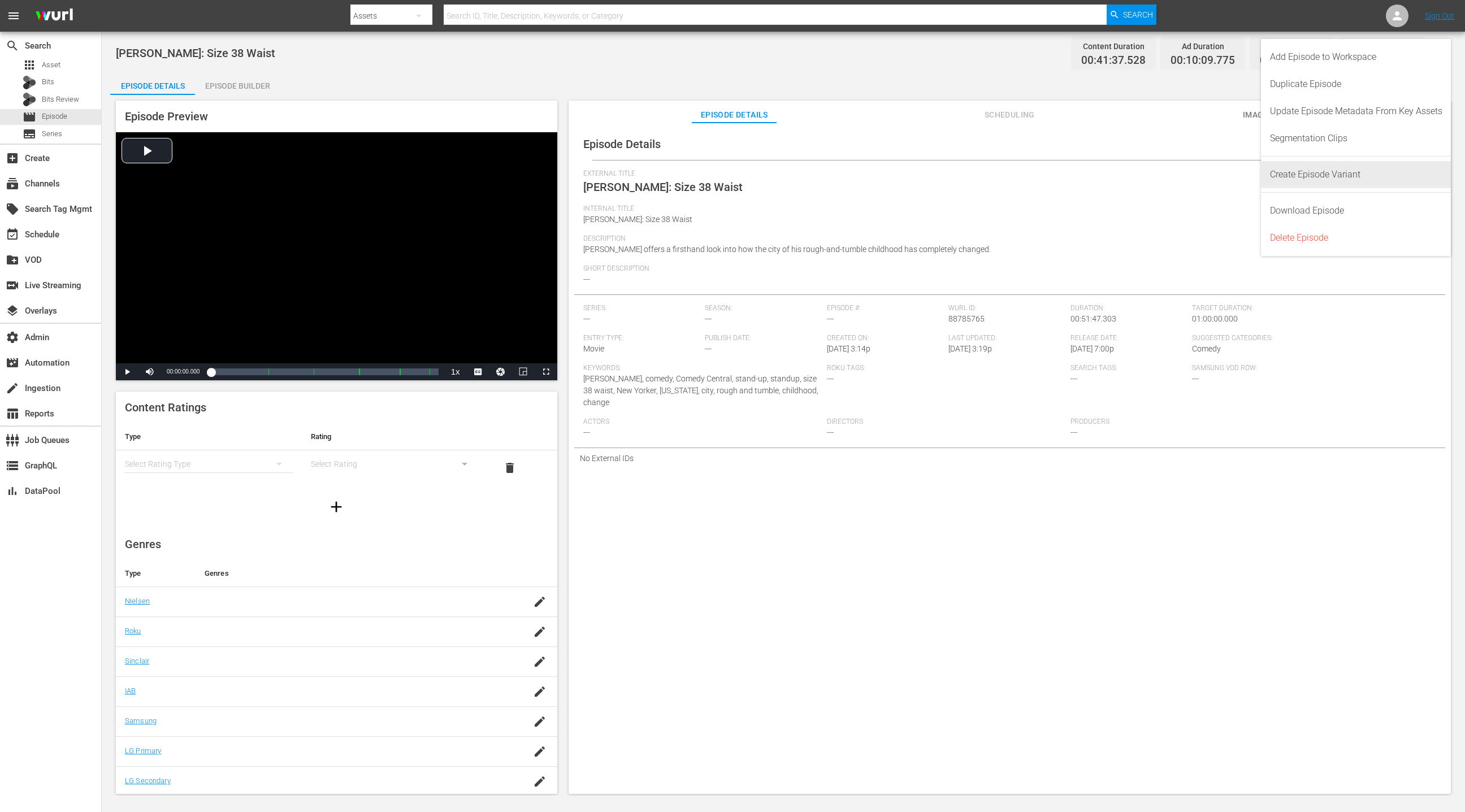
drag, startPoint x: 1343, startPoint y: 178, endPoint x: 1344, endPoint y: 172, distance: 6.1
click at [976, 177] on div "Create Episode Variant" at bounding box center [1356, 175] width 172 height 27
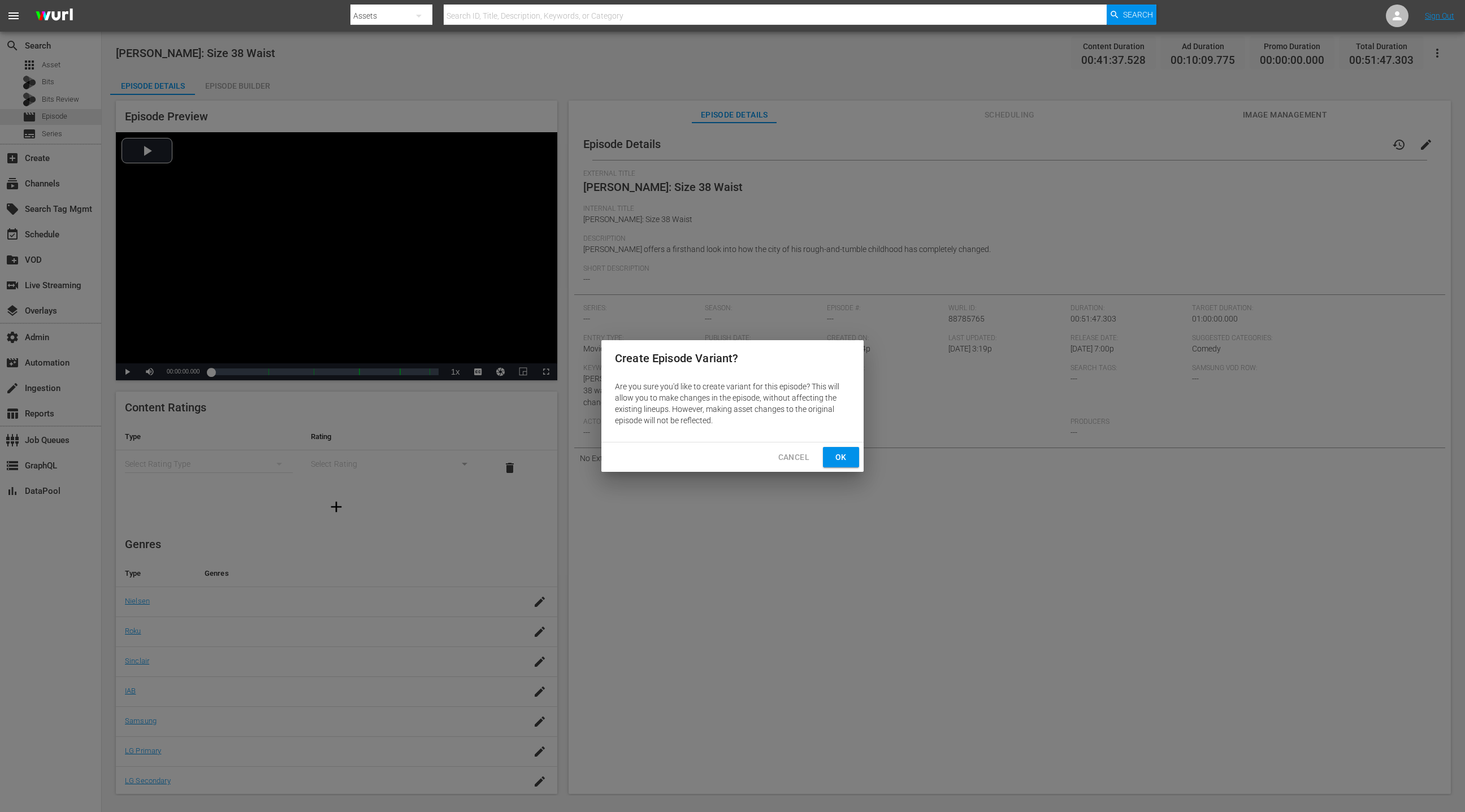
click at [842, 461] on span "Ok" at bounding box center [840, 458] width 18 height 14
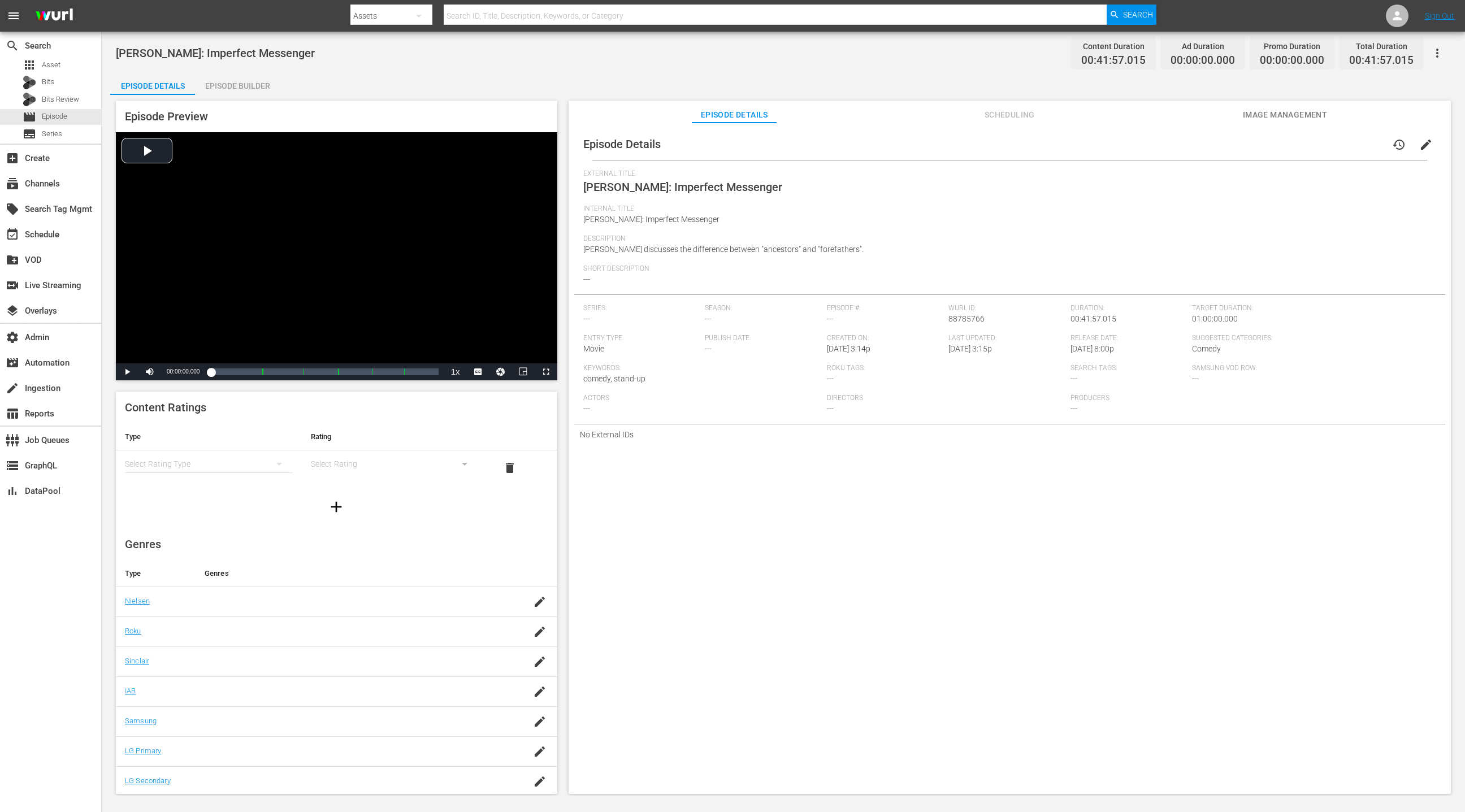
click at [257, 85] on div "Episode Builder" at bounding box center [237, 86] width 85 height 27
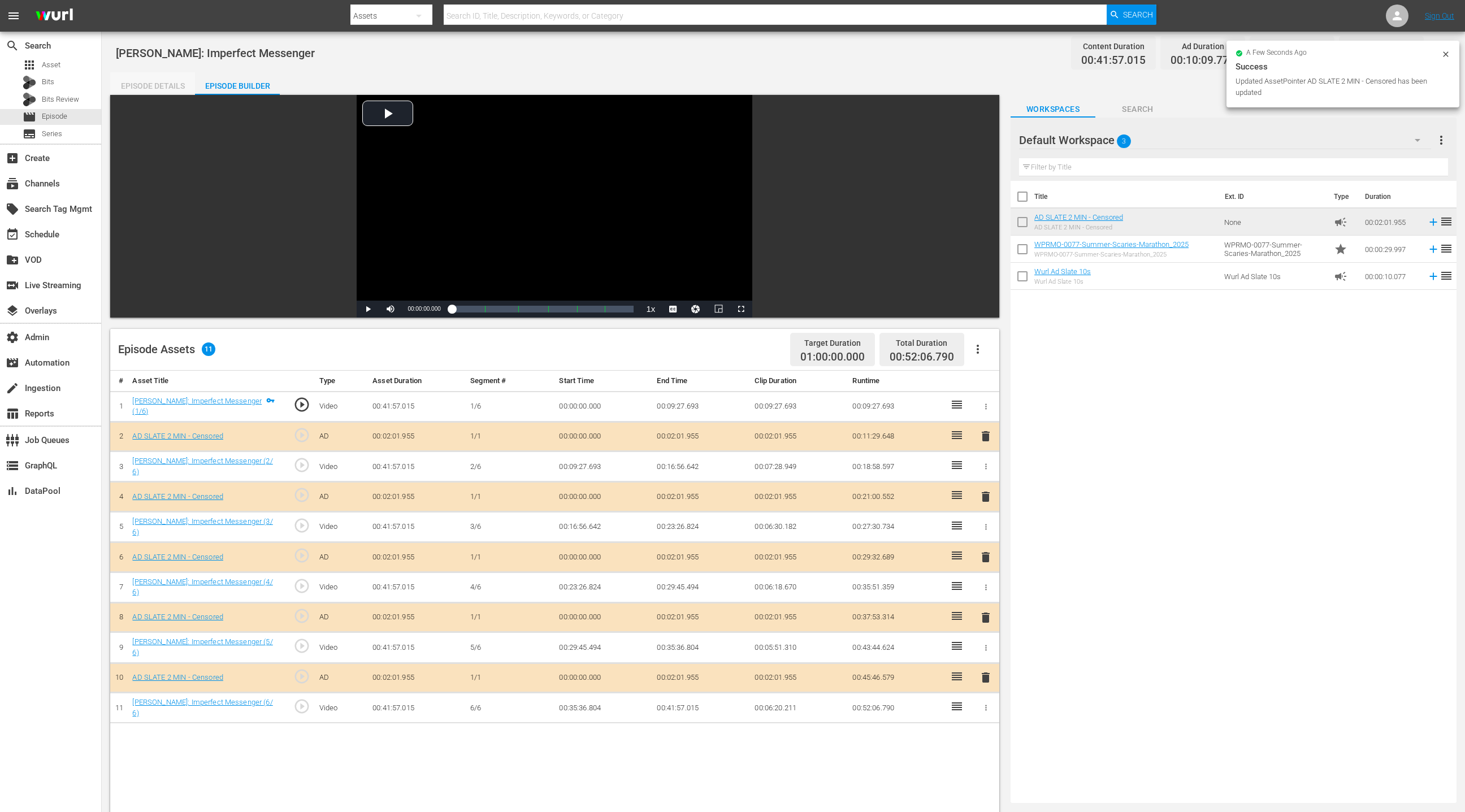
click at [161, 90] on div "Episode Details" at bounding box center [153, 86] width 85 height 27
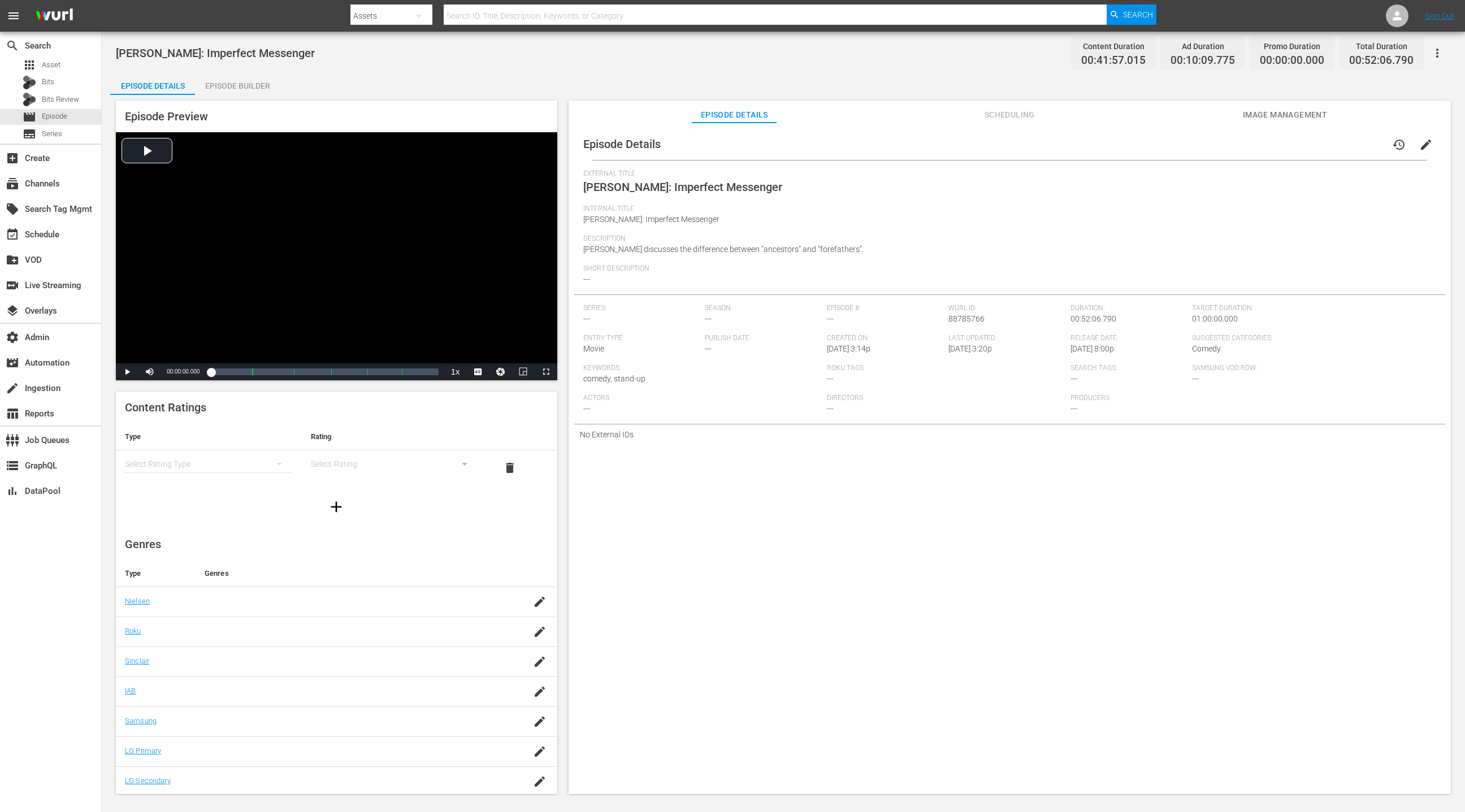
click at [976, 55] on icon "button" at bounding box center [1437, 53] width 13 height 13
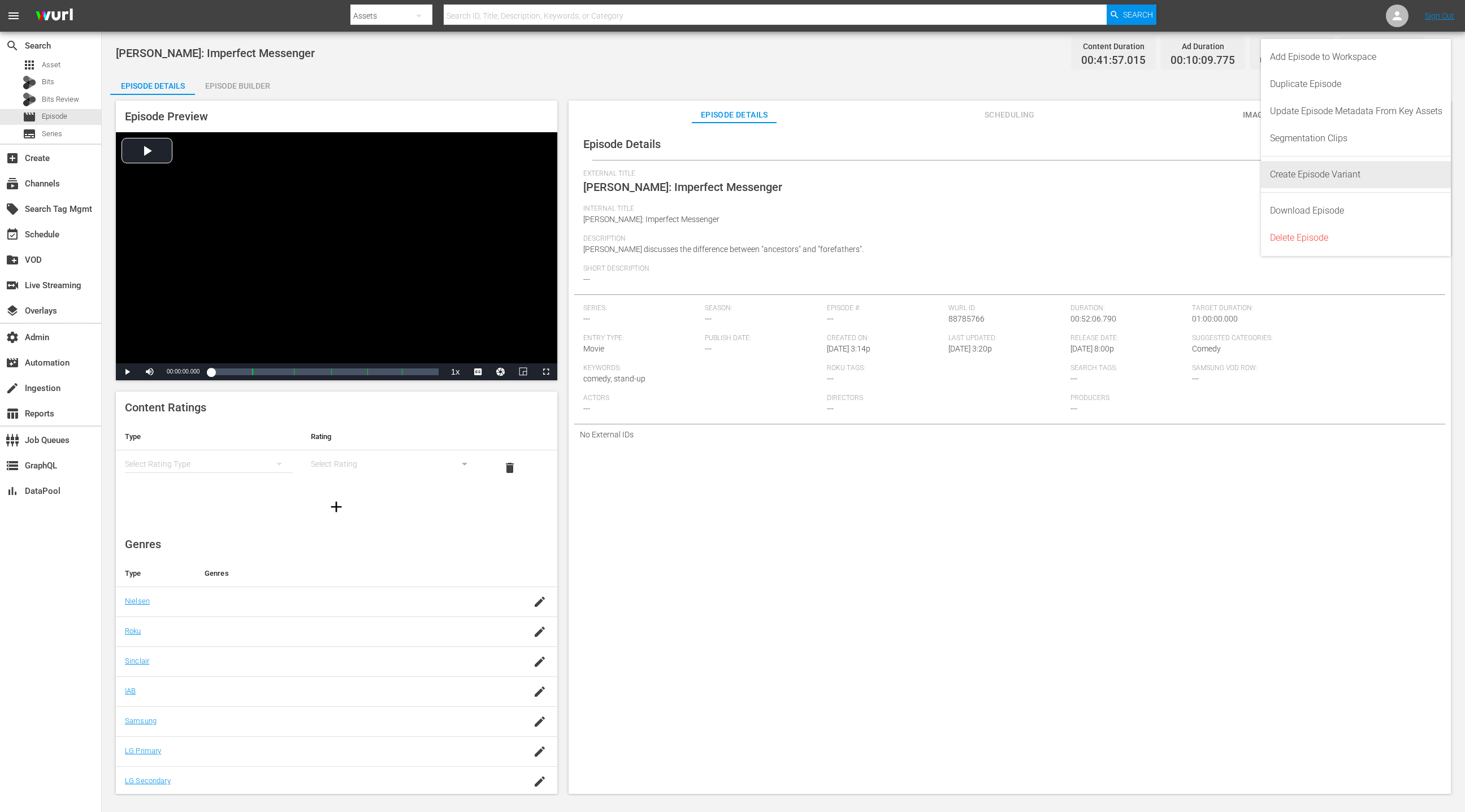
click at [976, 177] on div "Create Episode Variant" at bounding box center [1356, 175] width 172 height 27
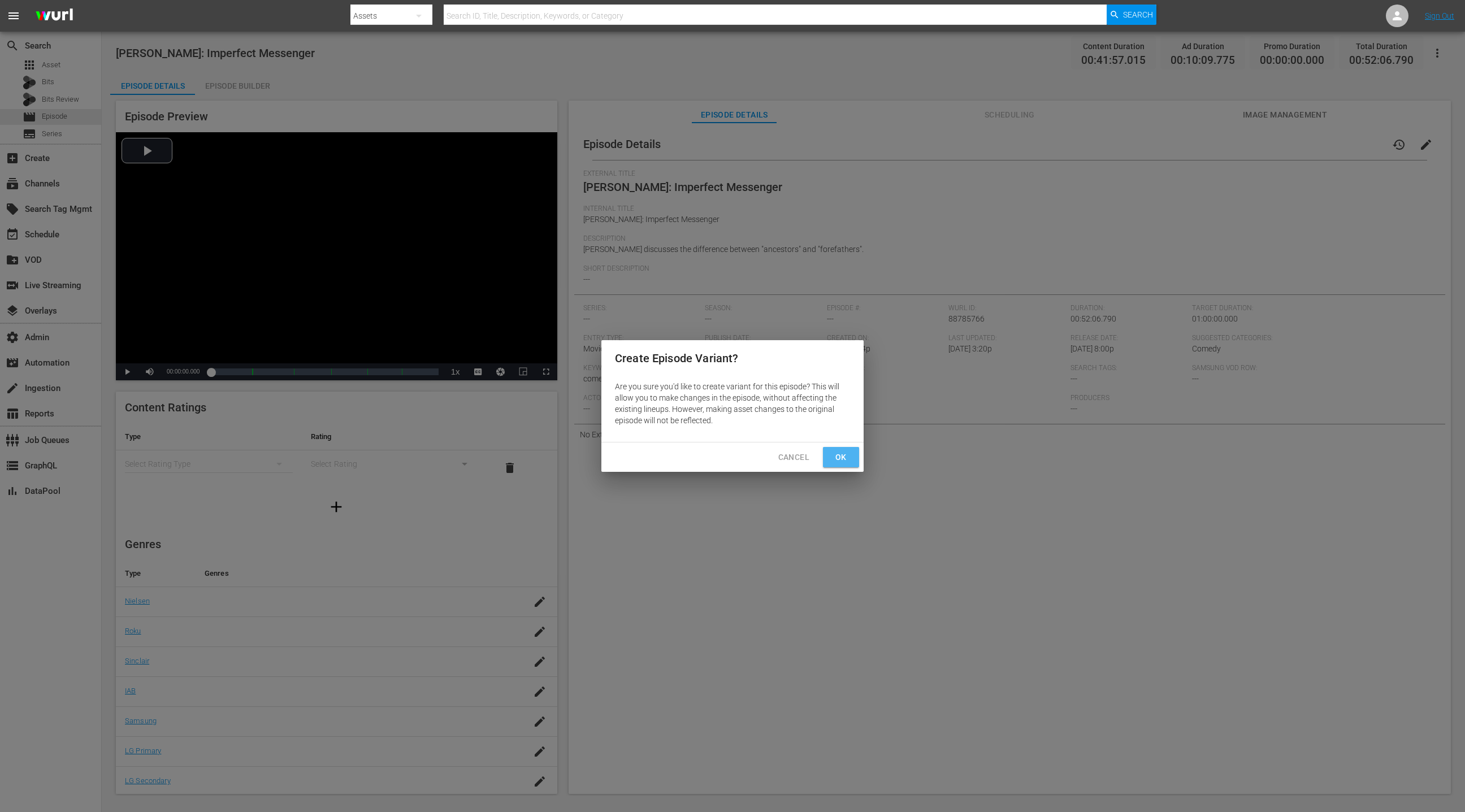
drag, startPoint x: 848, startPoint y: 459, endPoint x: 853, endPoint y: 455, distance: 6.4
click at [850, 458] on button "Ok" at bounding box center [841, 458] width 36 height 21
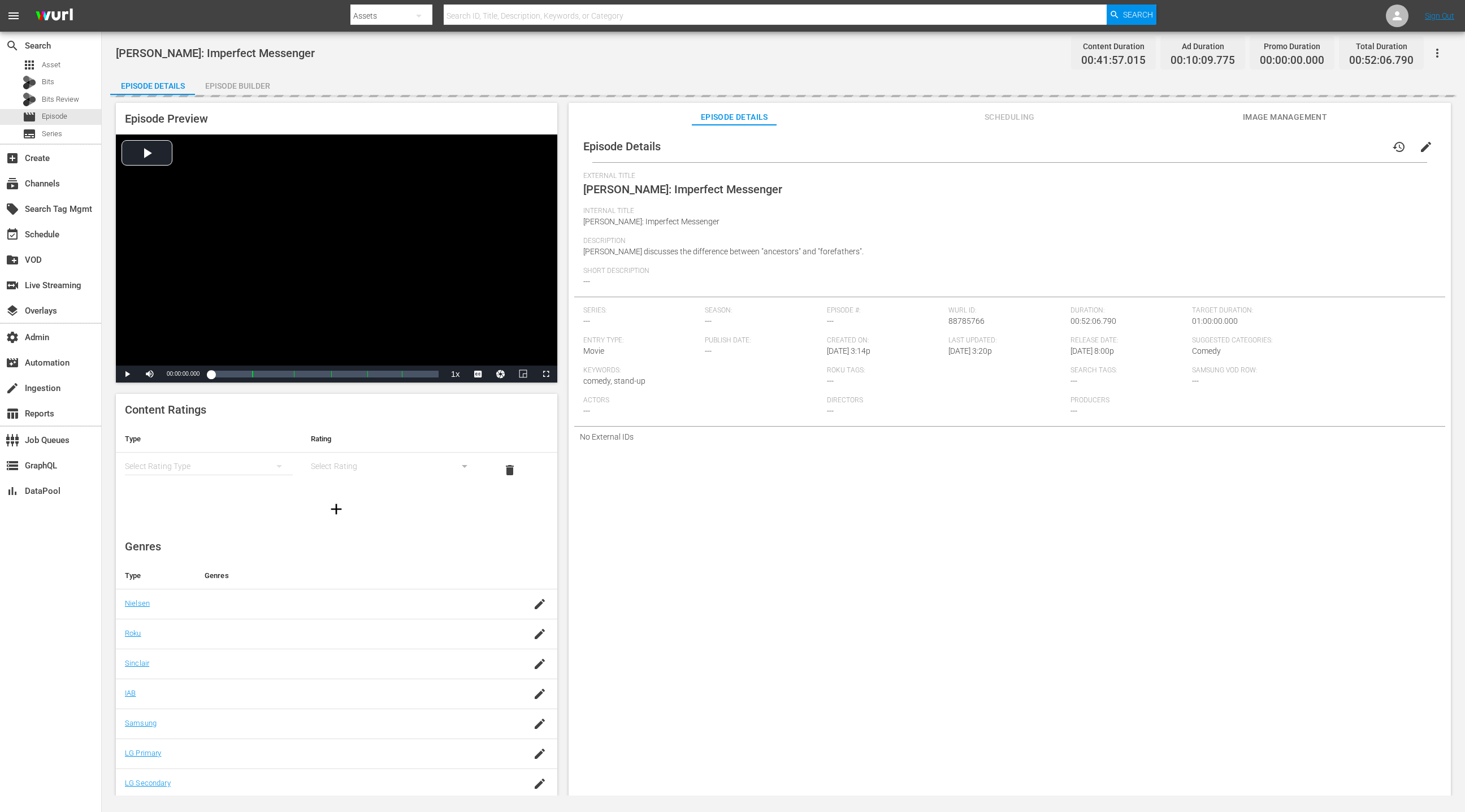
click at [249, 88] on div "Episode Builder" at bounding box center [237, 86] width 85 height 27
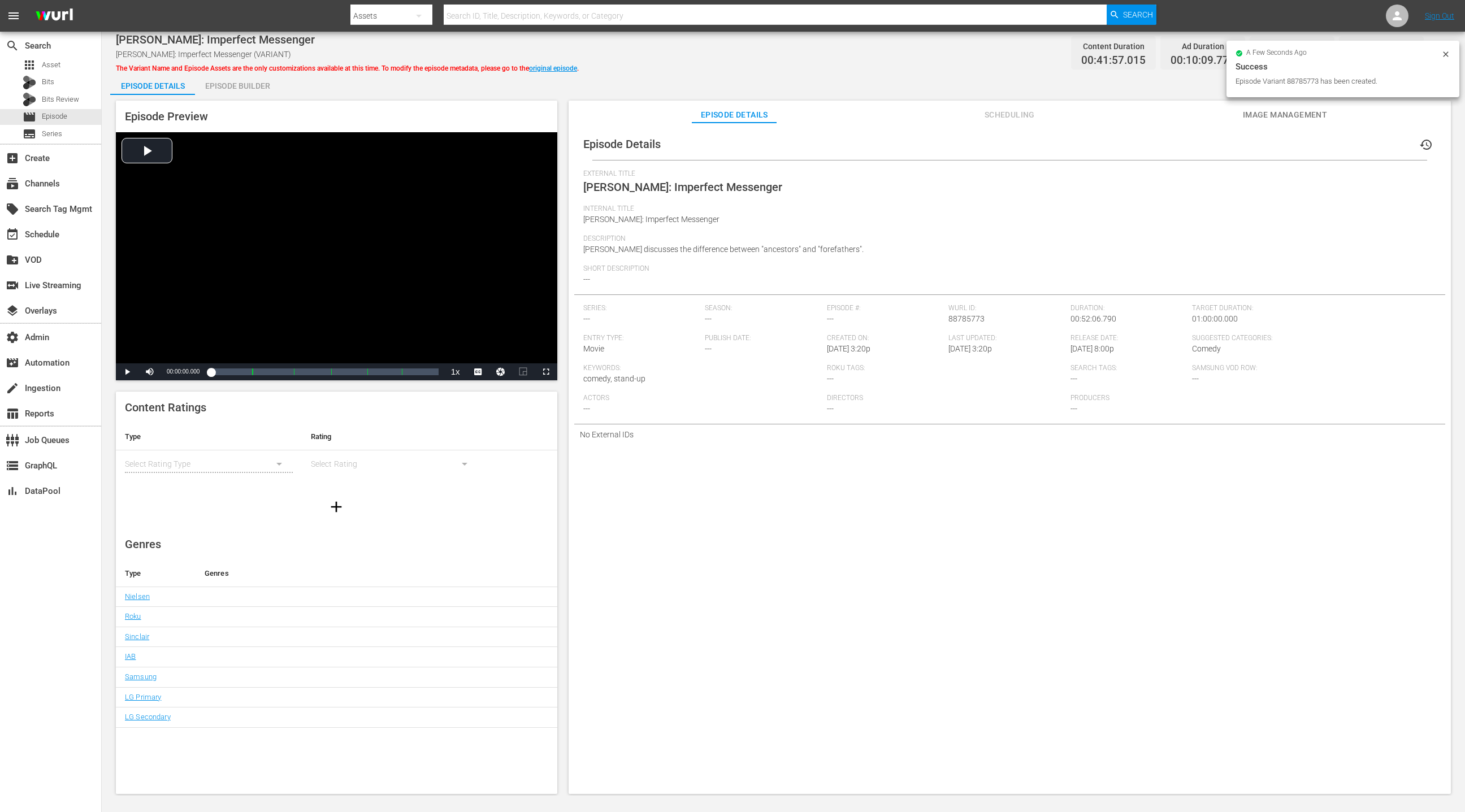
drag, startPoint x: 258, startPoint y: 88, endPoint x: 299, endPoint y: 103, distance: 43.7
click at [258, 88] on div "Episode Builder" at bounding box center [237, 86] width 85 height 27
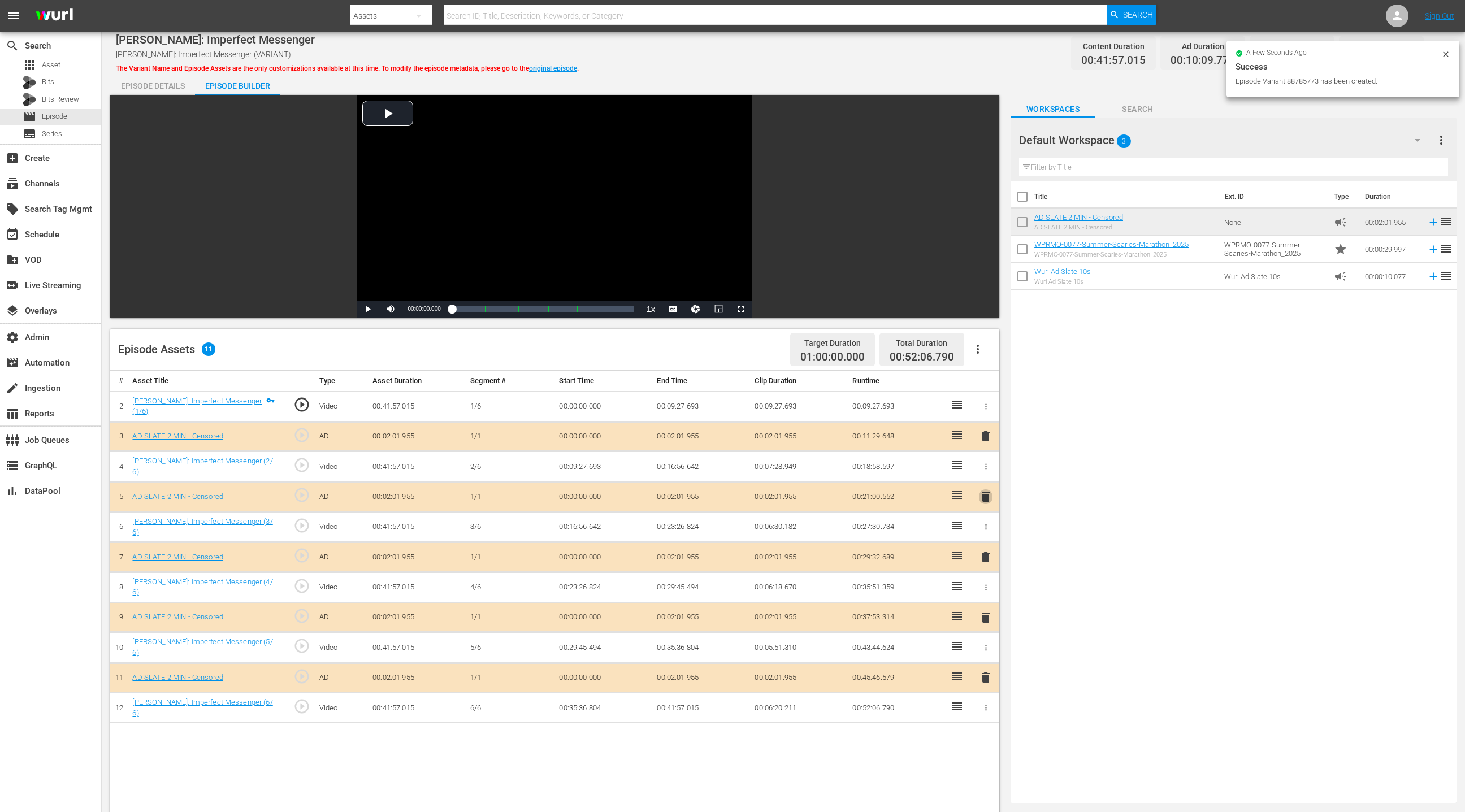
click at [976, 499] on span "delete" at bounding box center [985, 496] width 13 height 13
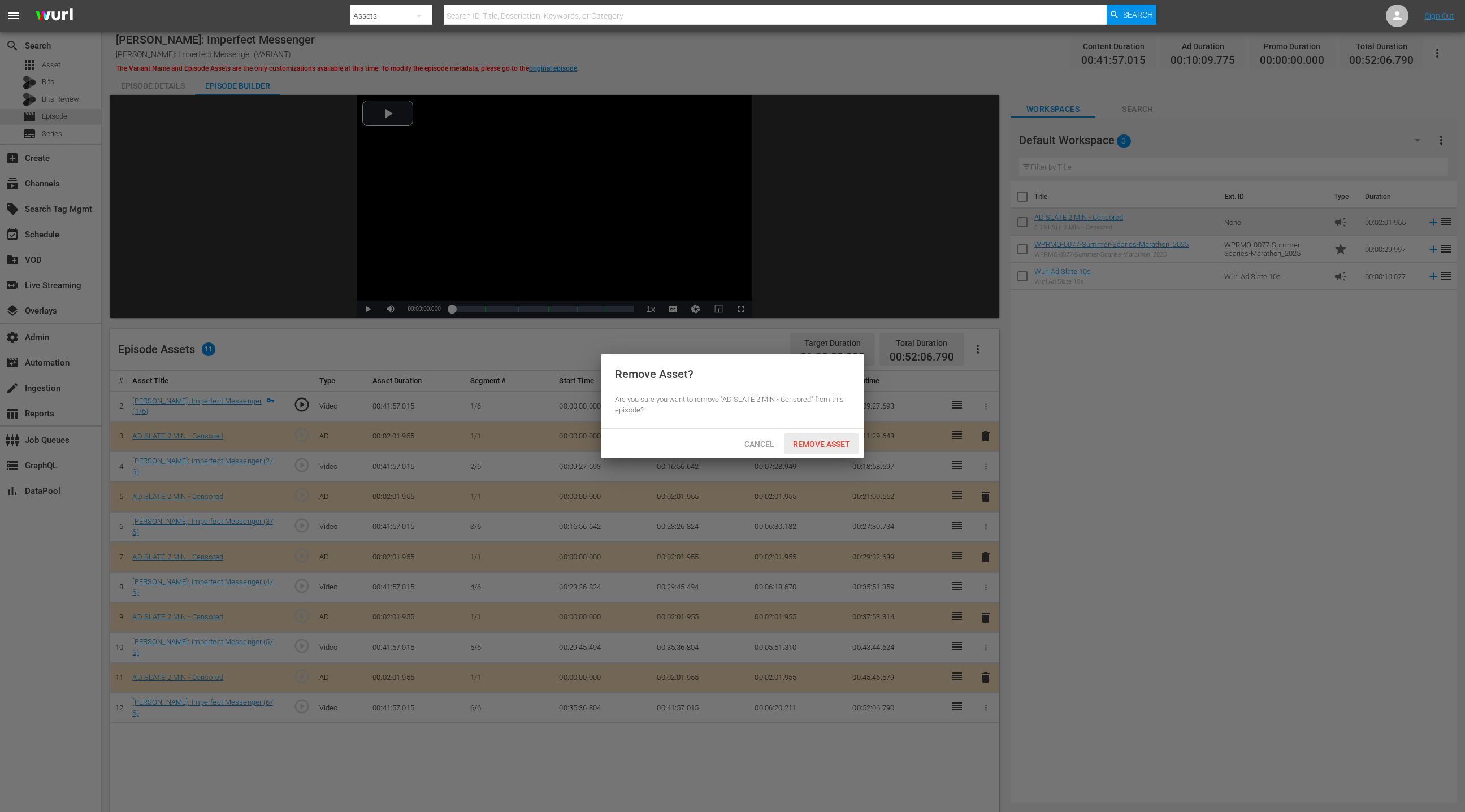
click at [844, 448] on div "Remove Asset" at bounding box center [822, 444] width 75 height 21
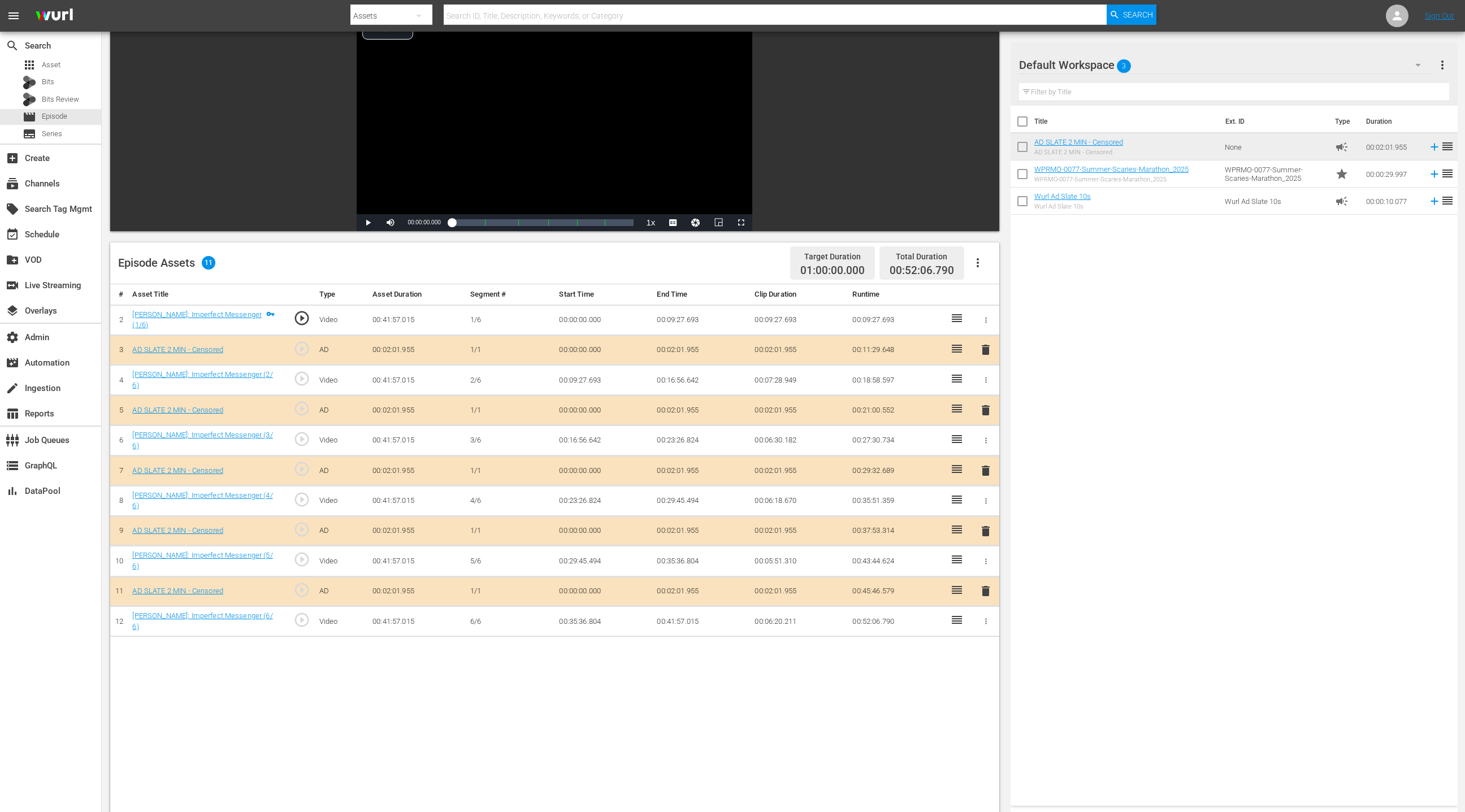
scroll to position [122, 0]
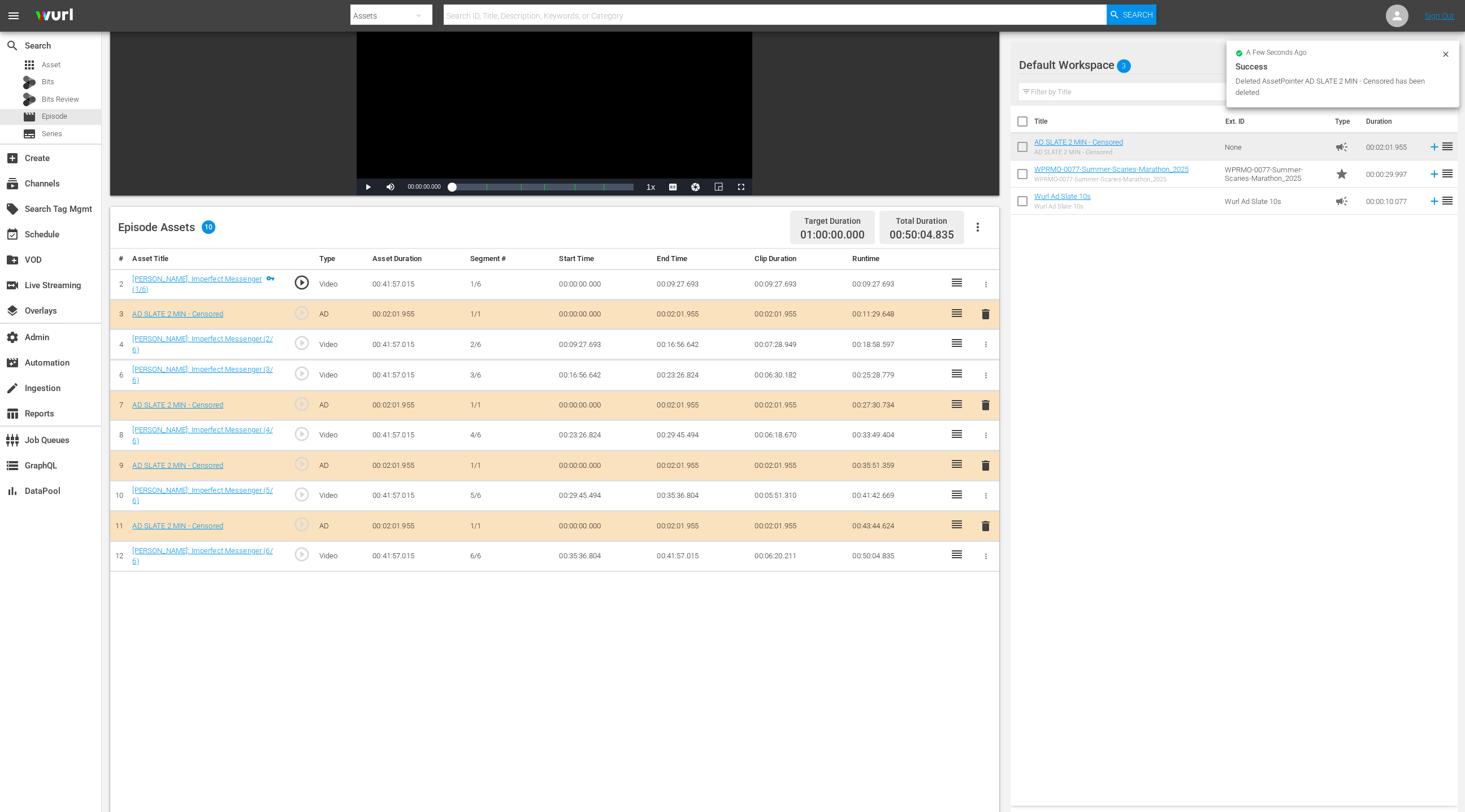
click at [976, 462] on span "delete" at bounding box center [985, 465] width 13 height 13
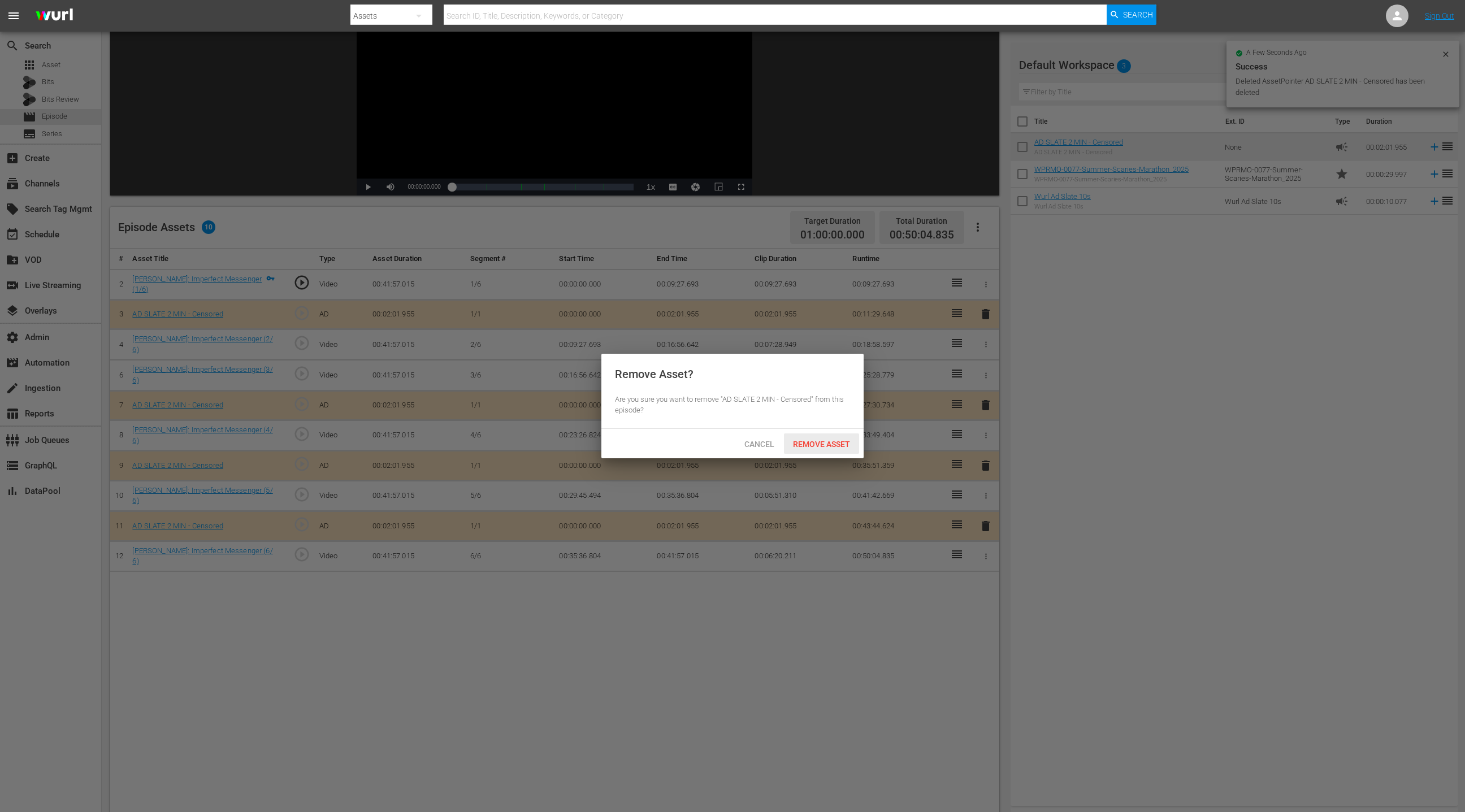
click at [837, 445] on span "Remove Asset" at bounding box center [822, 444] width 75 height 9
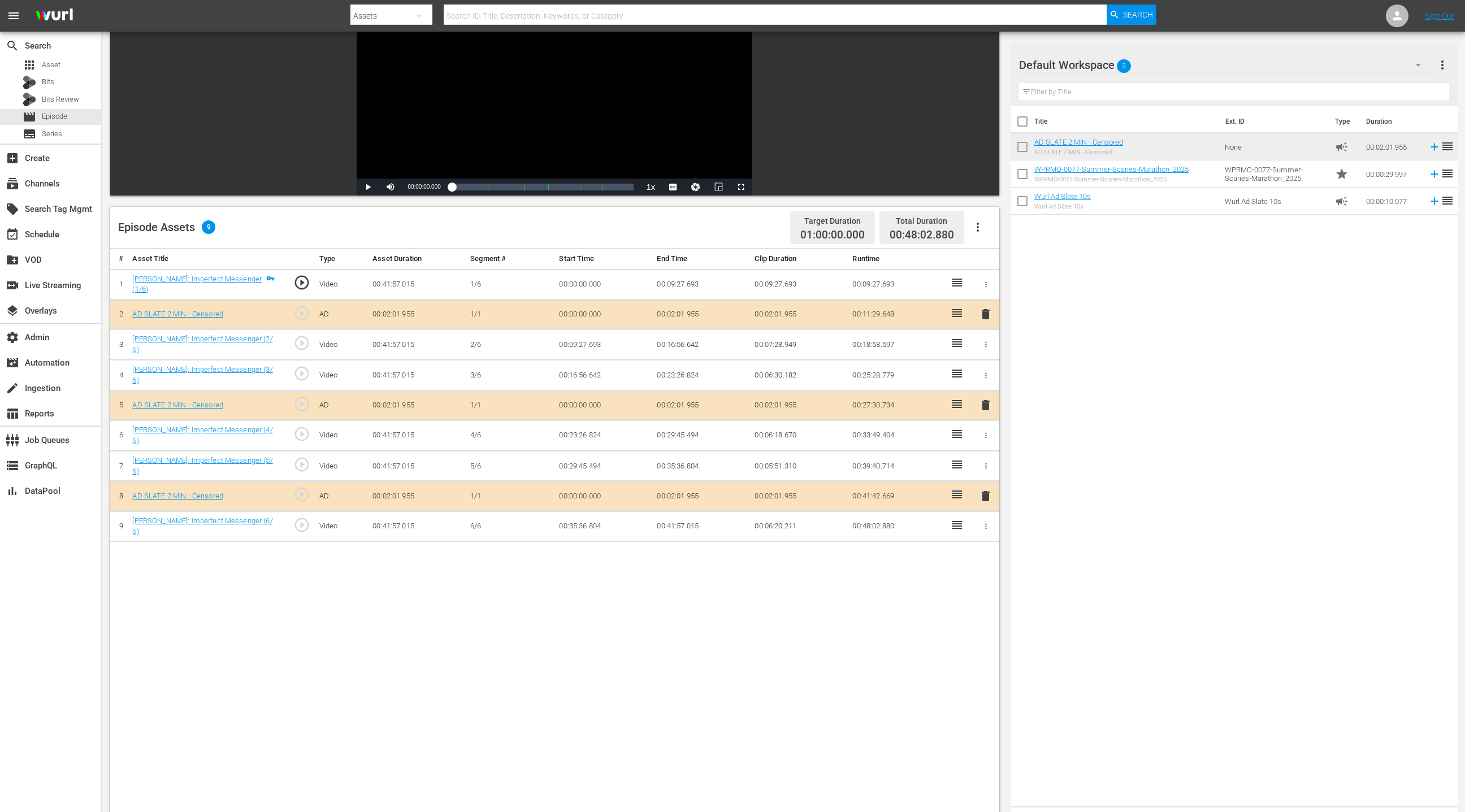
scroll to position [0, 0]
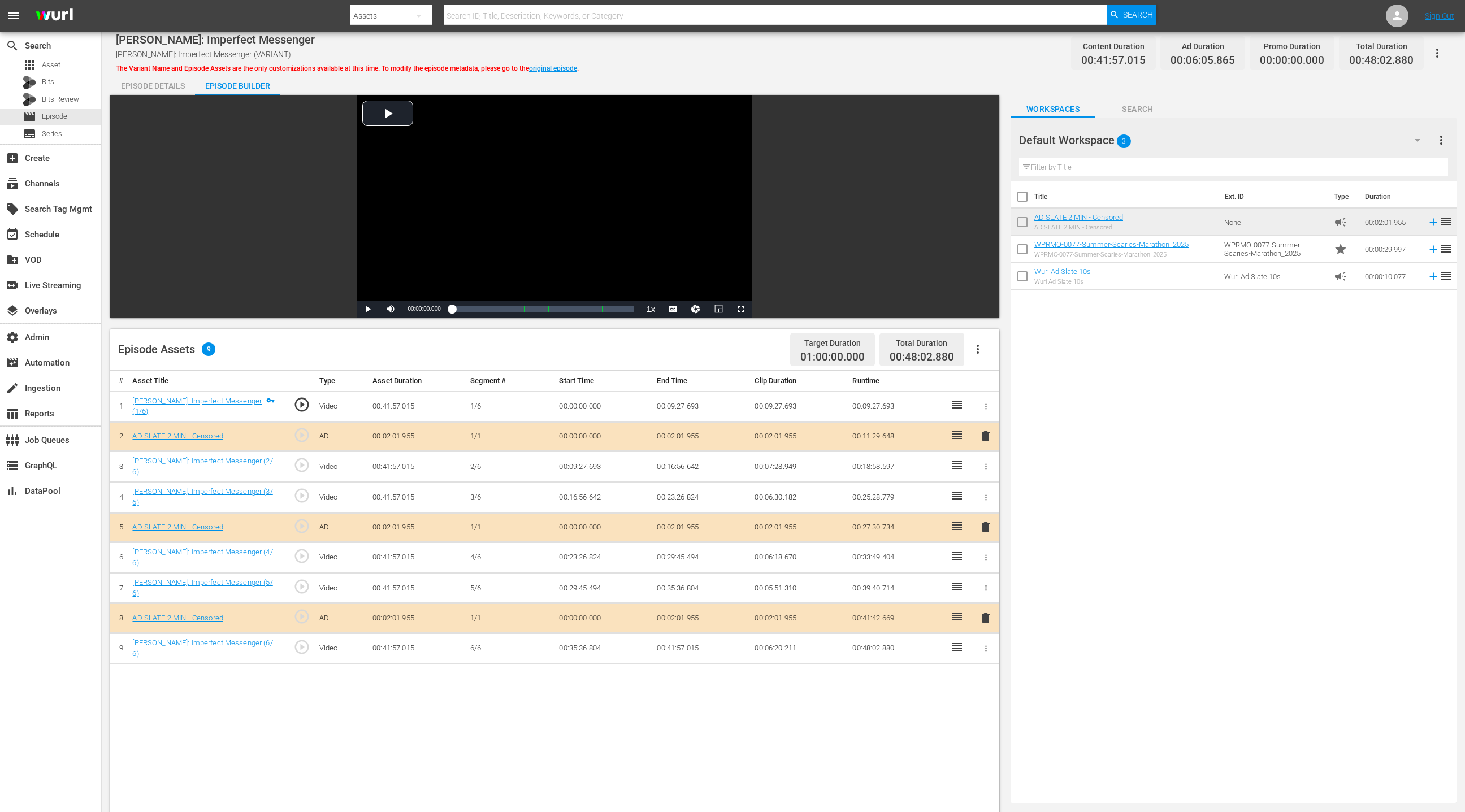
drag, startPoint x: 169, startPoint y: 97, endPoint x: 167, endPoint y: 90, distance: 7.3
click at [168, 97] on div "Video Player is loading. Play Video Play Mute Current Time 00:00:00.000 / Durat…" at bounding box center [554, 206] width 889 height 223
click at [166, 89] on div "Episode Details" at bounding box center [153, 86] width 85 height 27
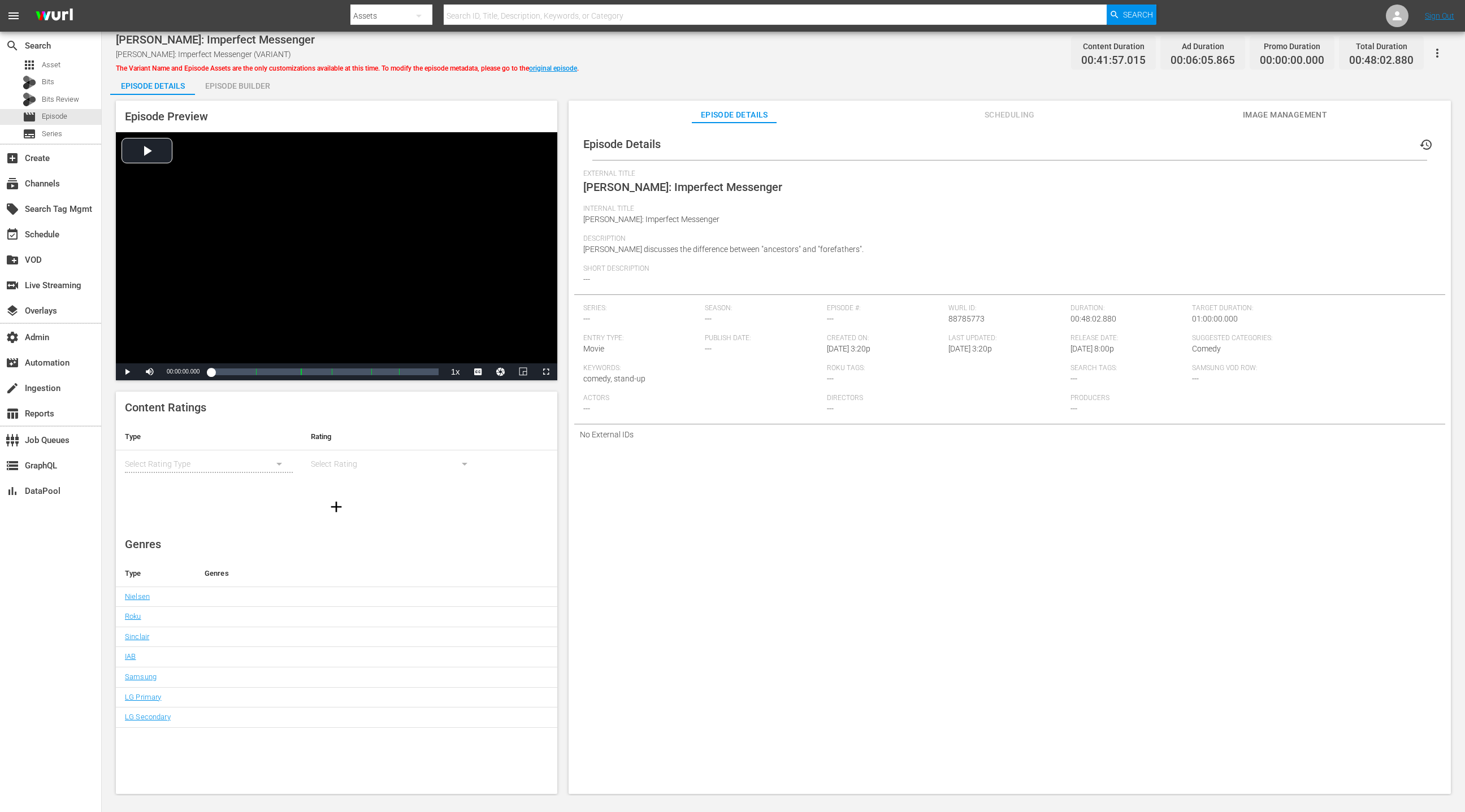
drag, startPoint x: 1003, startPoint y: 116, endPoint x: 967, endPoint y: 122, distance: 36.5
click at [976, 116] on span "Scheduling" at bounding box center [1009, 115] width 85 height 14
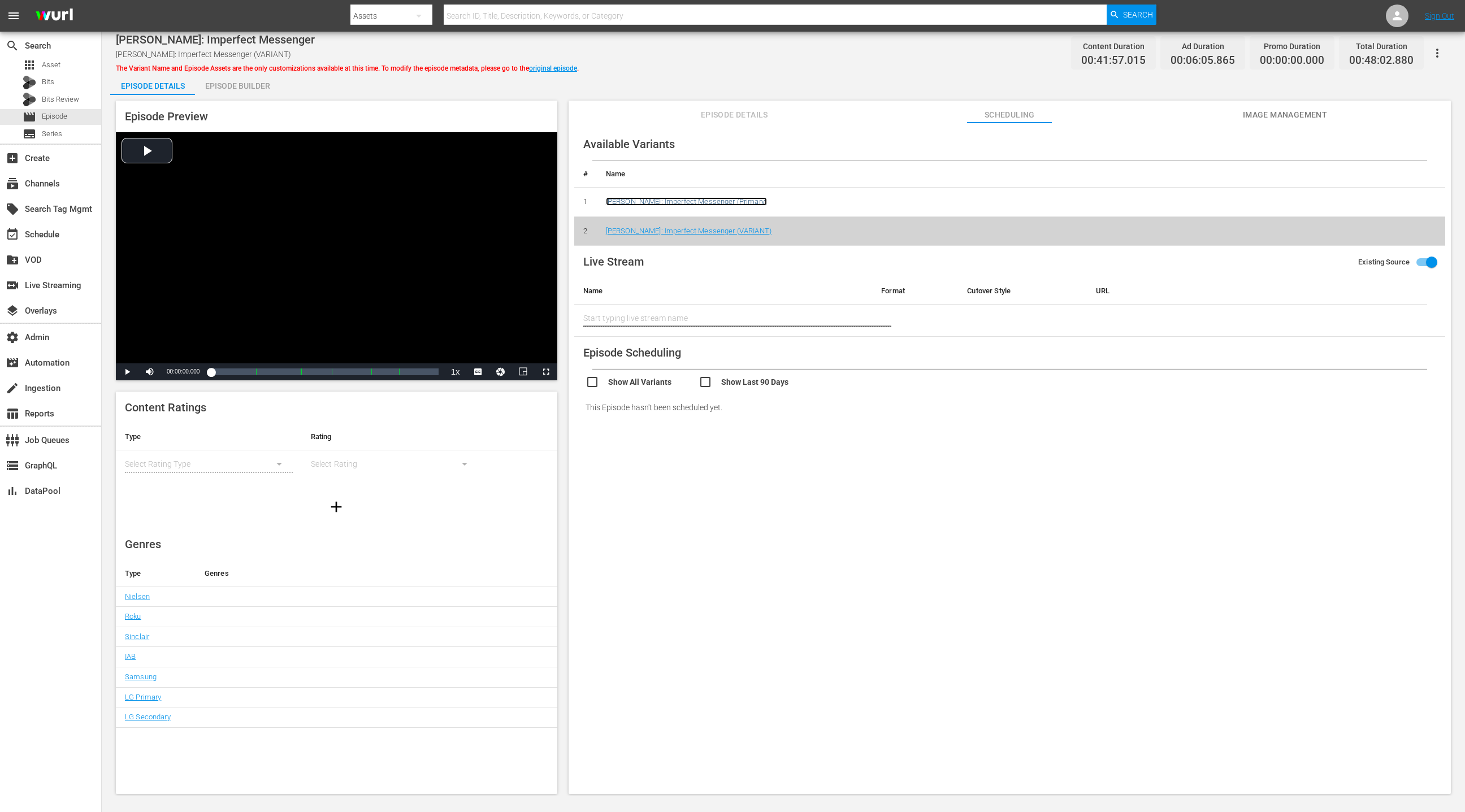
click at [720, 199] on link "Roy Wood Jr.: Imperfect Messenger (Primary)" at bounding box center [687, 201] width 161 height 9
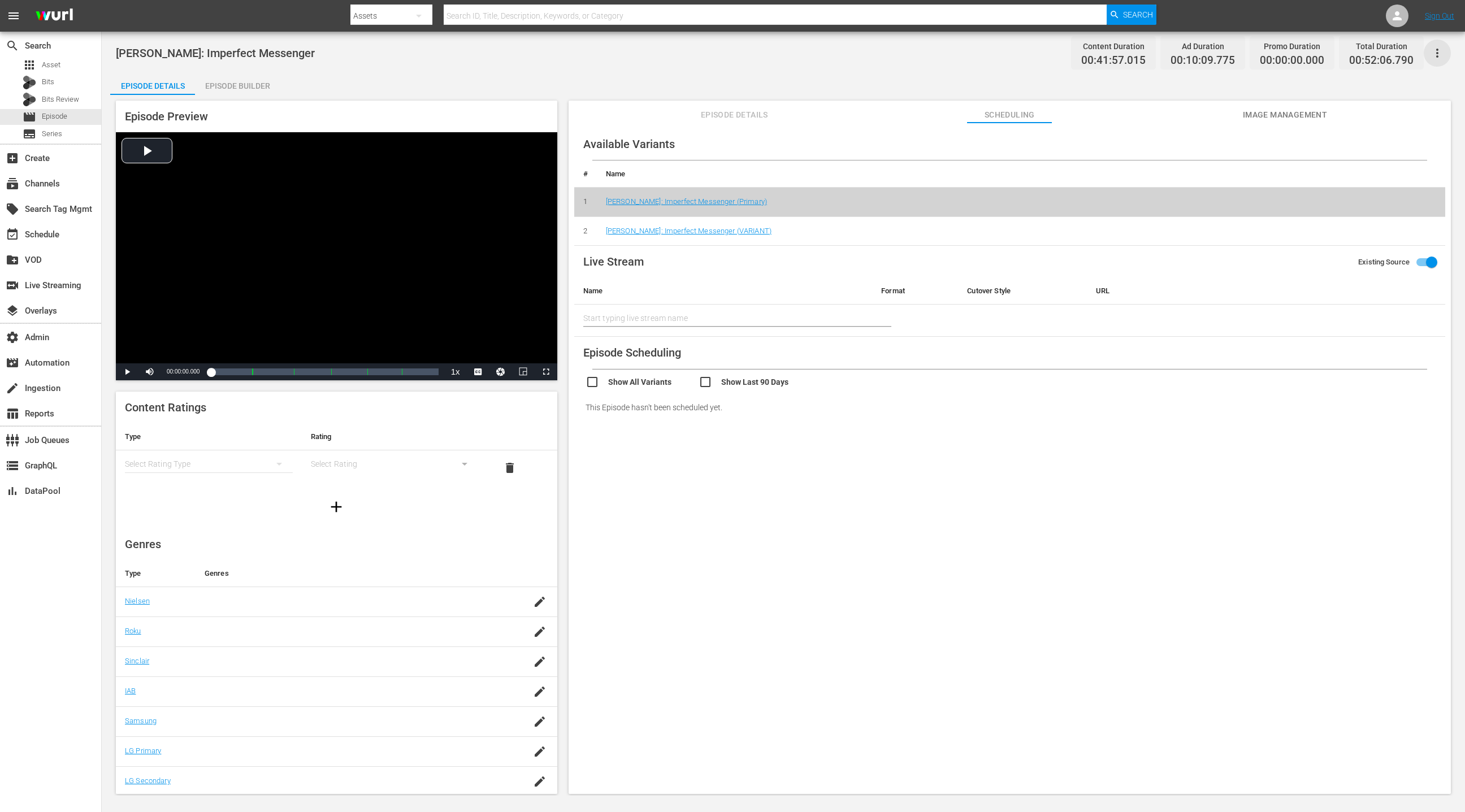
click at [976, 54] on icon "button" at bounding box center [1437, 53] width 13 height 13
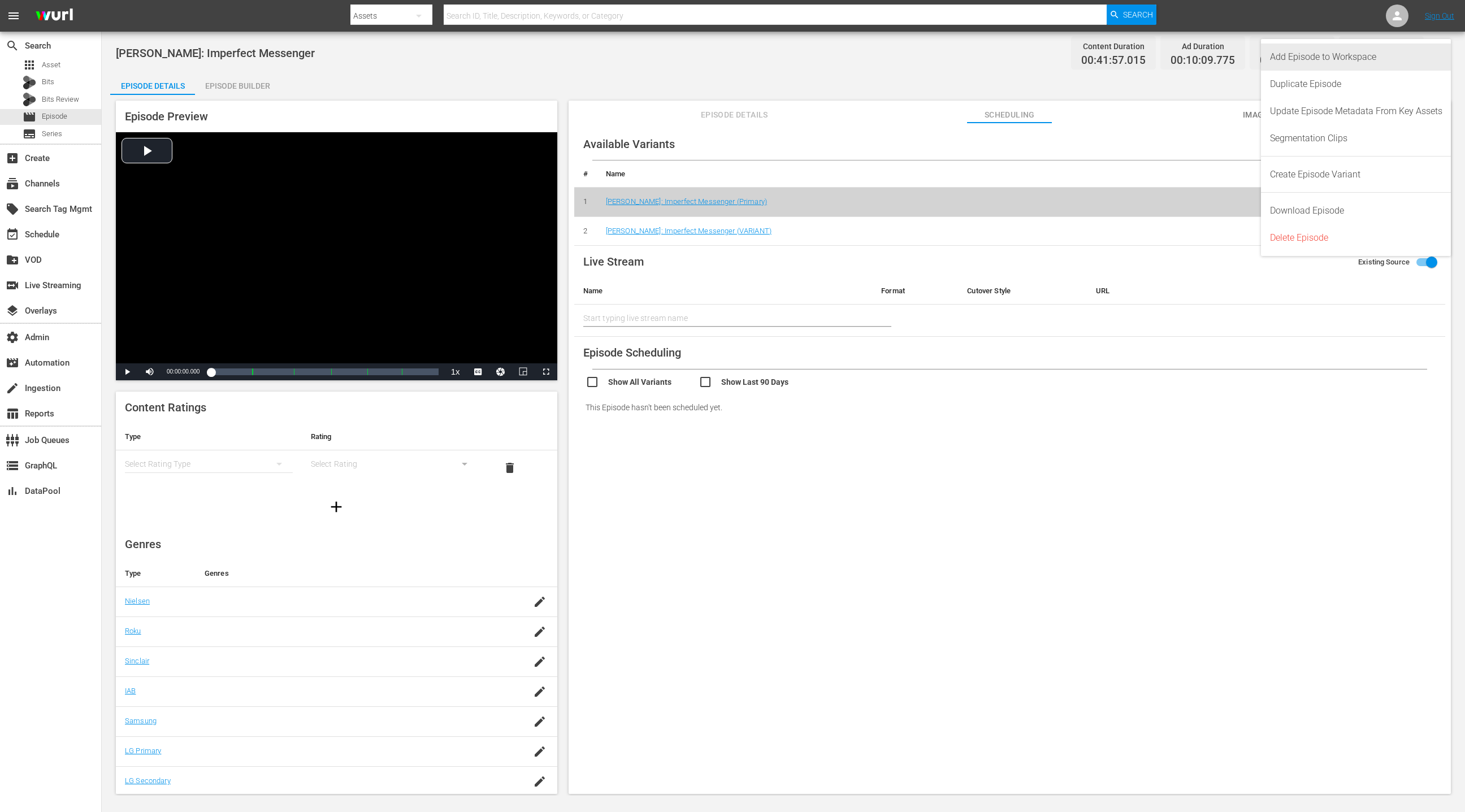
click at [976, 55] on div "Add Episode to Workspace" at bounding box center [1356, 57] width 172 height 27
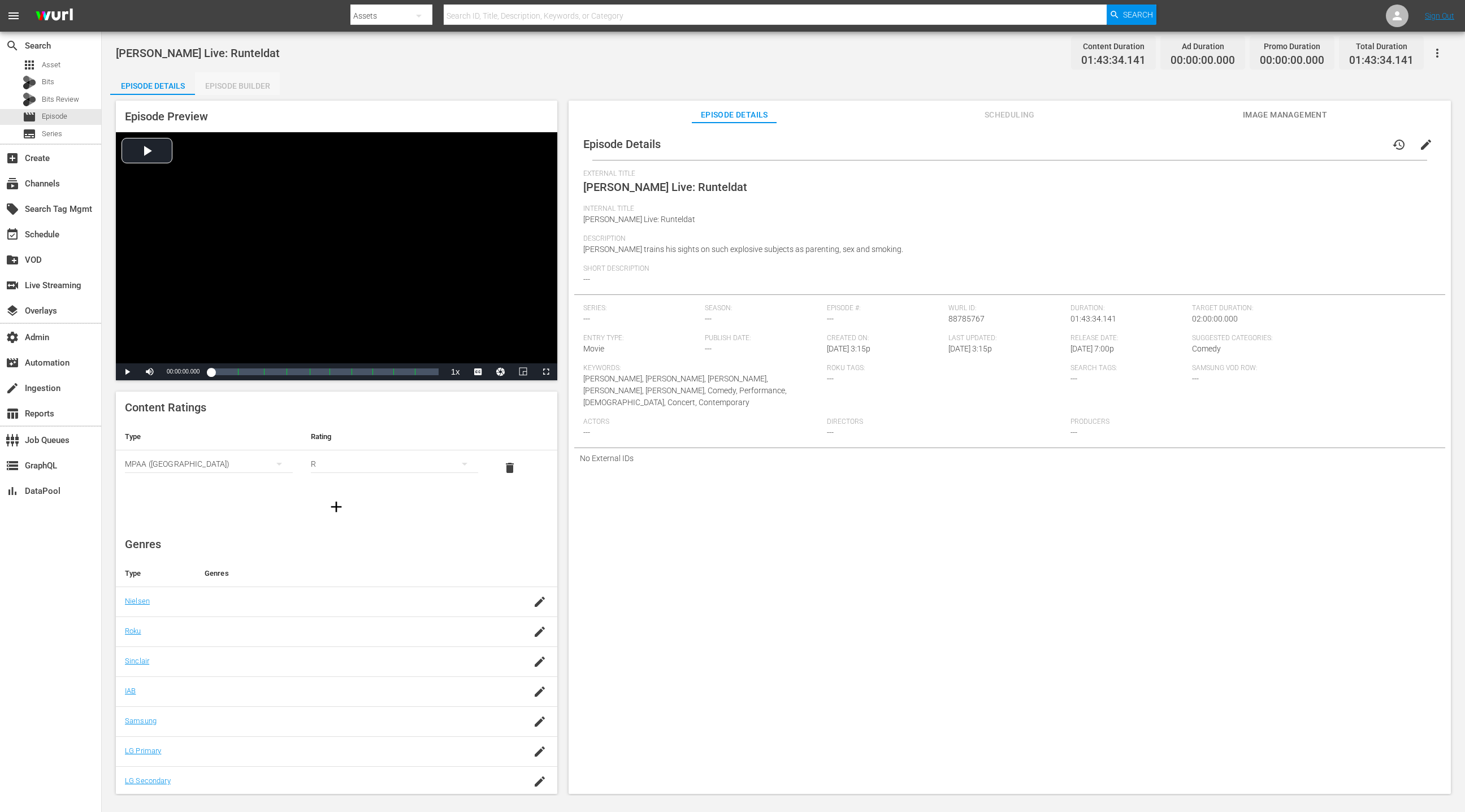
click at [237, 84] on div "Episode Builder" at bounding box center [237, 86] width 85 height 27
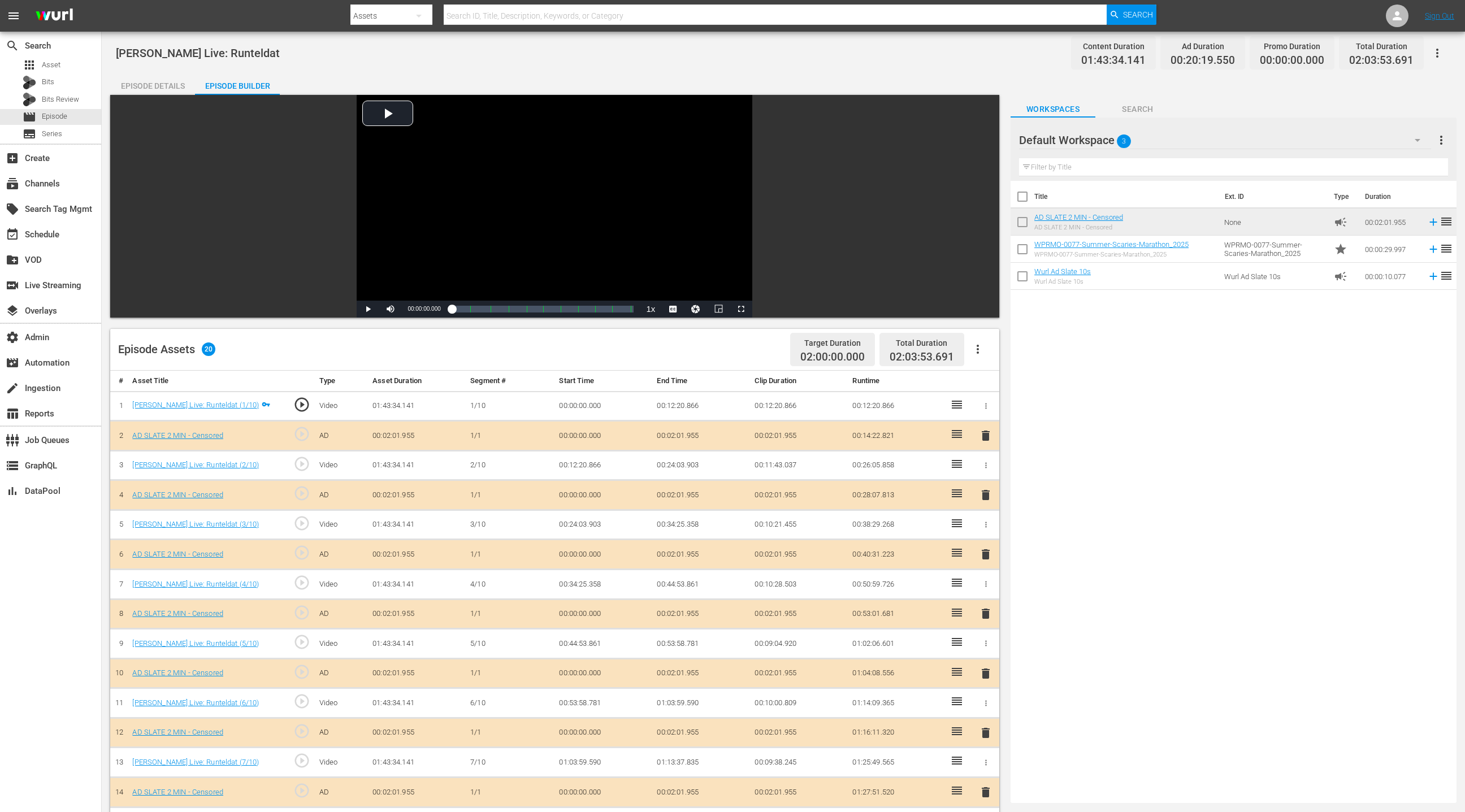
click at [139, 90] on div "Episode Details" at bounding box center [153, 86] width 85 height 27
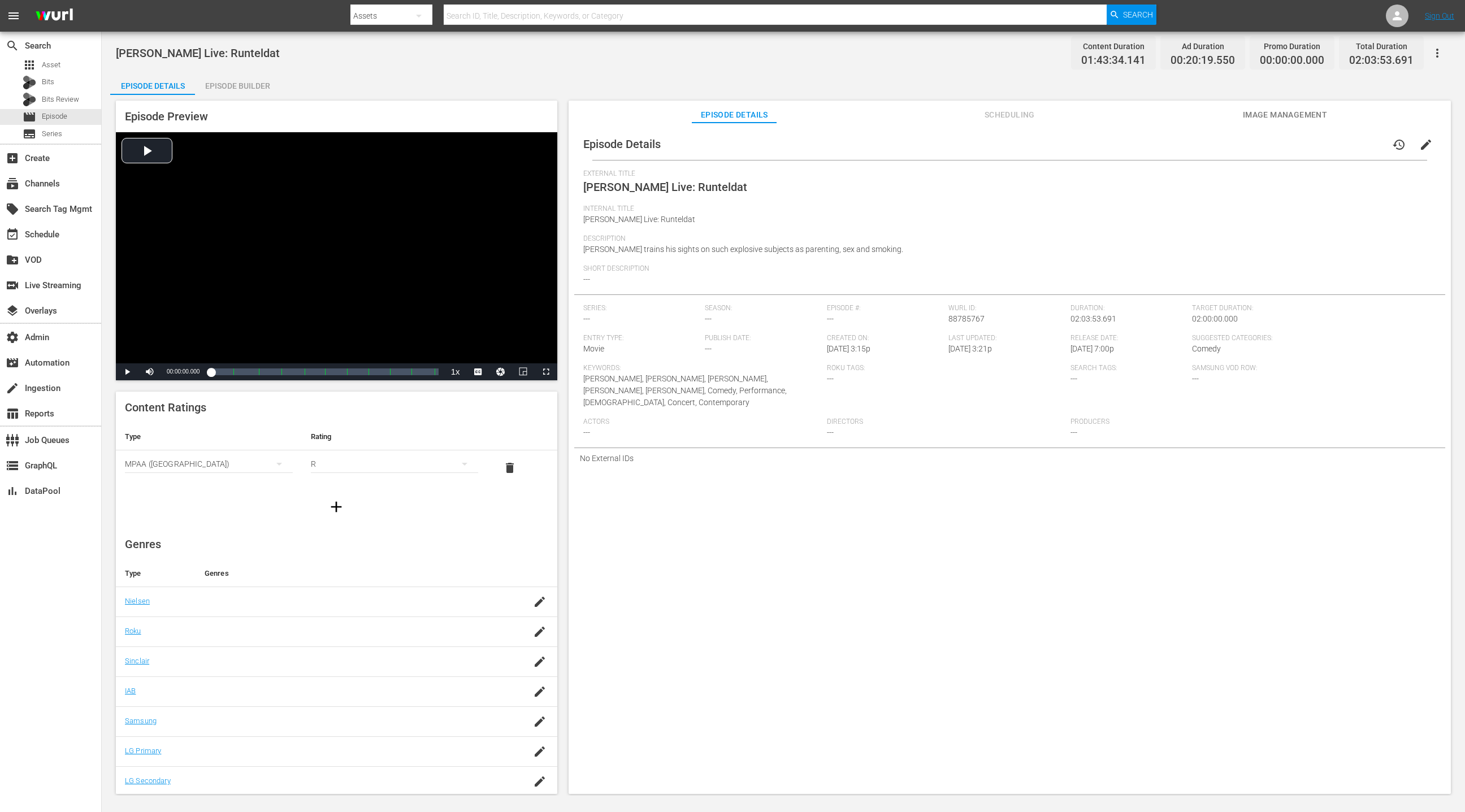
click at [976, 55] on icon "button" at bounding box center [1437, 53] width 13 height 13
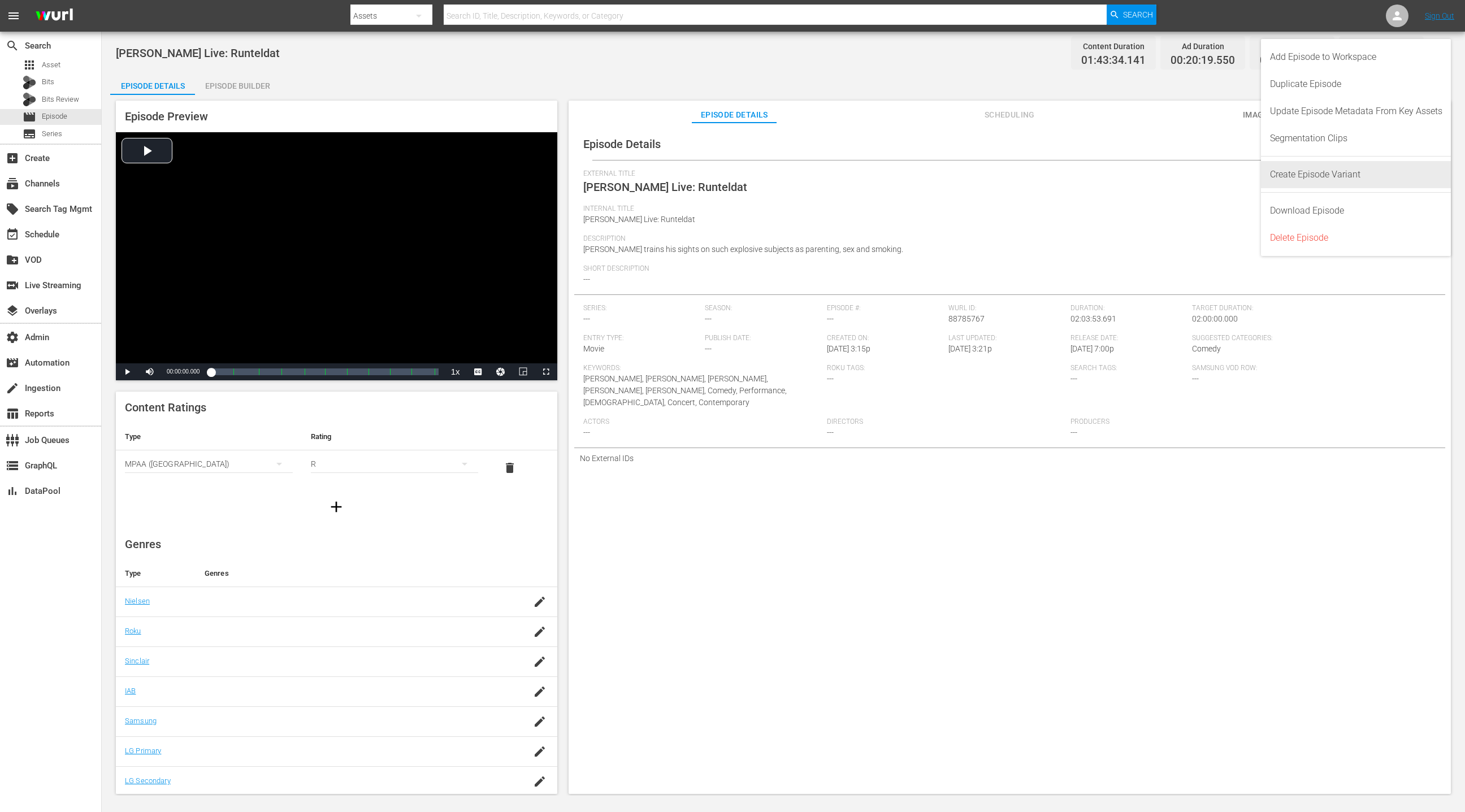
click at [976, 174] on div "Create Episode Variant" at bounding box center [1356, 175] width 172 height 27
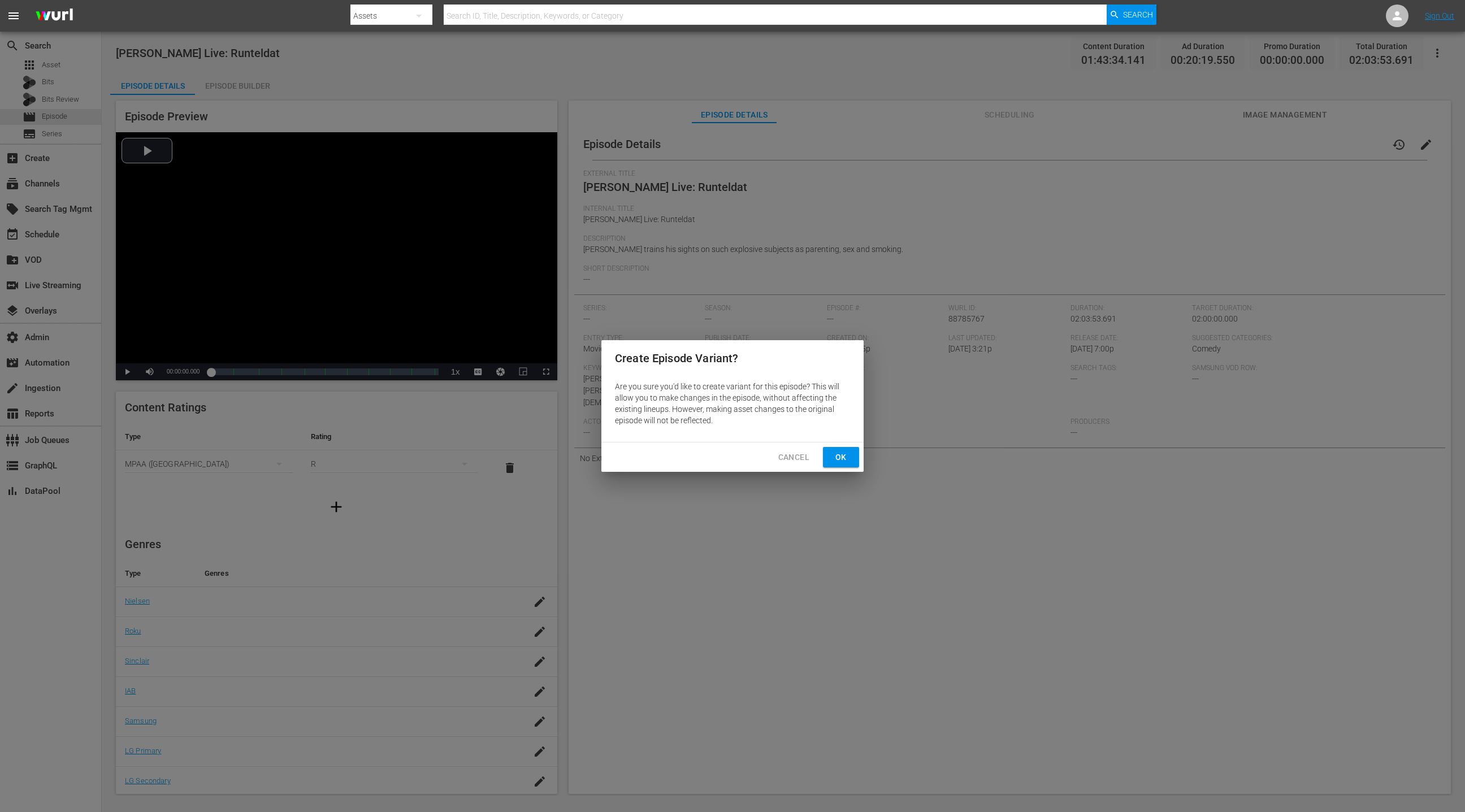
click at [842, 458] on span "Ok" at bounding box center [840, 458] width 18 height 14
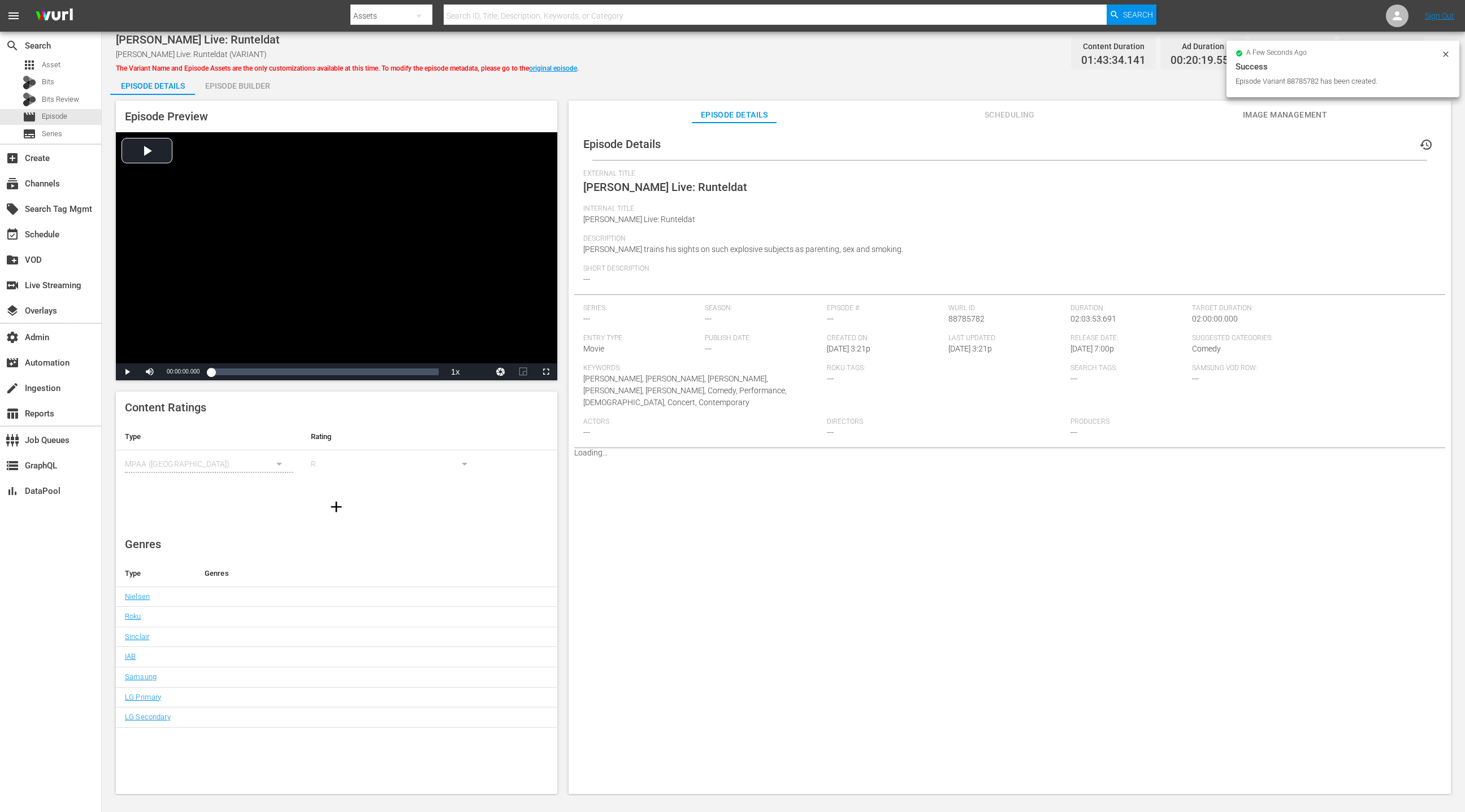
click at [258, 90] on div "Episode Builder" at bounding box center [237, 86] width 85 height 27
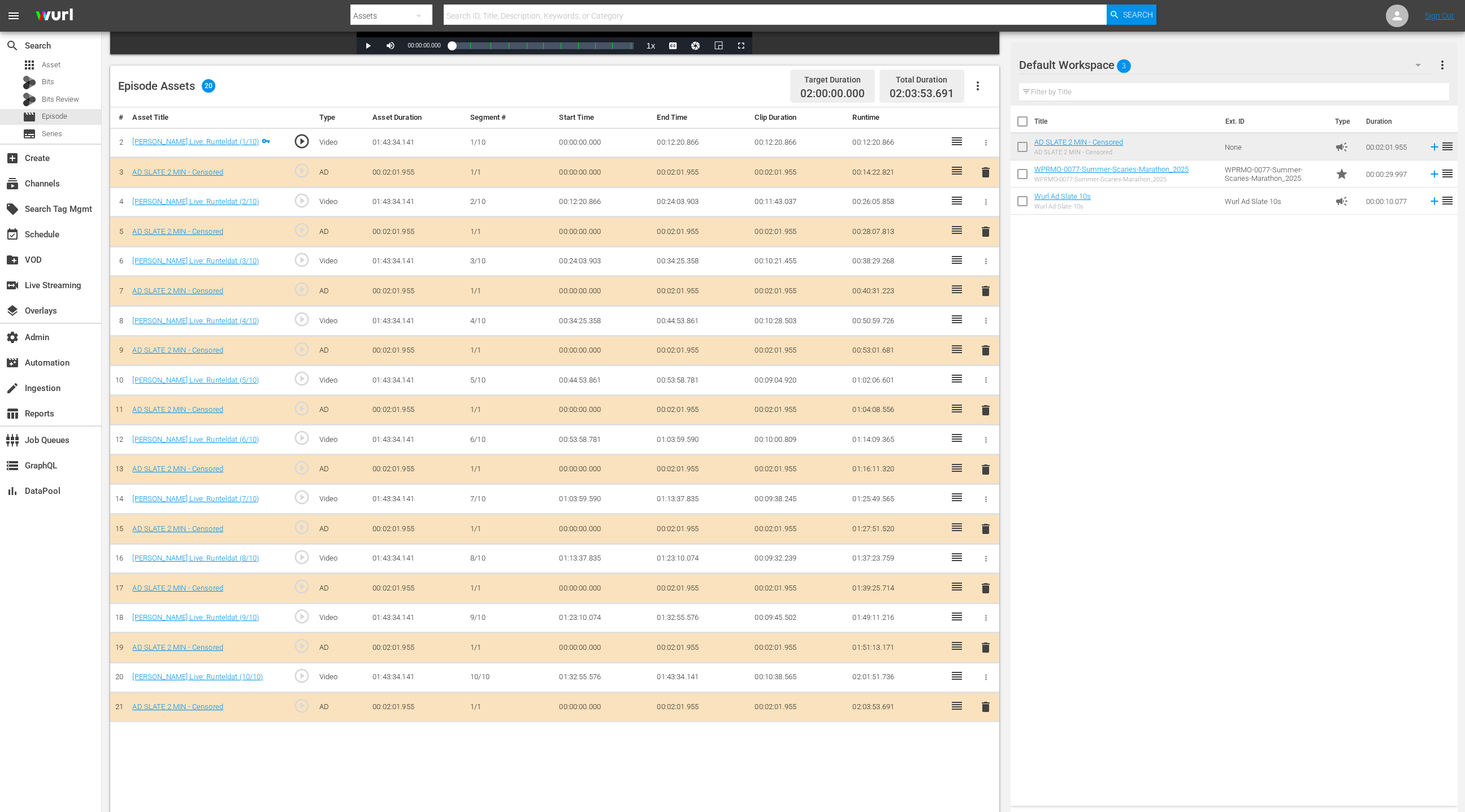
scroll to position [294, 0]
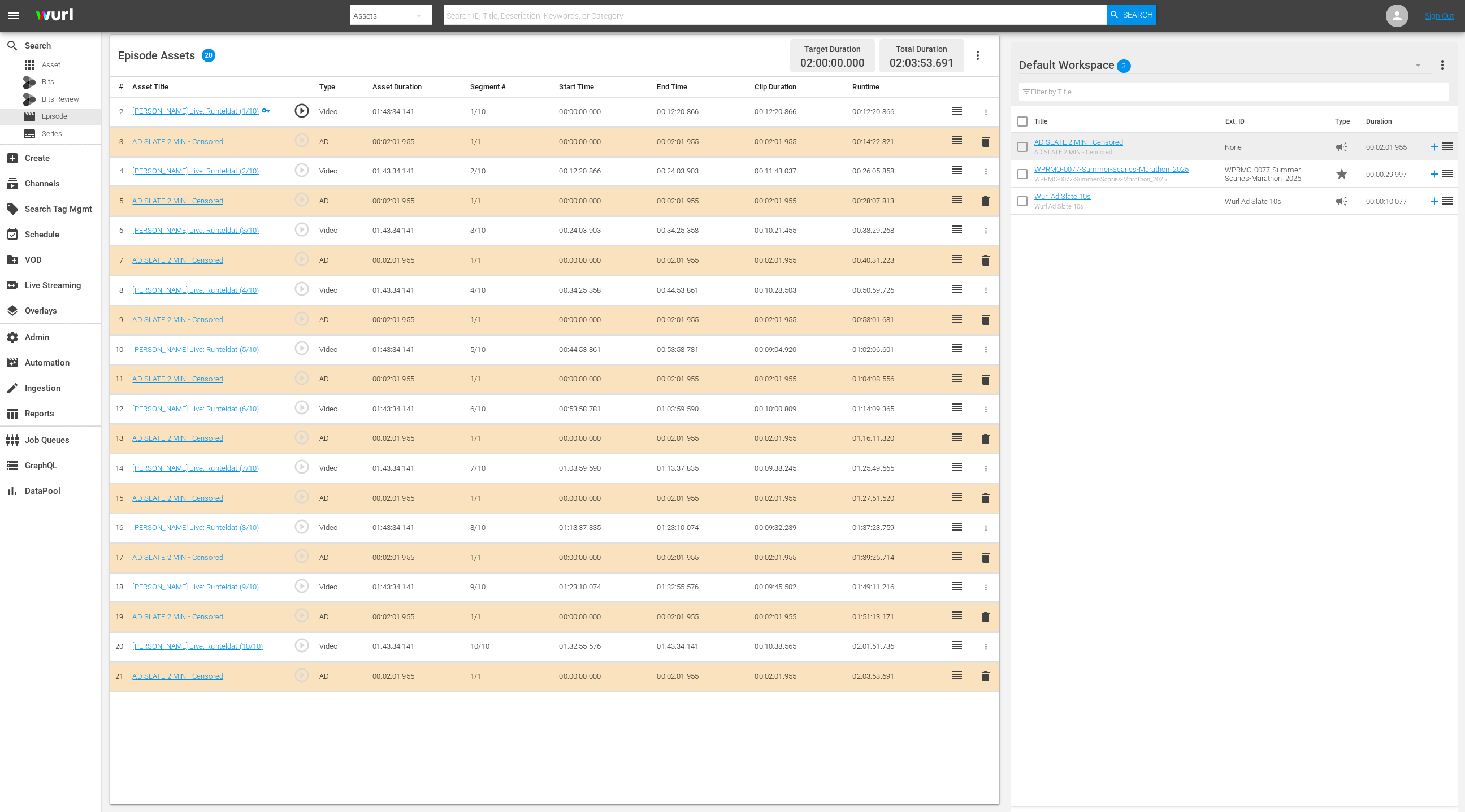
click at [976, 316] on span "delete" at bounding box center [985, 320] width 13 height 13
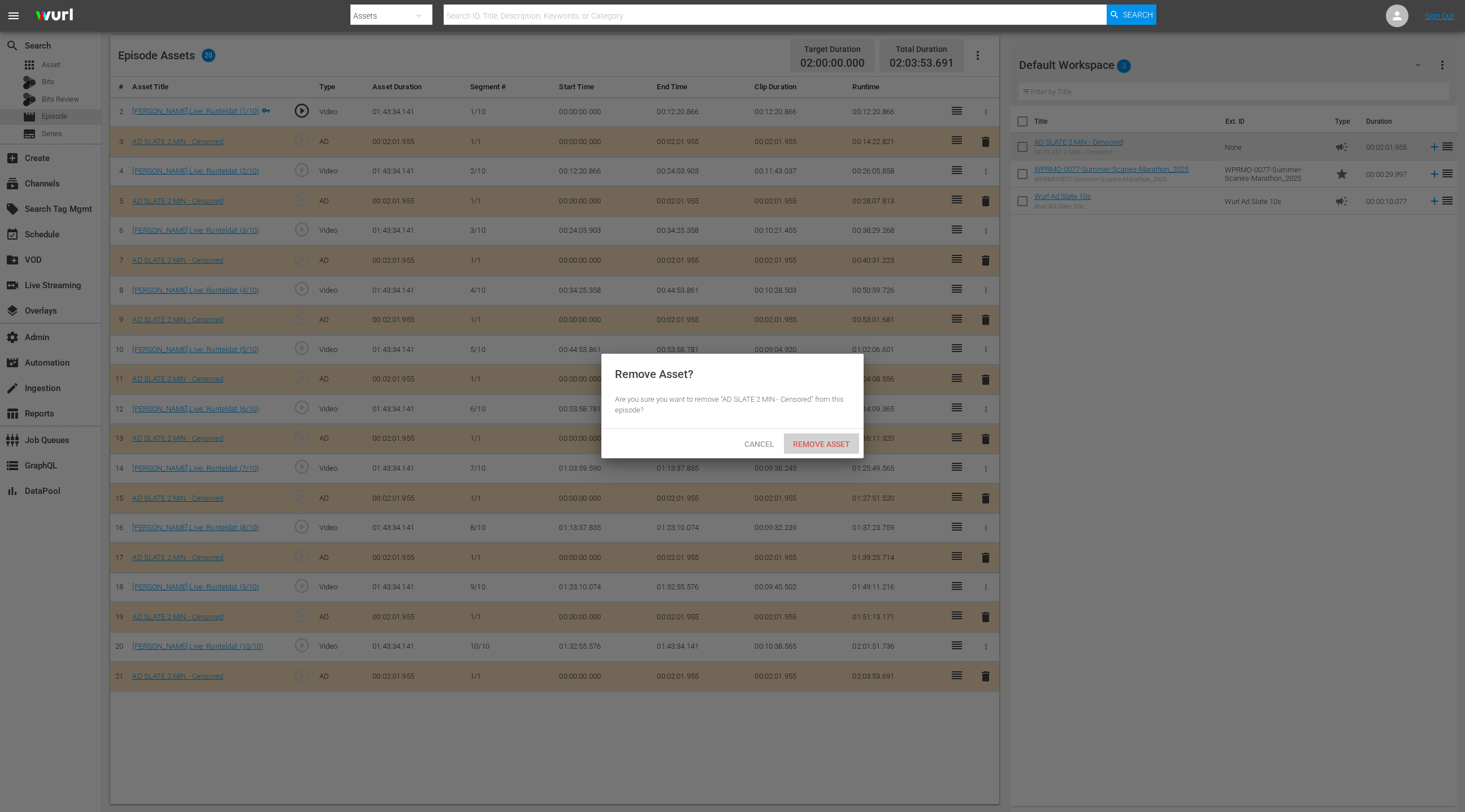
click at [833, 444] on span "Remove Asset" at bounding box center [822, 444] width 75 height 9
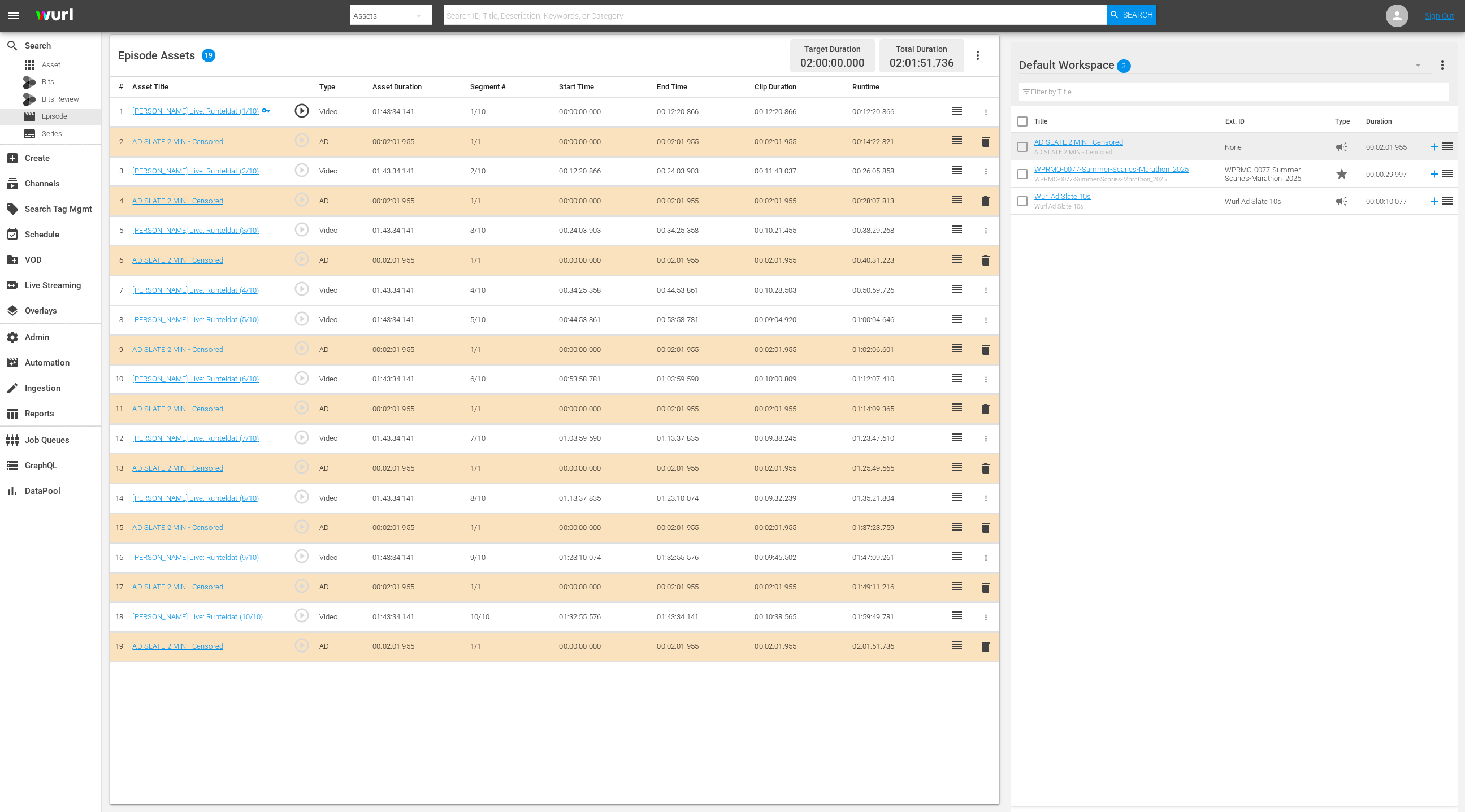
click at [976, 465] on span "delete" at bounding box center [985, 468] width 13 height 13
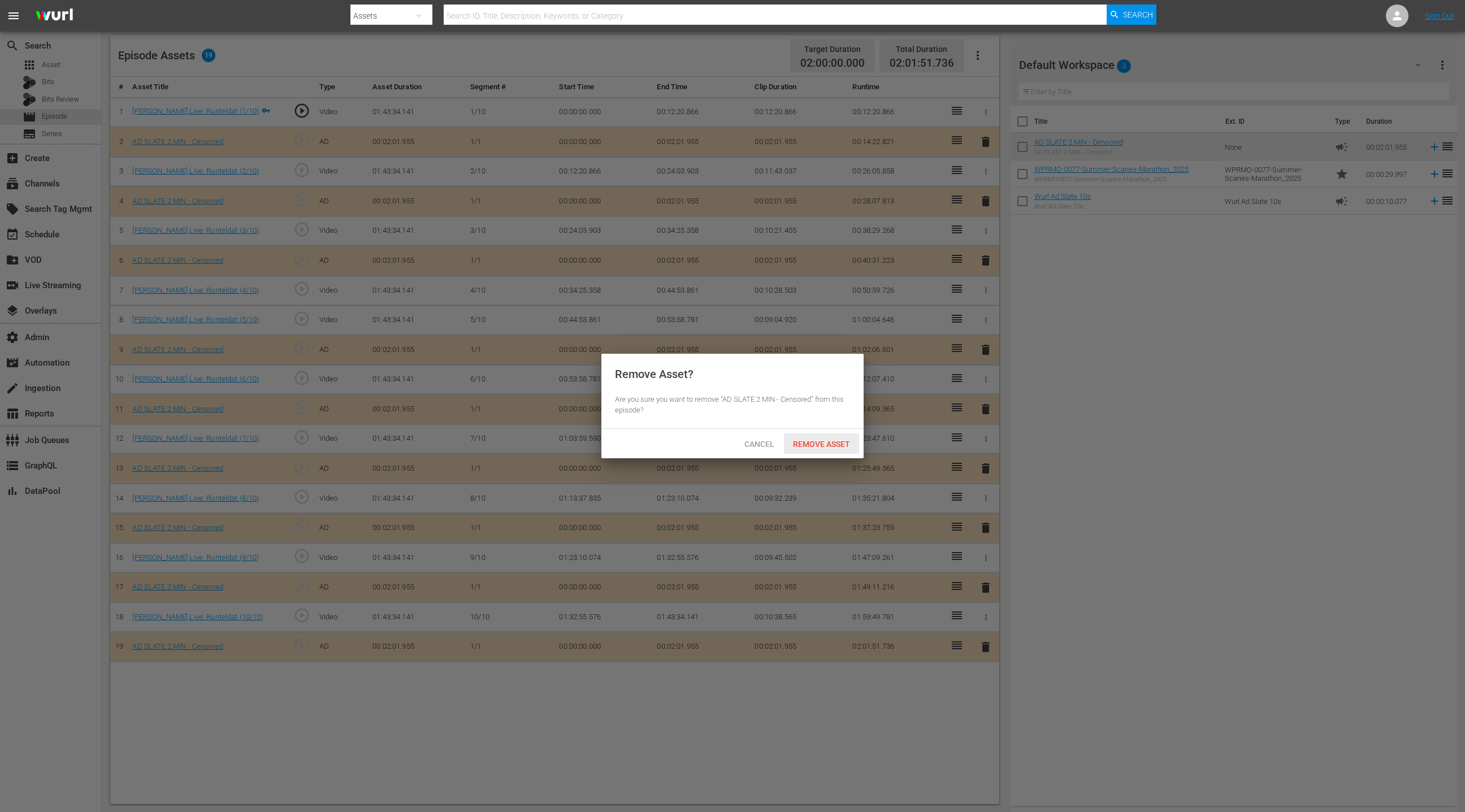
click at [843, 449] on div "Remove Asset" at bounding box center [822, 444] width 75 height 21
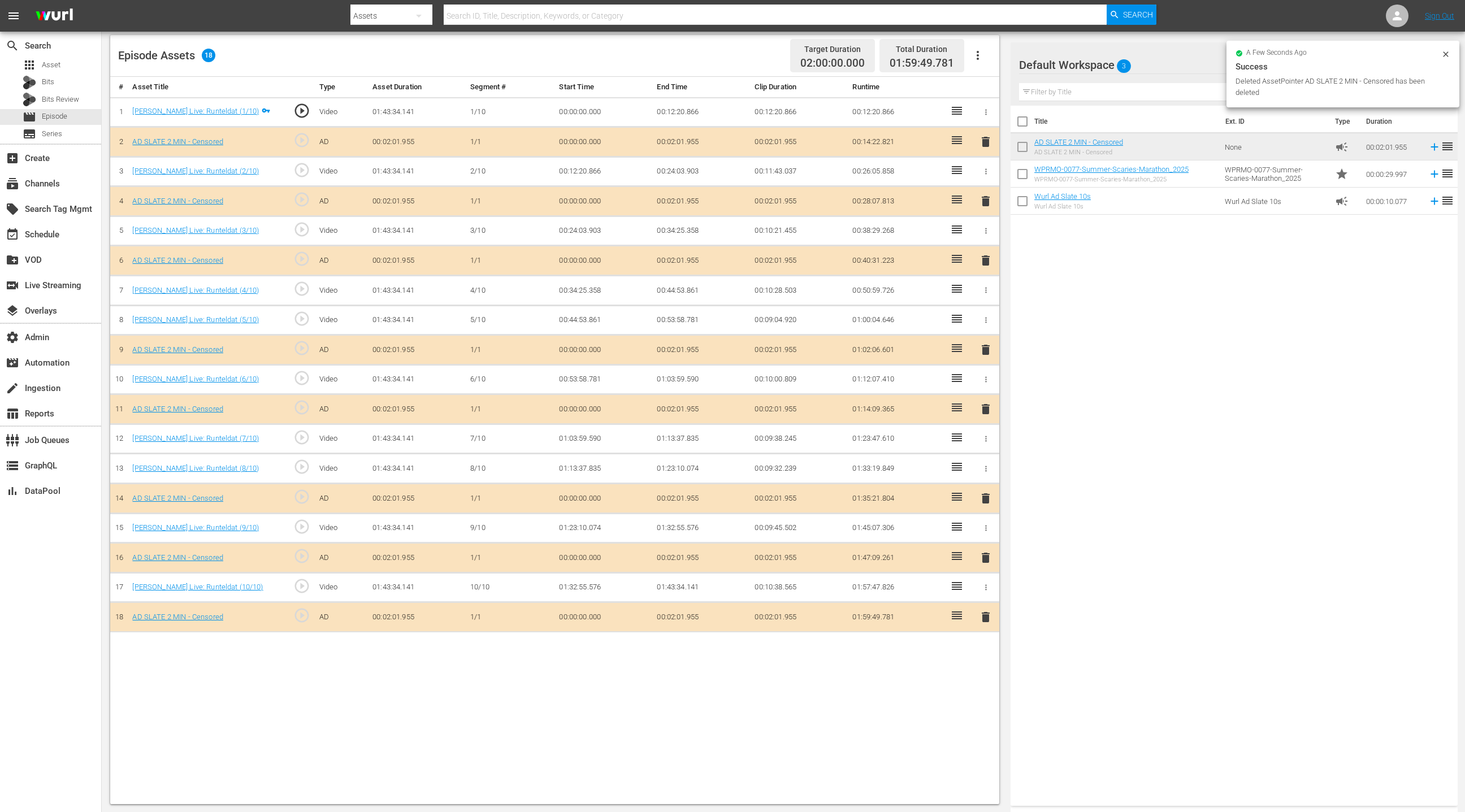
click at [976, 541] on span "delete" at bounding box center [985, 617] width 13 height 13
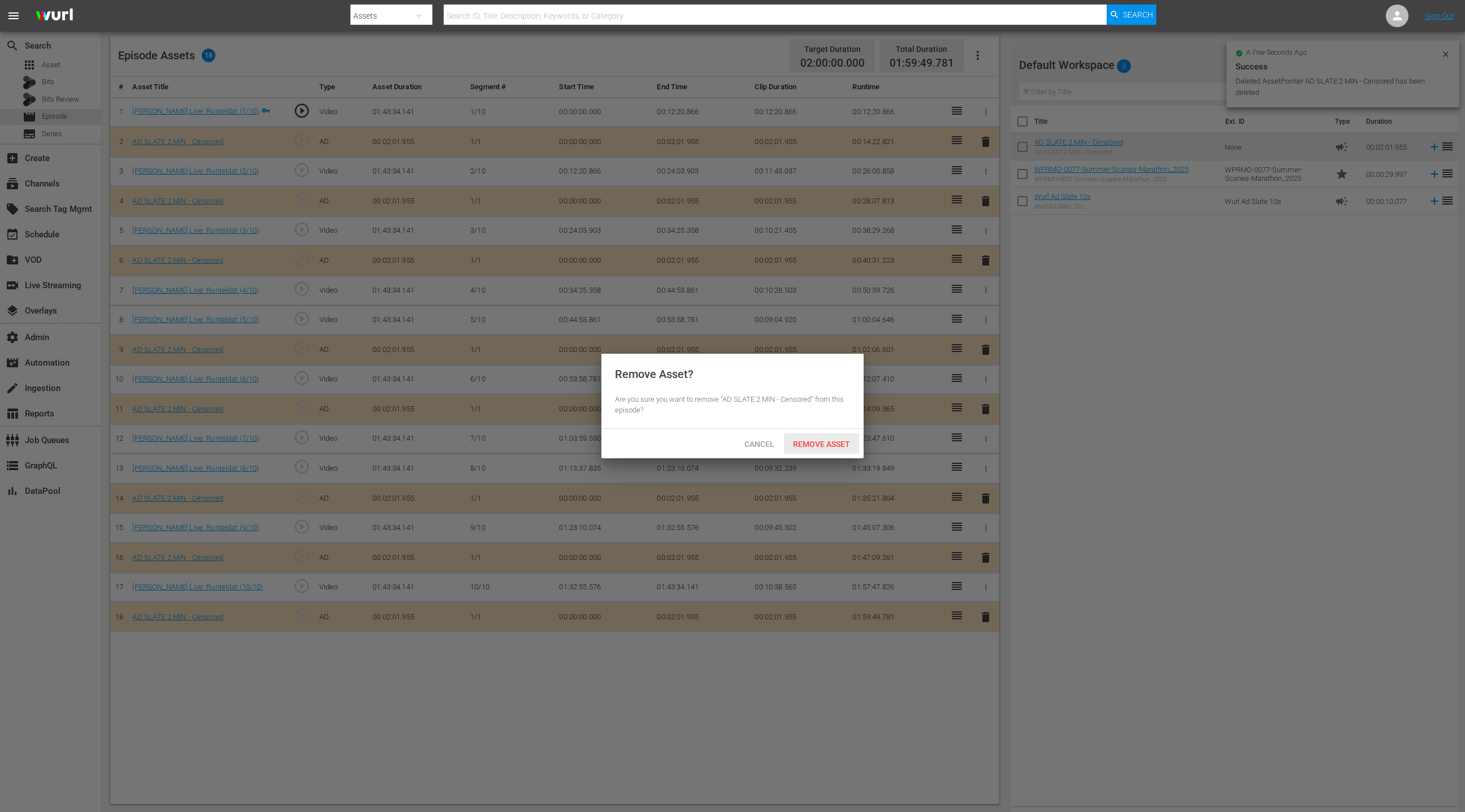
click at [818, 449] on div "Remove Asset" at bounding box center [822, 444] width 75 height 21
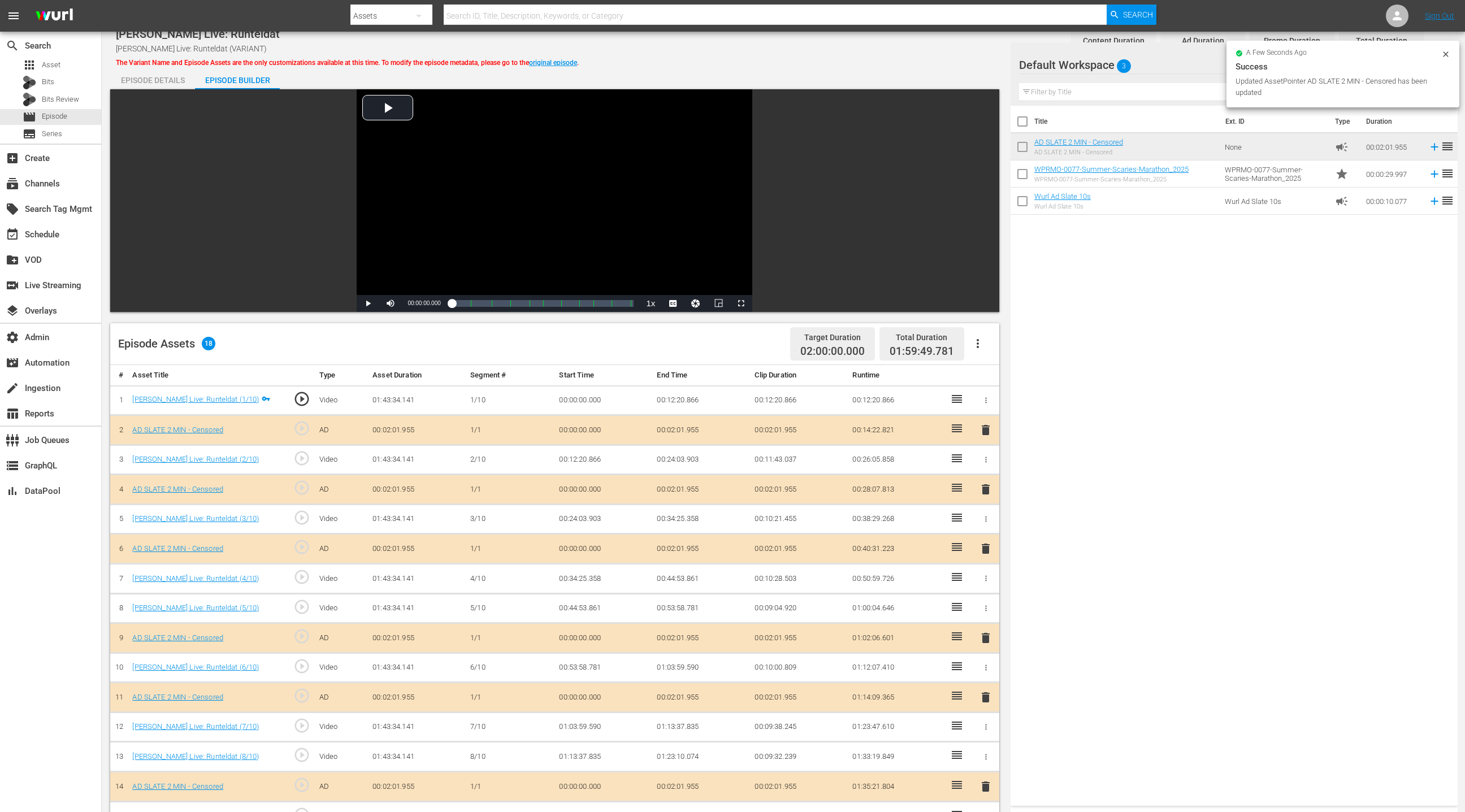
scroll to position [0, 0]
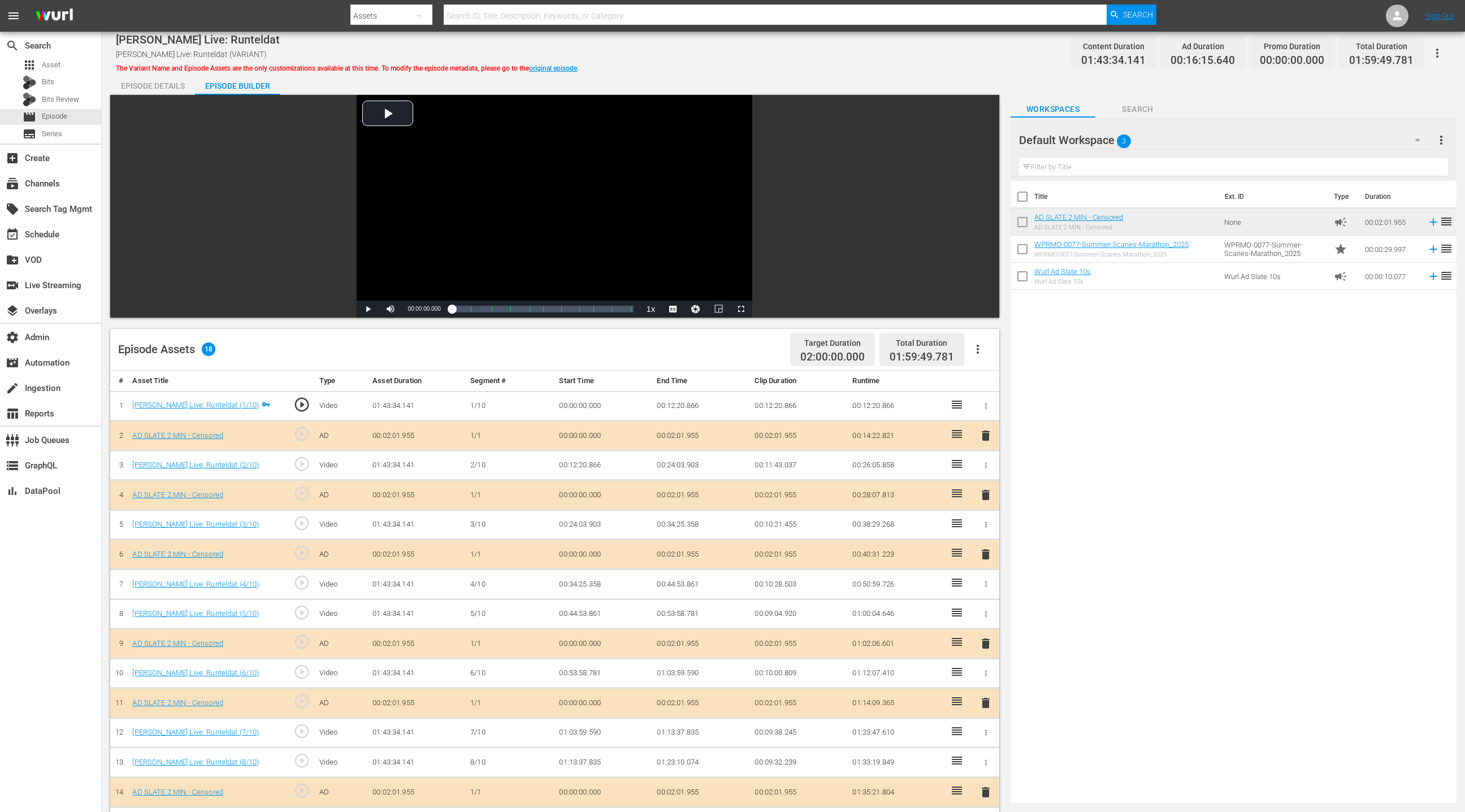
click at [159, 88] on div "Episode Details" at bounding box center [153, 86] width 85 height 27
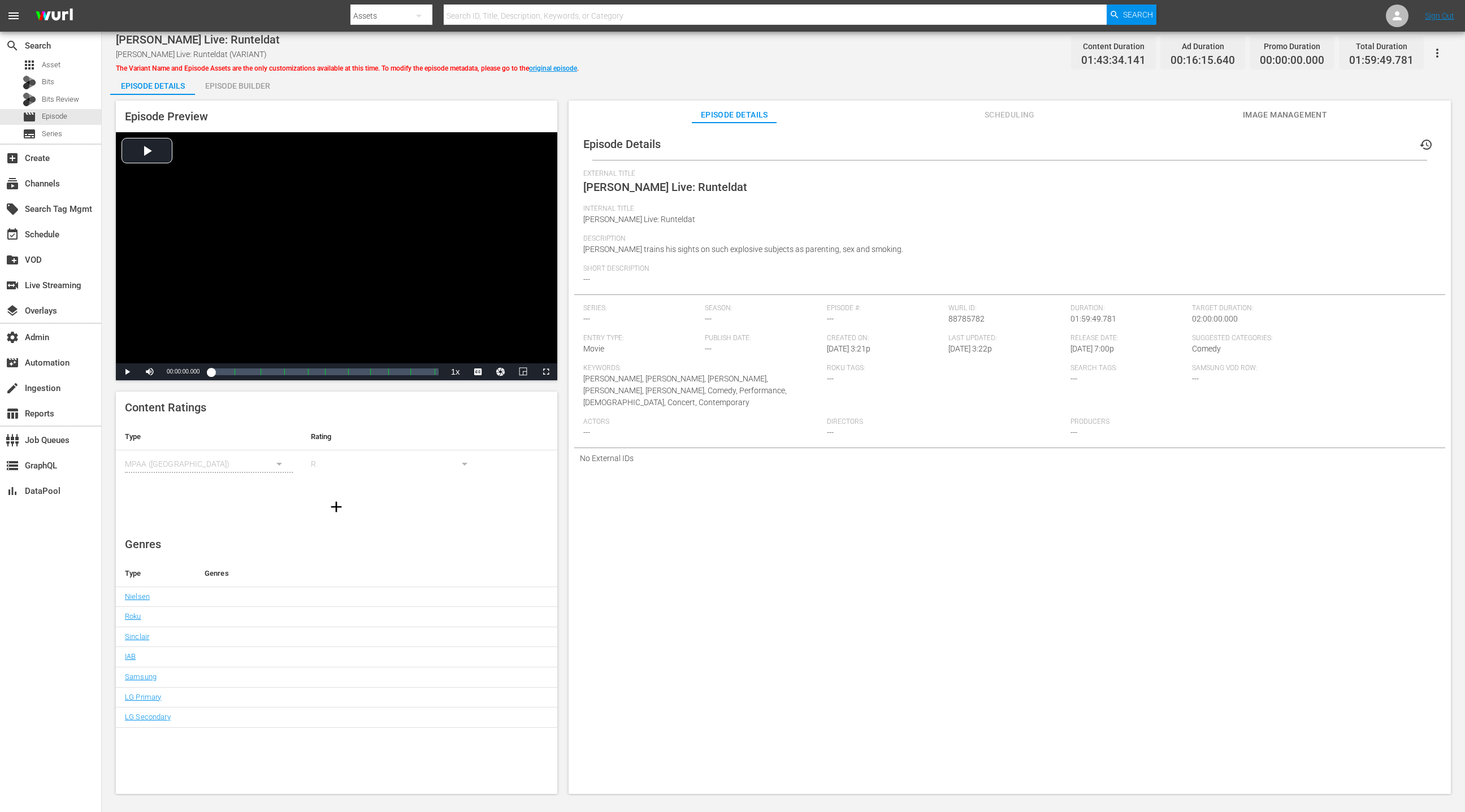
click at [976, 119] on span "Scheduling" at bounding box center [1009, 115] width 85 height 14
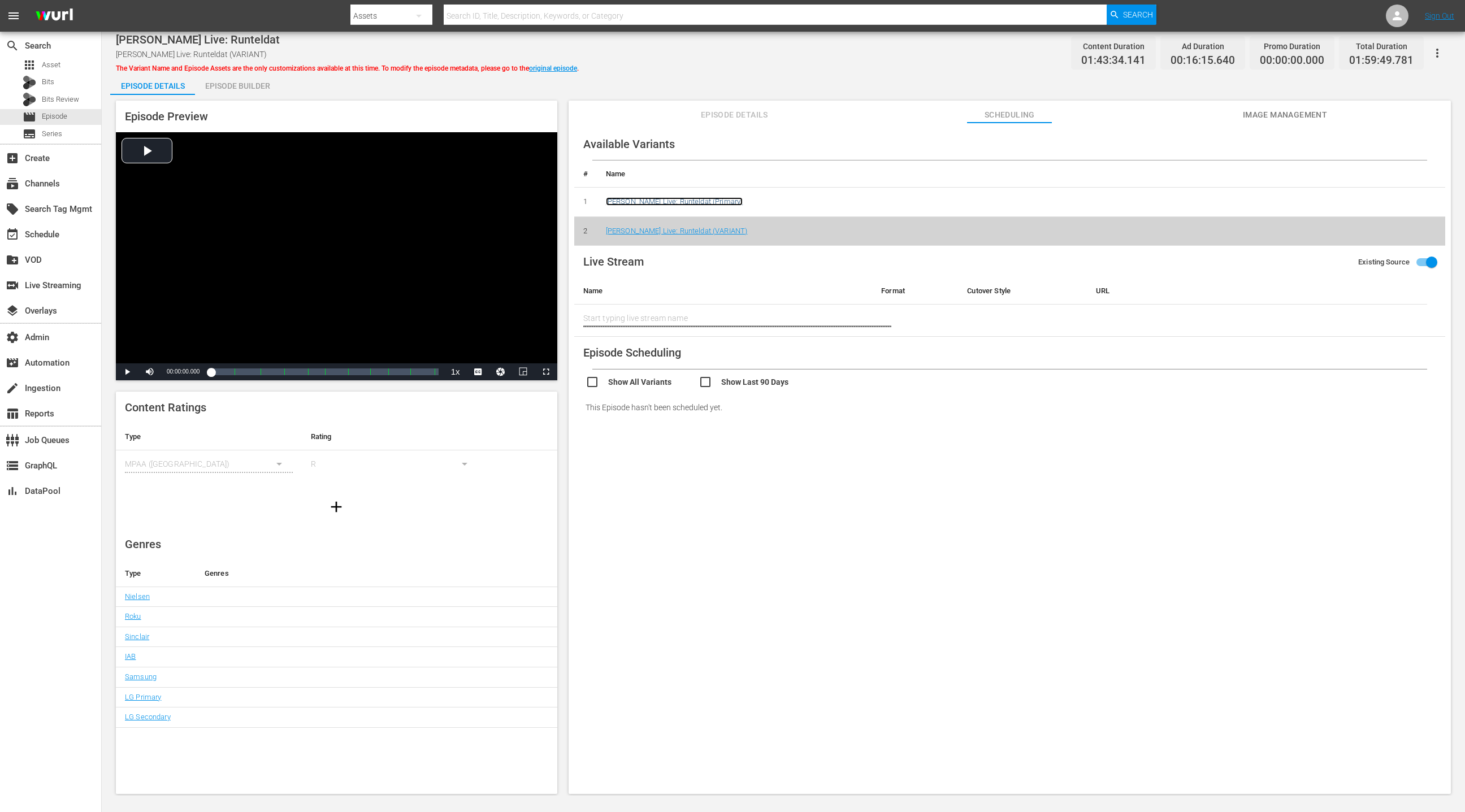
click at [726, 202] on link "[PERSON_NAME] Live: Runteldat (Primary)" at bounding box center [675, 201] width 137 height 9
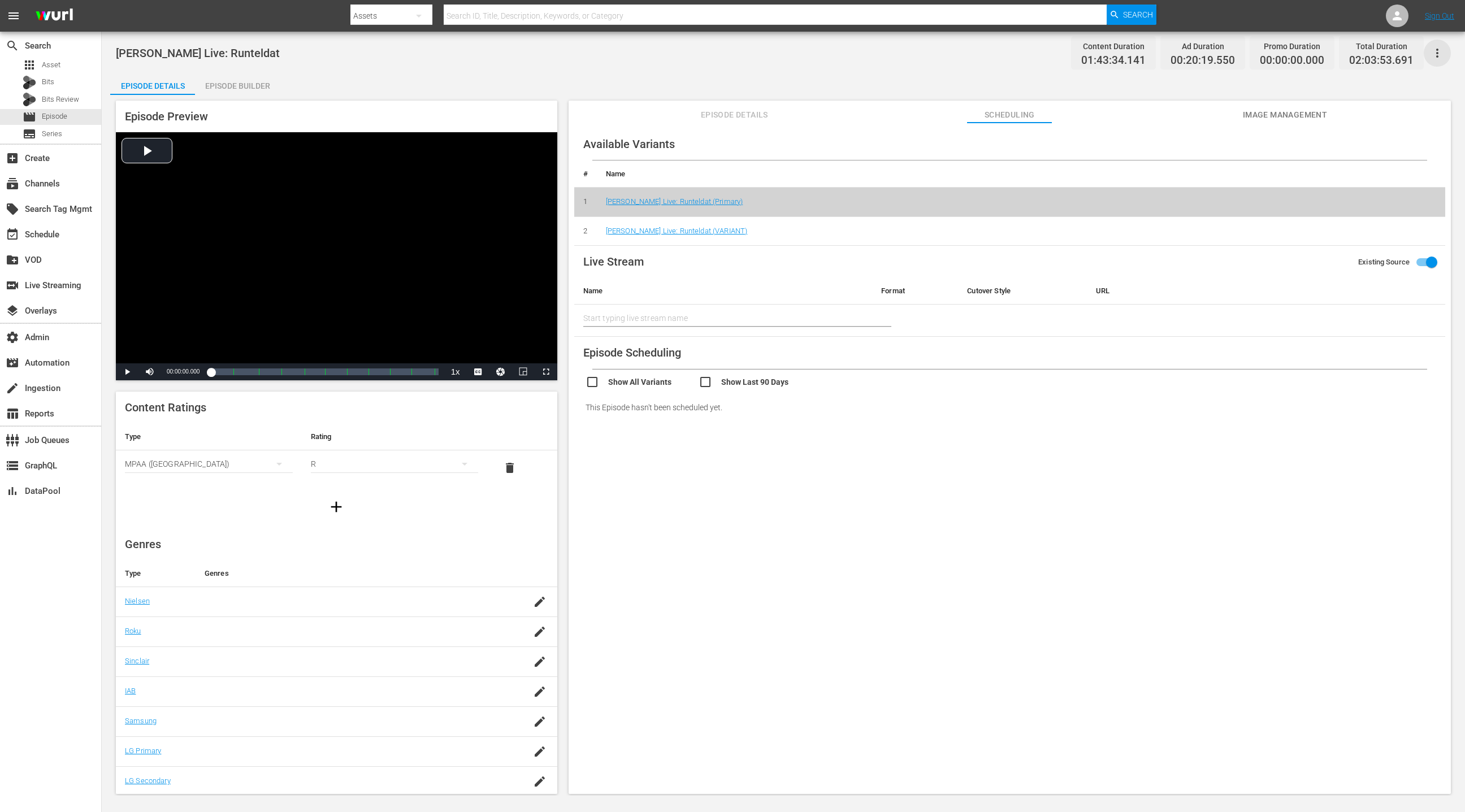
click at [976, 55] on icon "button" at bounding box center [1437, 53] width 13 height 13
drag, startPoint x: 1393, startPoint y: 57, endPoint x: 1074, endPoint y: 6, distance: 323.1
click at [976, 57] on div "Add Episode to Workspace" at bounding box center [1356, 57] width 172 height 27
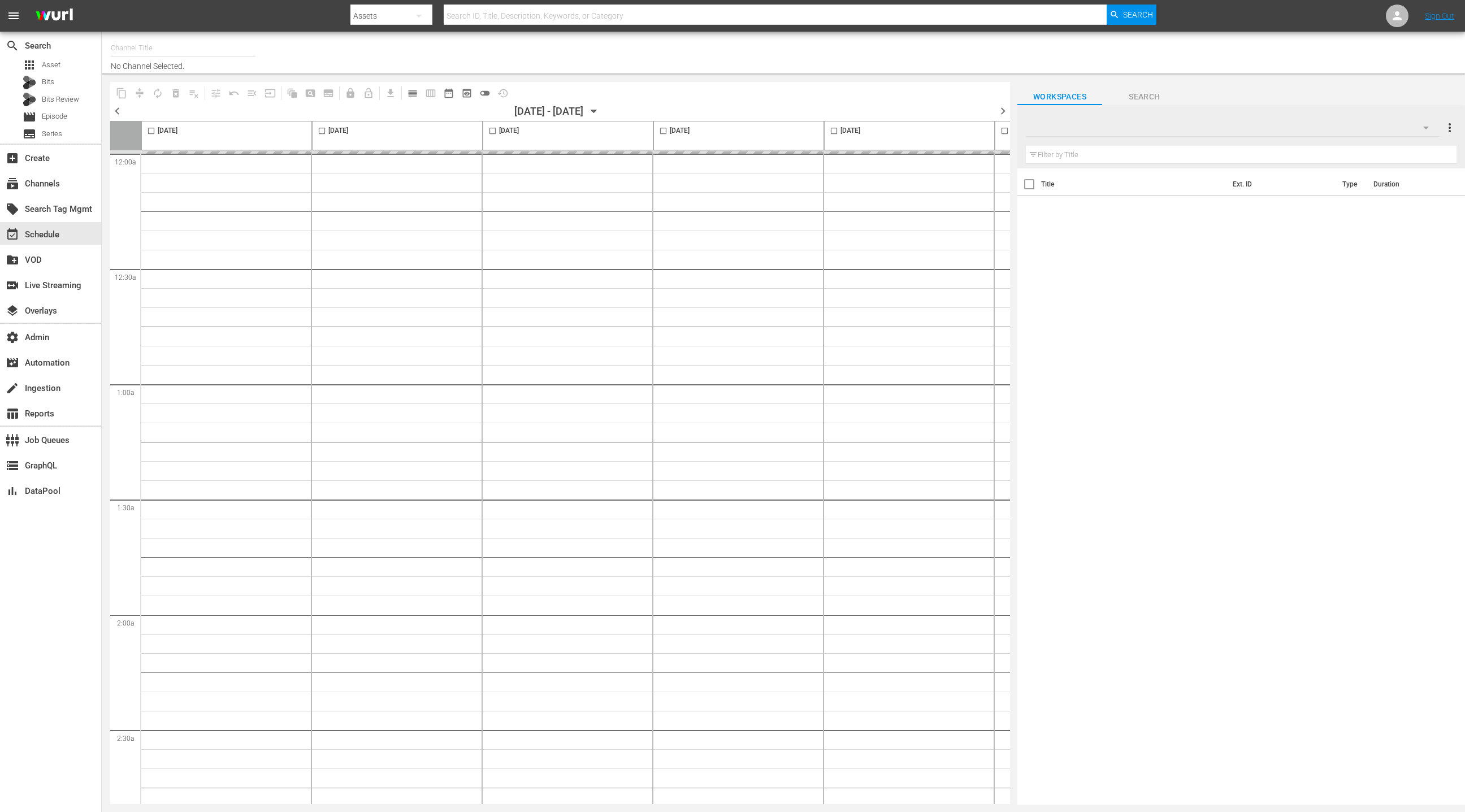
type input "LOL! Network - International (1119)"
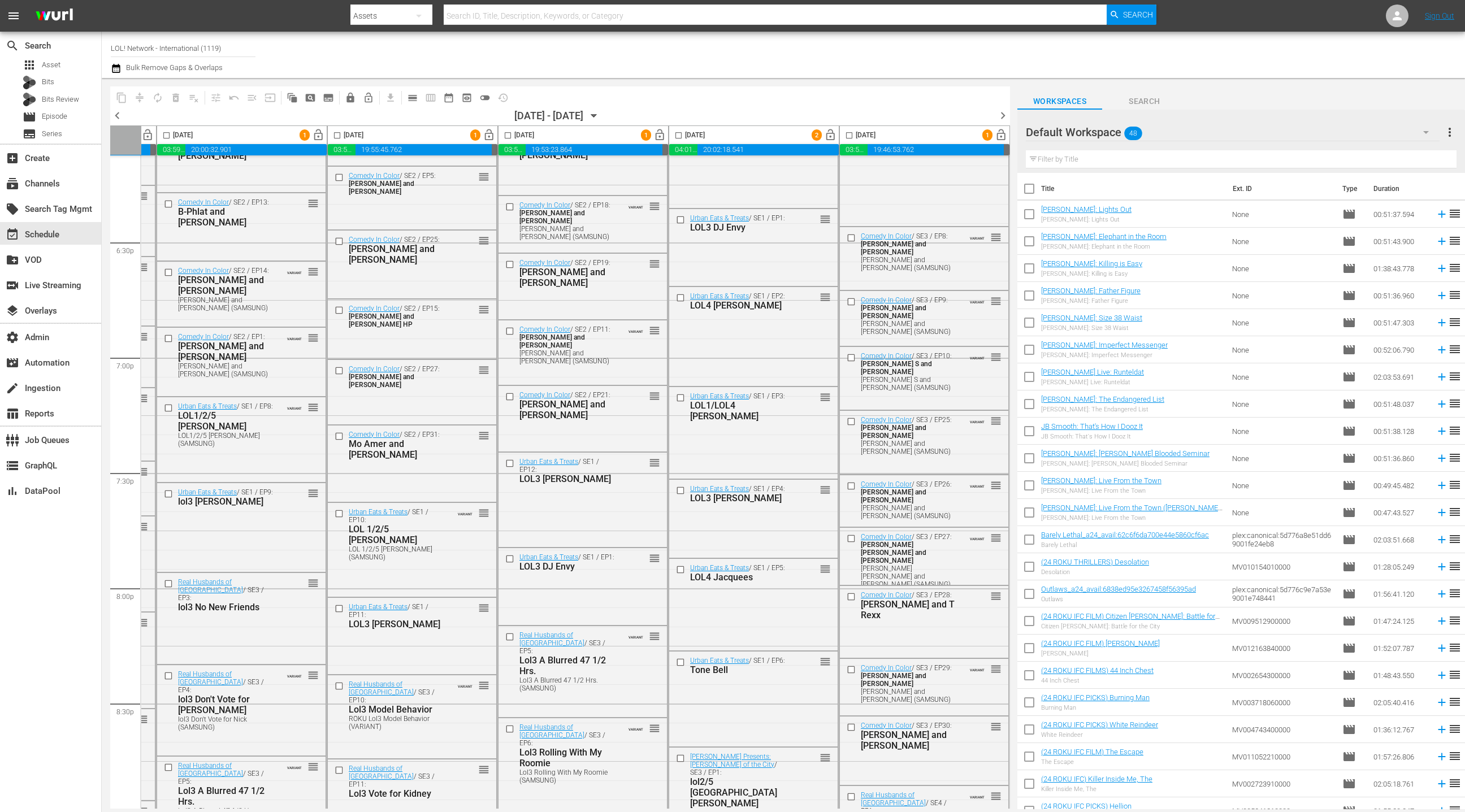
scroll to position [4888, 328]
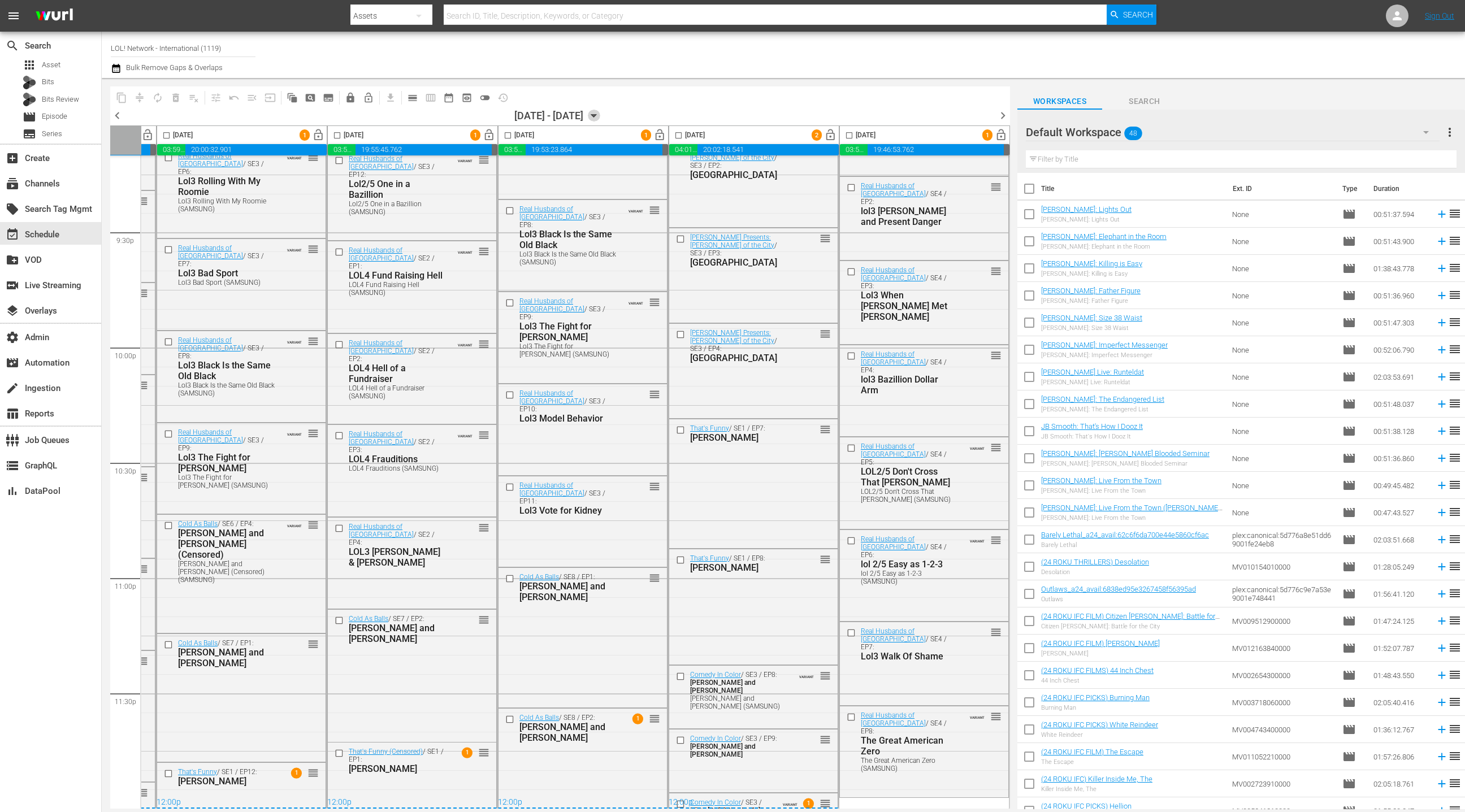
click at [600, 121] on icon "button" at bounding box center [593, 115] width 12 height 12
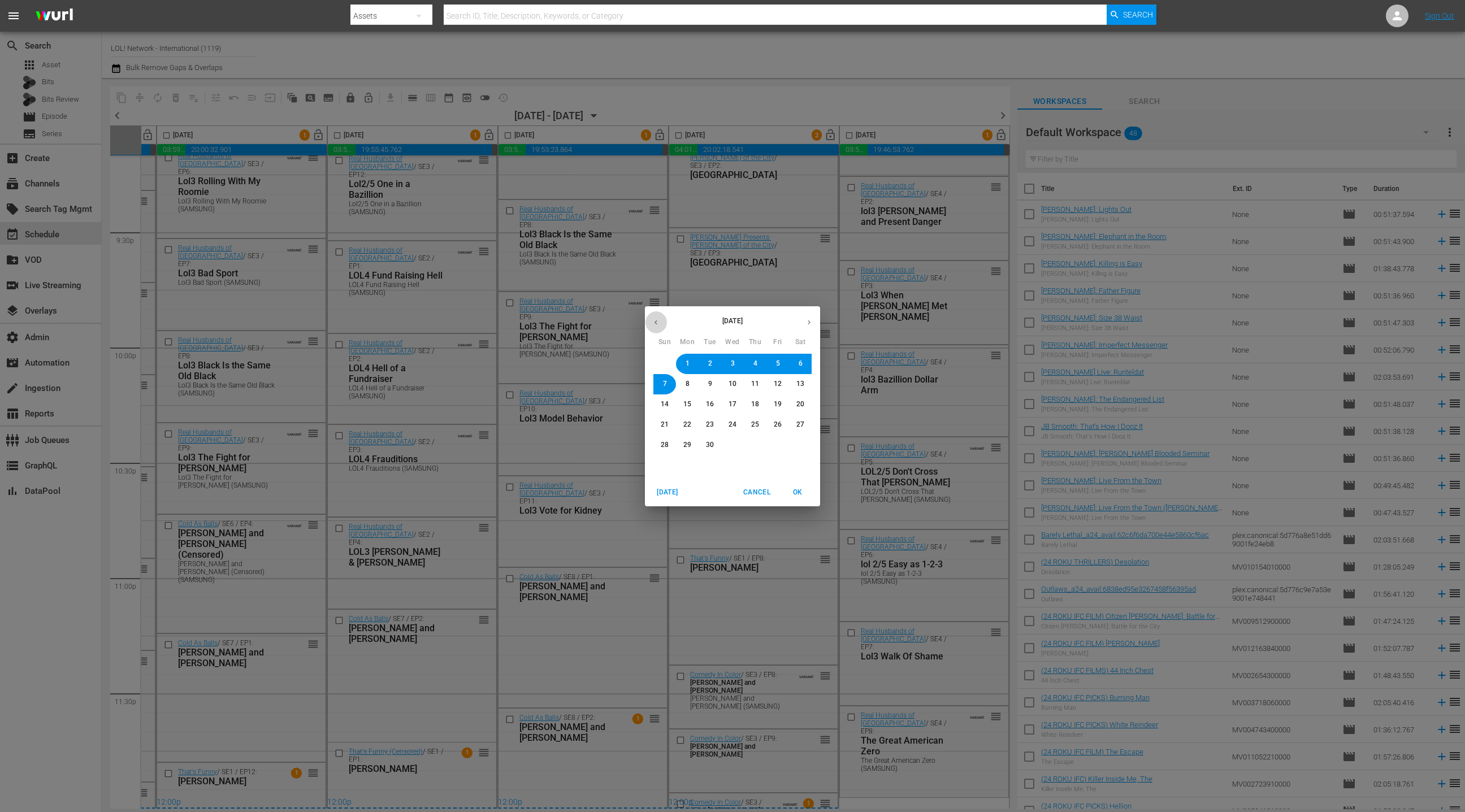
click at [654, 321] on icon "button" at bounding box center [656, 322] width 9 height 9
click at [687, 447] on span "25" at bounding box center [687, 445] width 8 height 10
click at [799, 492] on span "OK" at bounding box center [797, 492] width 27 height 12
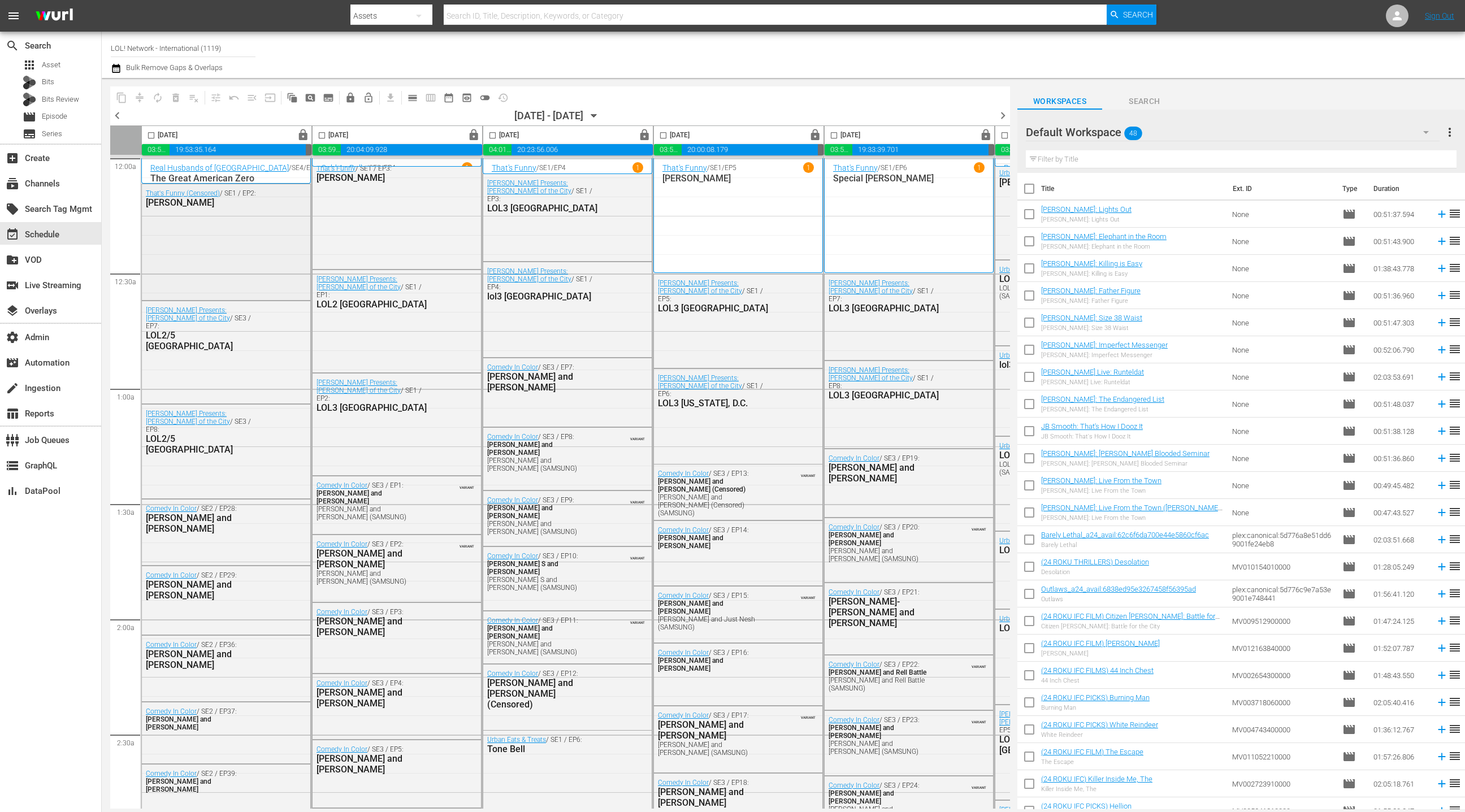
click at [234, 233] on div "That's Funny (Censored) / SE1 / EP2: JJ Williamson" at bounding box center [226, 241] width 168 height 113
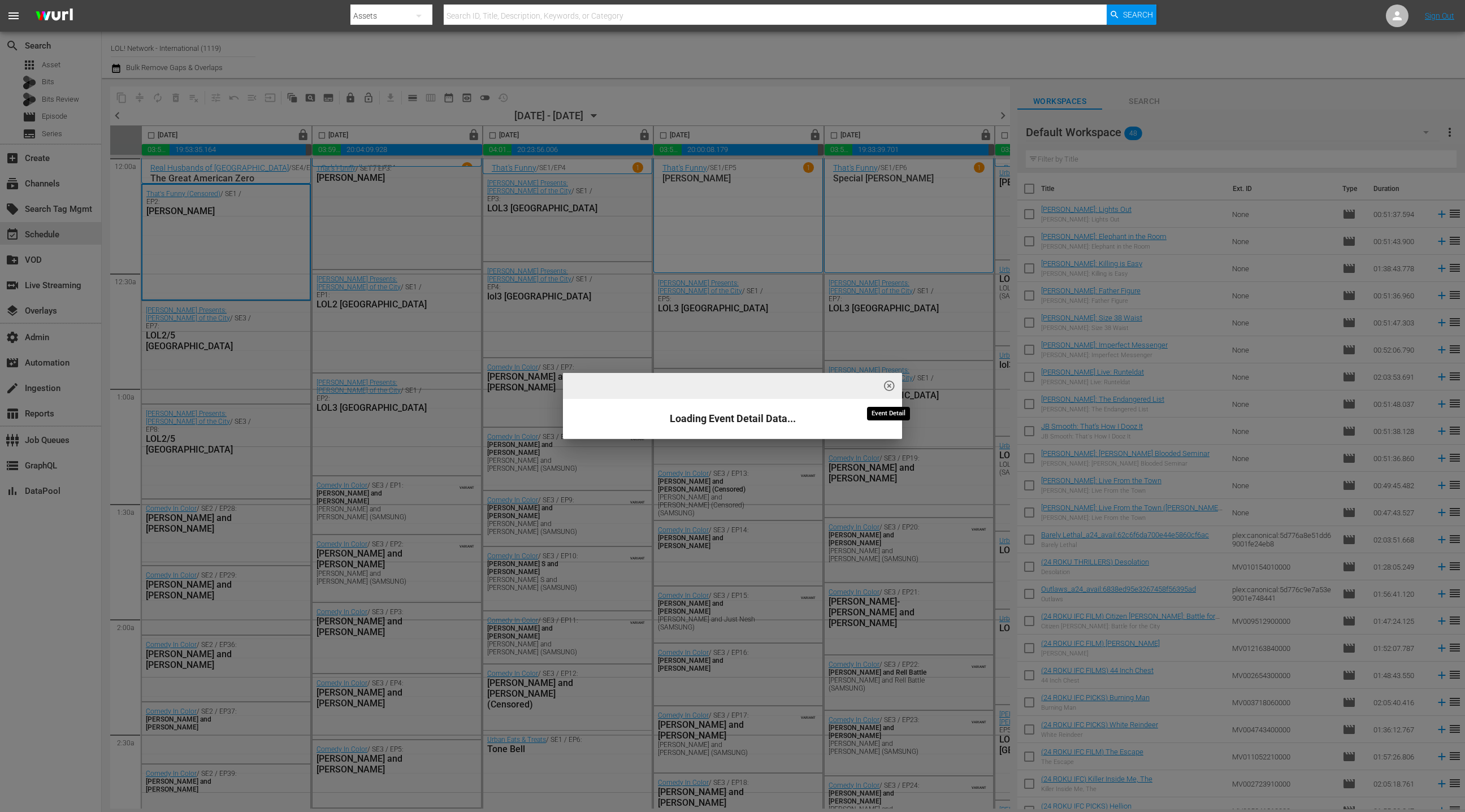
click at [887, 387] on span "highlight_off_icon" at bounding box center [889, 386] width 13 height 13
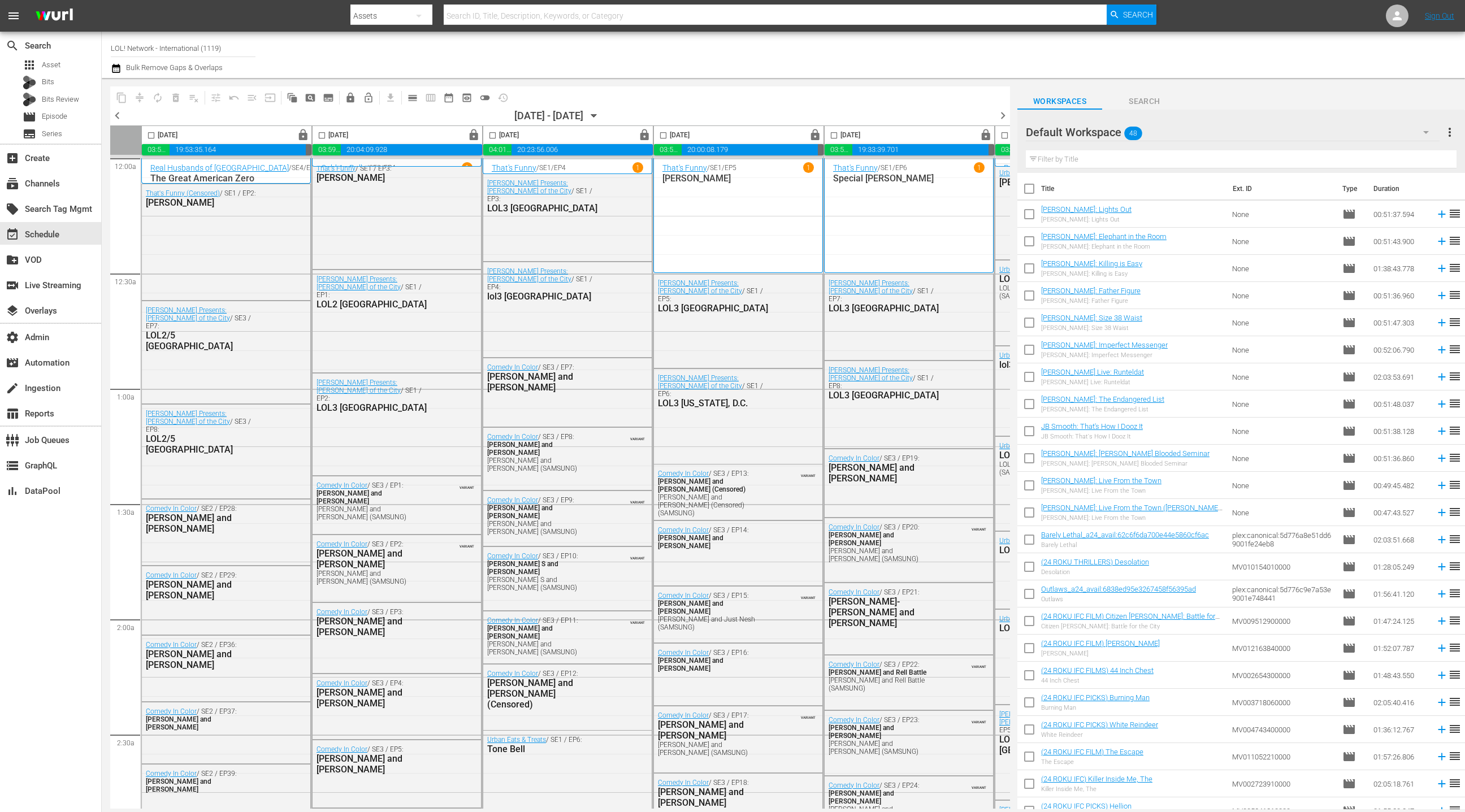
click at [600, 113] on icon "button" at bounding box center [593, 115] width 12 height 12
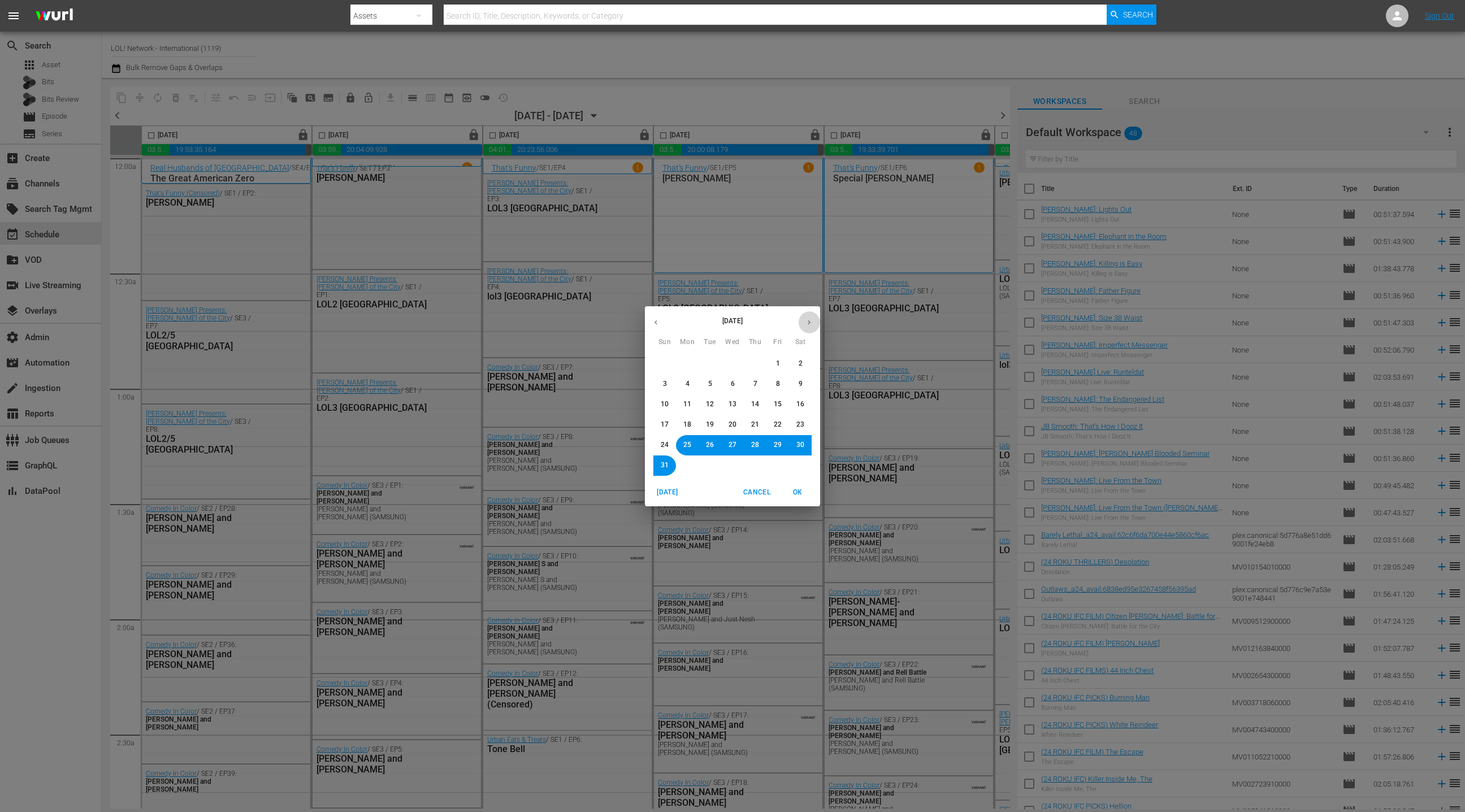
click at [809, 325] on icon "button" at bounding box center [809, 322] width 9 height 9
click at [691, 367] on button "1" at bounding box center [687, 364] width 20 height 20
click at [799, 492] on span "OK" at bounding box center [797, 492] width 27 height 12
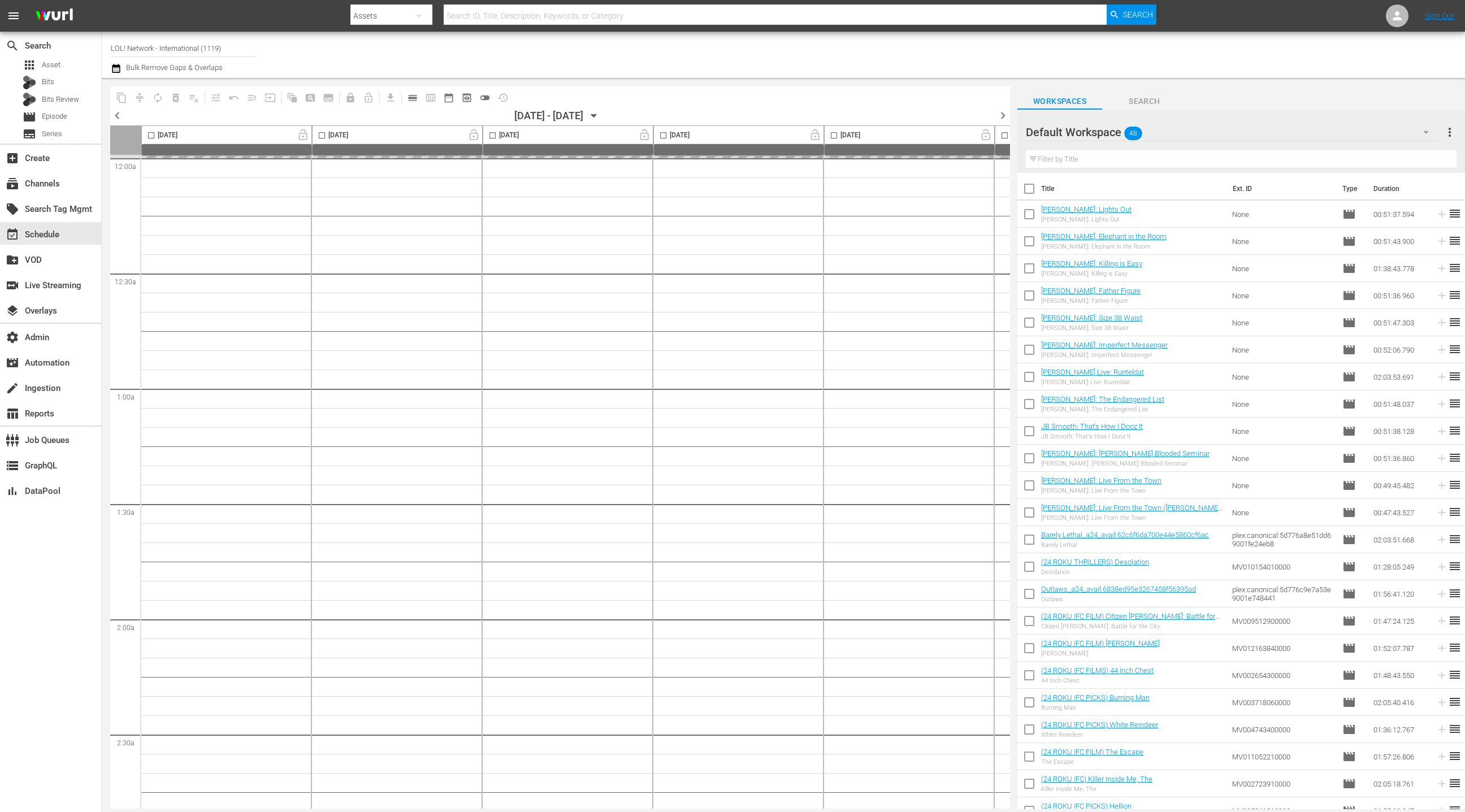
click at [1406, 136] on div "Default Workspace 48" at bounding box center [1232, 132] width 414 height 32
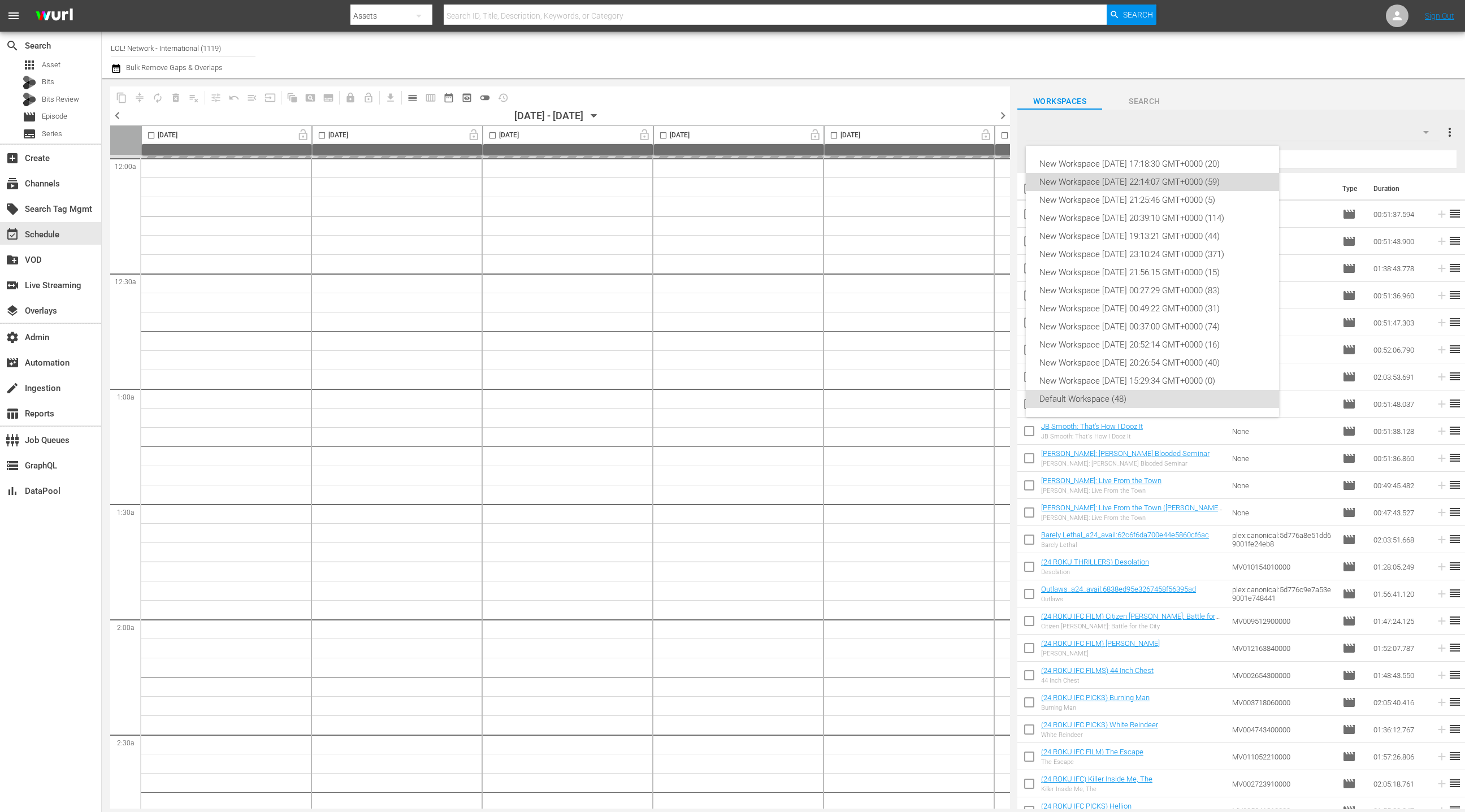
click at [1227, 176] on div "New Workspace Mon Aug 18 2025 22:14:07 GMT+0000 (59)" at bounding box center [1152, 182] width 226 height 18
click at [1397, 137] on div "New Workspace Tue Aug 19 2025 17:18:30 GMT+0000 (20) New Workspace Mon Aug 18 2…" at bounding box center [732, 406] width 1465 height 812
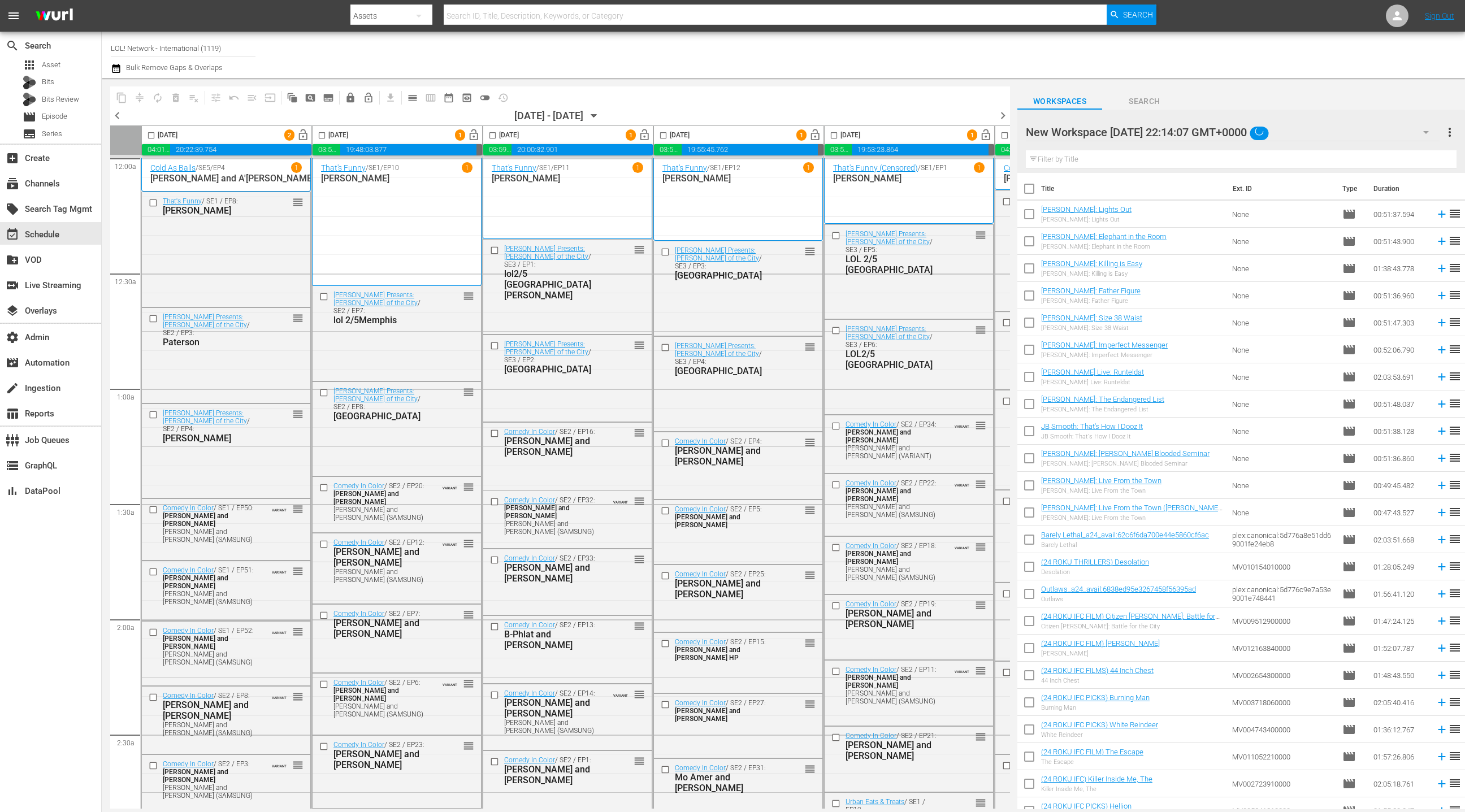
click at [1399, 135] on div "New Workspace Tue Aug 19 2025 17:18:30 GMT+0000 (20) New Workspace Mon Aug 18 2…" at bounding box center [732, 406] width 1465 height 812
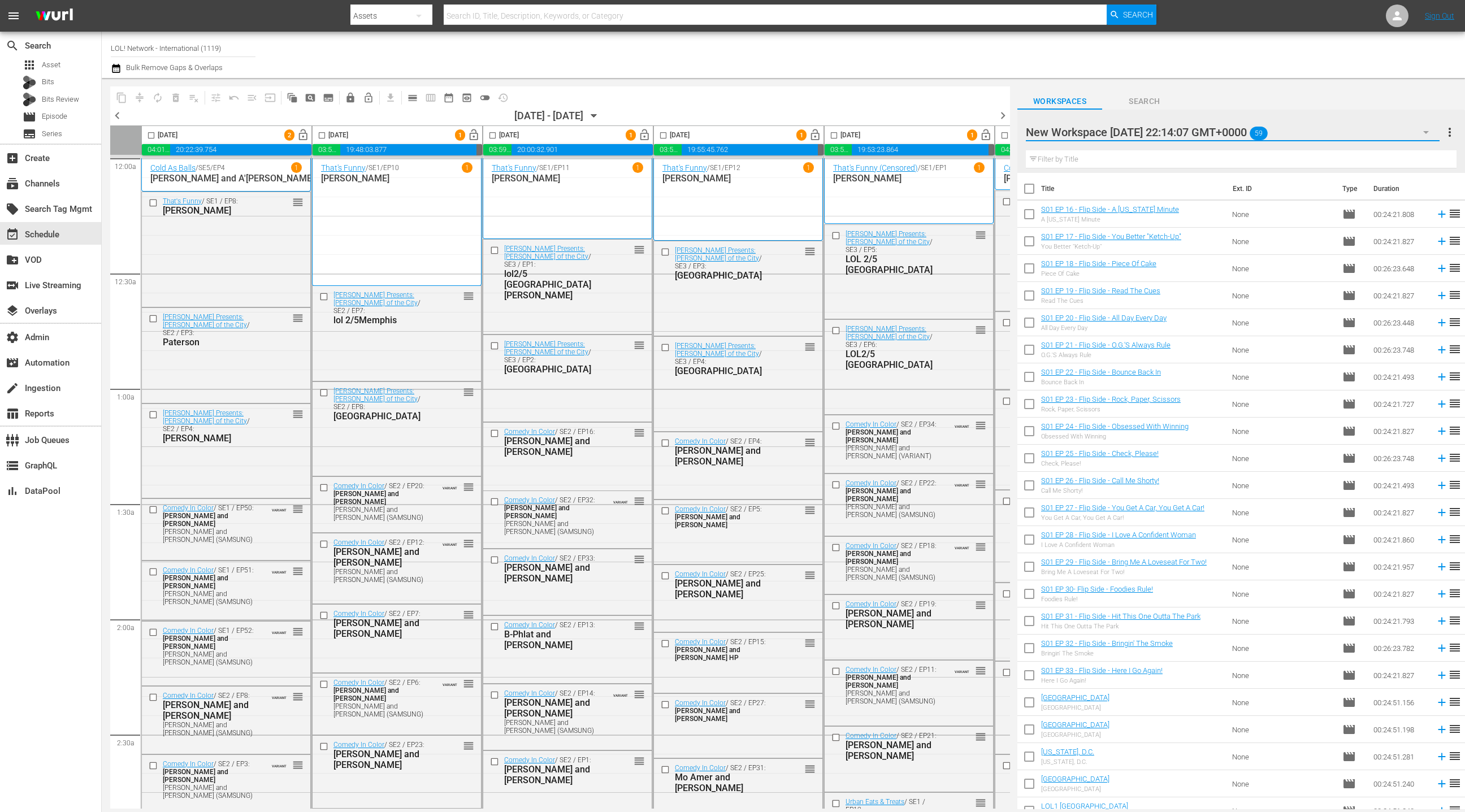
click at [1415, 133] on button "button" at bounding box center [1426, 132] width 27 height 27
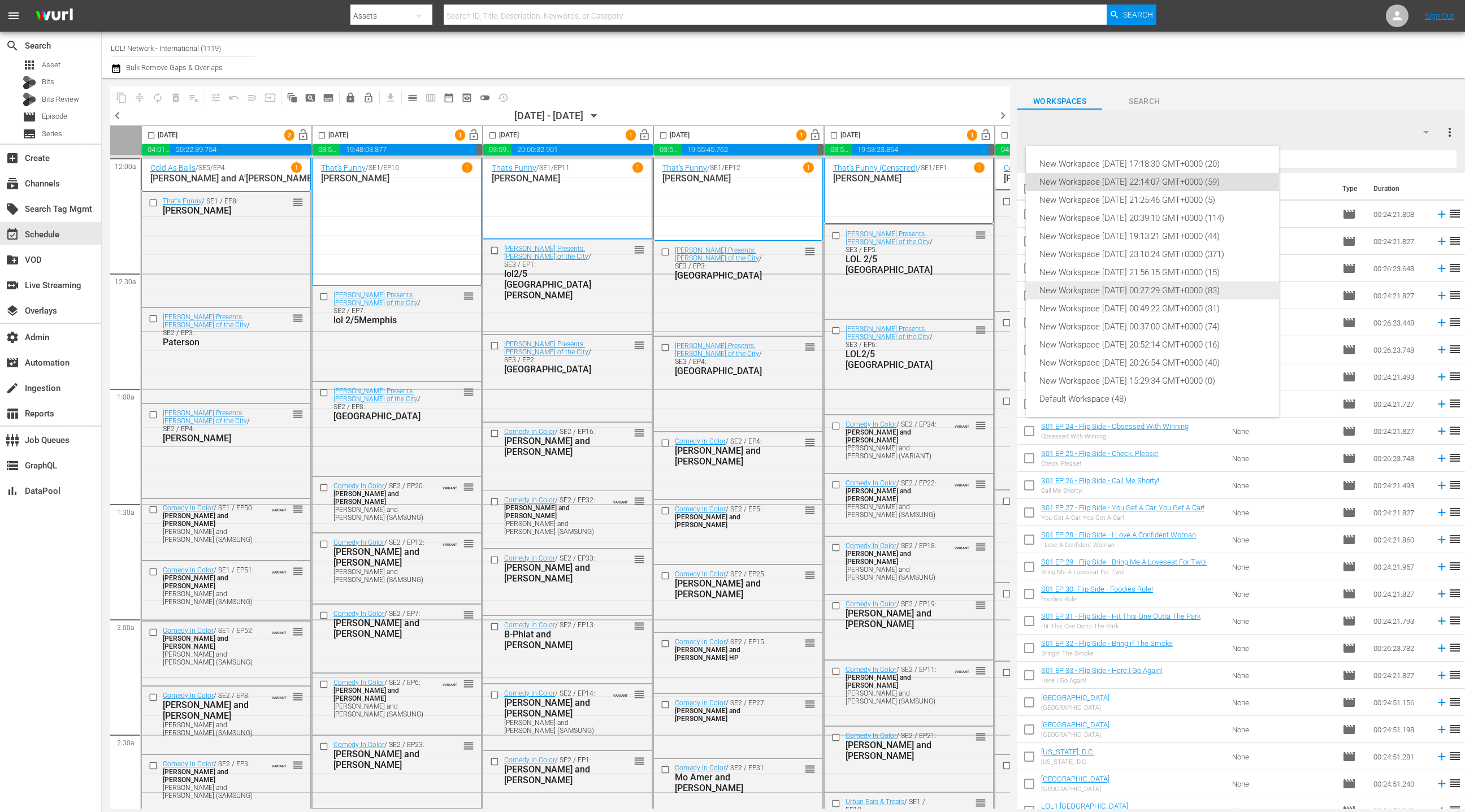
click at [1177, 293] on div "New Workspace Thu May 29 2025 00:27:29 GMT+0000 (83)" at bounding box center [1152, 290] width 226 height 18
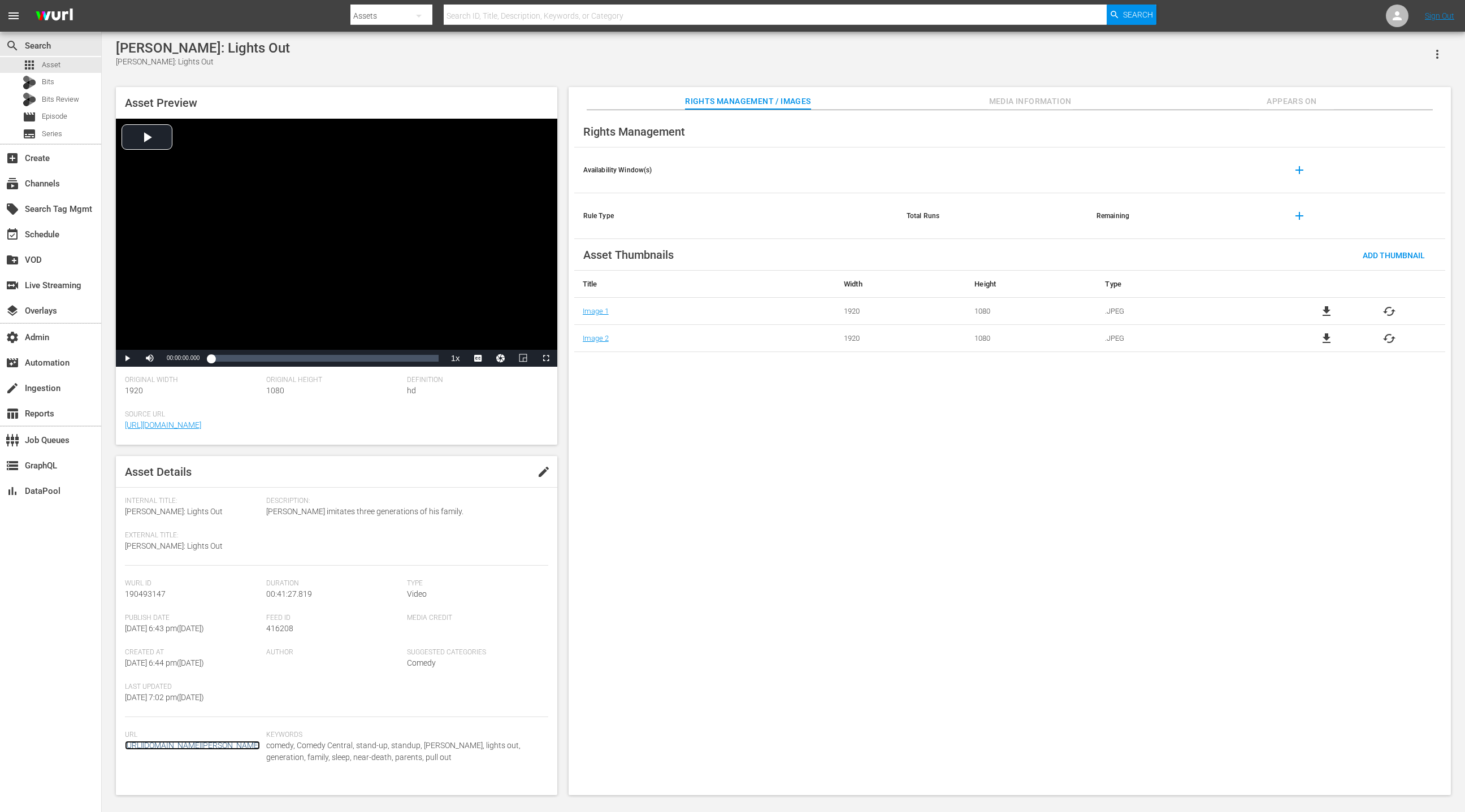
scroll to position [53, 0]
drag, startPoint x: 1007, startPoint y: 199, endPoint x: 990, endPoint y: 186, distance: 21.4
click at [996, 190] on table "Availability Window(s) add Rule Type Total Runs Remaining add" at bounding box center [1010, 193] width 871 height 92
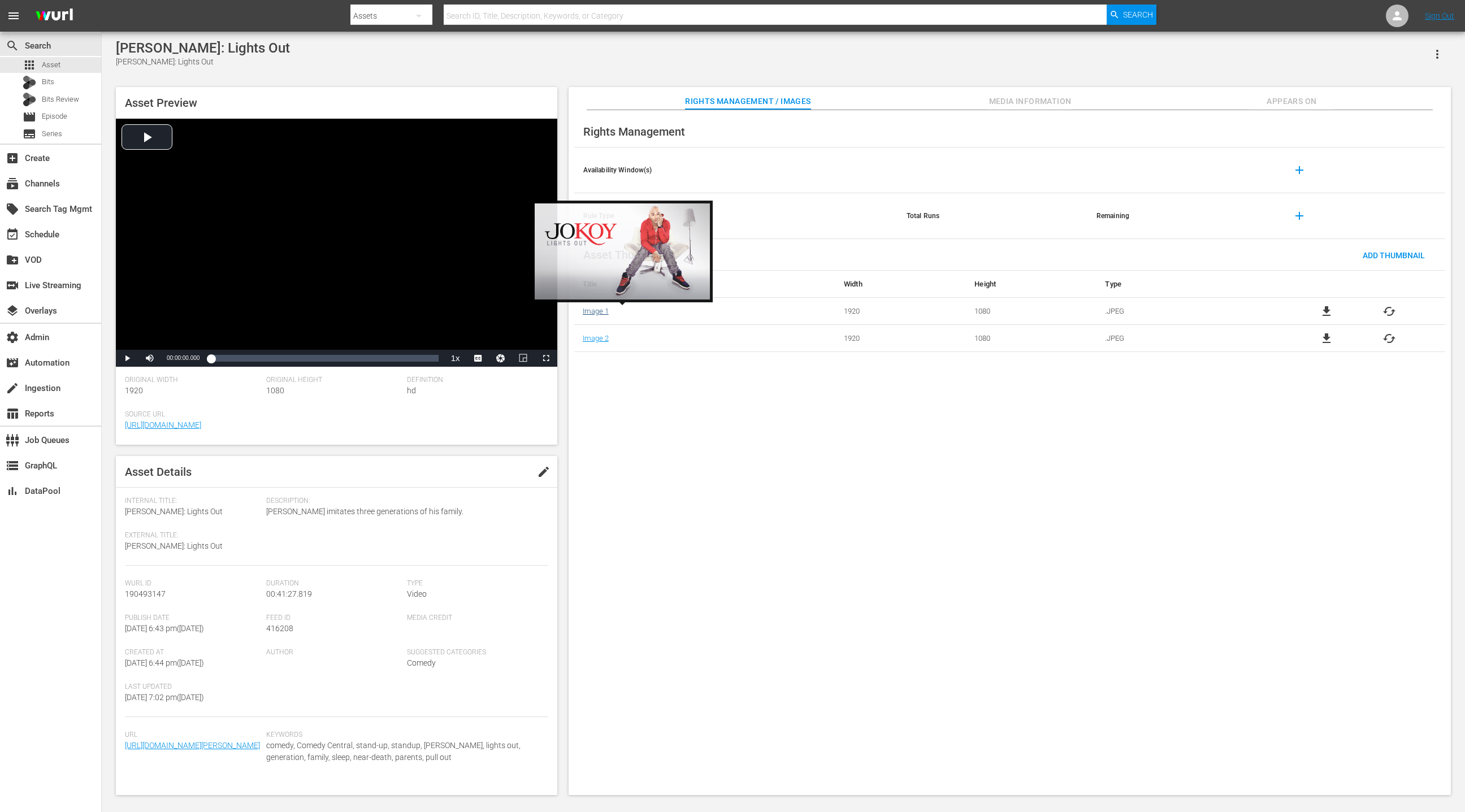
click at [600, 310] on link "Image 1" at bounding box center [596, 311] width 26 height 9
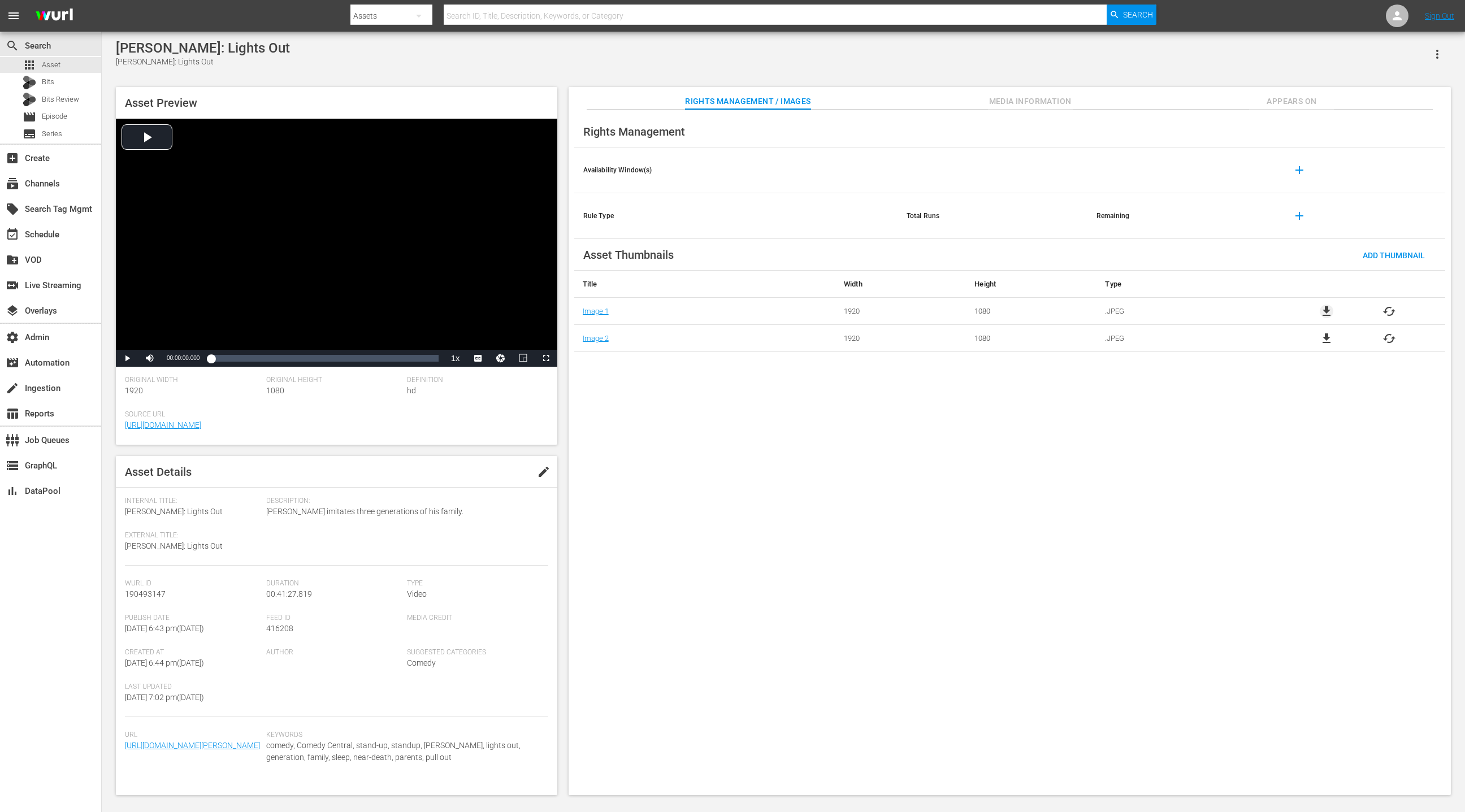
click at [1329, 310] on span "file_download" at bounding box center [1326, 311] width 13 height 13
click at [1325, 338] on span "file_download" at bounding box center [1326, 338] width 13 height 13
click at [122, 51] on div "[PERSON_NAME]: Lights Out" at bounding box center [203, 48] width 174 height 16
drag, startPoint x: 122, startPoint y: 51, endPoint x: 208, endPoint y: 49, distance: 86.0
click at [208, 49] on div "[PERSON_NAME]: Lights Out" at bounding box center [203, 48] width 174 height 16
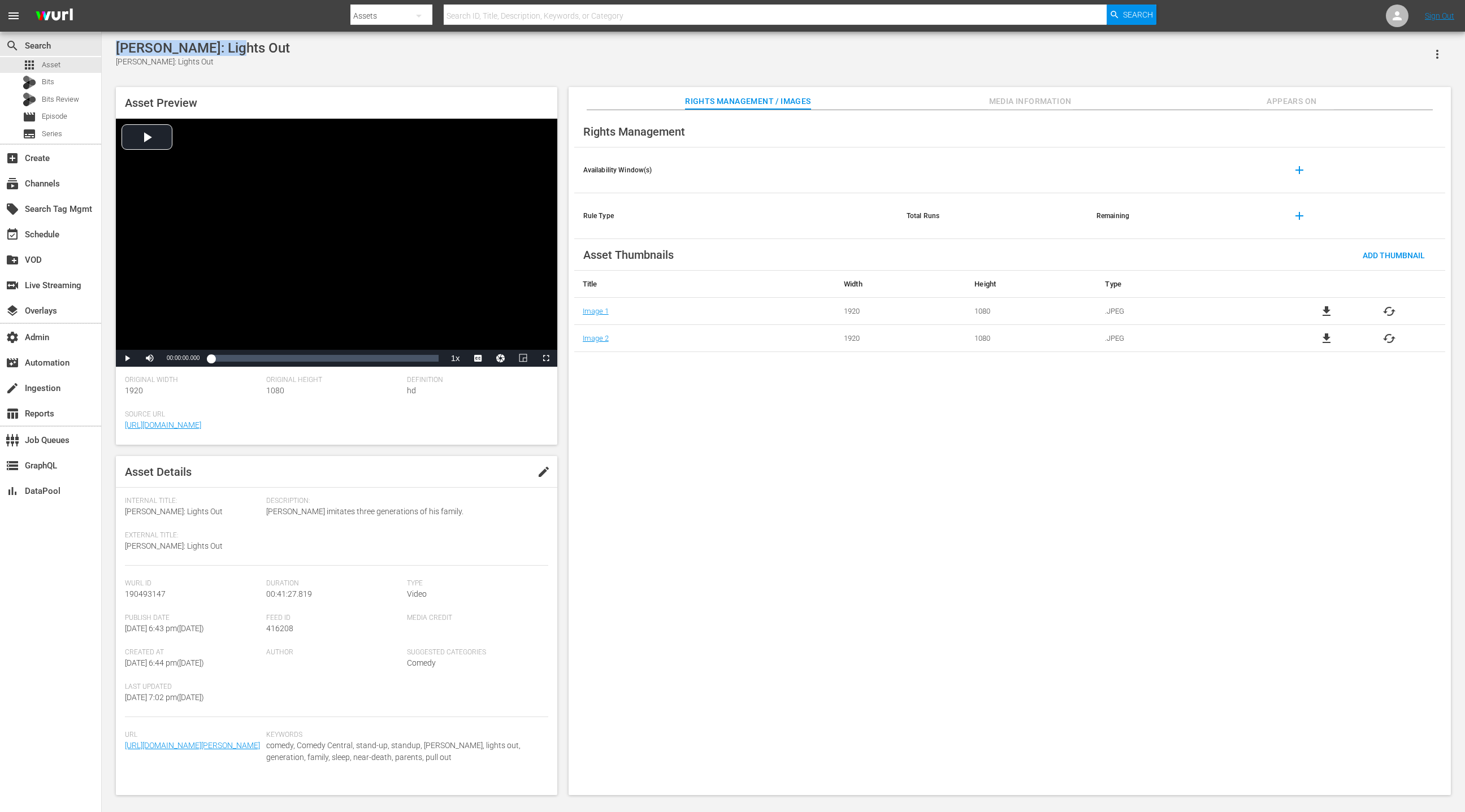
copy div "[PERSON_NAME]: Lights Out"
click at [270, 514] on span "[PERSON_NAME] imitates three generations of his family." at bounding box center [404, 512] width 277 height 12
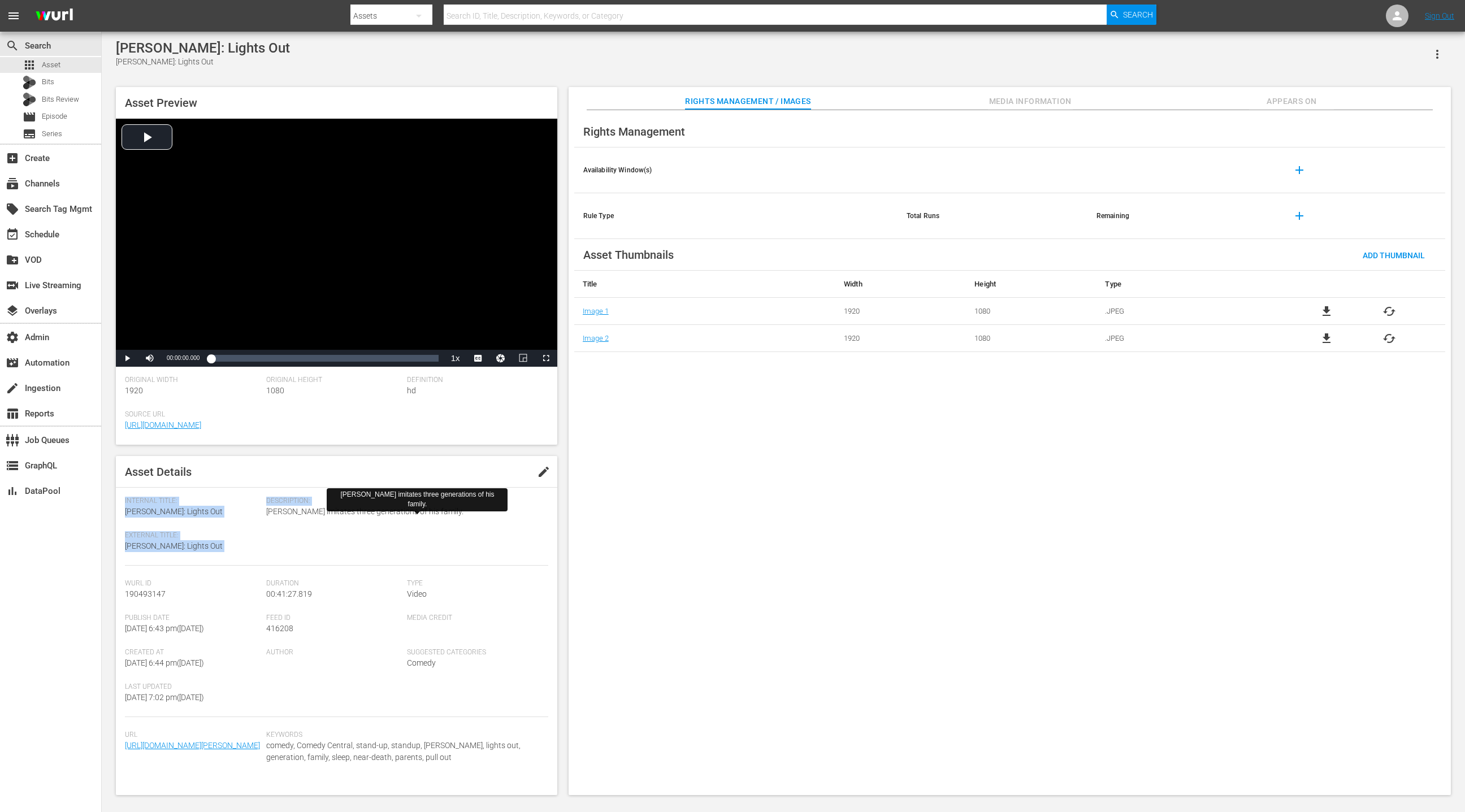
drag, startPoint x: 270, startPoint y: 514, endPoint x: 430, endPoint y: 511, distance: 160.0
click at [430, 511] on span "[PERSON_NAME] imitates three generations of his family." at bounding box center [404, 512] width 277 height 12
copy div "Internal Title: [PERSON_NAME]: Lights Out External Title: [PERSON_NAME]: Lights…"
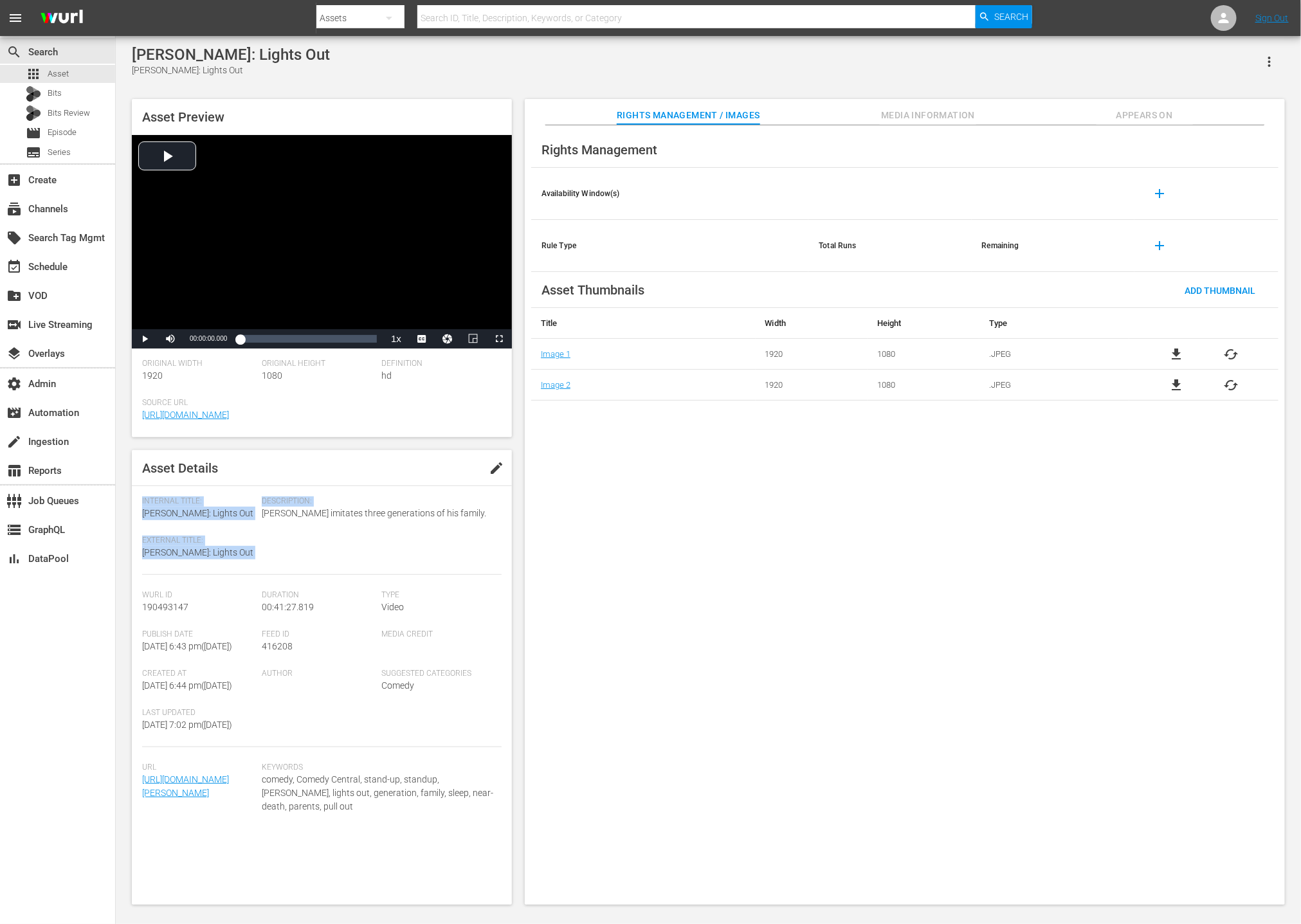
click at [928, 119] on span "Media Information" at bounding box center [928, 116] width 96 height 16
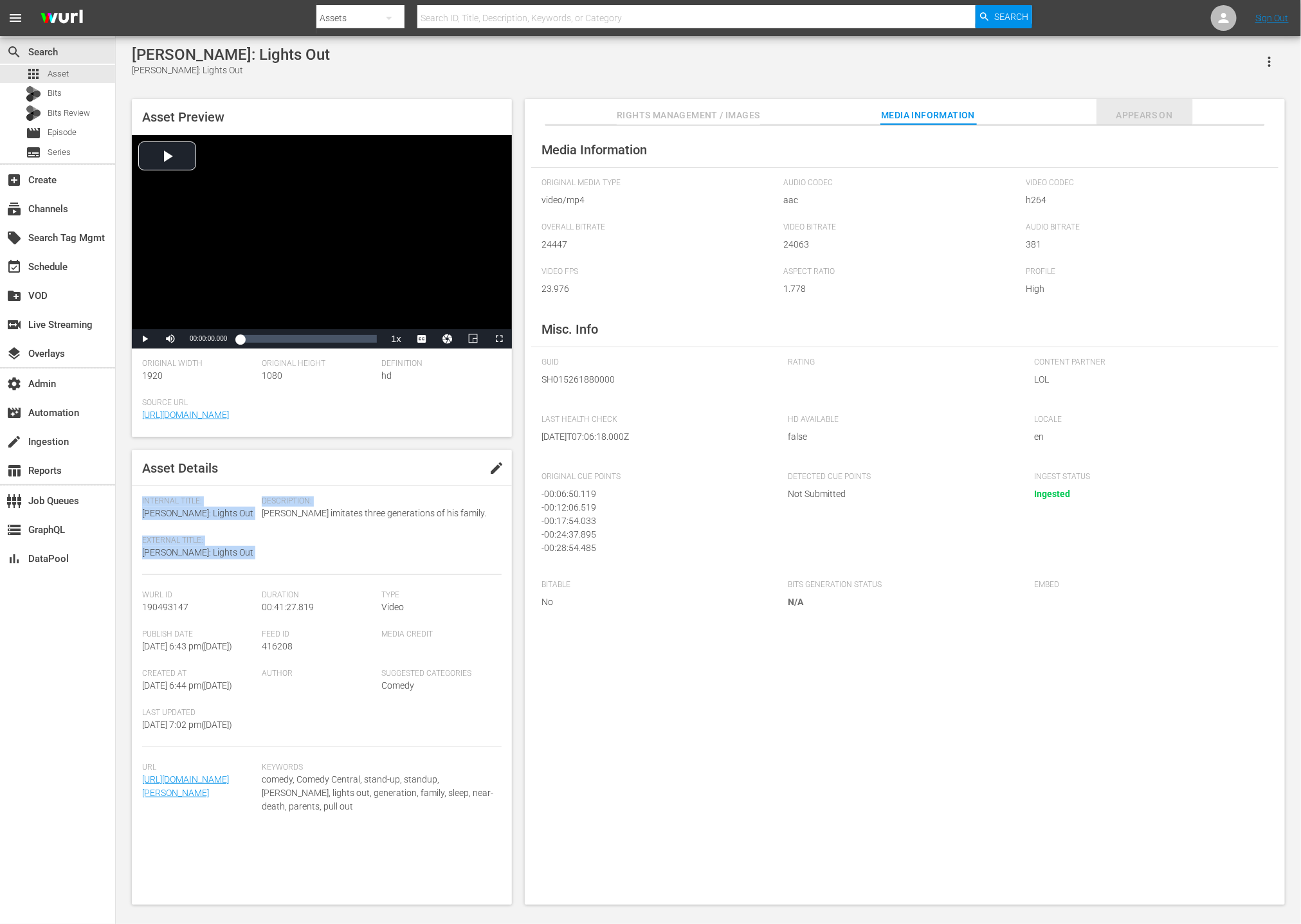
click at [1140, 115] on span "Appears On" at bounding box center [1145, 116] width 96 height 16
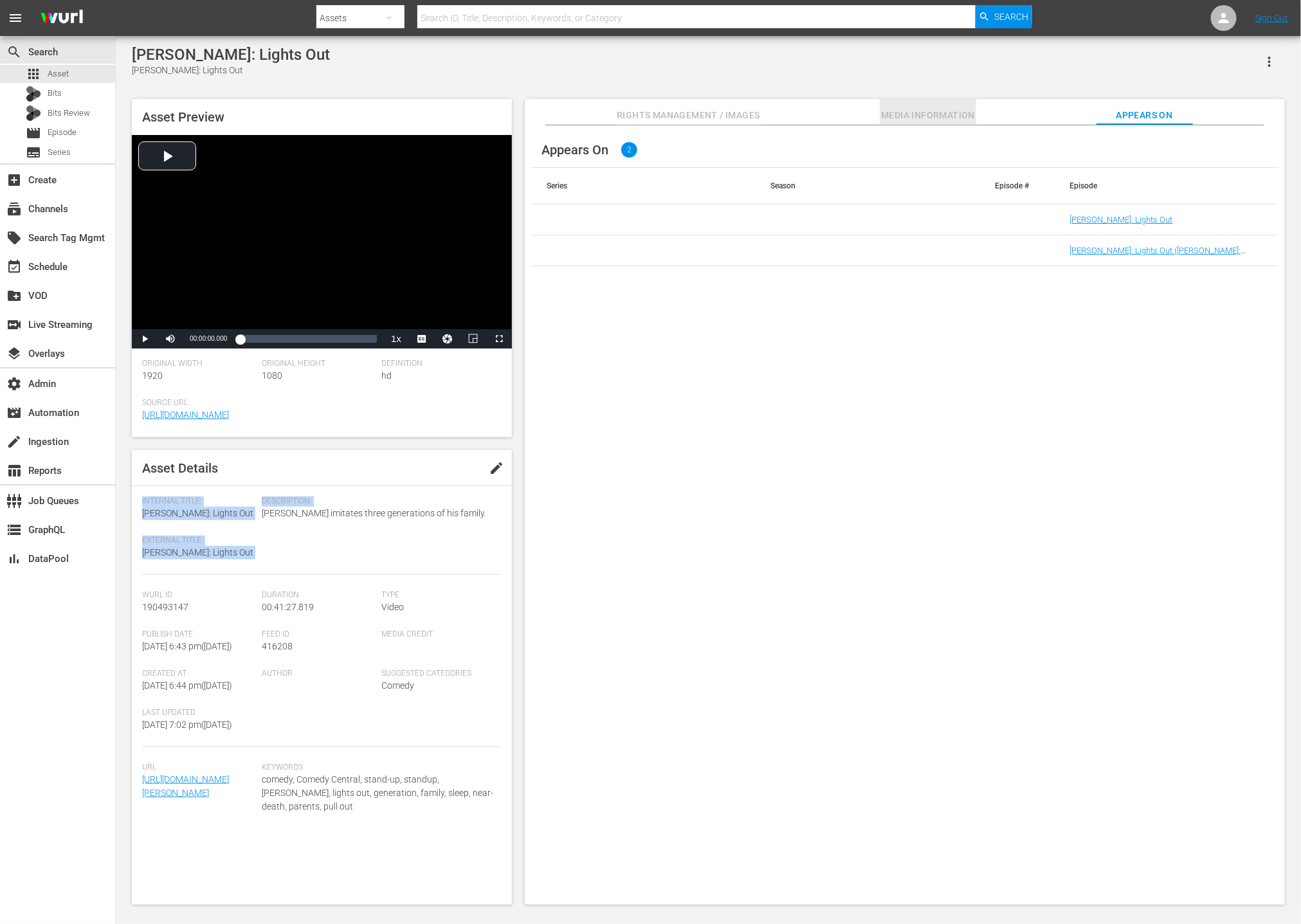
click at [919, 116] on span "Media Information" at bounding box center [928, 116] width 96 height 16
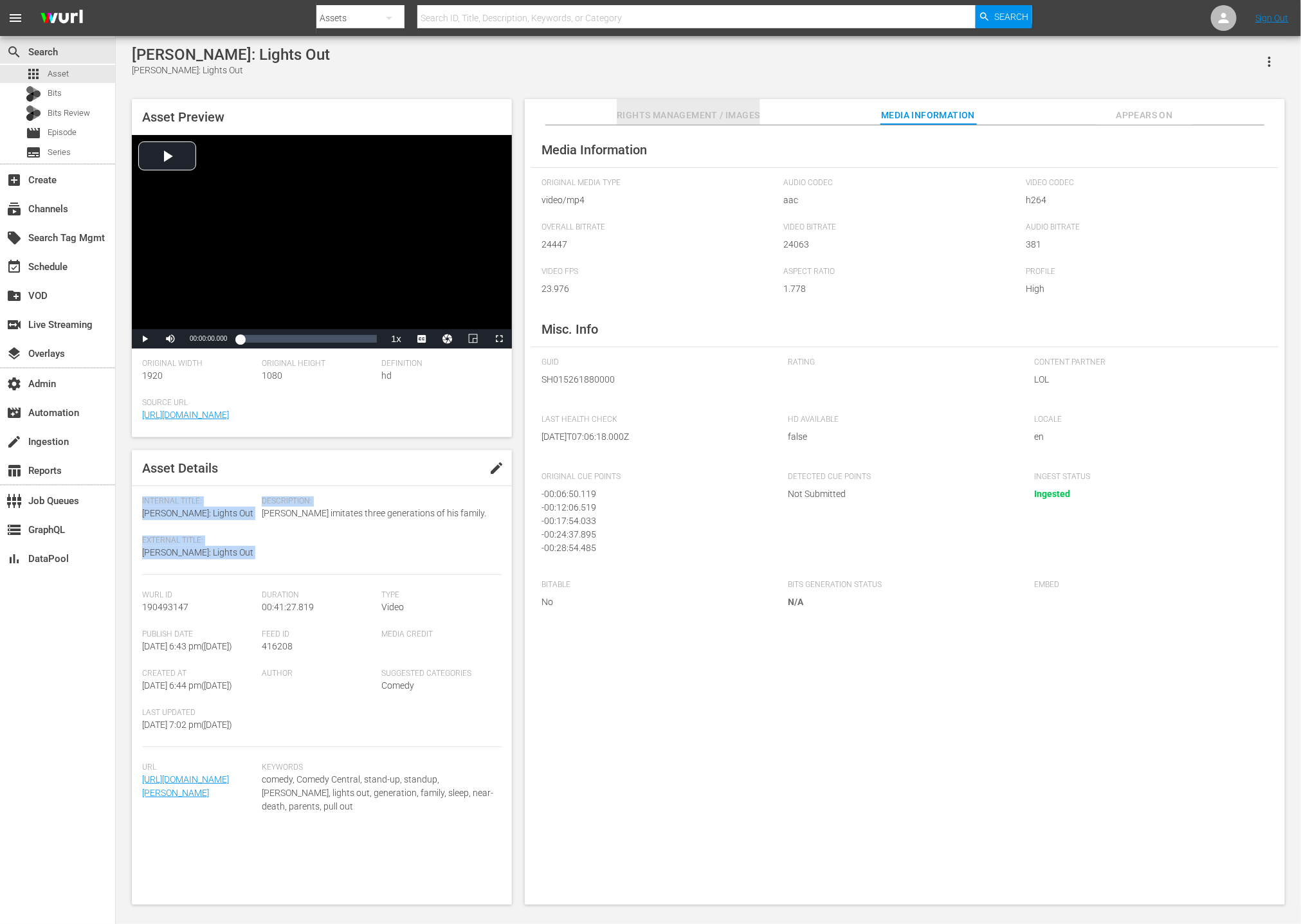
click at [647, 116] on span "Rights Management / Images" at bounding box center [688, 116] width 143 height 16
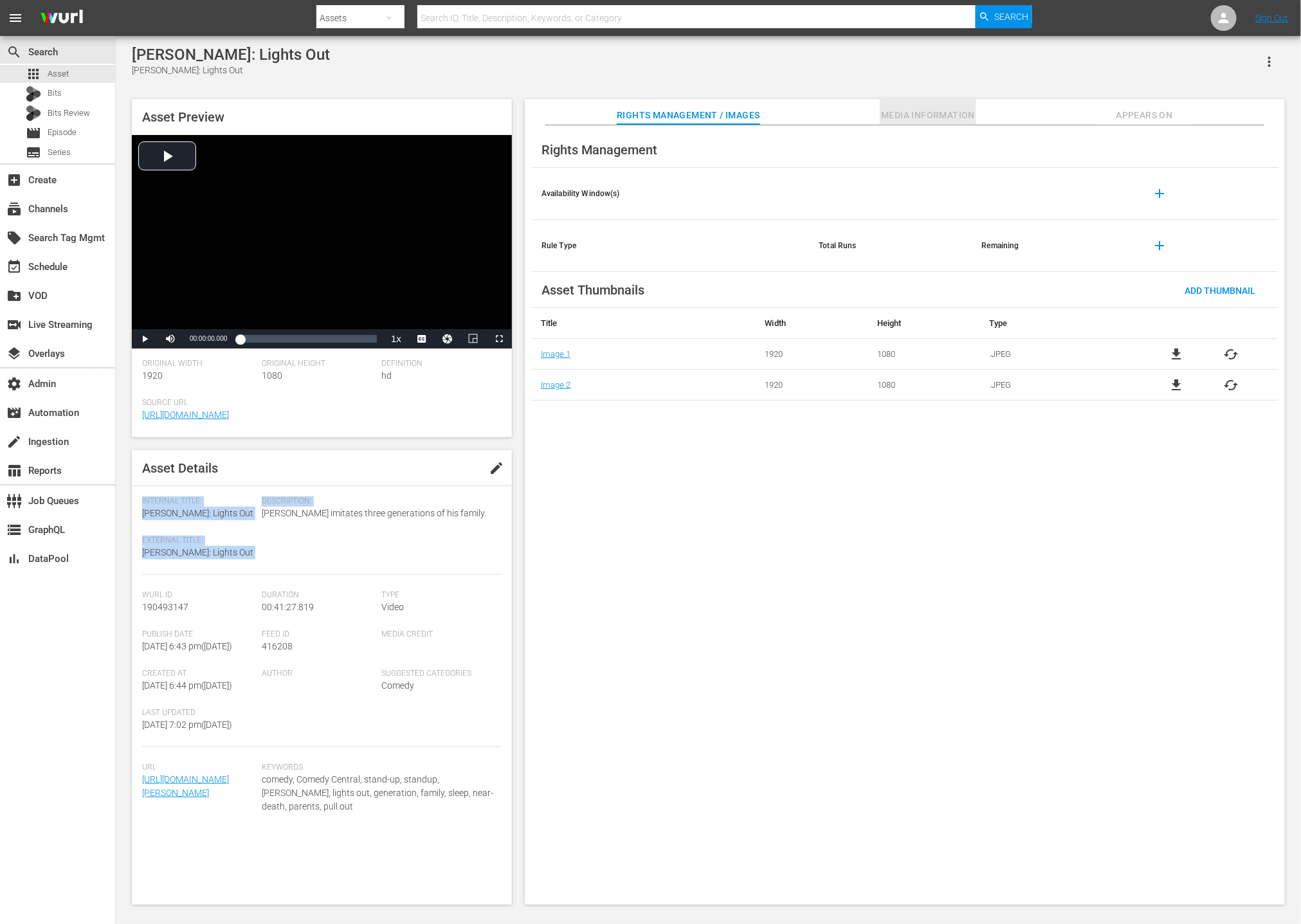
click at [925, 116] on span "Media Information" at bounding box center [928, 116] width 96 height 16
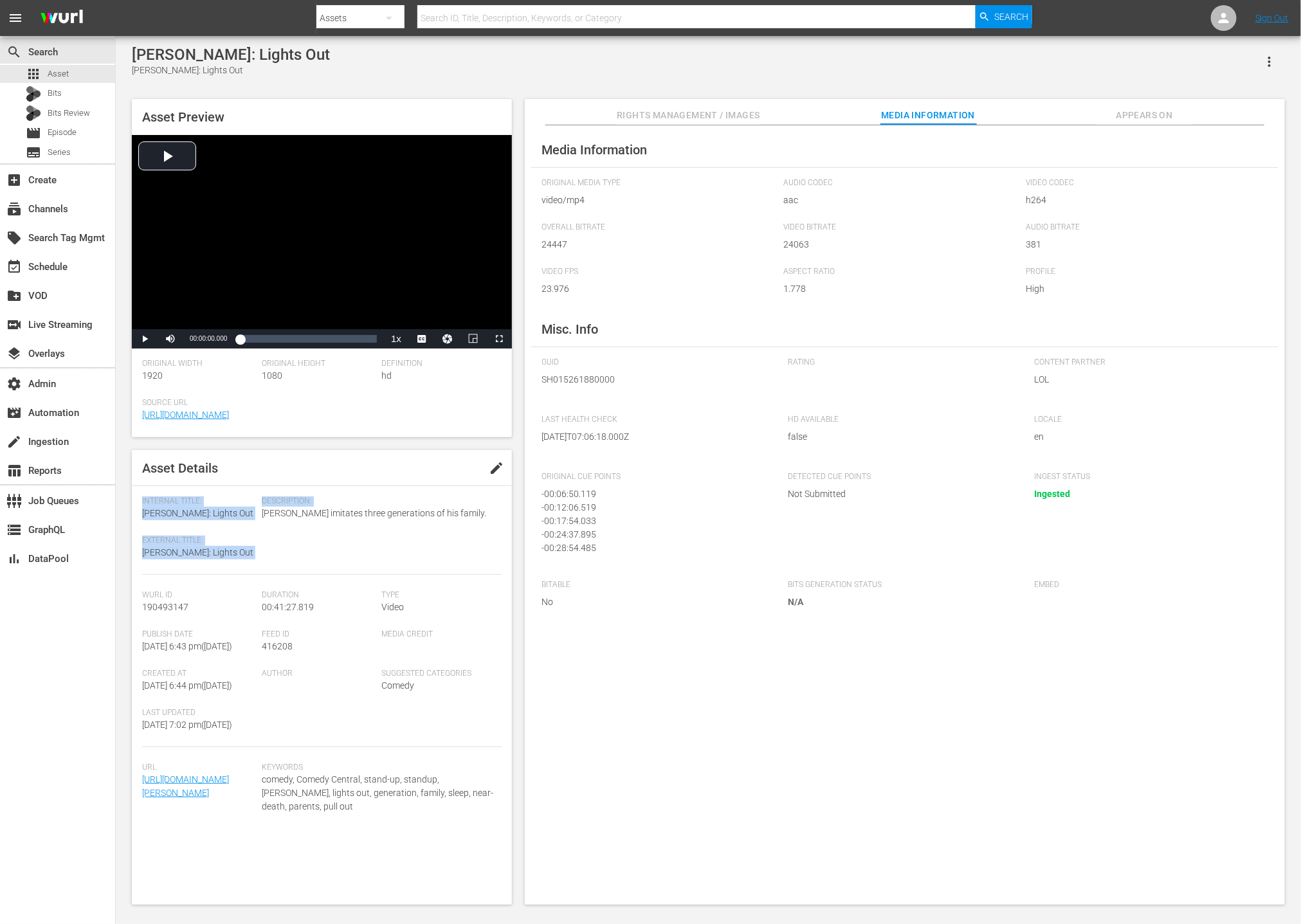
click at [692, 116] on span "Rights Management / Images" at bounding box center [688, 116] width 143 height 16
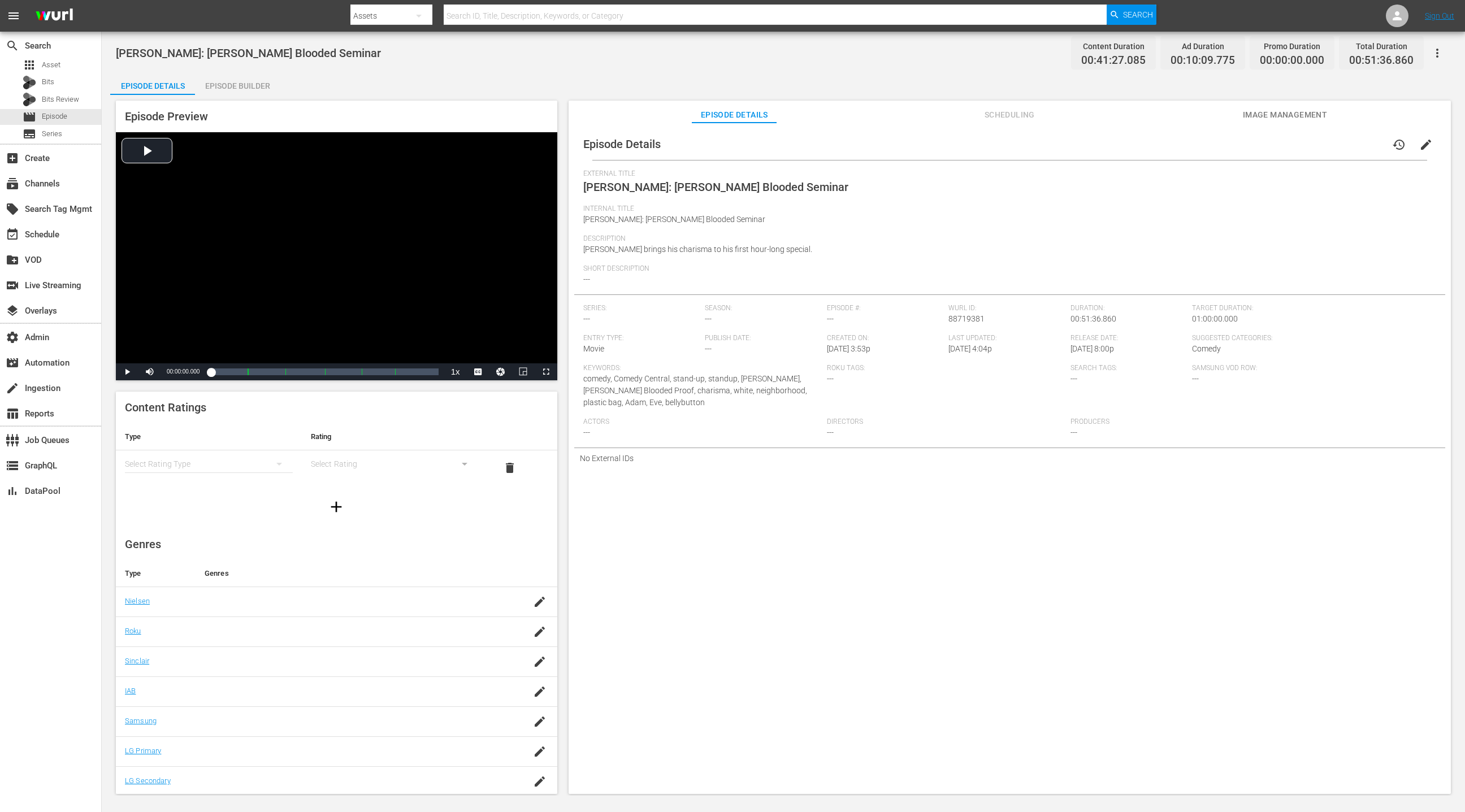
click at [1007, 118] on span "Scheduling" at bounding box center [1009, 115] width 85 height 14
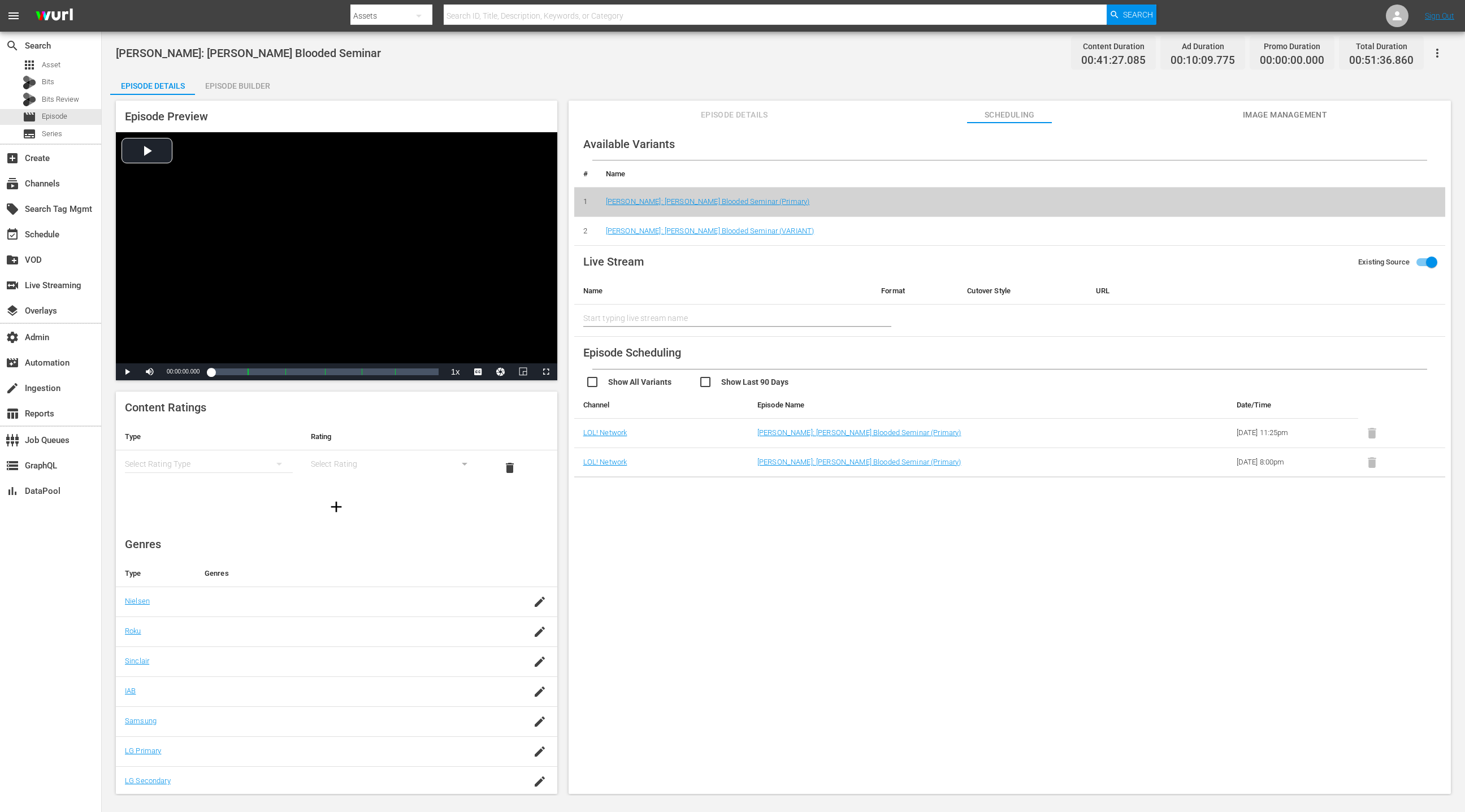
click at [1253, 117] on span "Image Management" at bounding box center [1285, 115] width 85 height 14
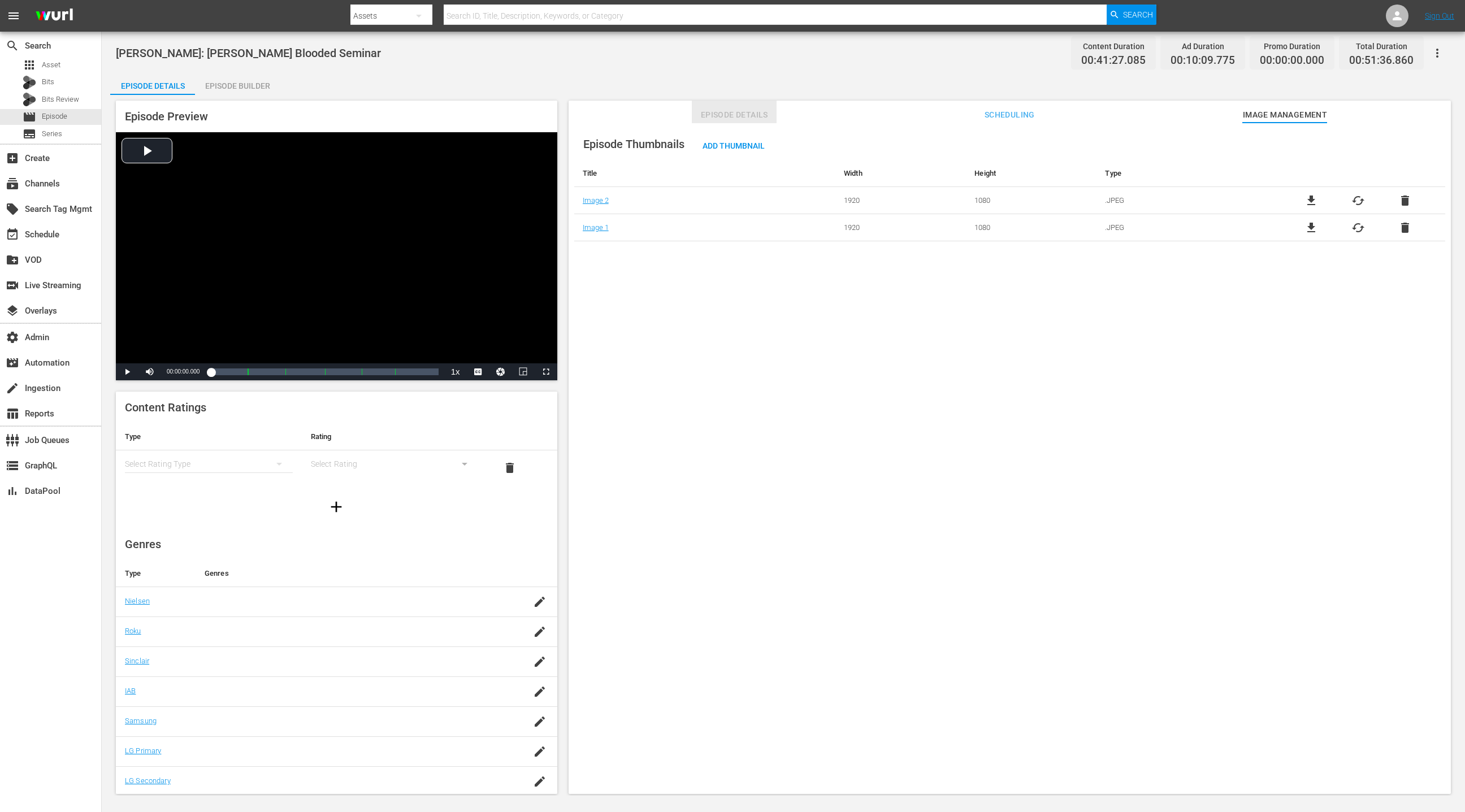
click at [738, 115] on span "Episode Details" at bounding box center [734, 115] width 85 height 14
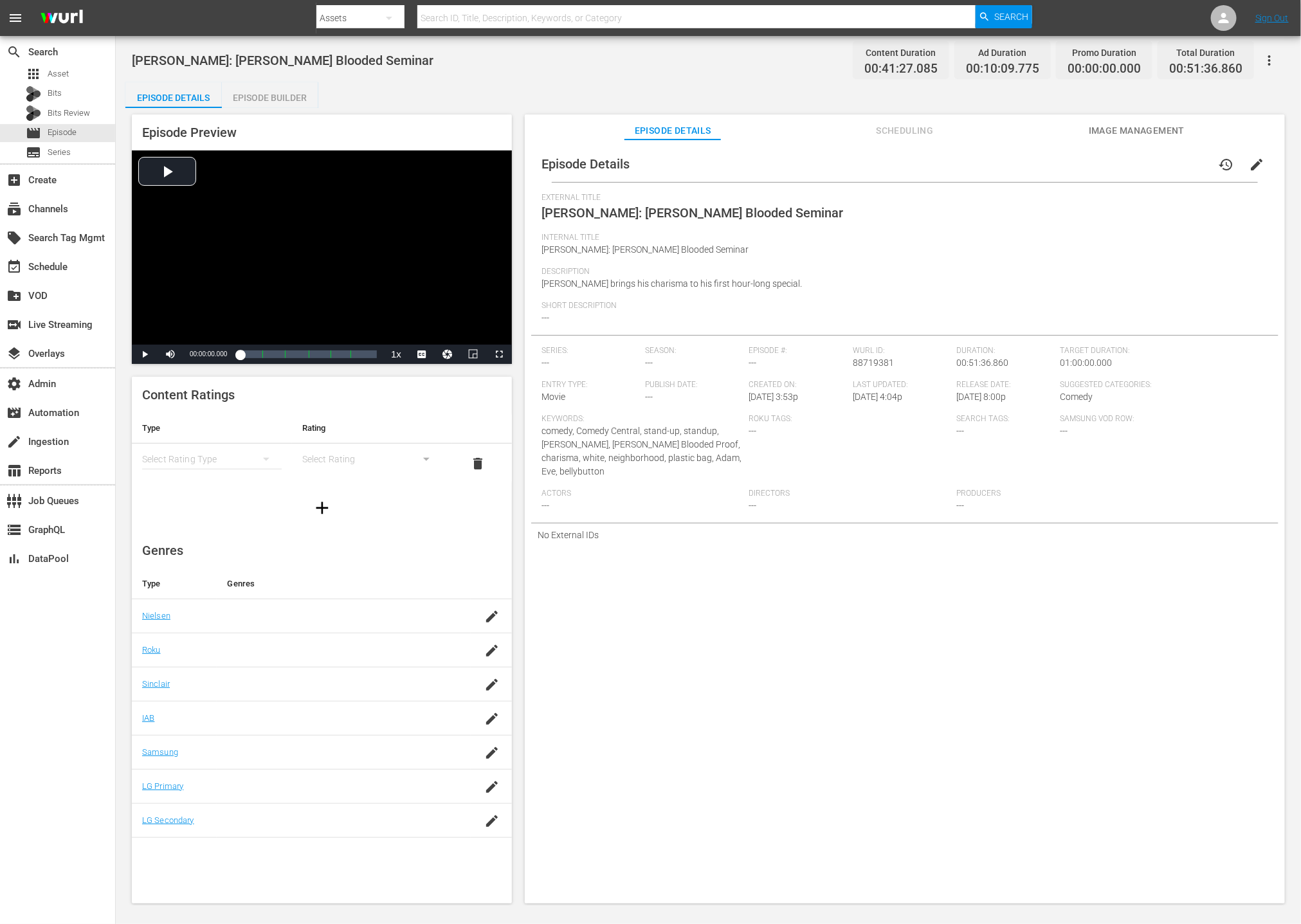
click at [892, 127] on span "Scheduling" at bounding box center [905, 131] width 96 height 16
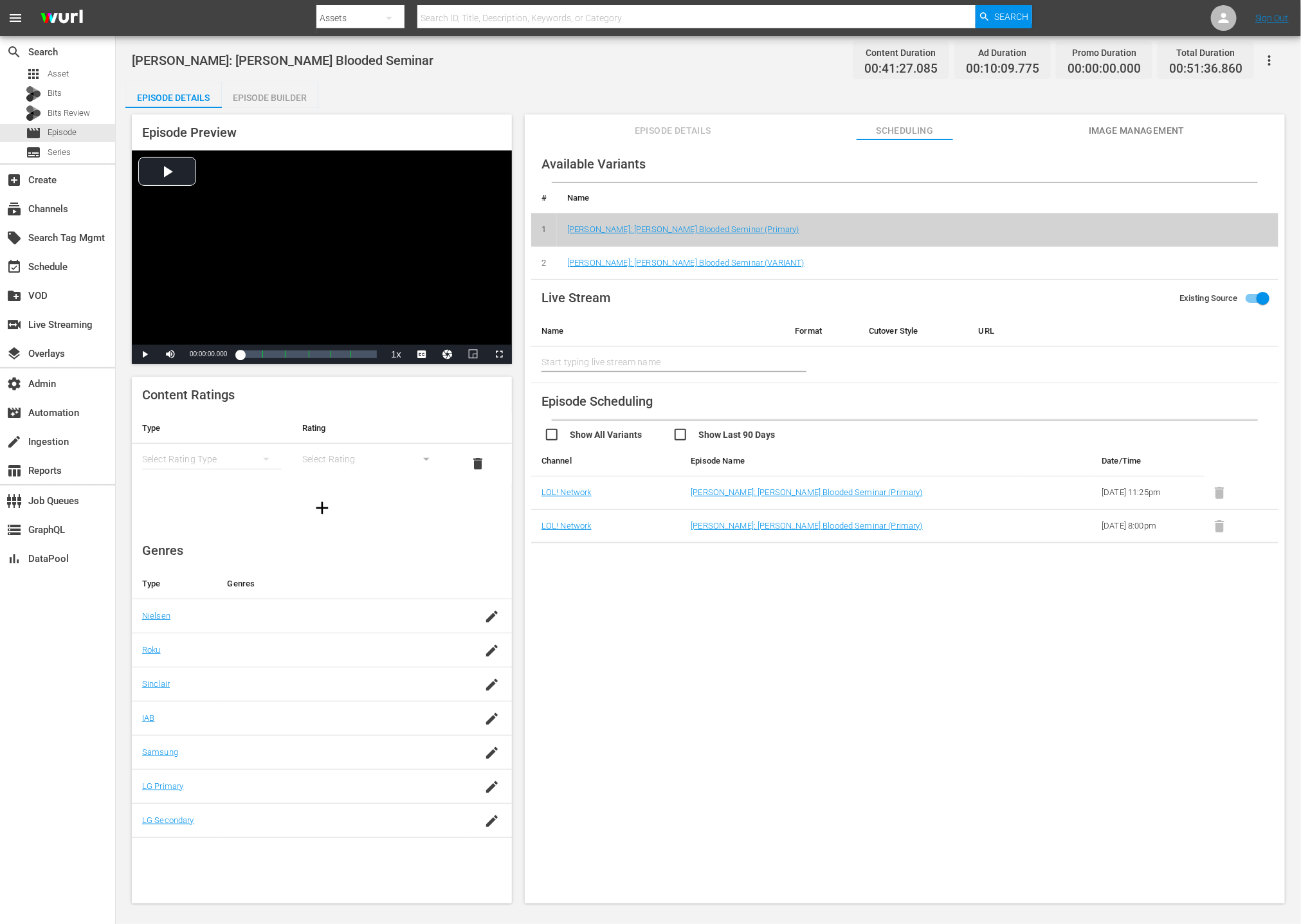
click at [1116, 131] on span "Image Management" at bounding box center [1137, 131] width 96 height 16
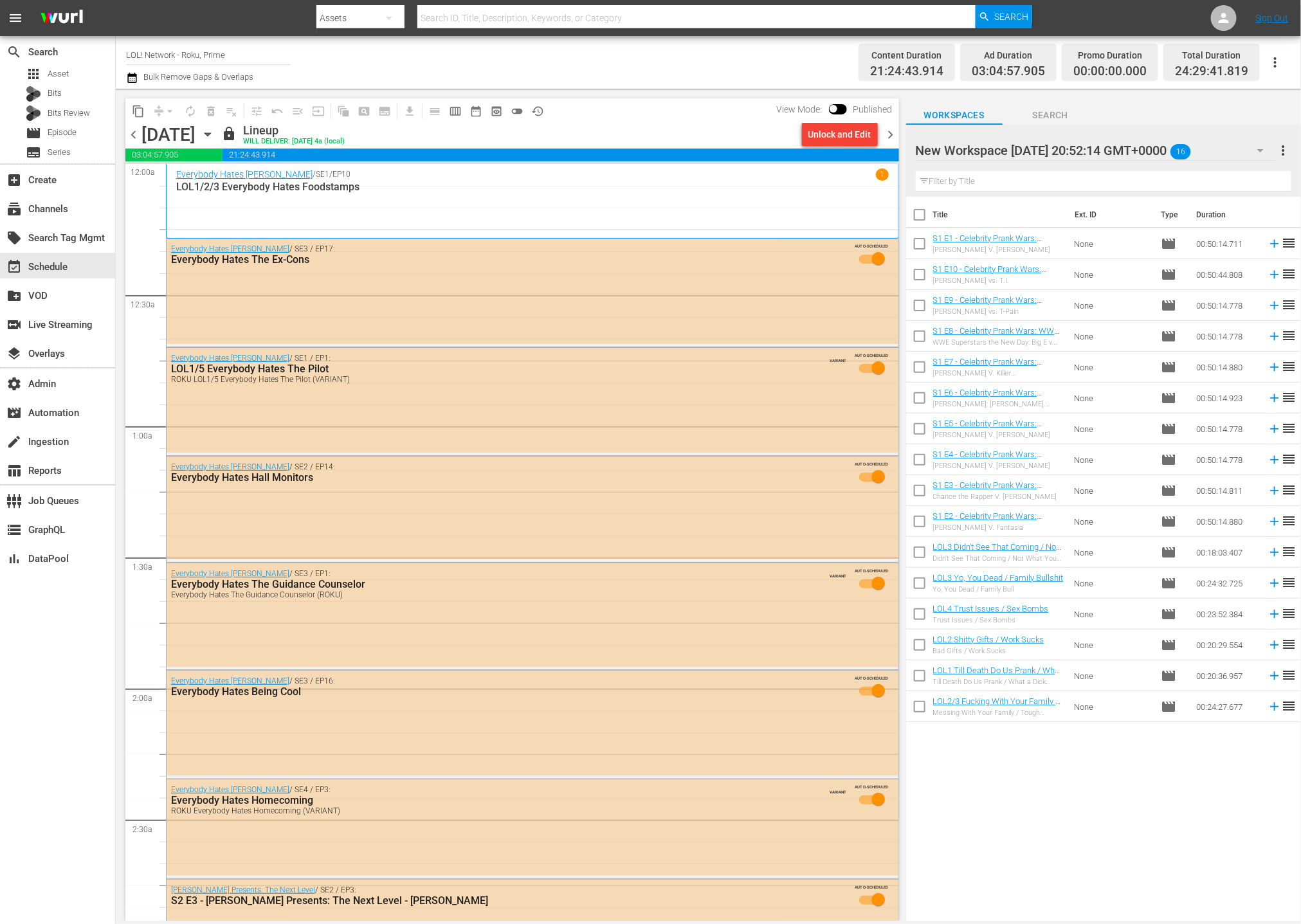
scroll to position [5745, 0]
